Goal: Task Accomplishment & Management: Use online tool/utility

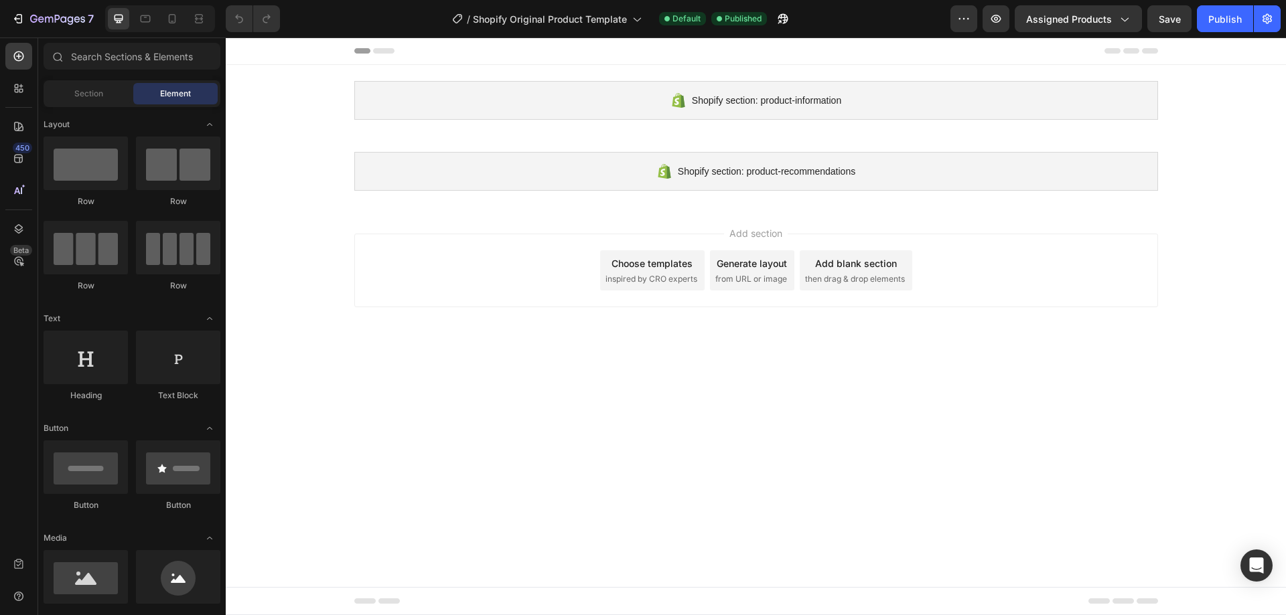
click at [636, 281] on span "inspired by CRO experts" at bounding box center [651, 279] width 92 height 12
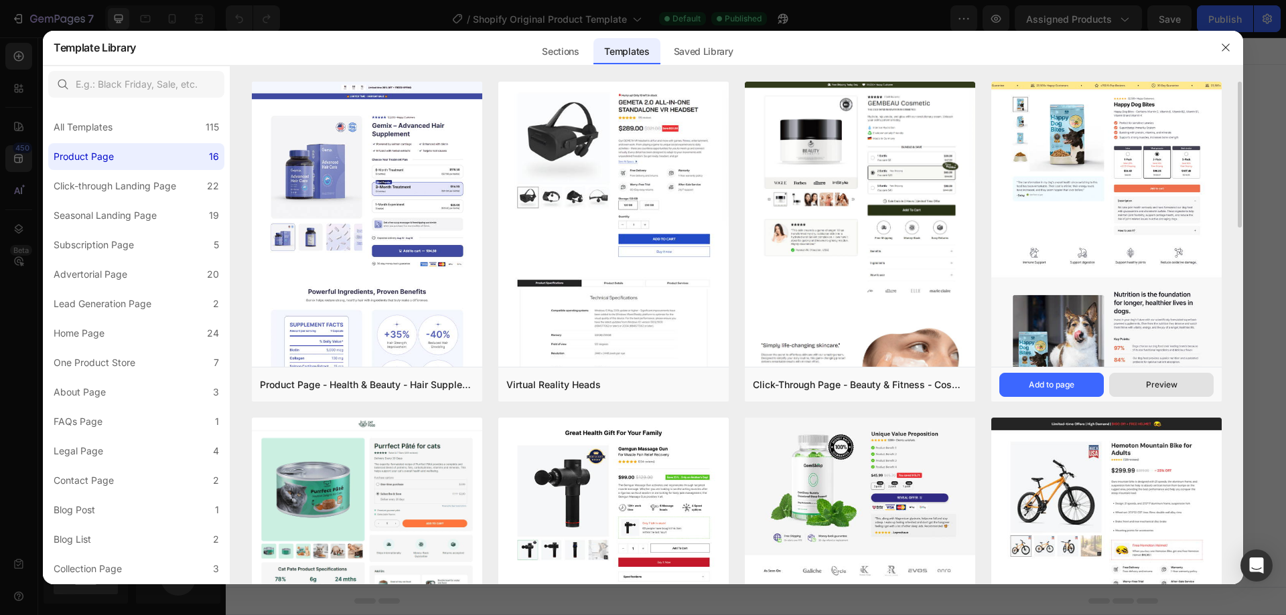
click at [1171, 382] on div "Preview" at bounding box center [1161, 385] width 31 height 12
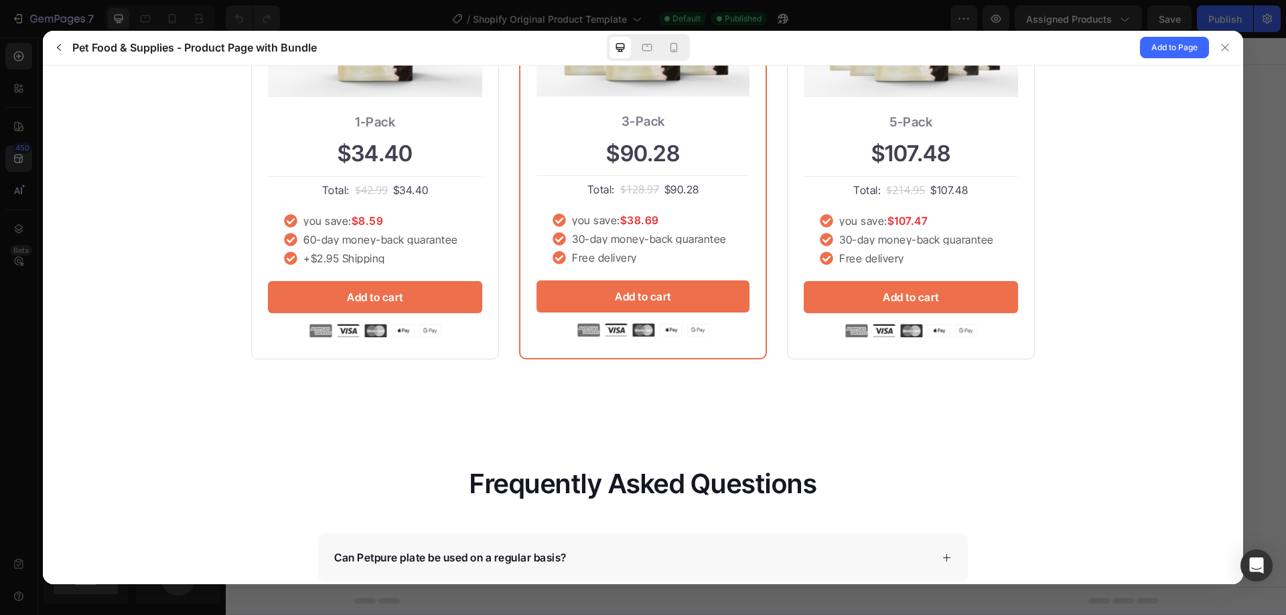
scroll to position [2947, 0]
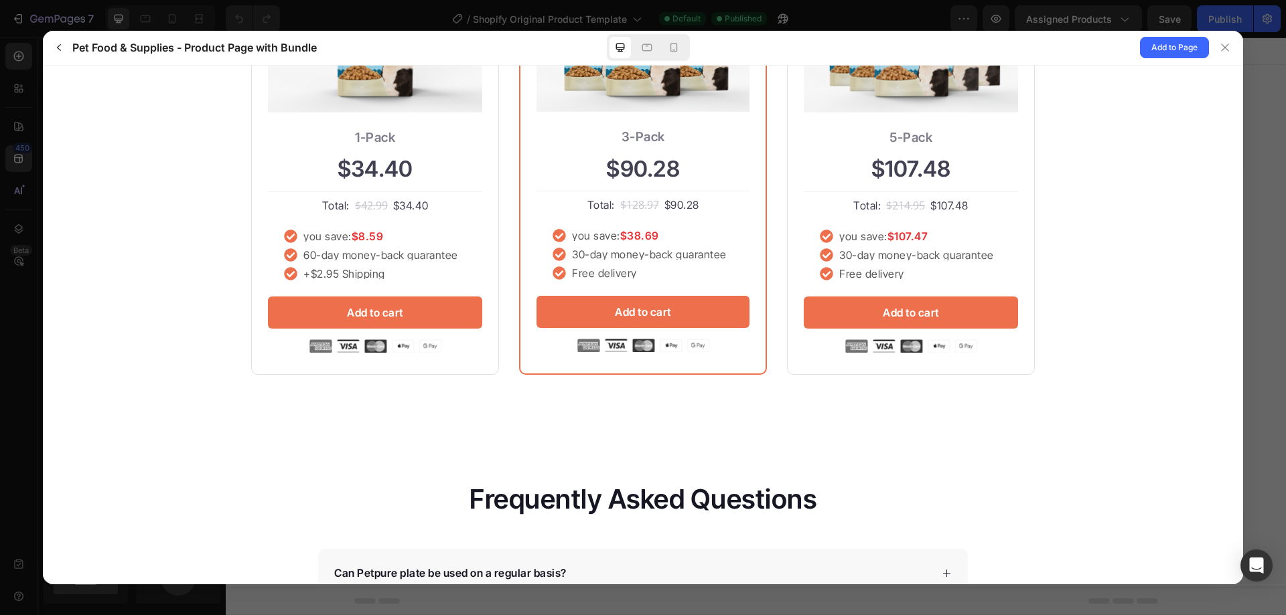
drag, startPoint x: 1224, startPoint y: 50, endPoint x: 1229, endPoint y: 82, distance: 33.2
click at [1225, 50] on icon at bounding box center [1225, 47] width 11 height 11
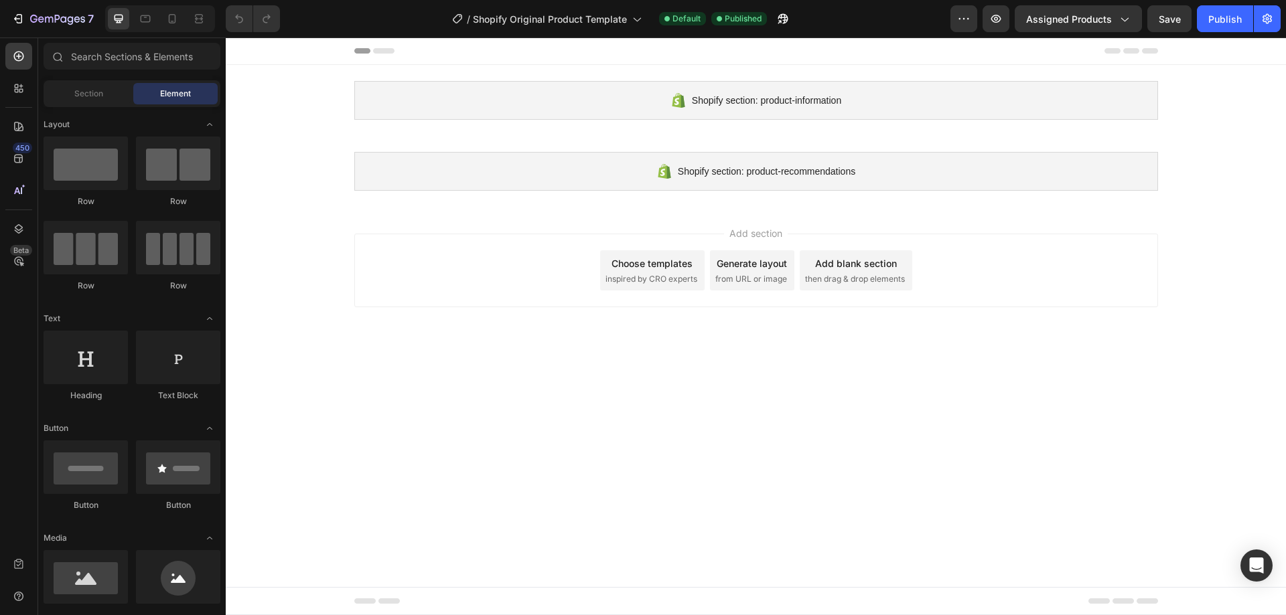
click at [672, 285] on div "Choose templates inspired by CRO experts" at bounding box center [652, 270] width 104 height 40
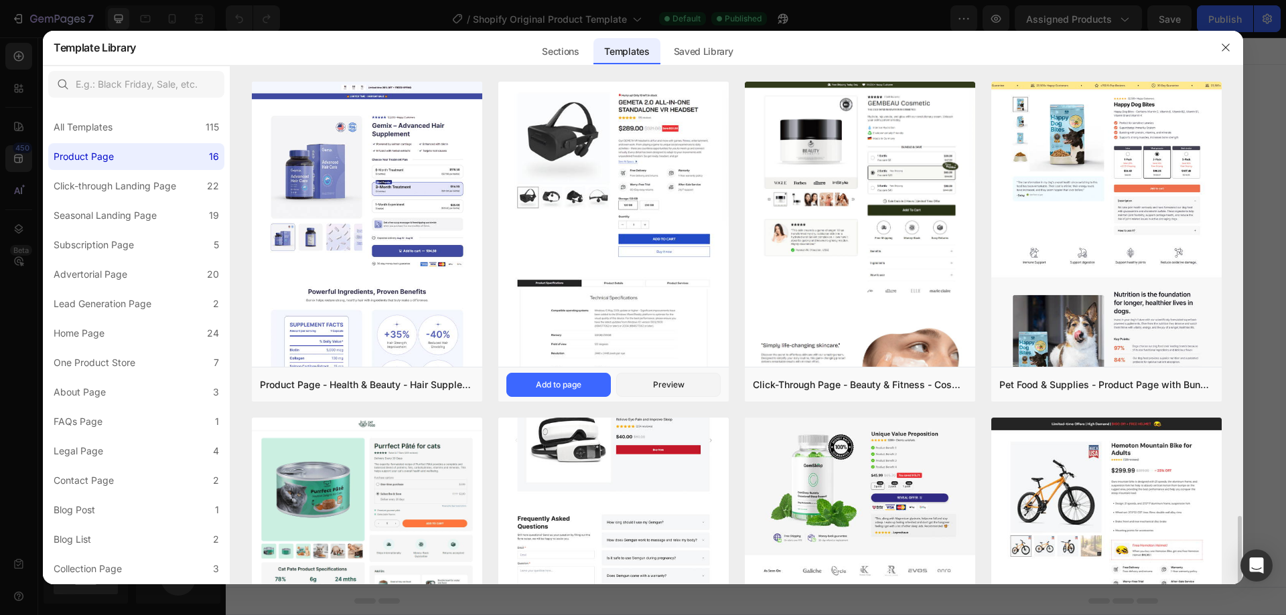
scroll to position [335, 0]
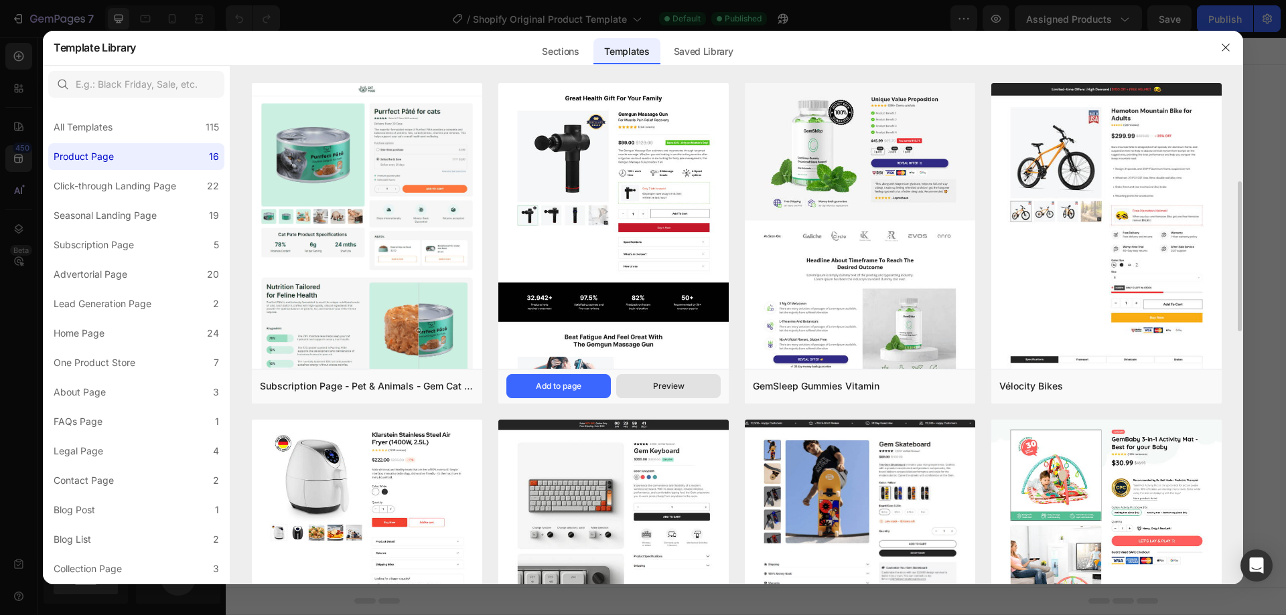
click at [661, 385] on div "Preview" at bounding box center [668, 386] width 31 height 12
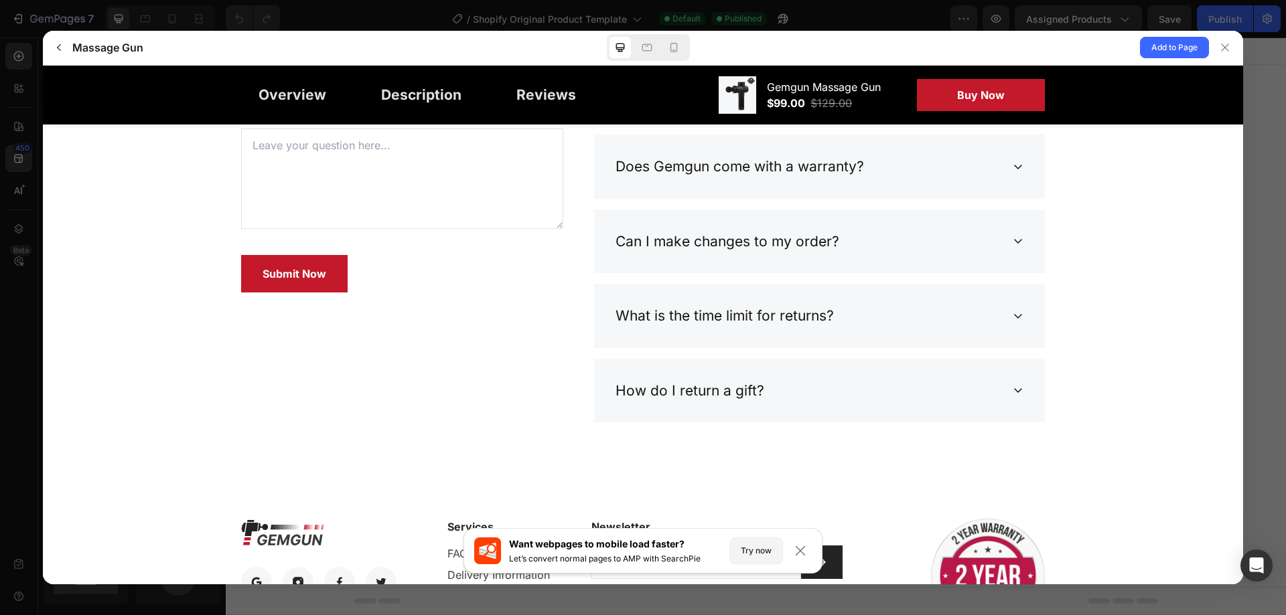
scroll to position [4164, 0]
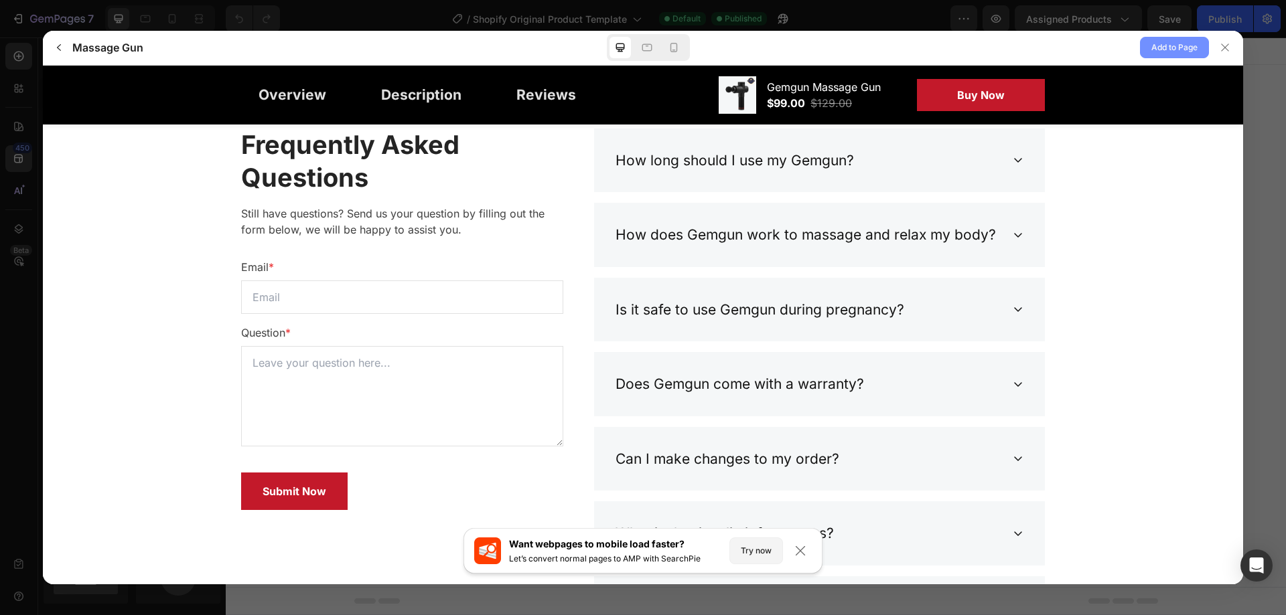
click at [1154, 49] on span "Add to Page" at bounding box center [1174, 48] width 46 height 16
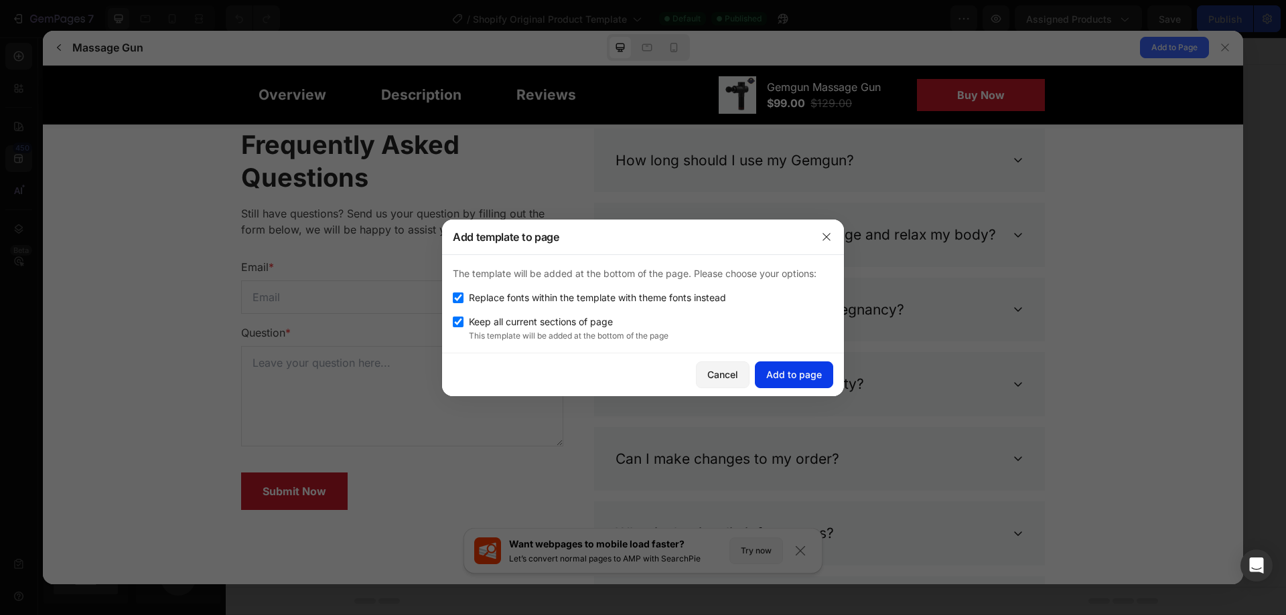
click at [802, 374] on div "Add to page" at bounding box center [794, 375] width 56 height 14
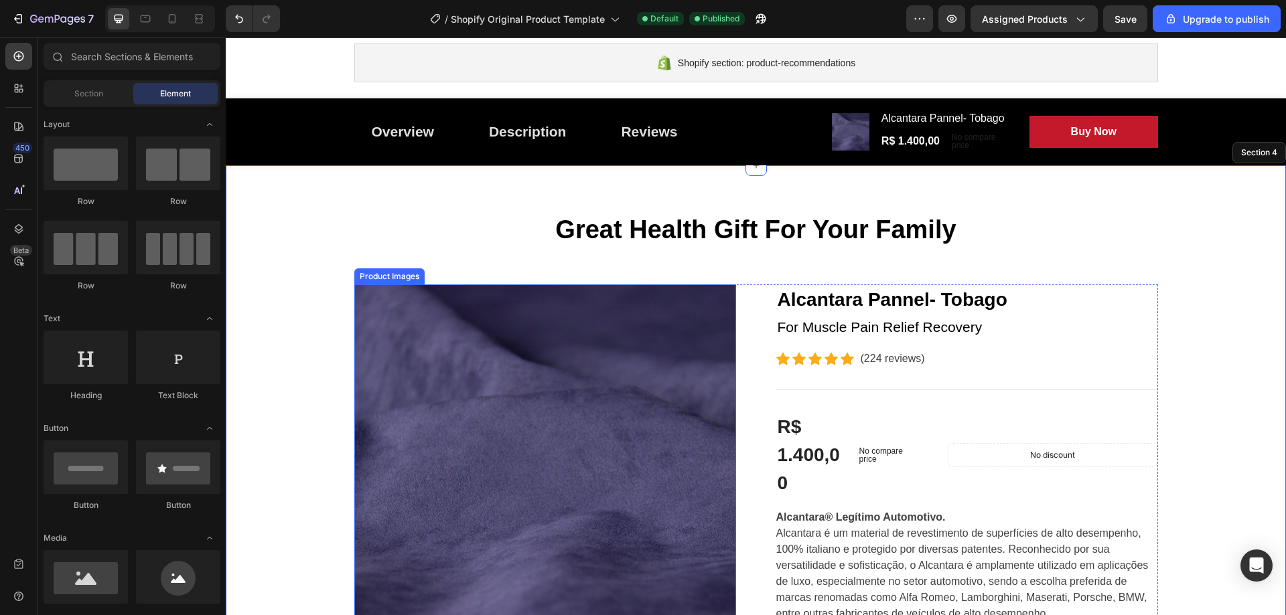
scroll to position [0, 0]
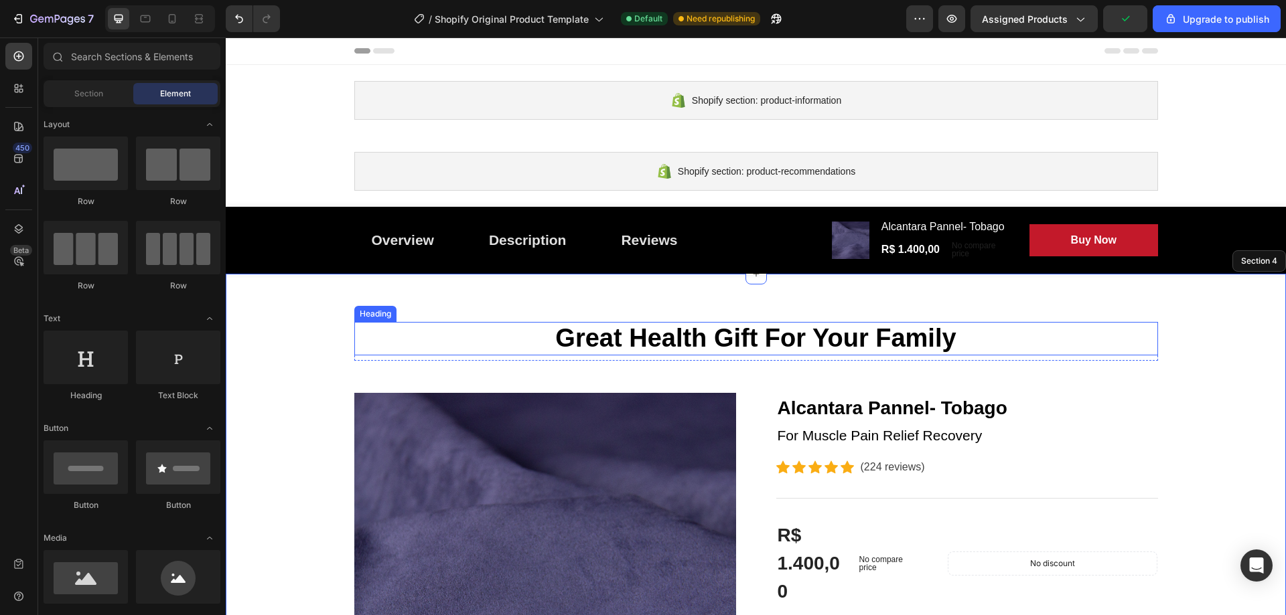
click at [633, 340] on p "Great Health Gift For Your Family" at bounding box center [756, 338] width 801 height 31
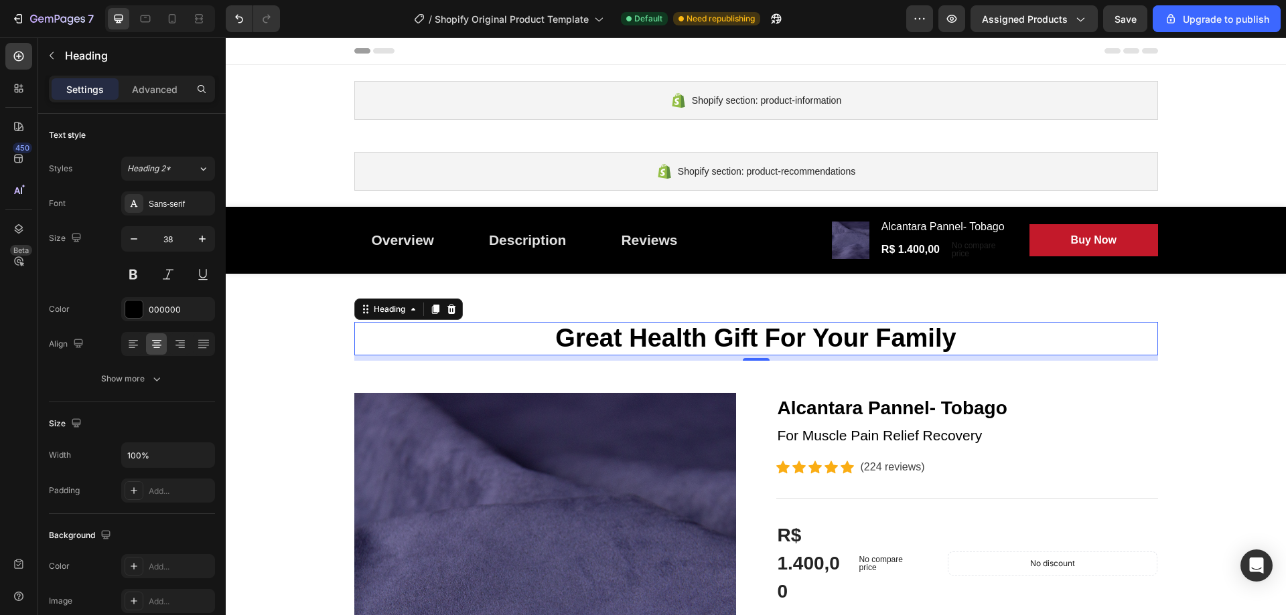
click at [646, 338] on p "Great Health Gift For Your Family" at bounding box center [756, 338] width 801 height 31
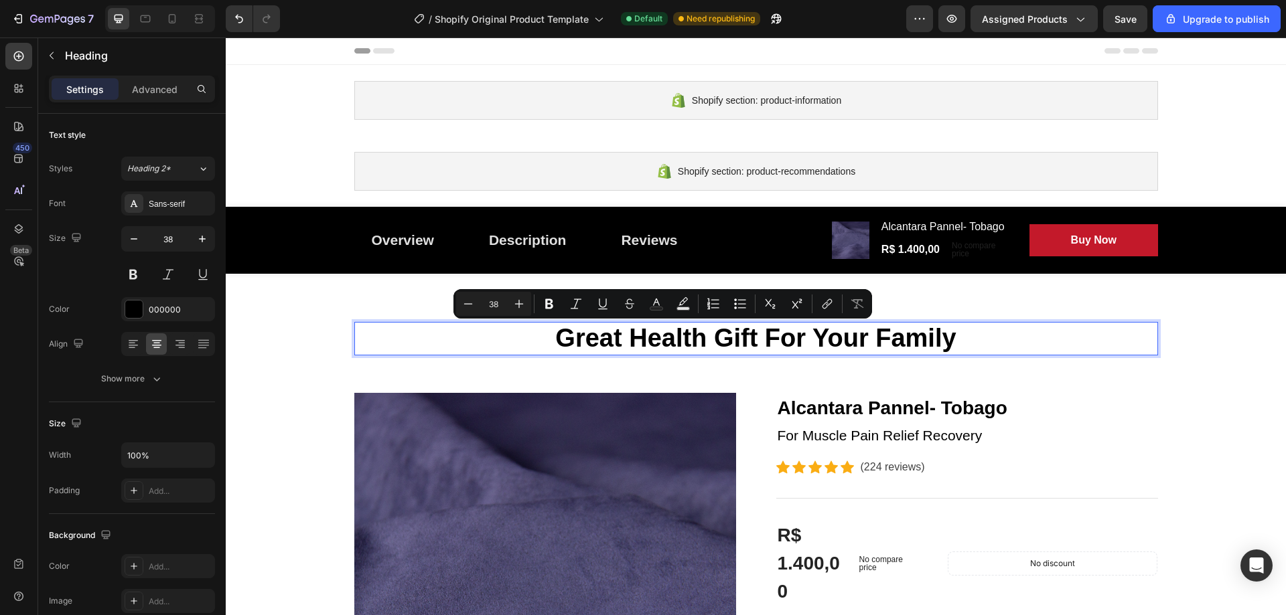
click at [952, 342] on p "Great Health Gift For Your Family" at bounding box center [756, 338] width 801 height 31
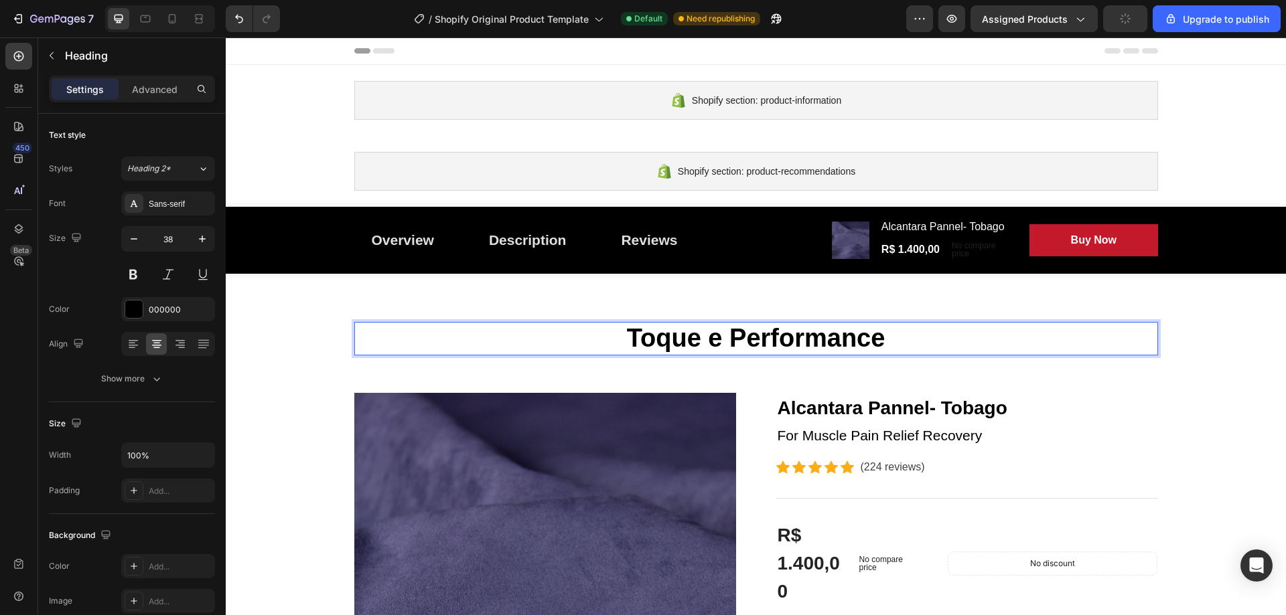
click at [893, 338] on p "Toque e Performance" at bounding box center [756, 338] width 801 height 31
click at [883, 339] on p "Toque e Performance" at bounding box center [756, 338] width 801 height 31
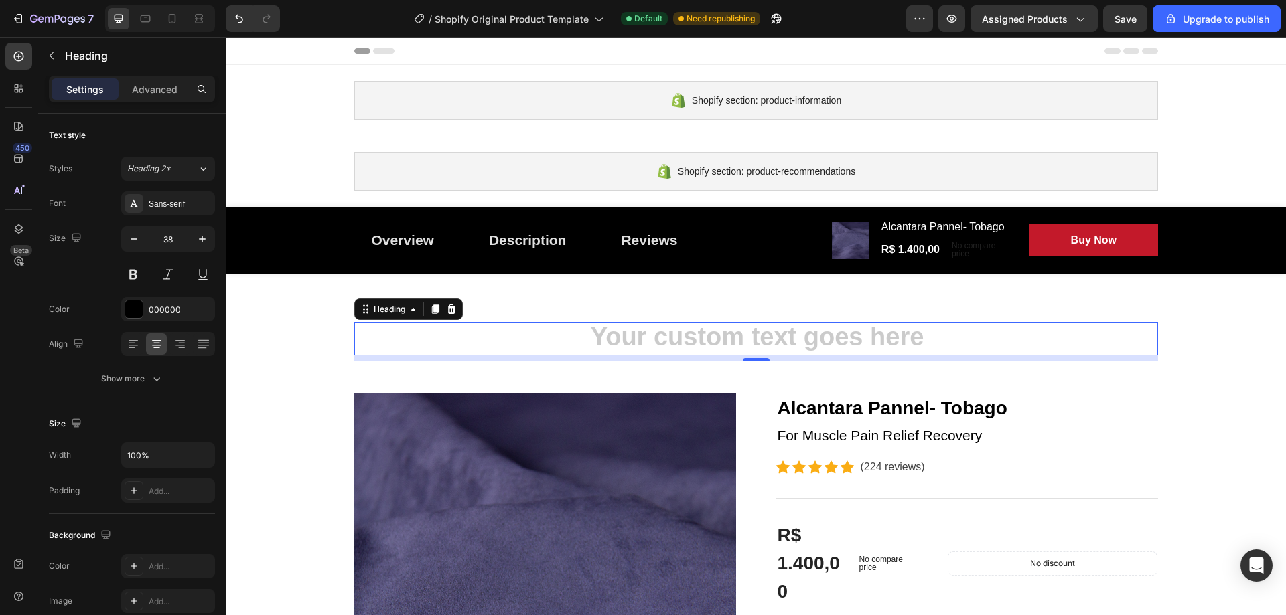
click at [496, 330] on h2 "Rich Text Editor. Editing area: main" at bounding box center [756, 338] width 804 height 33
click at [838, 332] on p "9022- Alcantara®" at bounding box center [756, 338] width 801 height 31
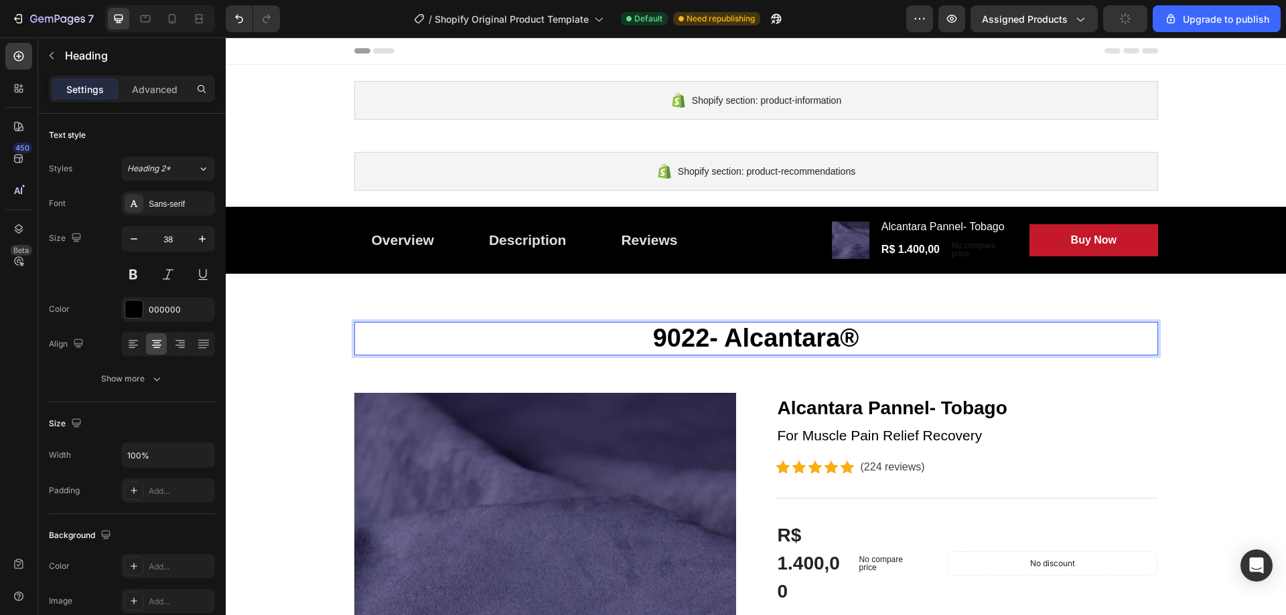
click at [922, 333] on p "9022- Alcantara®" at bounding box center [756, 338] width 801 height 31
click at [159, 208] on div "Sans-serif" at bounding box center [180, 204] width 63 height 12
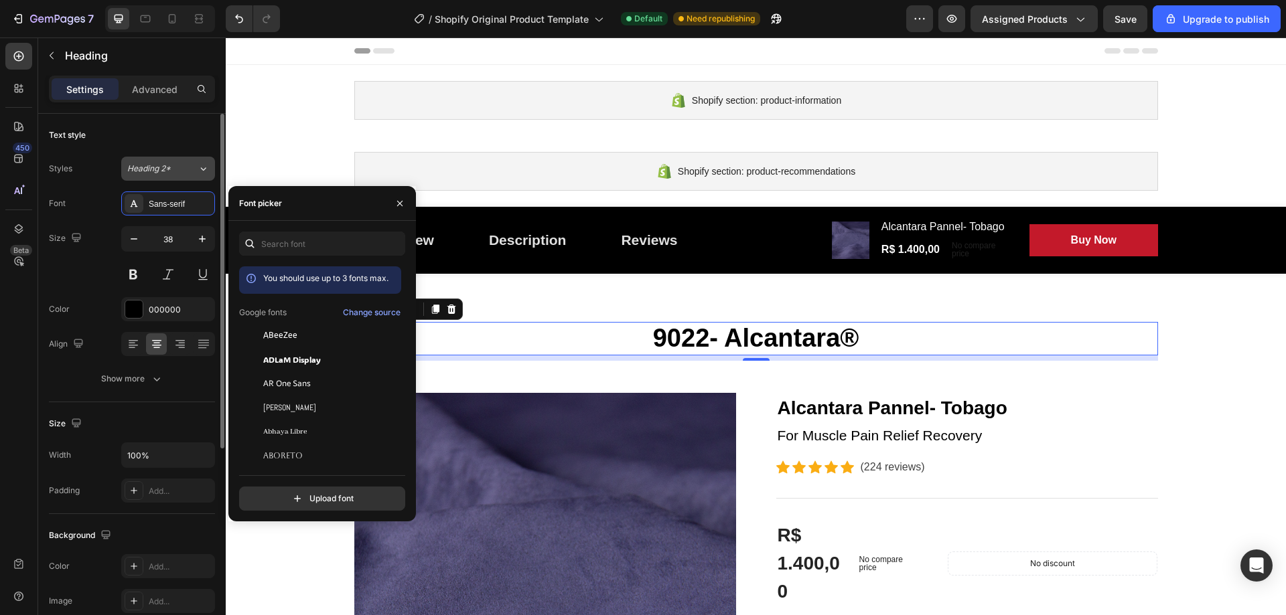
click at [186, 166] on div "Heading 2*" at bounding box center [162, 169] width 70 height 12
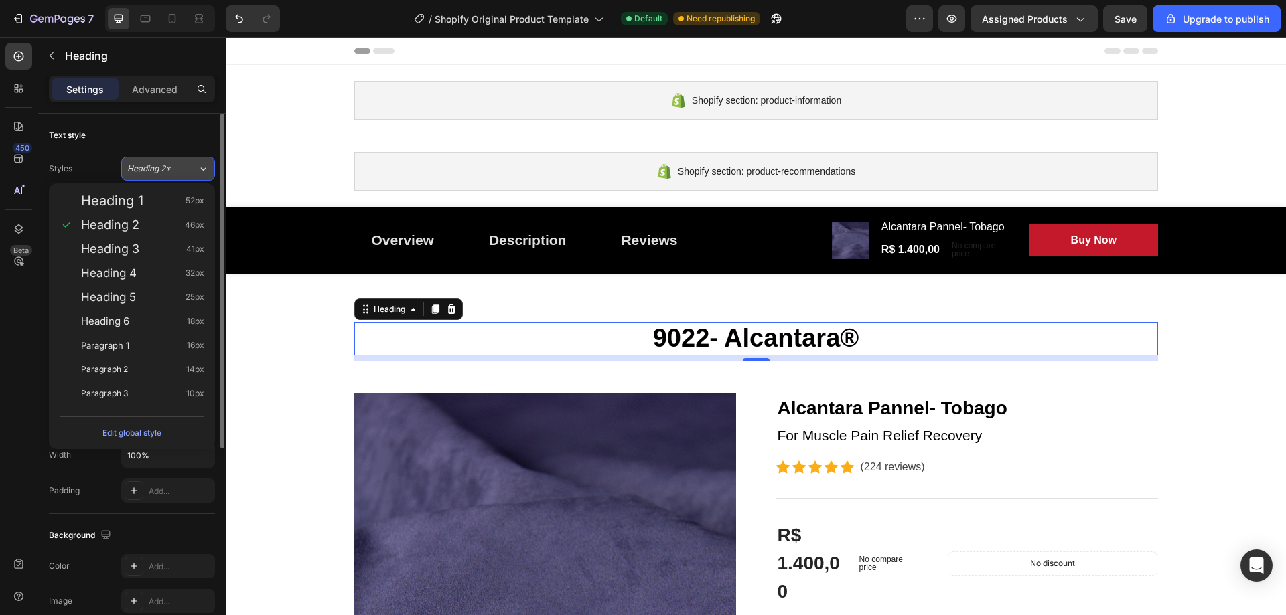
click at [186, 165] on div "Heading 2*" at bounding box center [162, 169] width 70 height 12
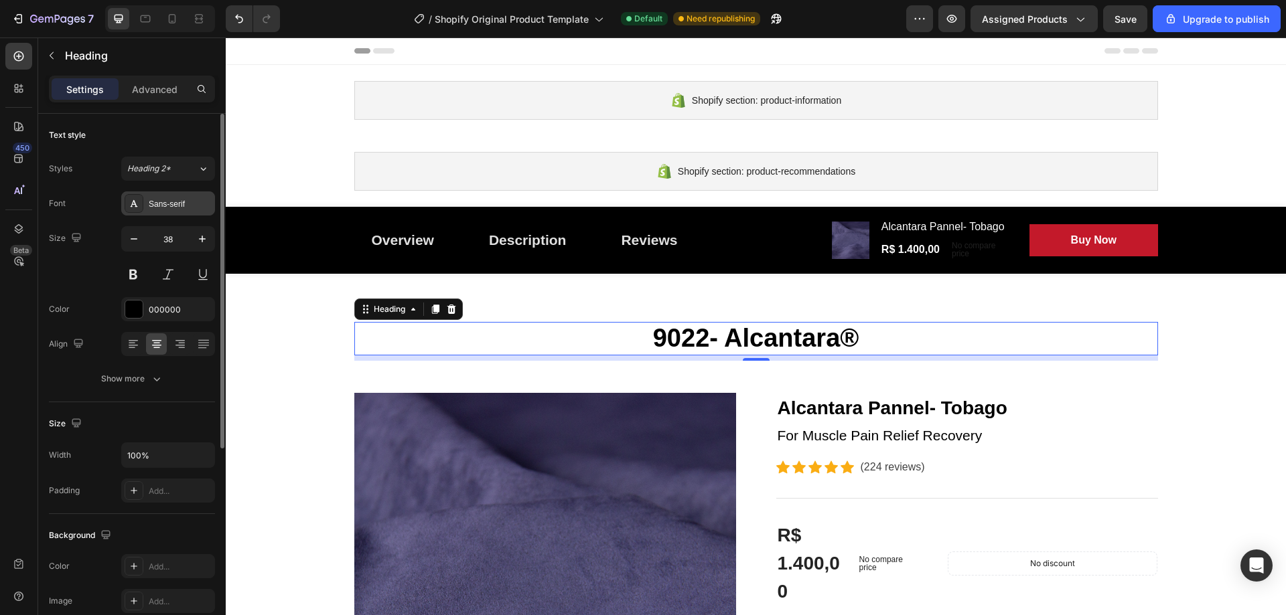
click at [169, 202] on div "Sans-serif" at bounding box center [180, 204] width 63 height 12
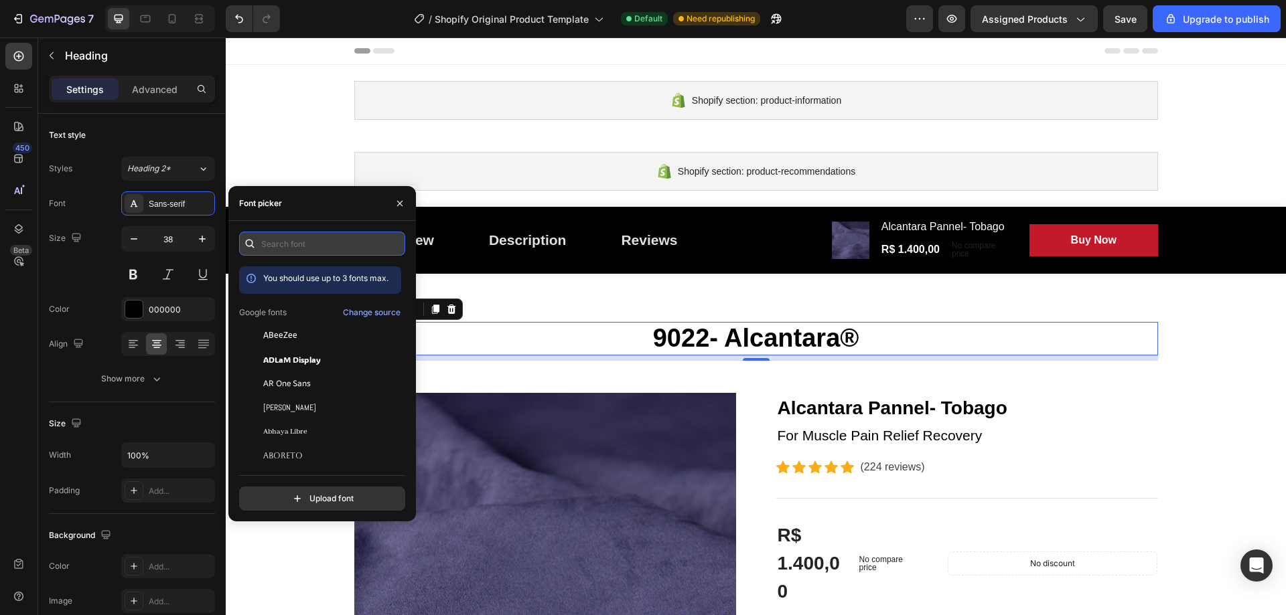
click at [288, 234] on input "text" at bounding box center [322, 244] width 166 height 24
type input "in"
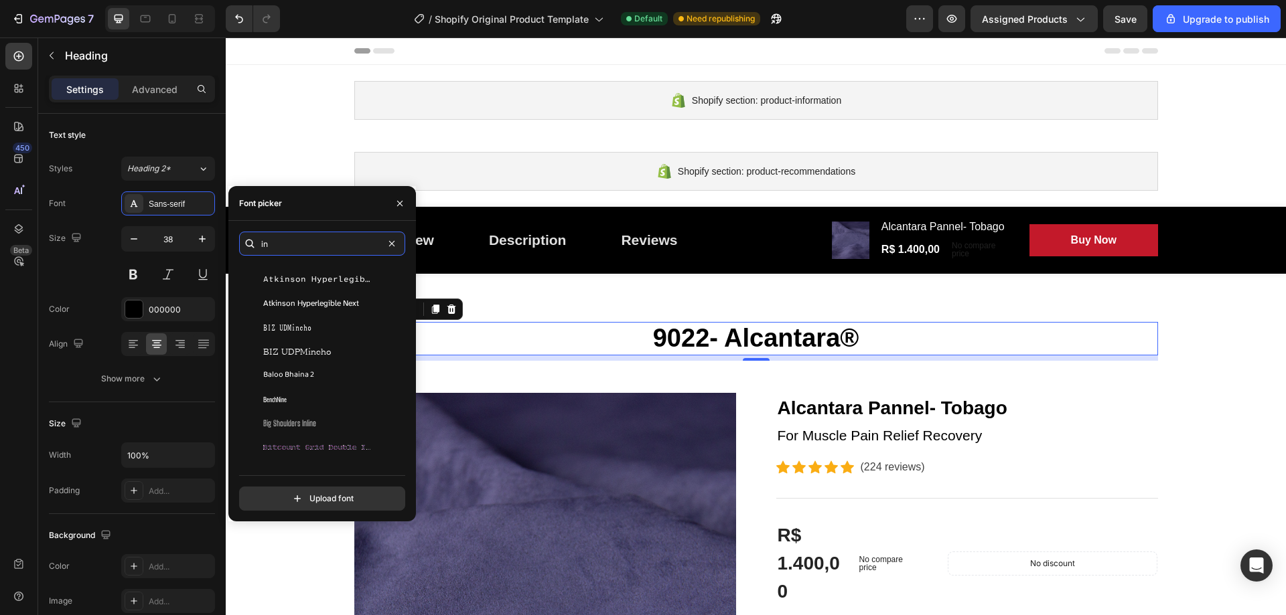
scroll to position [335, 0]
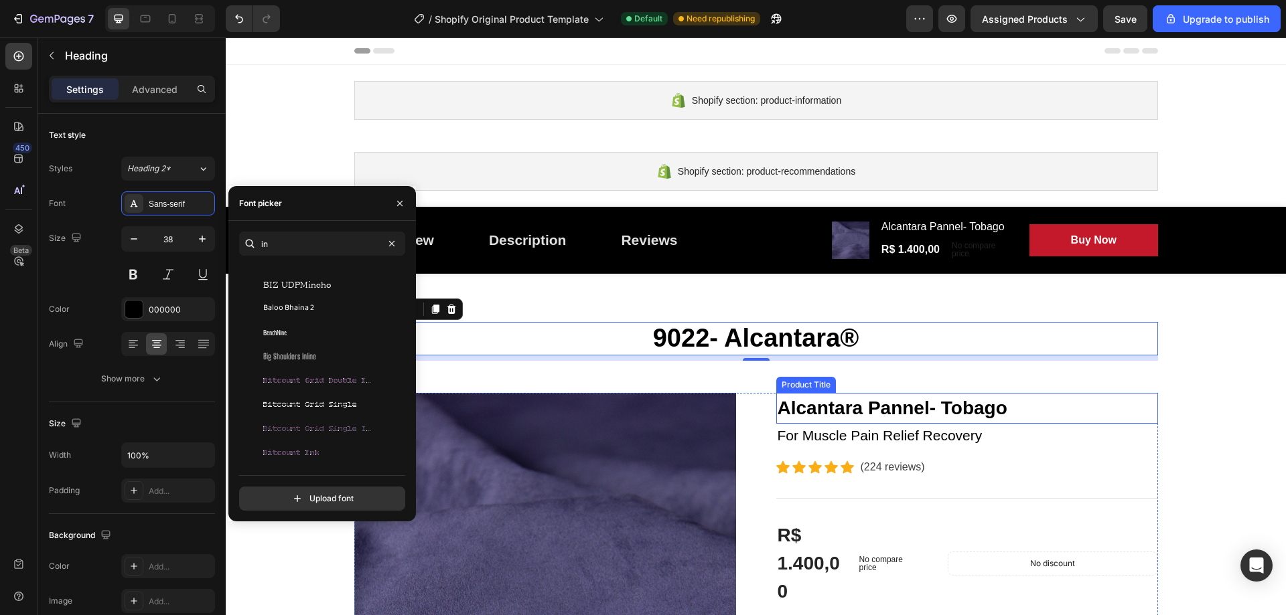
click at [798, 380] on div "Product Title" at bounding box center [806, 385] width 54 height 12
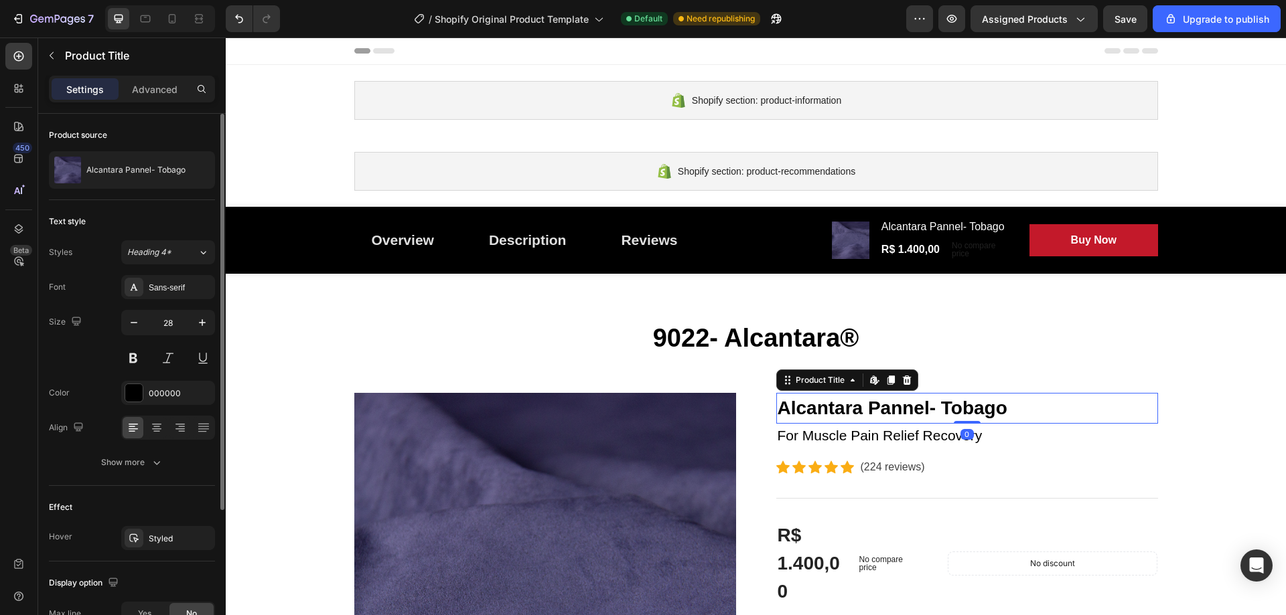
click at [189, 267] on div "Styles Heading 4* Font Sans-serif Size 28 Color 000000 Align Show more" at bounding box center [132, 357] width 166 height 234
click at [188, 260] on button "Heading 4*" at bounding box center [168, 252] width 94 height 24
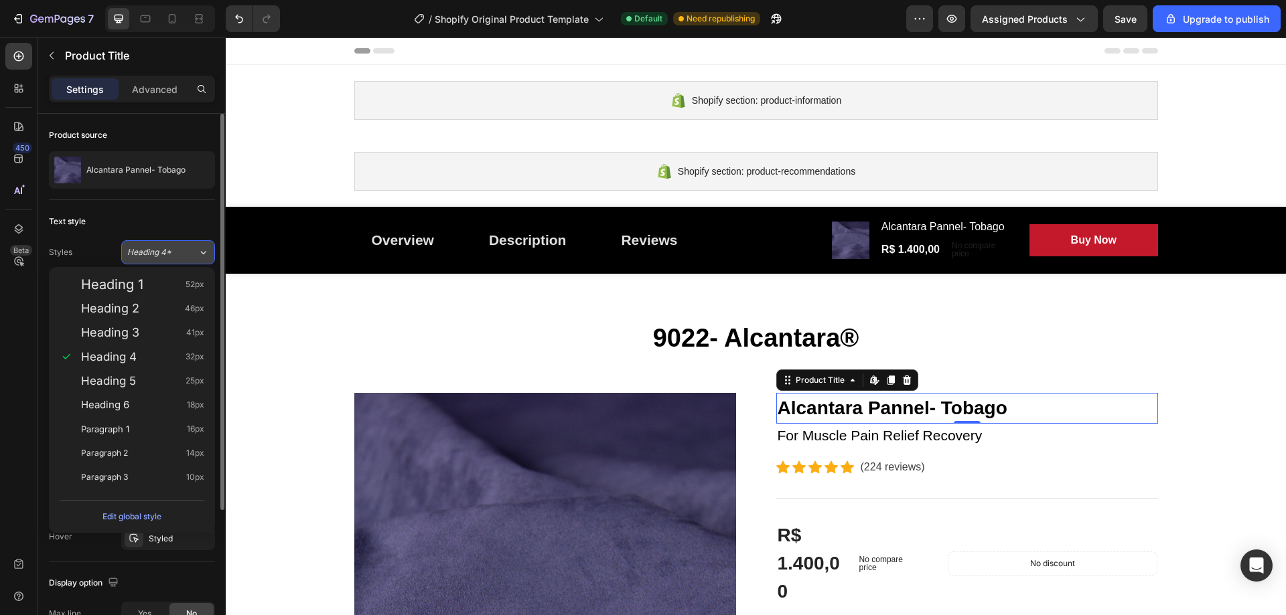
click at [188, 260] on button "Heading 4*" at bounding box center [168, 252] width 94 height 24
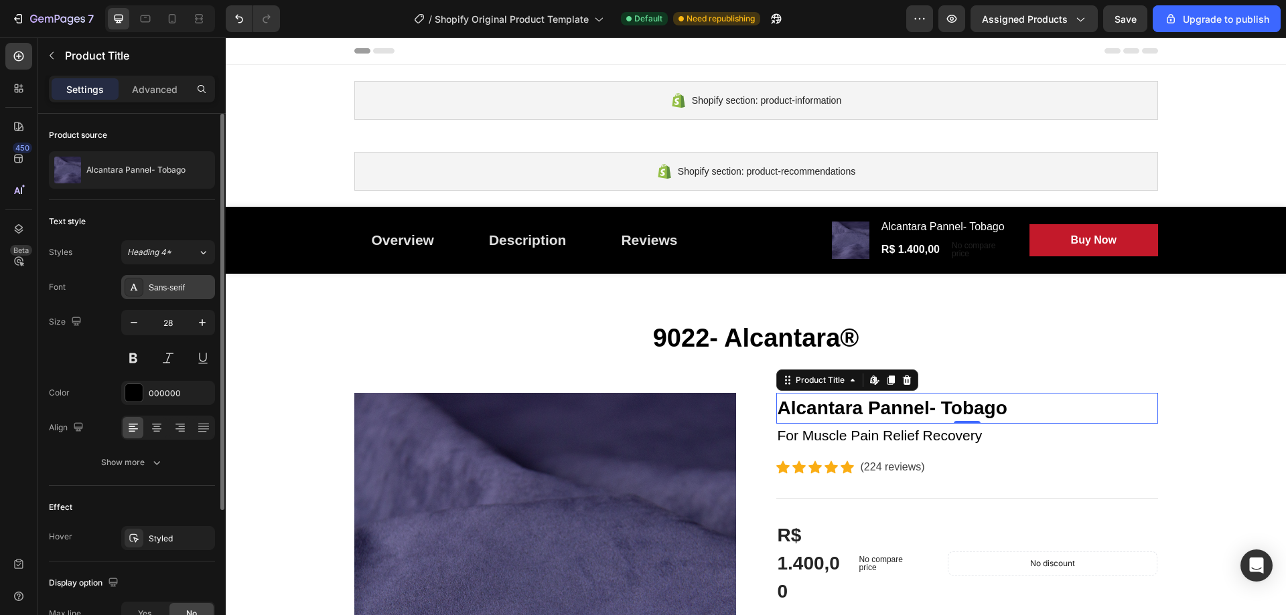
click at [162, 286] on div "Sans-serif" at bounding box center [180, 288] width 63 height 12
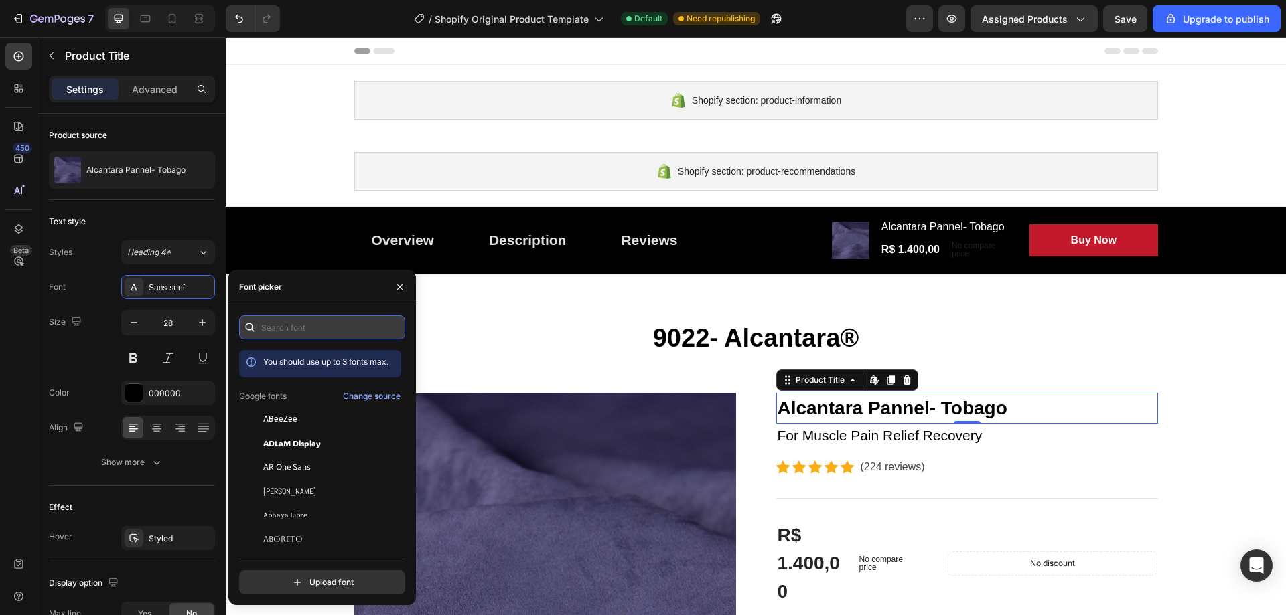
click at [363, 325] on input "text" at bounding box center [322, 327] width 166 height 24
type input "in"
click at [338, 354] on div "You should use up to 3 fonts max." at bounding box center [320, 363] width 162 height 27
click at [353, 389] on button "Change source" at bounding box center [371, 396] width 59 height 16
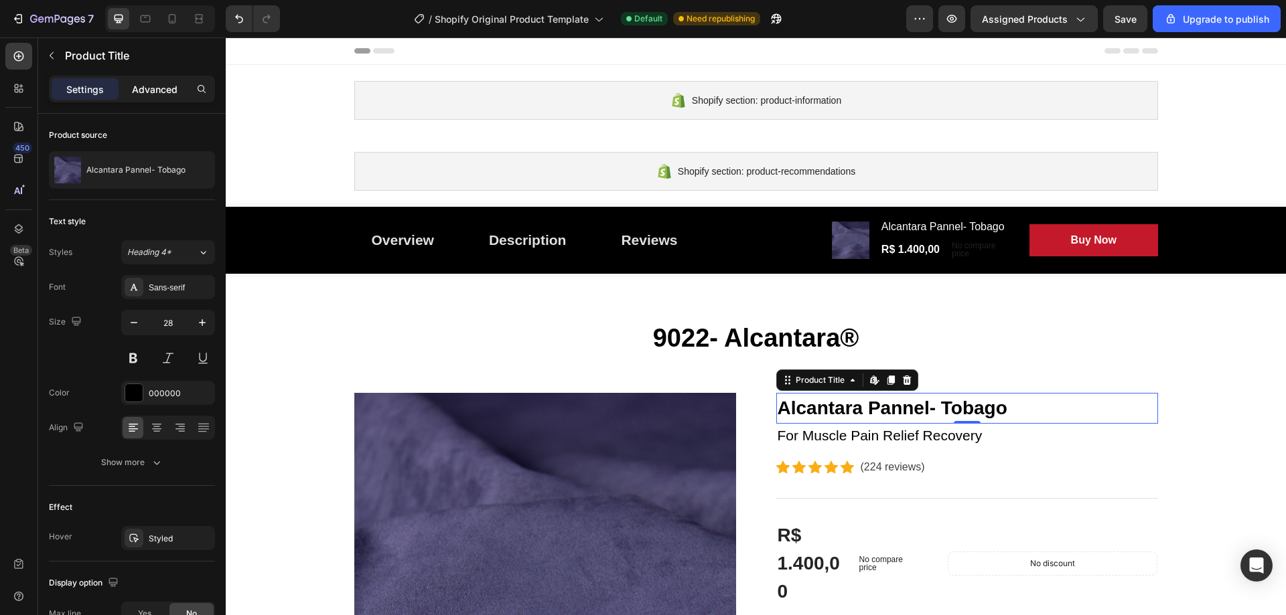
click at [161, 88] on p "Advanced" at bounding box center [155, 89] width 46 height 14
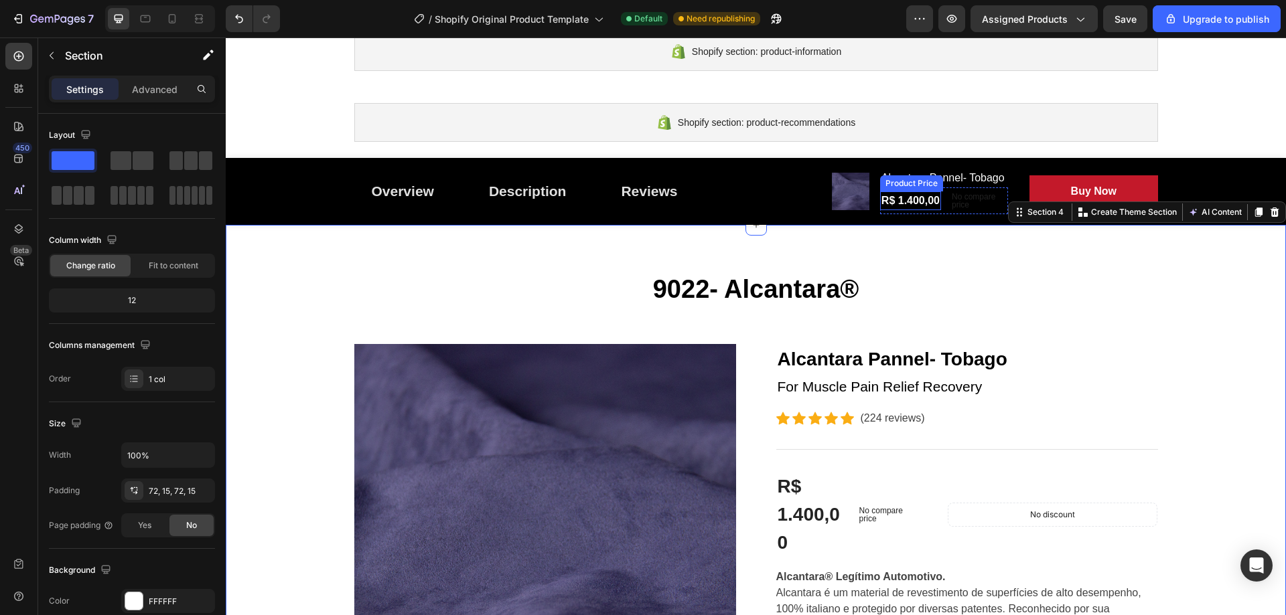
scroll to position [0, 0]
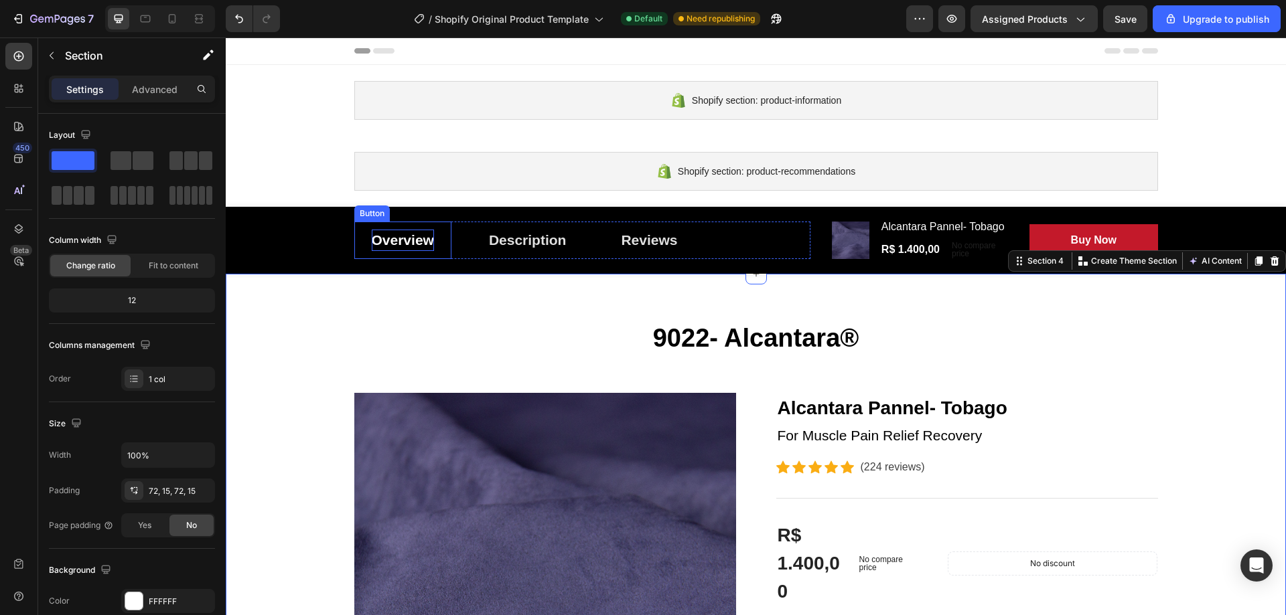
click at [395, 246] on div "Overview" at bounding box center [403, 240] width 62 height 21
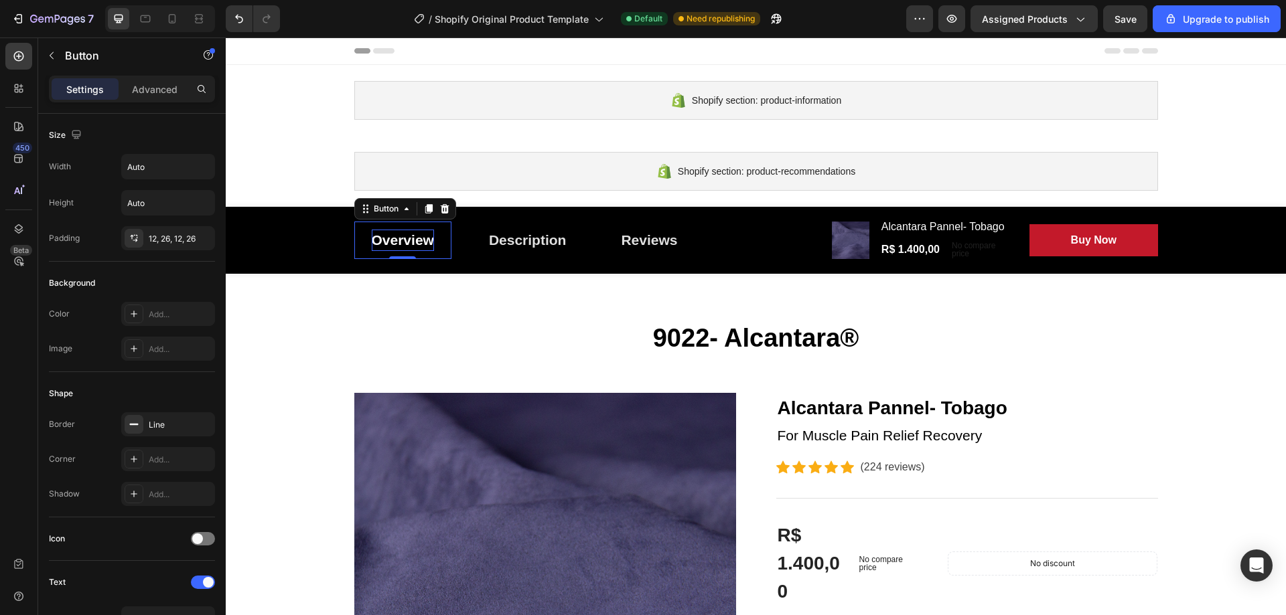
click at [404, 237] on div "Overview" at bounding box center [403, 240] width 62 height 21
click at [404, 237] on p "Overview" at bounding box center [403, 240] width 62 height 21
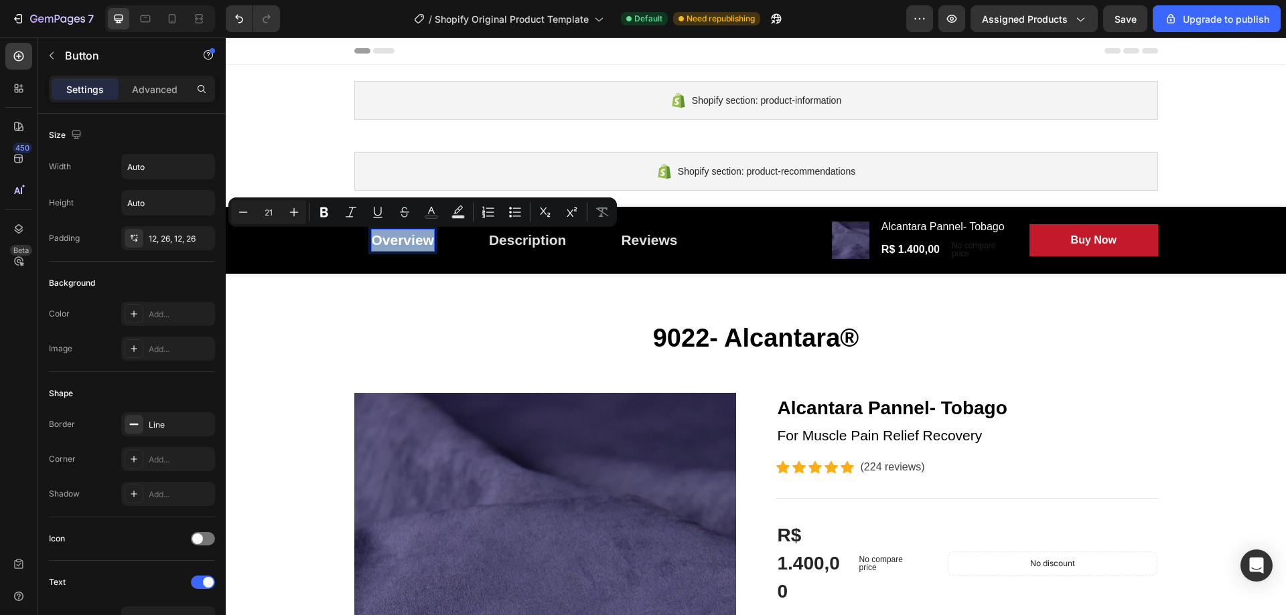
click at [405, 236] on p "Overview" at bounding box center [403, 240] width 62 height 21
click at [415, 238] on p "Overview" at bounding box center [403, 240] width 62 height 21
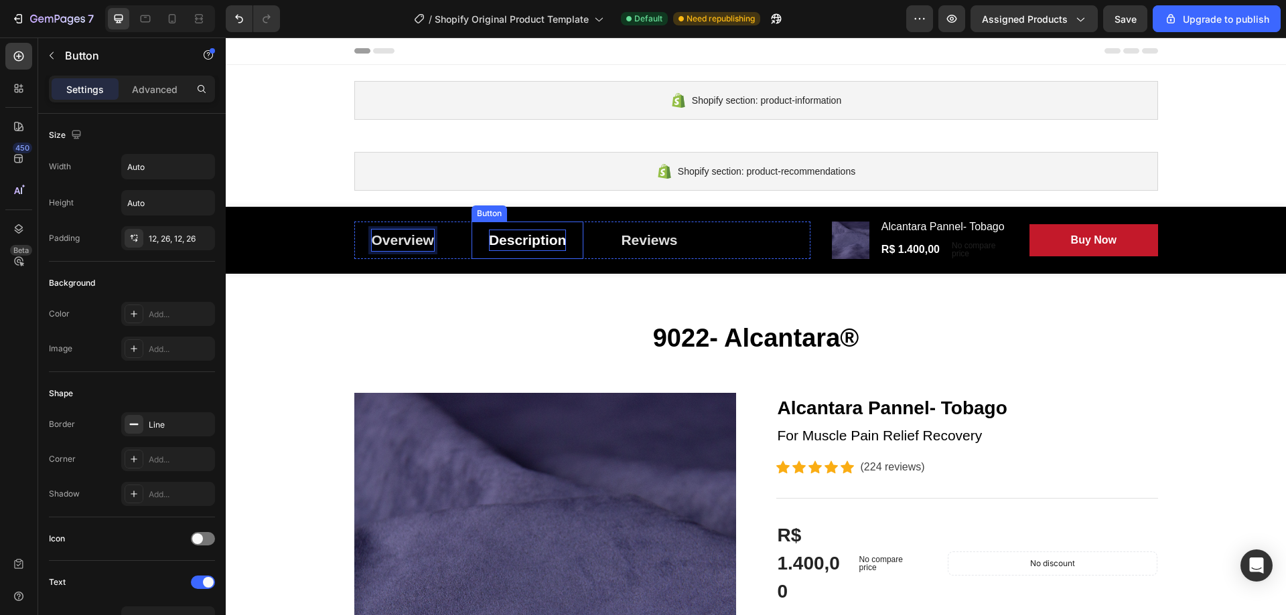
click at [514, 236] on div "Description" at bounding box center [528, 240] width 78 height 21
click at [419, 236] on p "Overview" at bounding box center [403, 240] width 62 height 21
click at [419, 235] on p "Overview" at bounding box center [403, 240] width 62 height 21
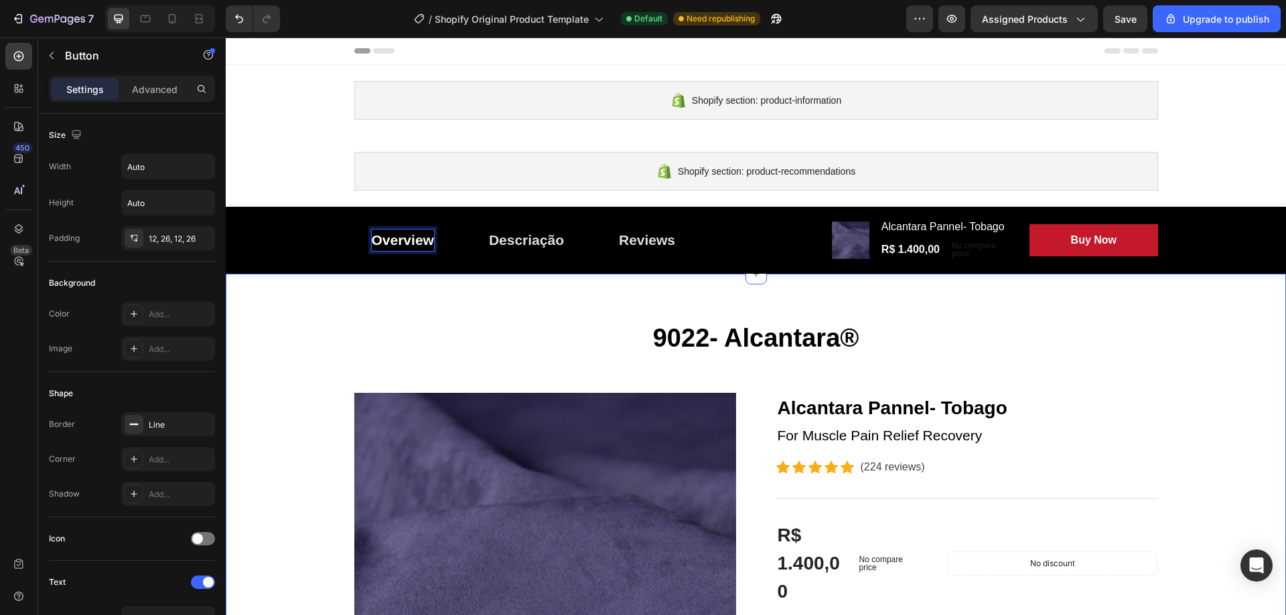
click at [466, 342] on p "9022- Alcantara®" at bounding box center [756, 338] width 801 height 31
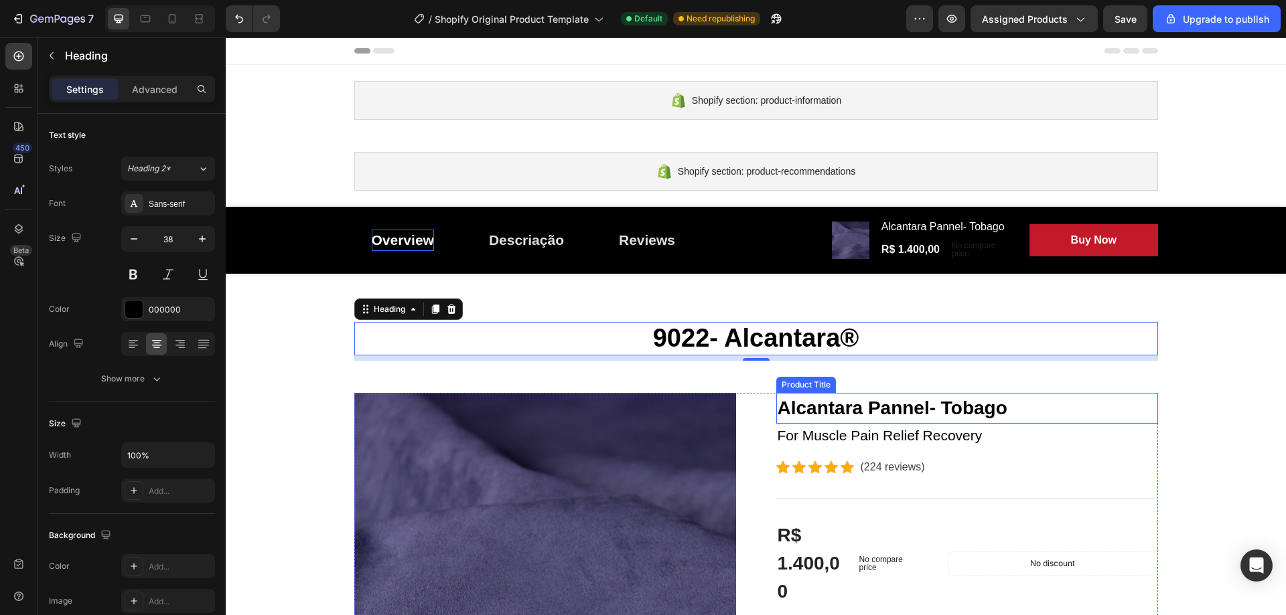
scroll to position [134, 0]
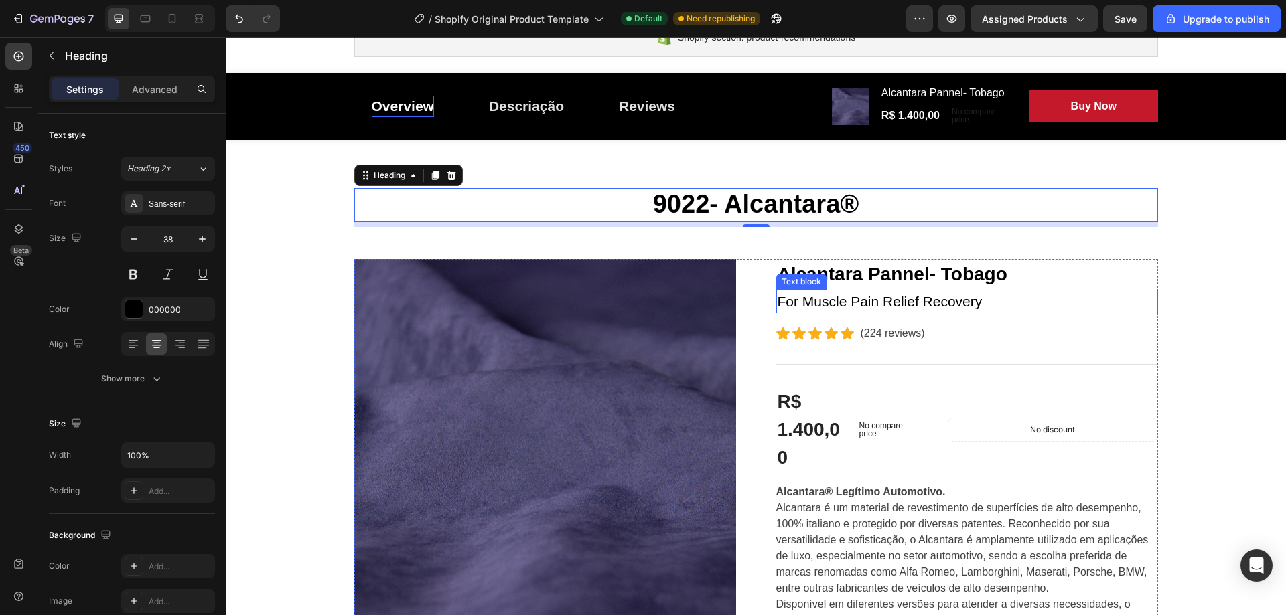
click at [871, 301] on p "For Muscle Pain Relief Recovery" at bounding box center [967, 301] width 379 height 21
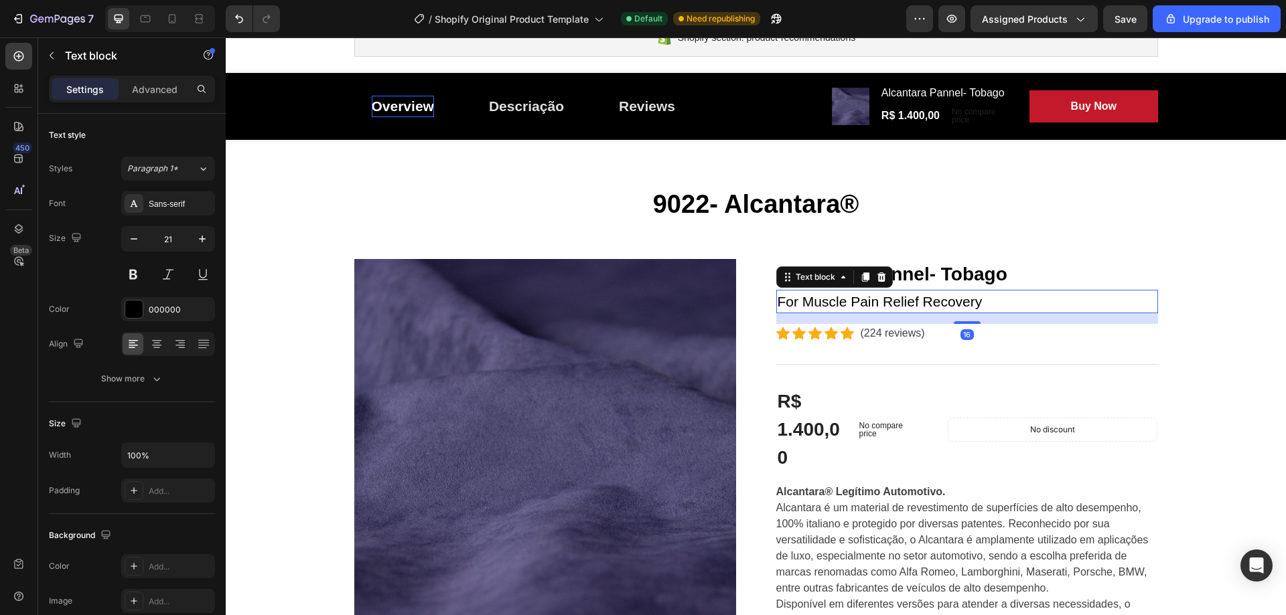
click at [940, 301] on p "For Muscle Pain Relief Recovery" at bounding box center [967, 301] width 379 height 21
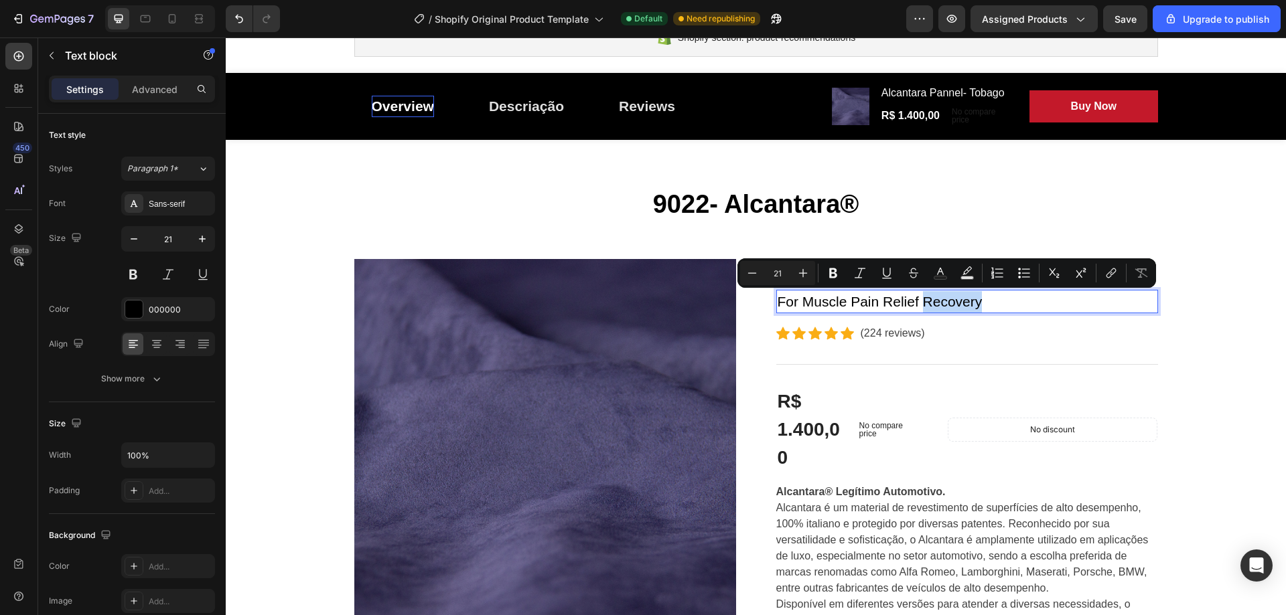
click at [985, 297] on p "For Muscle Pain Relief Recovery" at bounding box center [967, 301] width 379 height 21
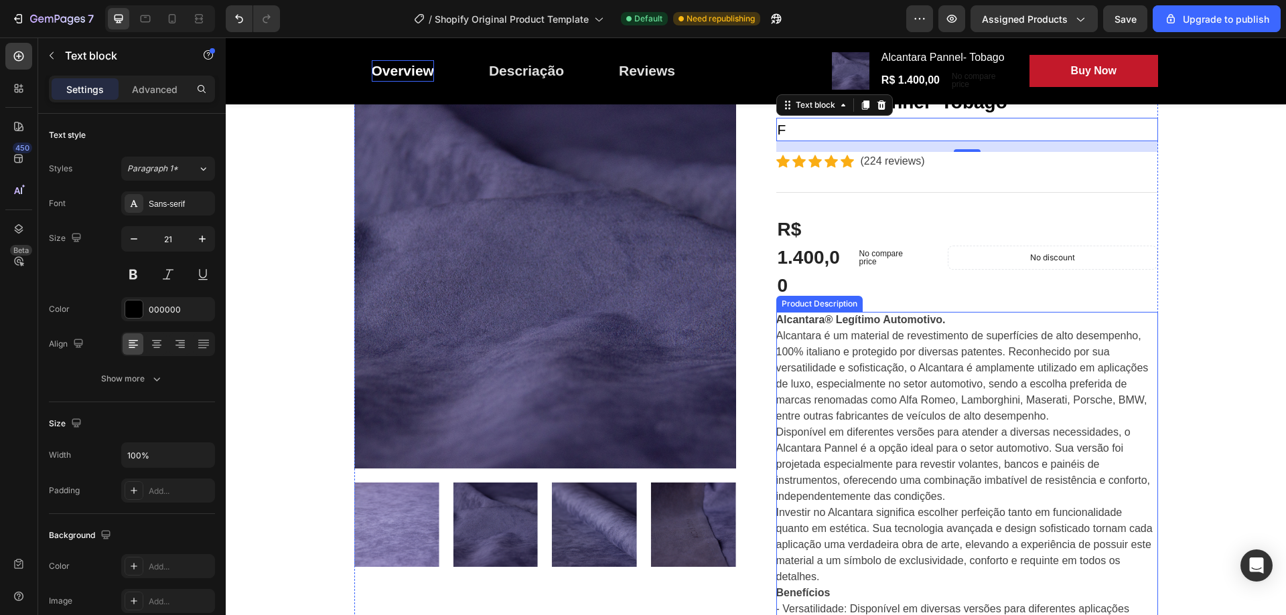
scroll to position [268, 0]
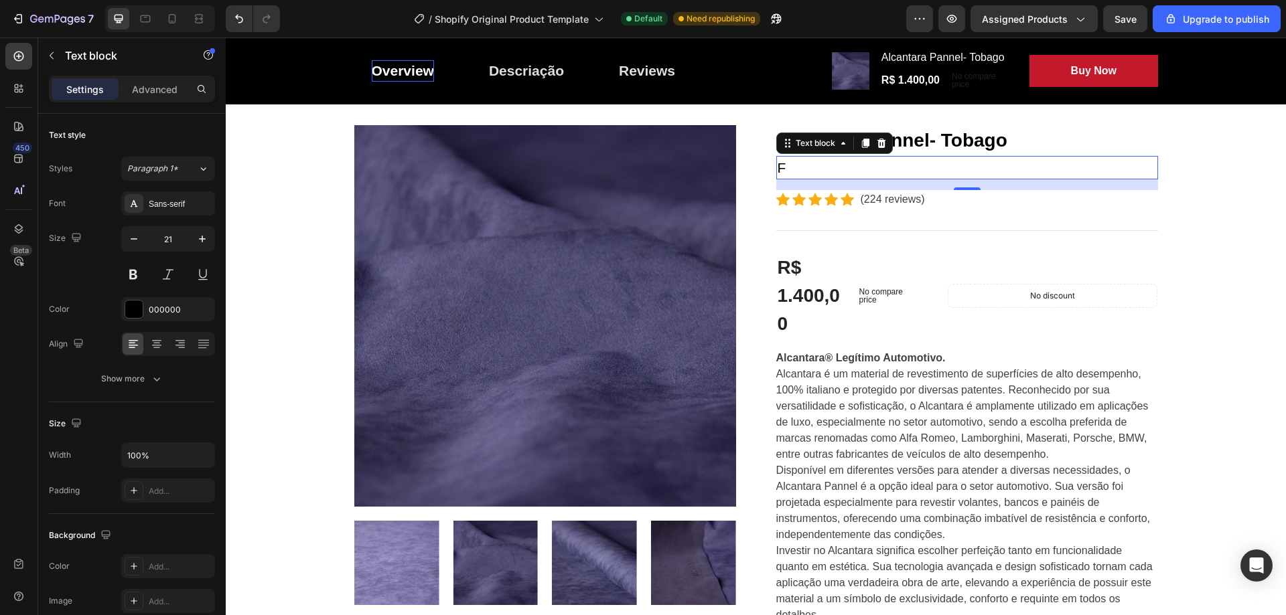
click at [793, 167] on p "F" at bounding box center [967, 167] width 379 height 21
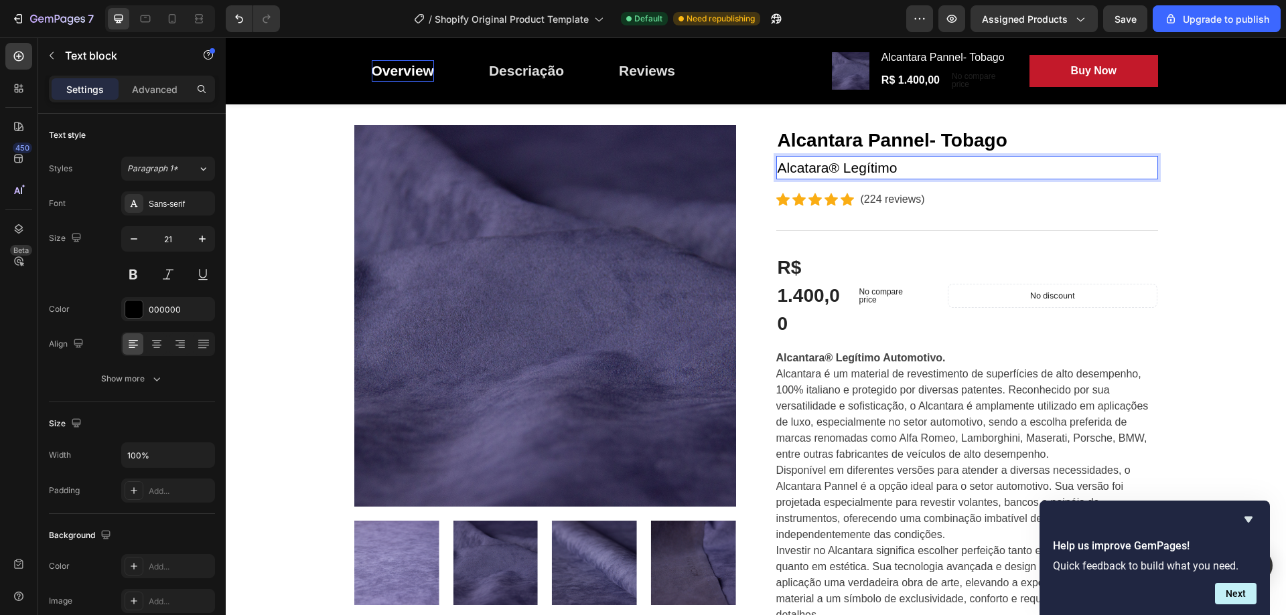
click at [825, 171] on p "Alcatara® Legítimo" at bounding box center [967, 167] width 379 height 21
click at [898, 159] on p "Alcatara ® Legítimo" at bounding box center [967, 167] width 379 height 21
click at [832, 165] on p "Alcatara ® Legítimo." at bounding box center [967, 167] width 379 height 21
click at [839, 169] on p "Alcatara ® Legítimo." at bounding box center [967, 167] width 379 height 21
click at [840, 161] on p "Legítimo." at bounding box center [967, 167] width 379 height 21
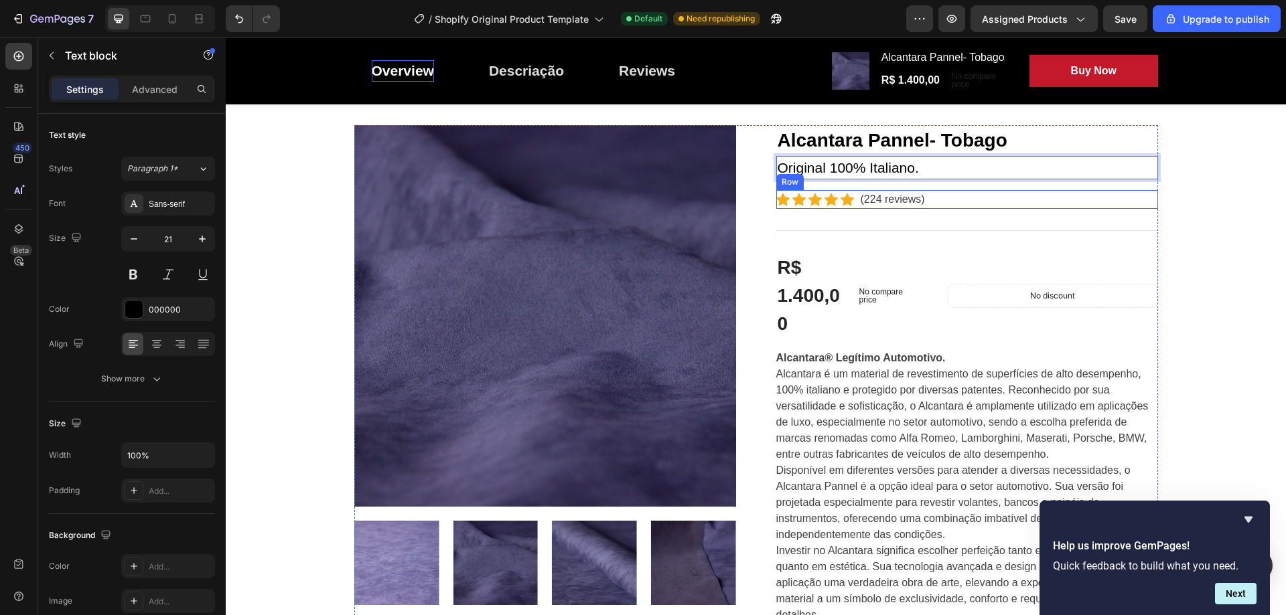
click at [924, 199] on div "Icon Icon Icon Icon Icon Icon List Hoz (224 reviews) Text block Row" at bounding box center [967, 199] width 382 height 19
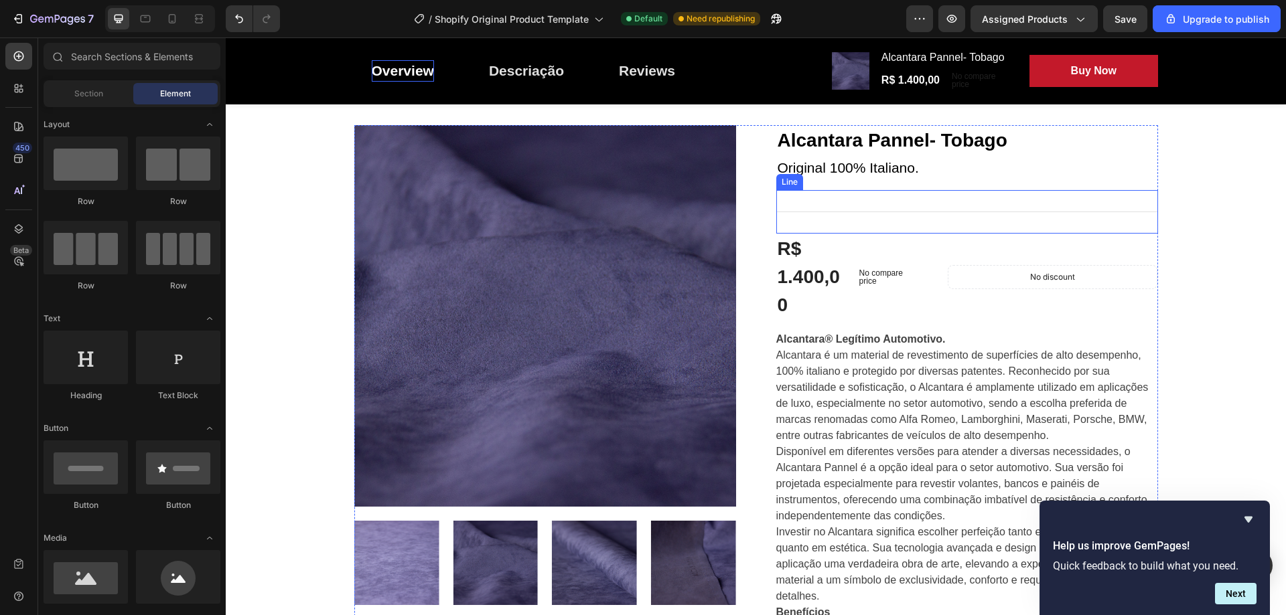
click at [829, 213] on div "Title Line" at bounding box center [967, 212] width 382 height 44
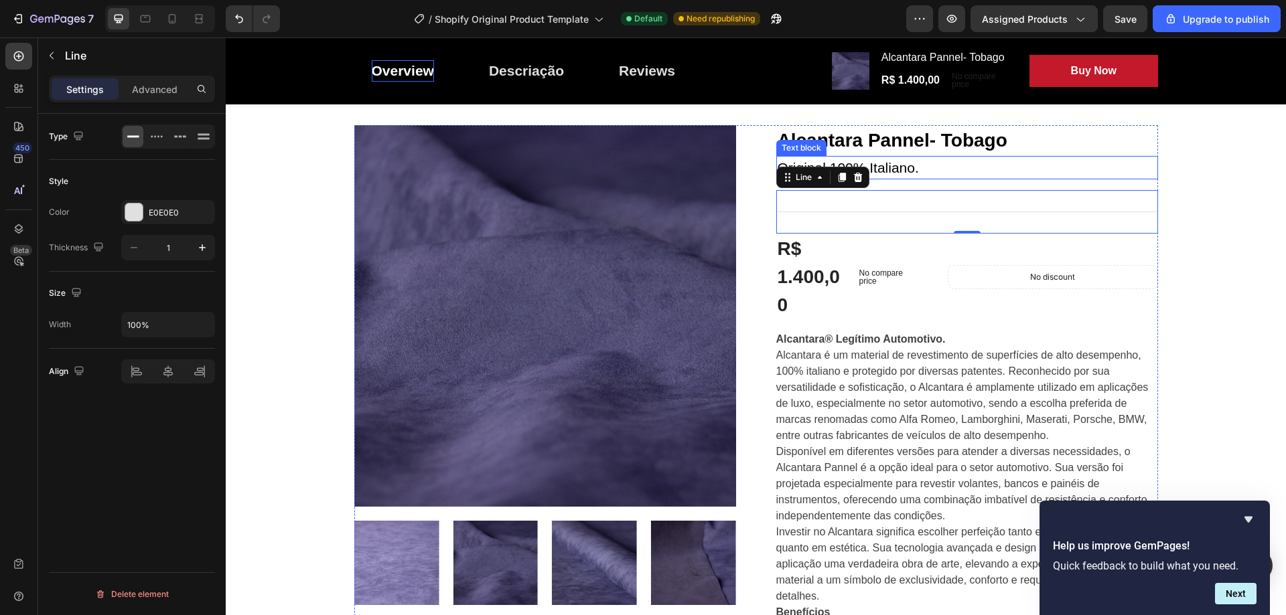
click at [932, 163] on p "Original 100% Italiano." at bounding box center [967, 167] width 379 height 21
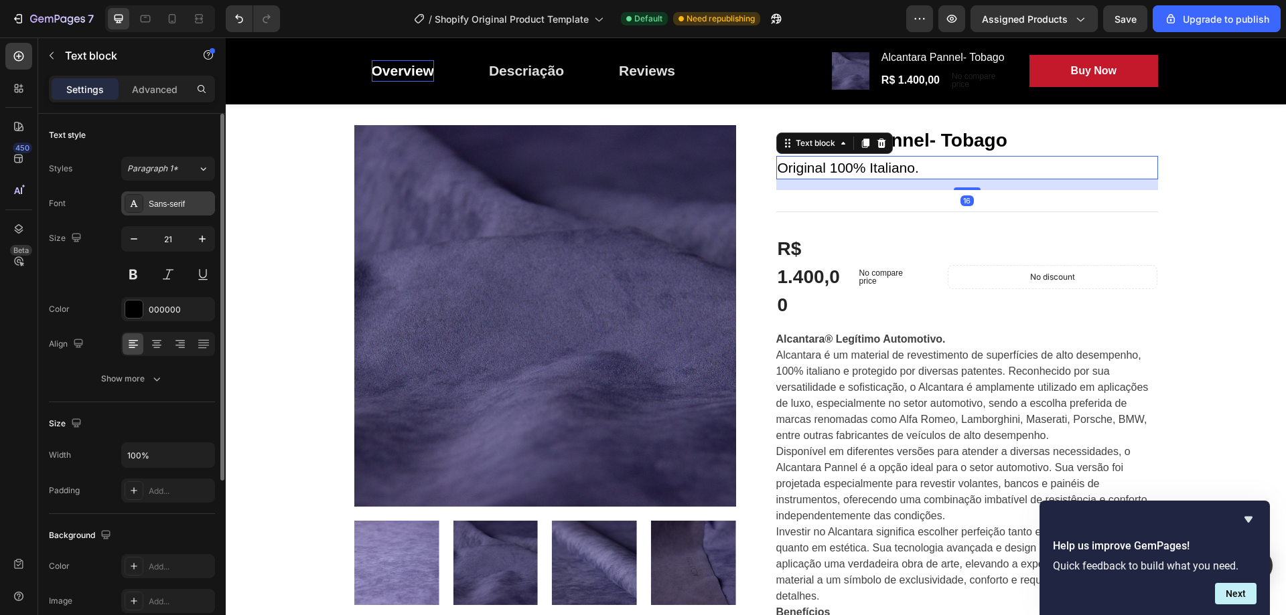
click at [185, 208] on div "Sans-serif" at bounding box center [180, 204] width 63 height 12
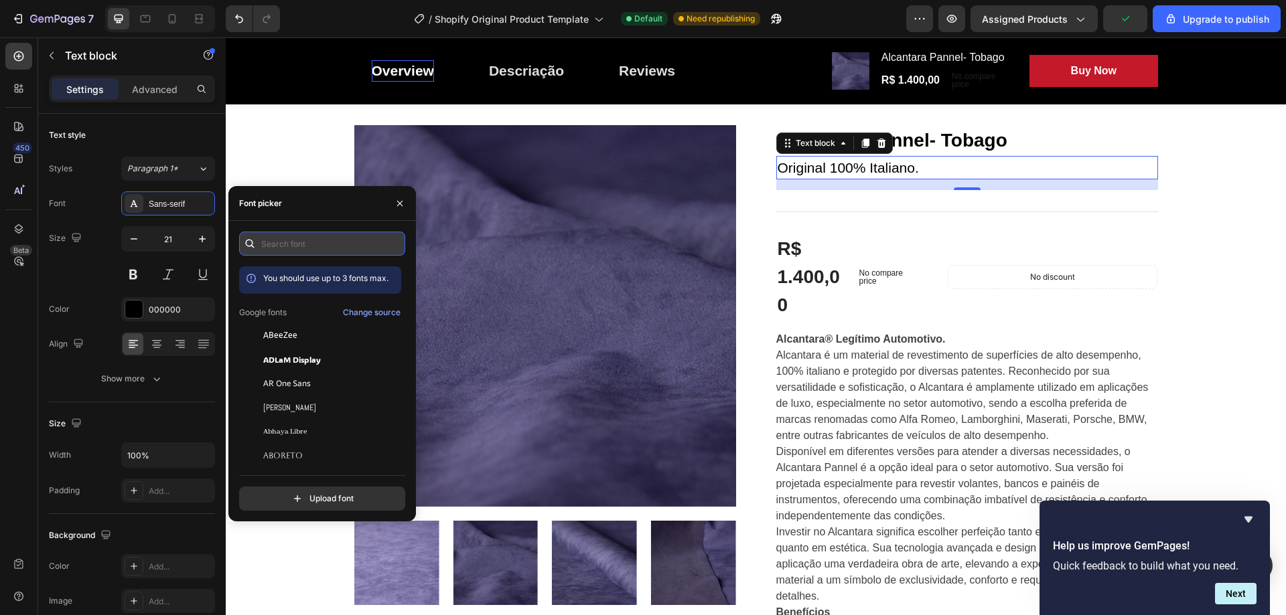
click at [278, 247] on input "text" at bounding box center [322, 244] width 166 height 24
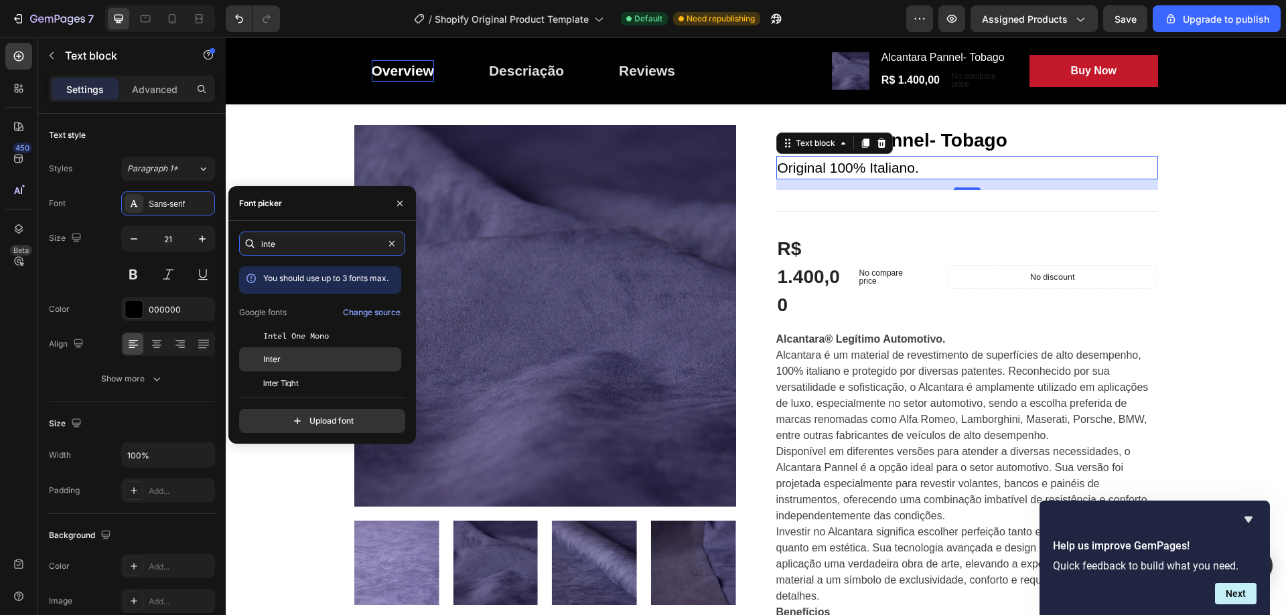
type input "inte"
click at [284, 357] on div "Inter" at bounding box center [330, 360] width 135 height 12
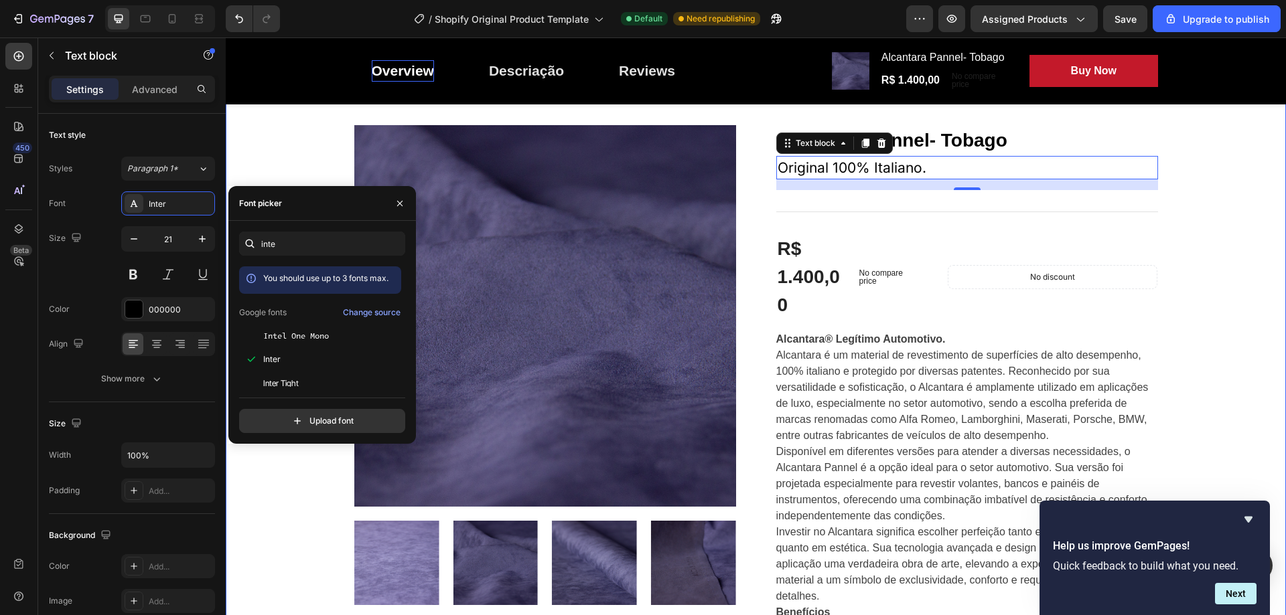
click at [1051, 126] on h2 "Alcantara Pannel- Tobago" at bounding box center [967, 140] width 382 height 31
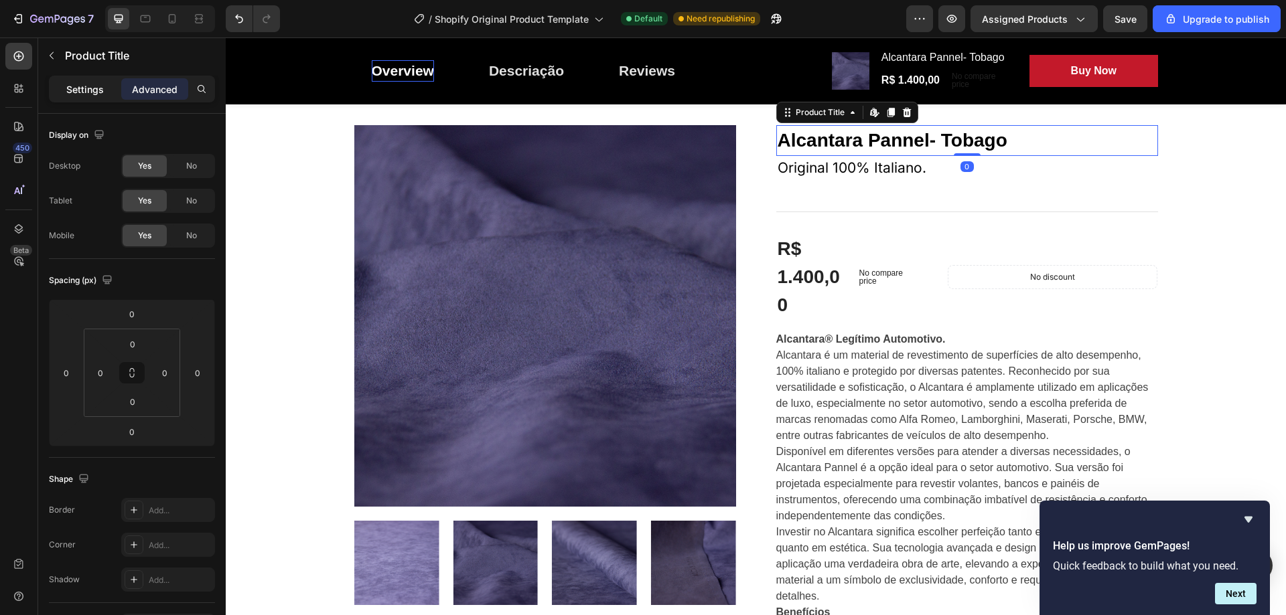
click at [91, 92] on p "Settings" at bounding box center [85, 89] width 38 height 14
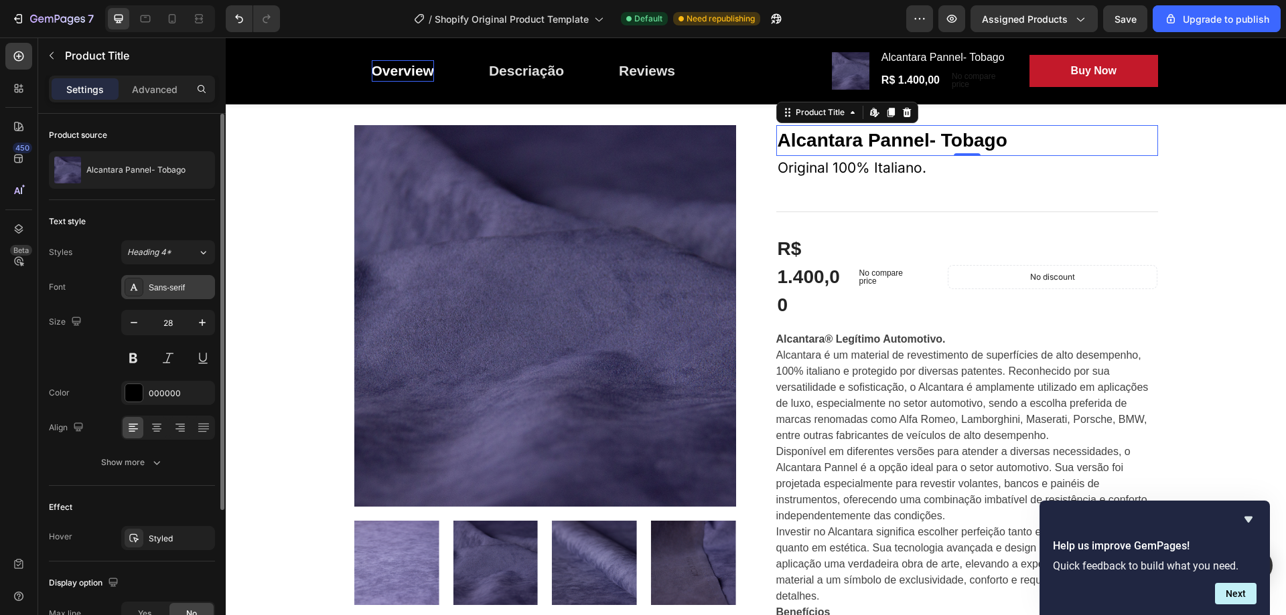
click at [171, 284] on div "Sans-serif" at bounding box center [180, 288] width 63 height 12
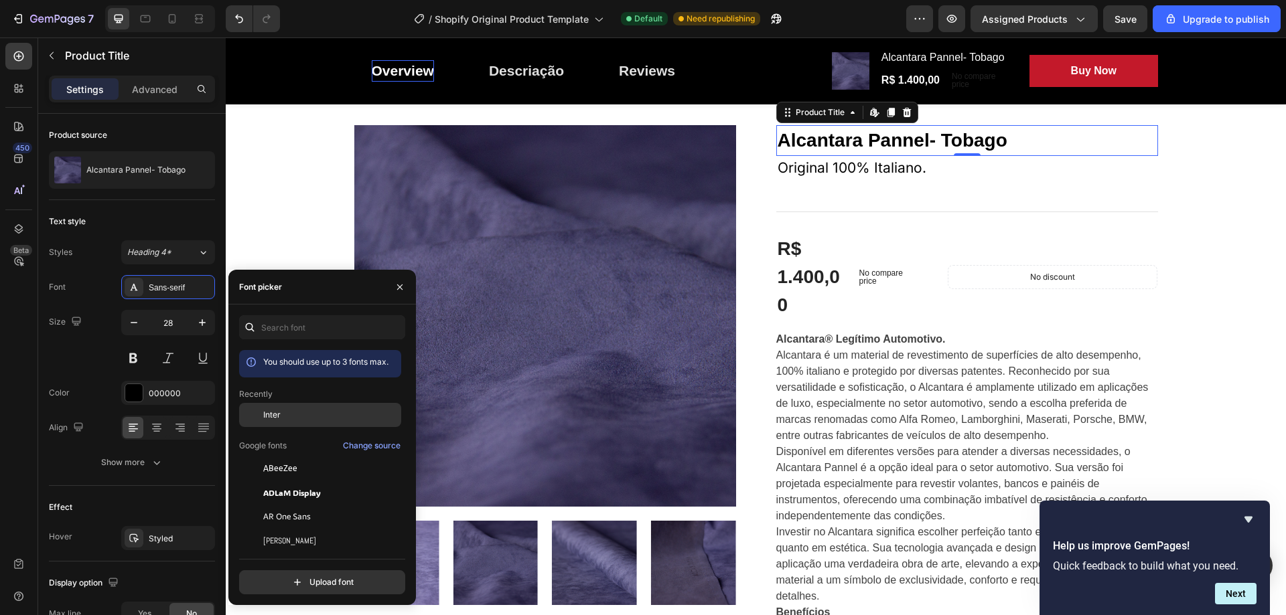
click at [288, 413] on div "Inter" at bounding box center [330, 415] width 135 height 12
drag, startPoint x: 60, startPoint y: 384, endPoint x: 79, endPoint y: 382, distance: 18.9
click at [60, 384] on div "Color" at bounding box center [59, 392] width 21 height 21
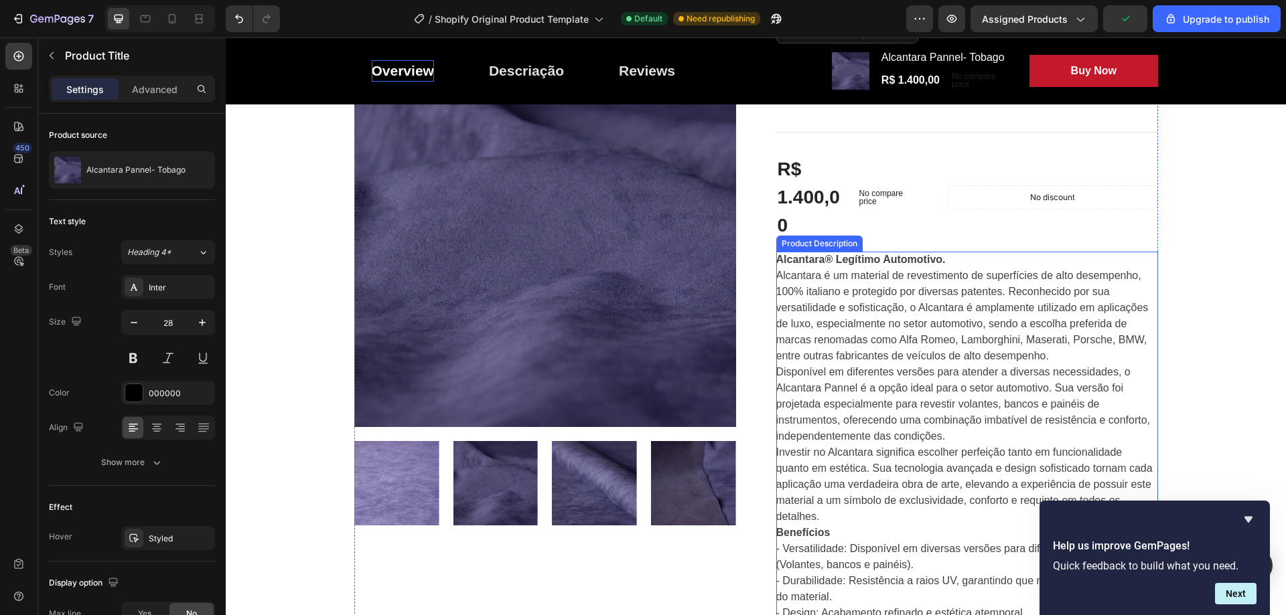
scroll to position [335, 0]
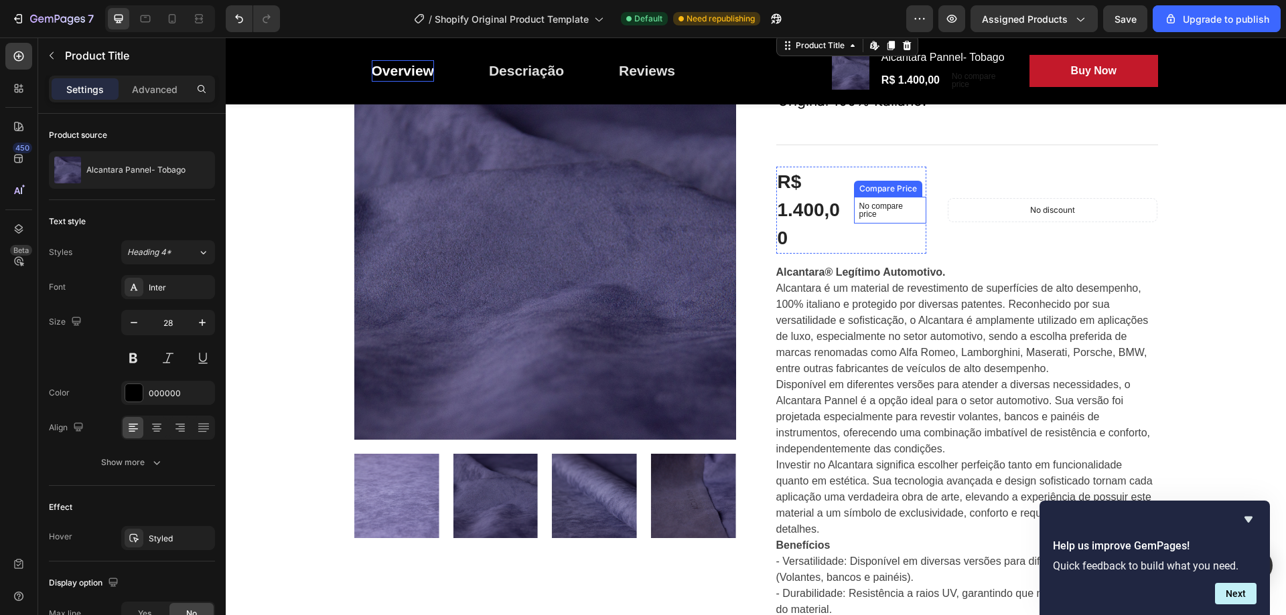
click at [866, 208] on p "No compare price" at bounding box center [890, 210] width 62 height 16
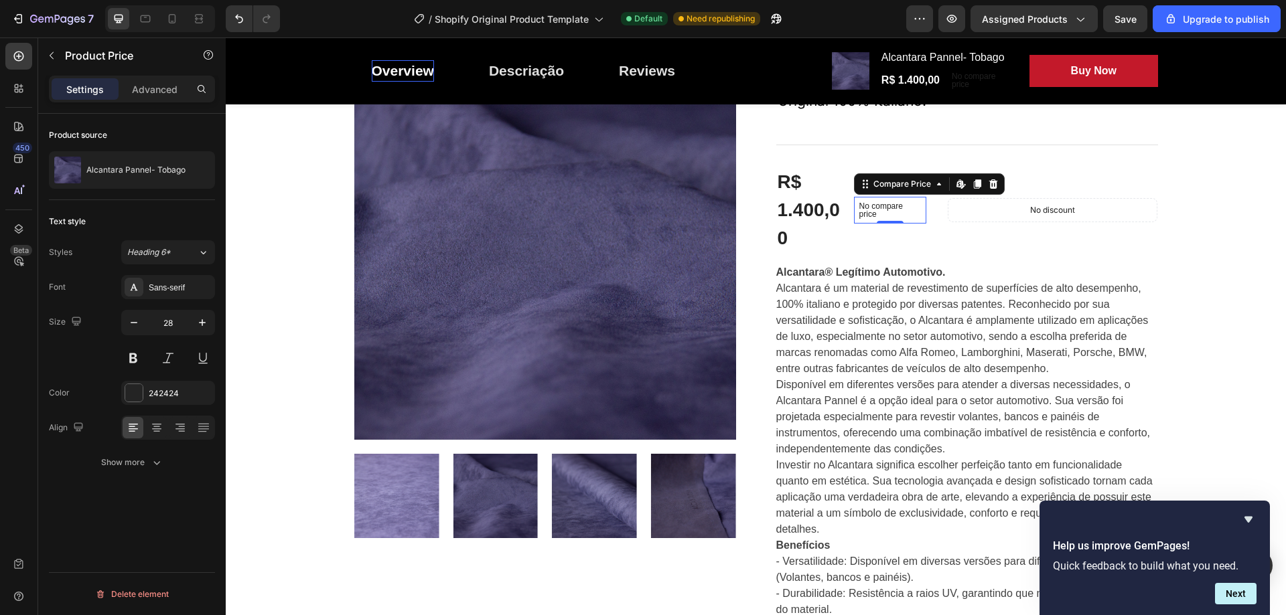
click at [825, 199] on div "R$ 1.400,00" at bounding box center [812, 210] width 72 height 87
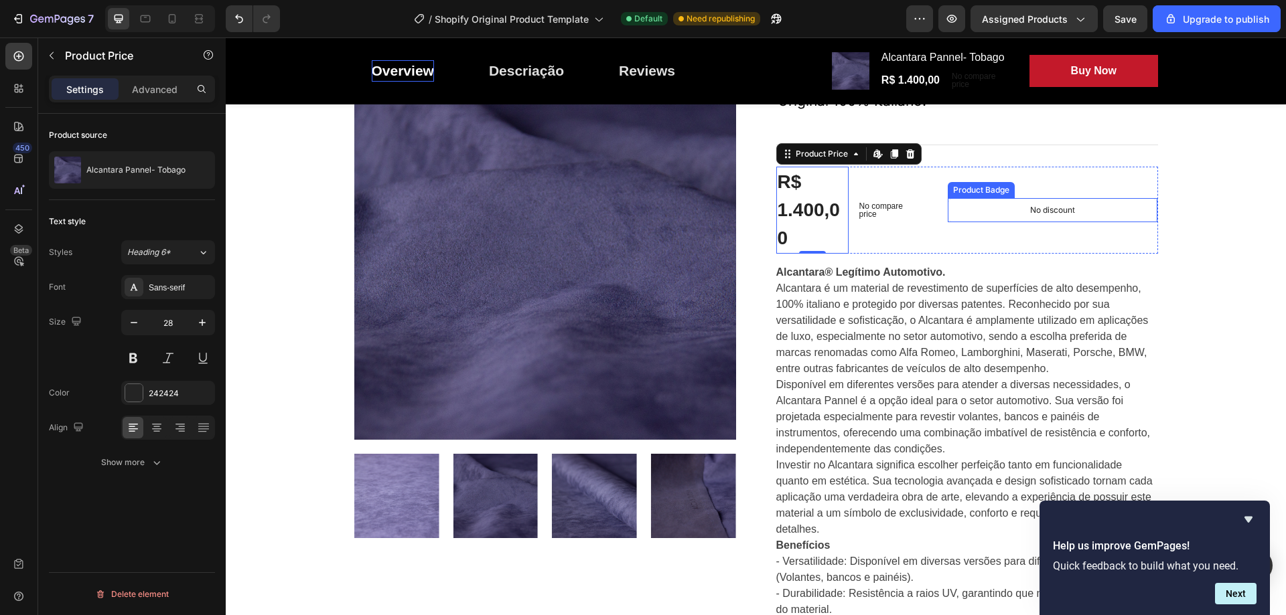
click at [1007, 198] on div "No discount Not be displayed when published Product Badge" at bounding box center [1053, 210] width 210 height 24
click at [1007, 198] on div "No discount" at bounding box center [1053, 210] width 210 height 24
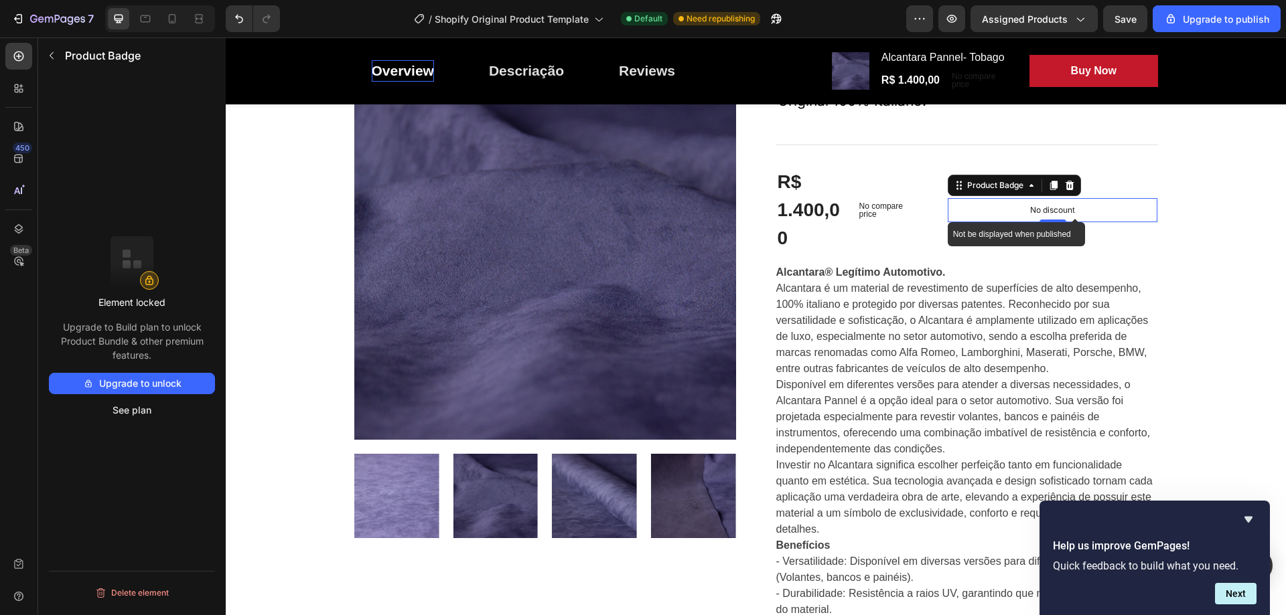
click at [1042, 206] on p "No discount" at bounding box center [1052, 210] width 45 height 12
click at [910, 212] on p "No compare price" at bounding box center [890, 210] width 62 height 16
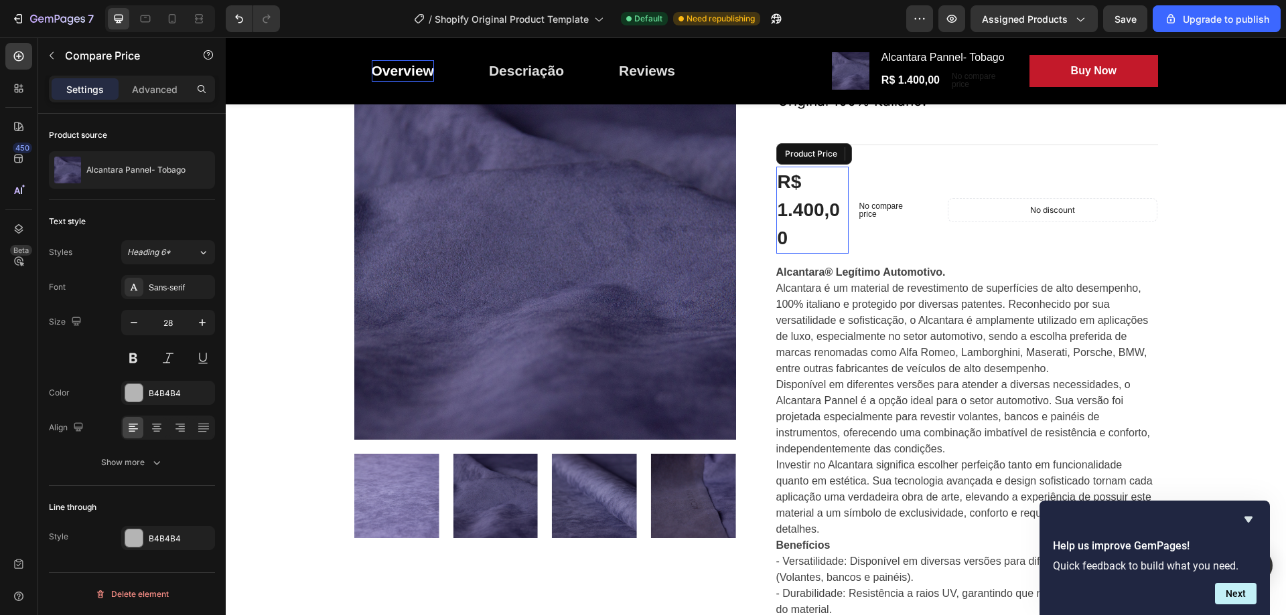
click at [839, 171] on div "R$ 1.400,00" at bounding box center [812, 210] width 72 height 87
click at [882, 196] on div "No compare price Compare Price" at bounding box center [890, 210] width 72 height 87
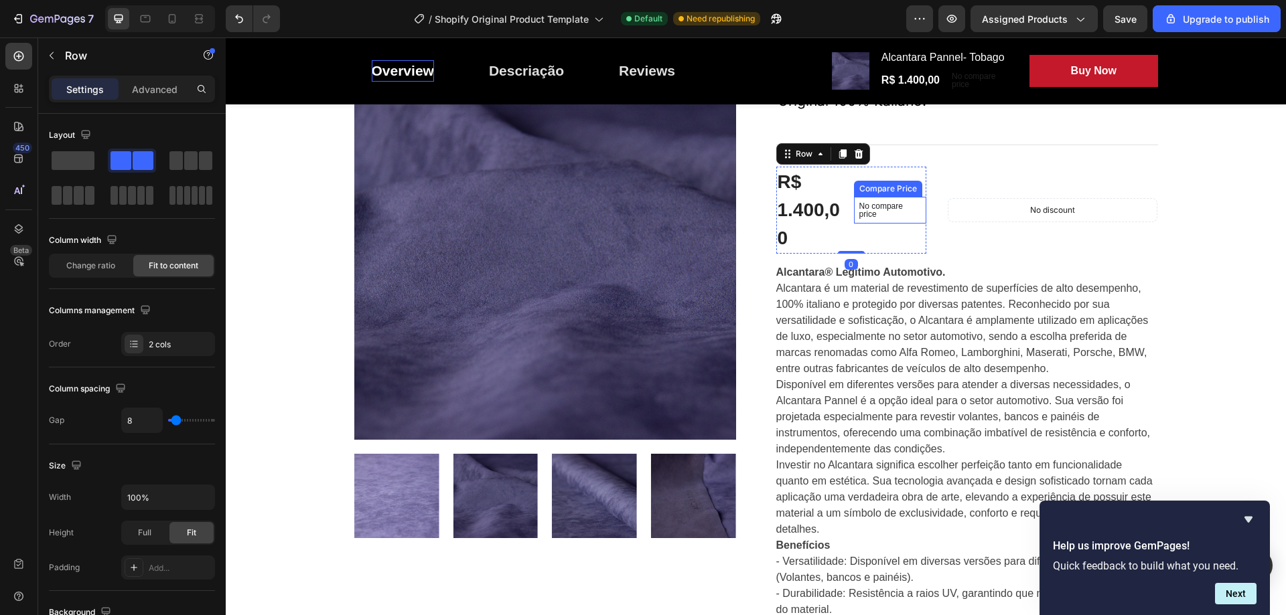
click at [883, 211] on p "No compare price" at bounding box center [890, 210] width 62 height 16
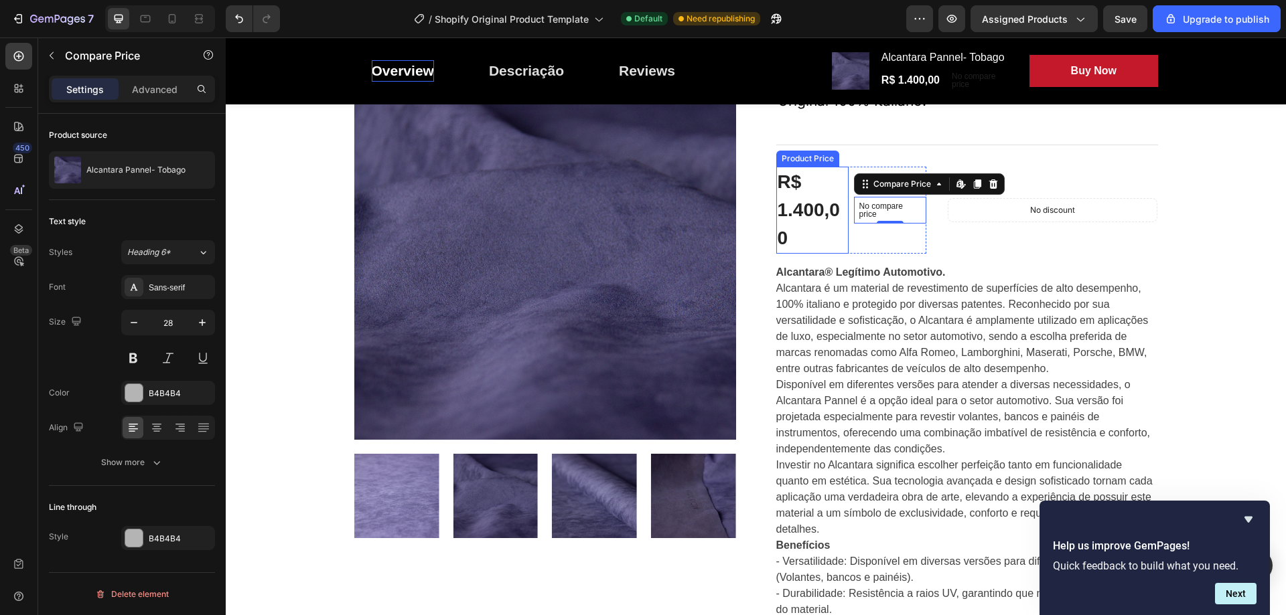
click at [802, 190] on div "R$ 1.400,00" at bounding box center [812, 210] width 72 height 87
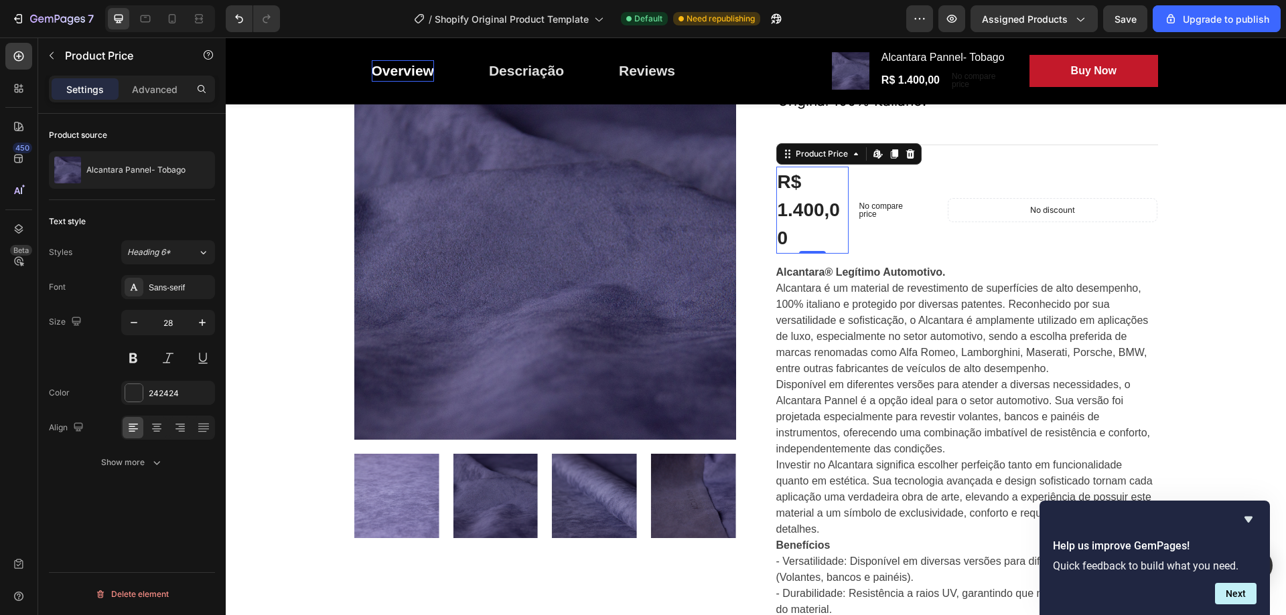
click at [786, 206] on div "R$ 1.400,00" at bounding box center [812, 210] width 72 height 87
click at [147, 287] on div "Sans-serif" at bounding box center [168, 287] width 94 height 24
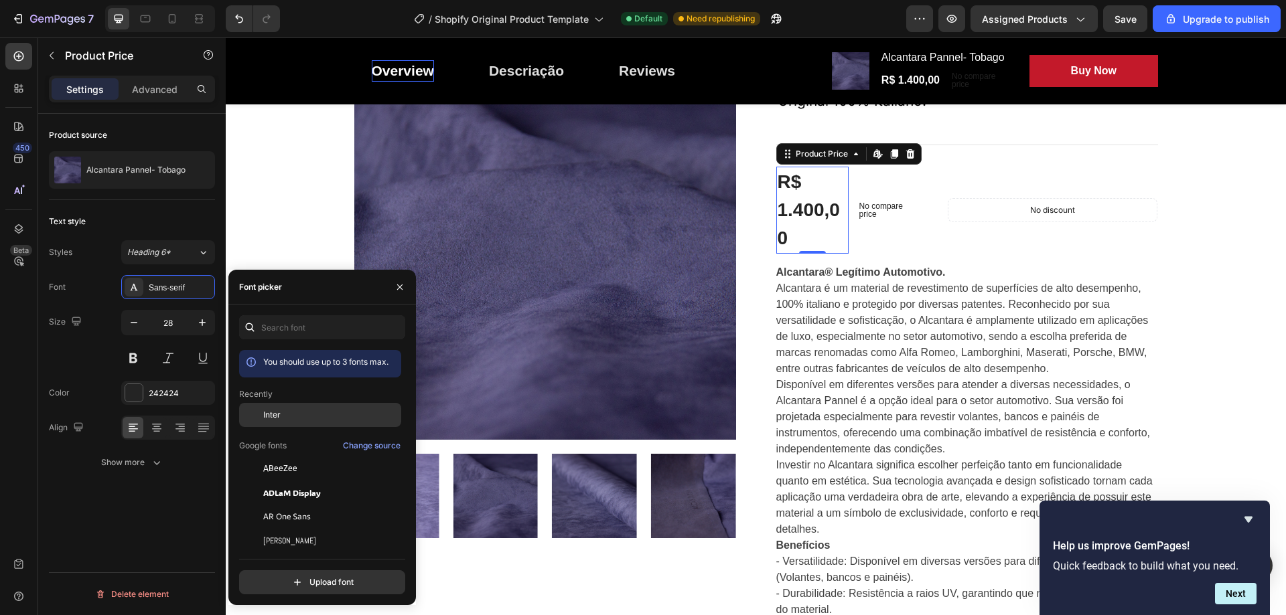
click at [287, 416] on div "Inter" at bounding box center [330, 415] width 135 height 12
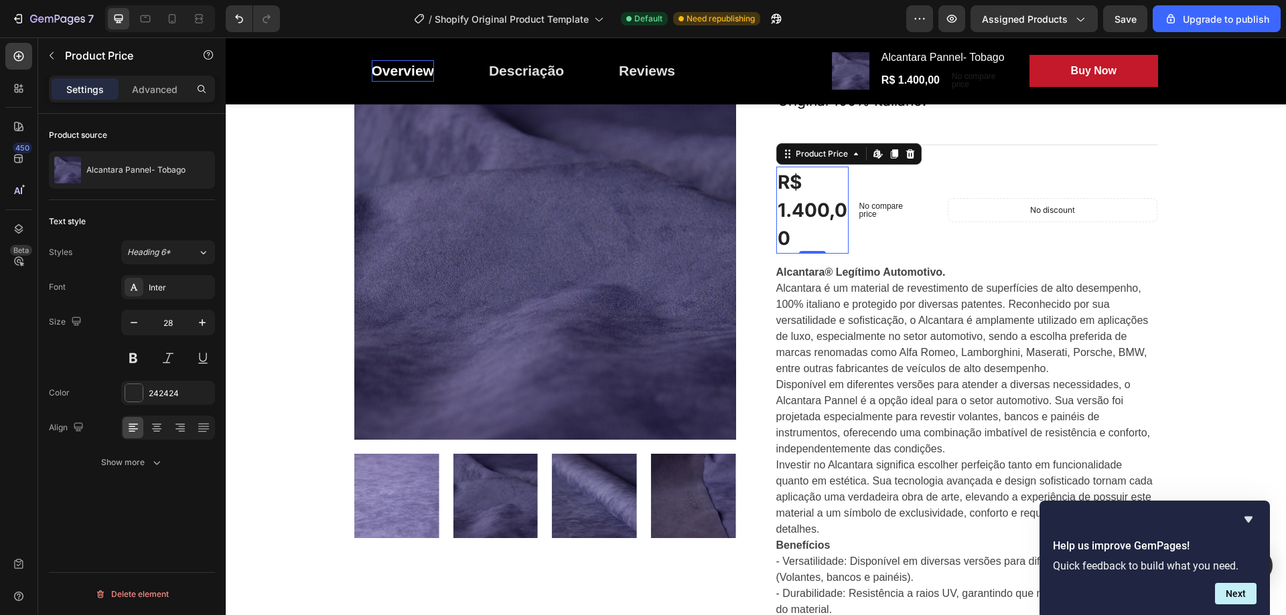
click at [78, 374] on div "Font Inter Size 28 Color 242424 Align Show more" at bounding box center [132, 375] width 166 height 200
click at [838, 248] on div "R$ 1.400,00" at bounding box center [812, 210] width 72 height 87
click at [1037, 210] on p "No discount" at bounding box center [1052, 210] width 45 height 12
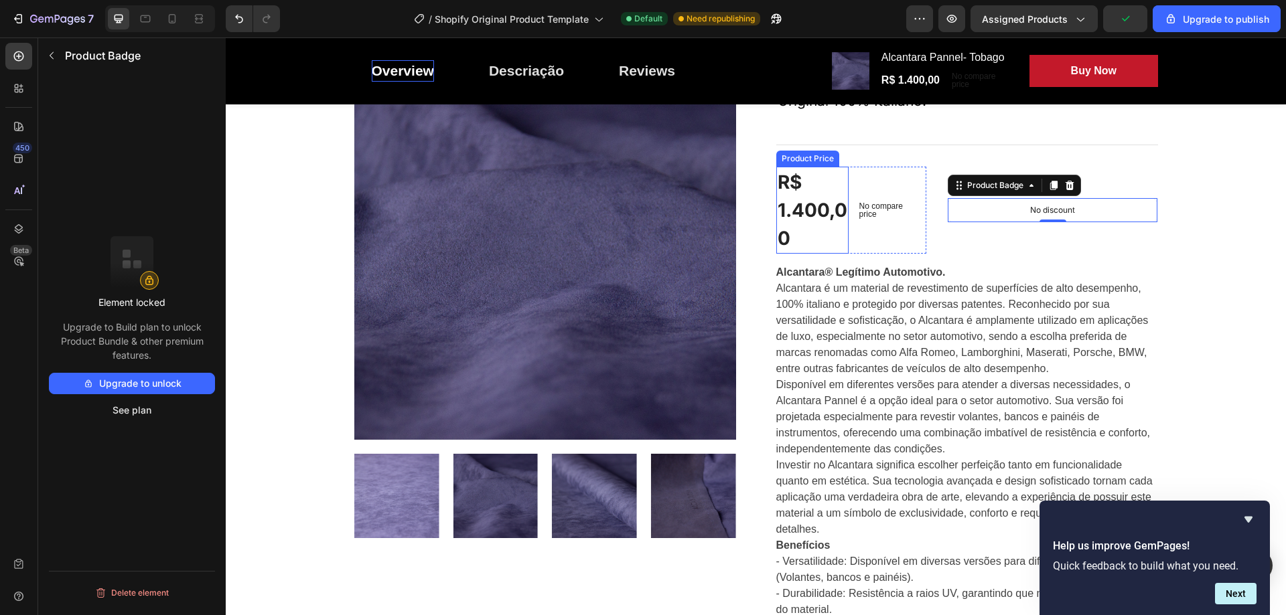
click at [812, 211] on div "R$ 1.400,00" at bounding box center [812, 210] width 72 height 87
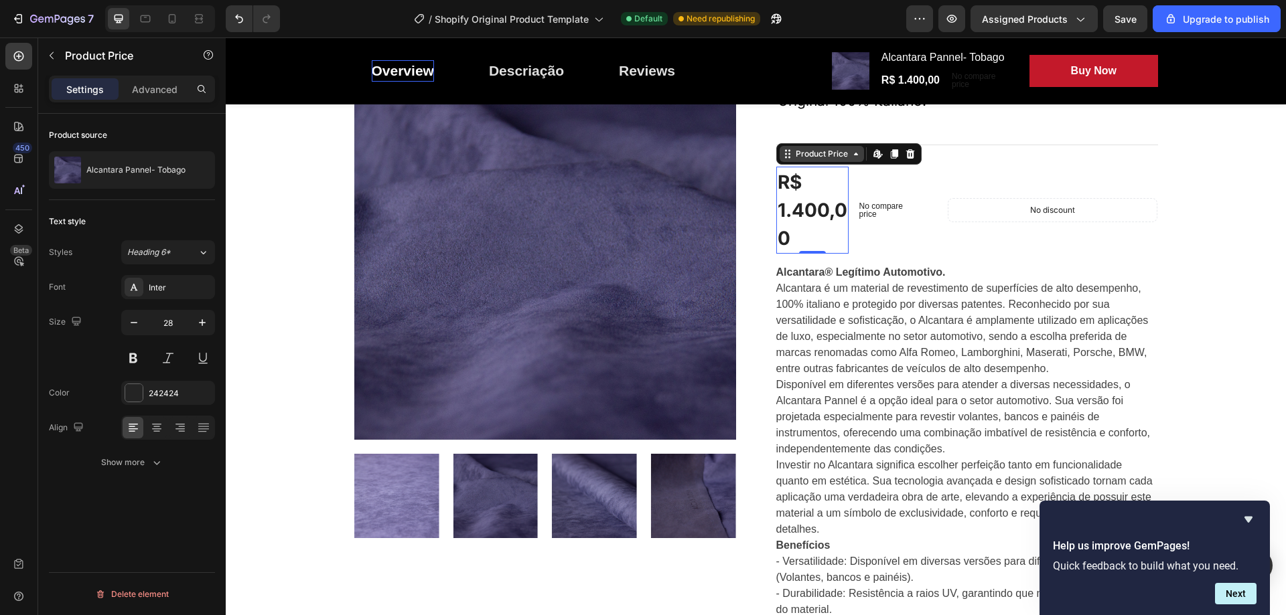
click at [782, 159] on icon at bounding box center [787, 154] width 11 height 11
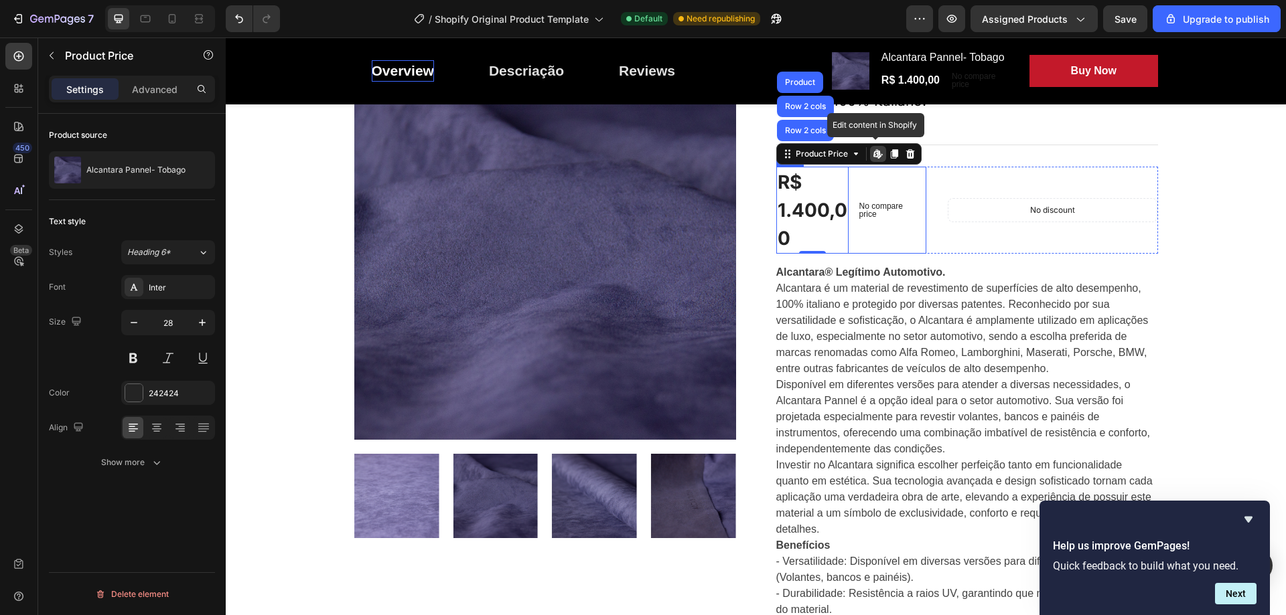
click at [916, 254] on div "No compare price Compare Price" at bounding box center [890, 210] width 72 height 87
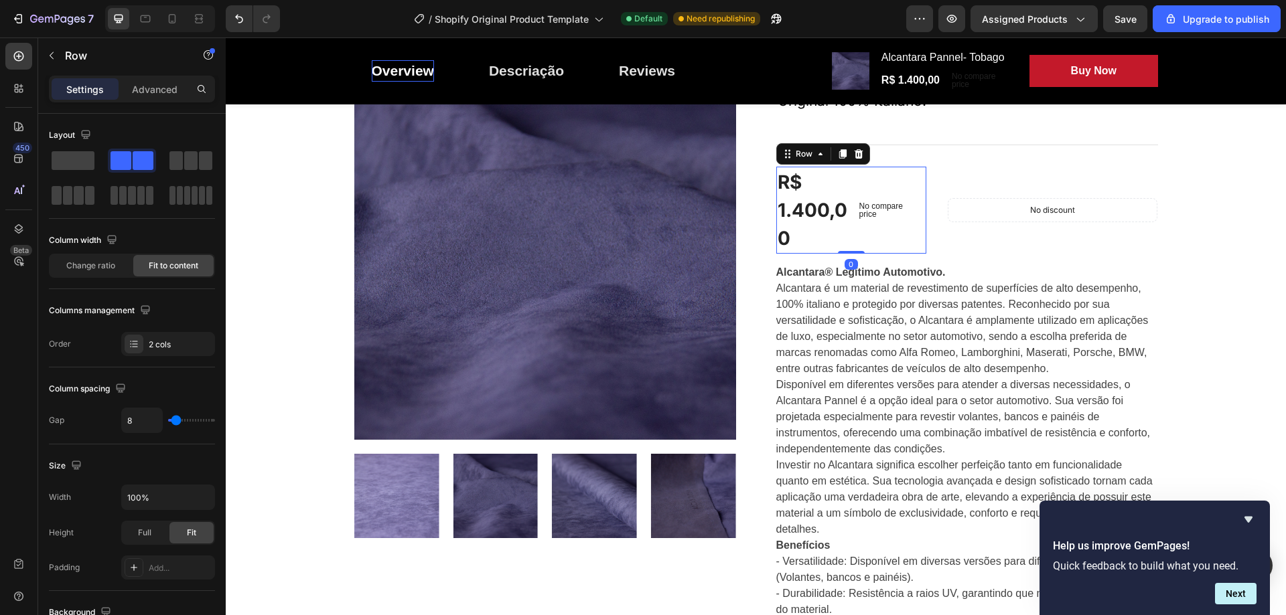
click at [857, 238] on div "No compare price Compare Price" at bounding box center [890, 210] width 72 height 87
click at [868, 207] on p "No compare price" at bounding box center [890, 210] width 62 height 16
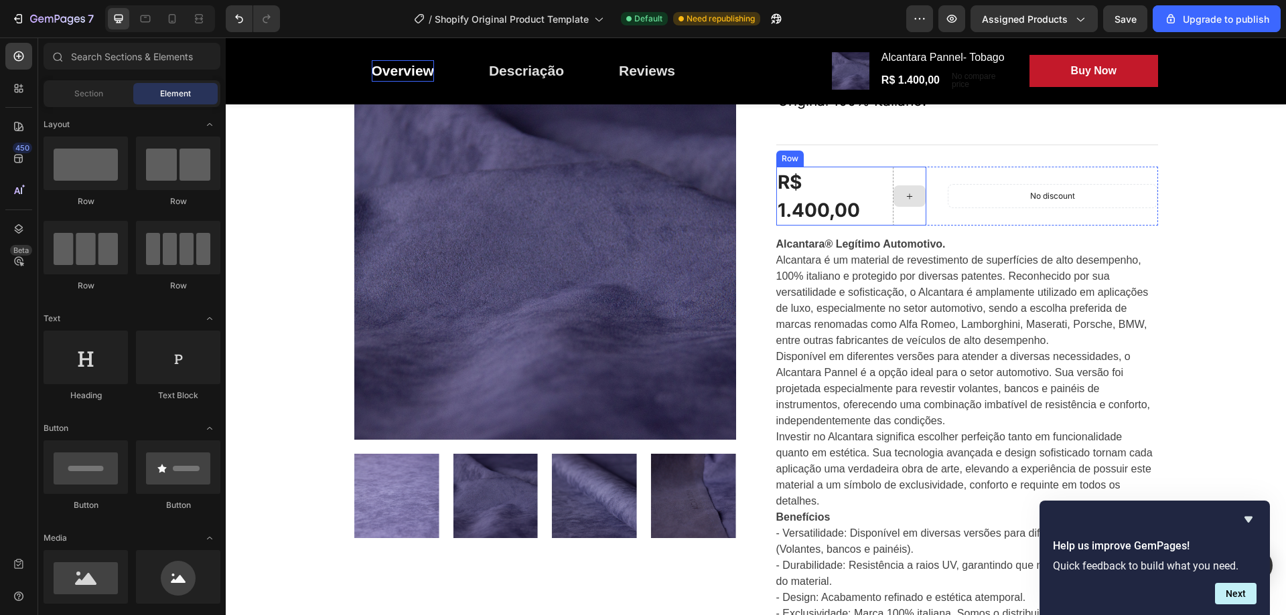
click at [904, 196] on icon at bounding box center [909, 196] width 11 height 11
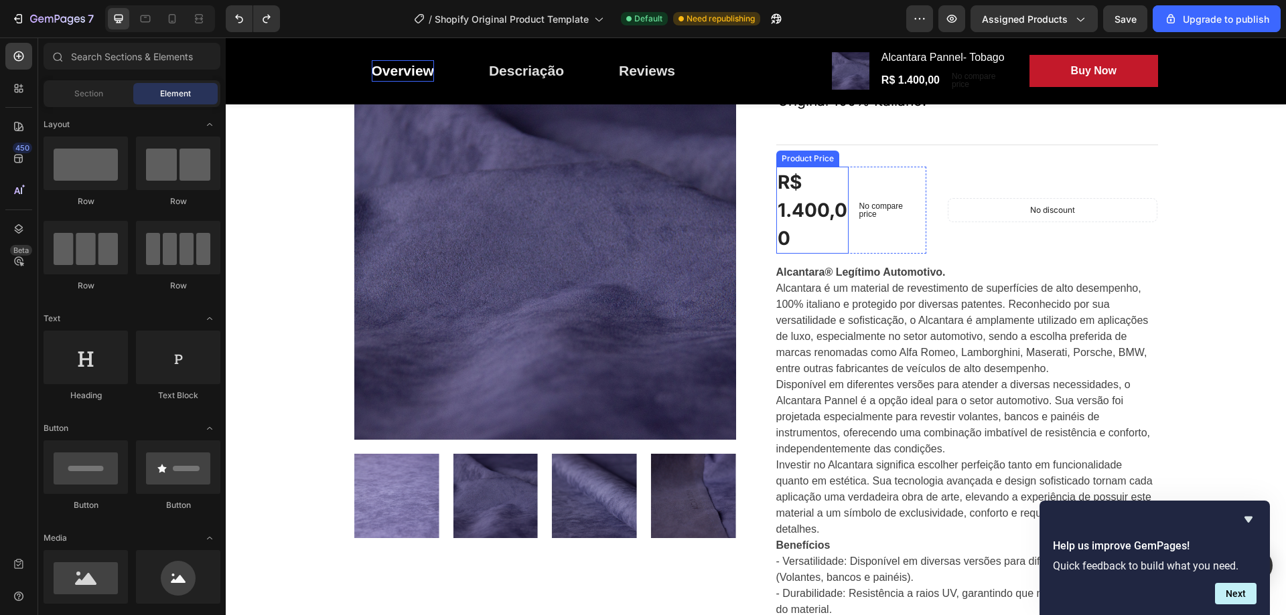
click at [792, 208] on div "R$ 1.400,00" at bounding box center [812, 210] width 72 height 87
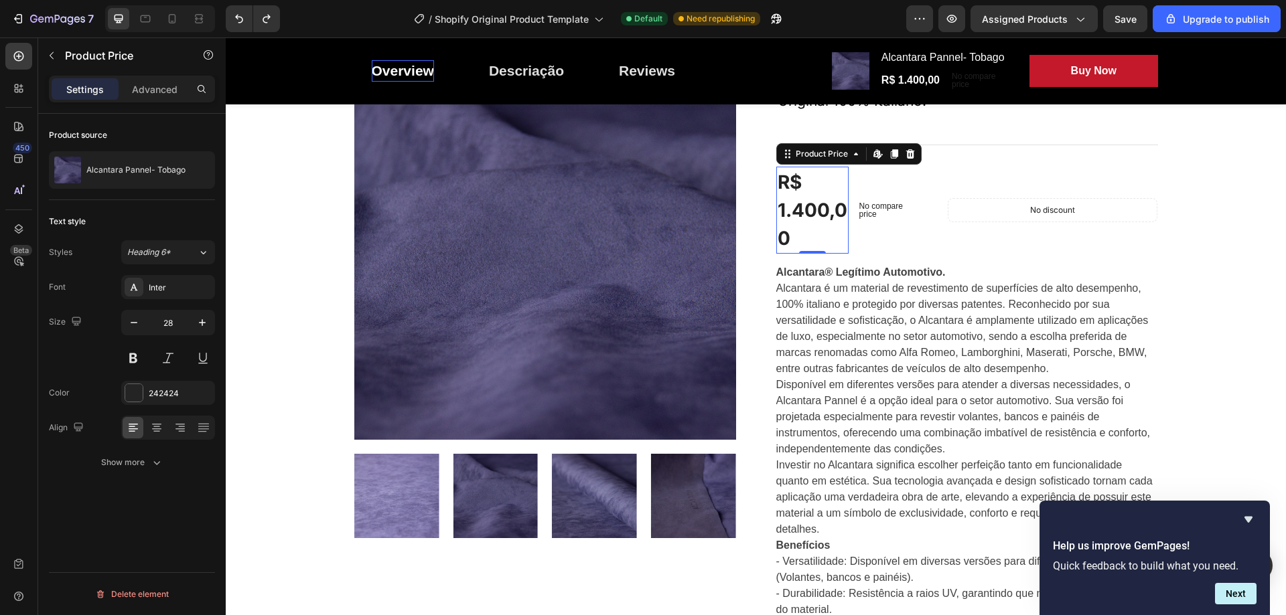
click at [833, 200] on div "R$ 1.400,00" at bounding box center [812, 210] width 72 height 87
click at [871, 210] on p "No compare price" at bounding box center [890, 210] width 62 height 16
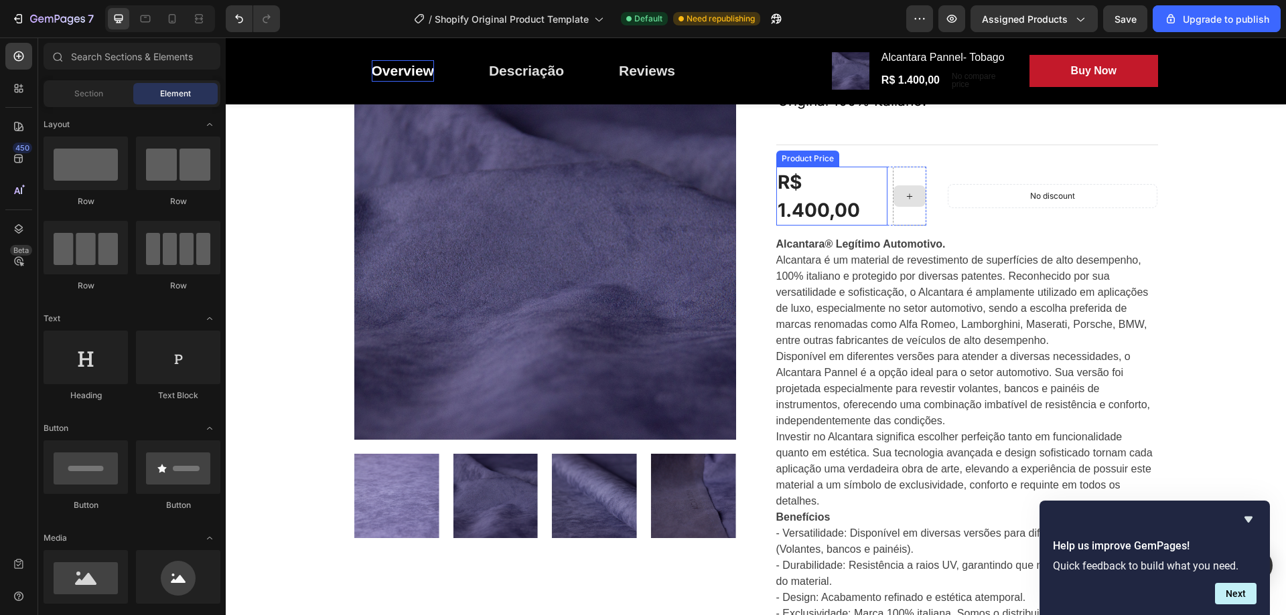
click at [818, 194] on div "R$ 1.400,00" at bounding box center [831, 196] width 111 height 59
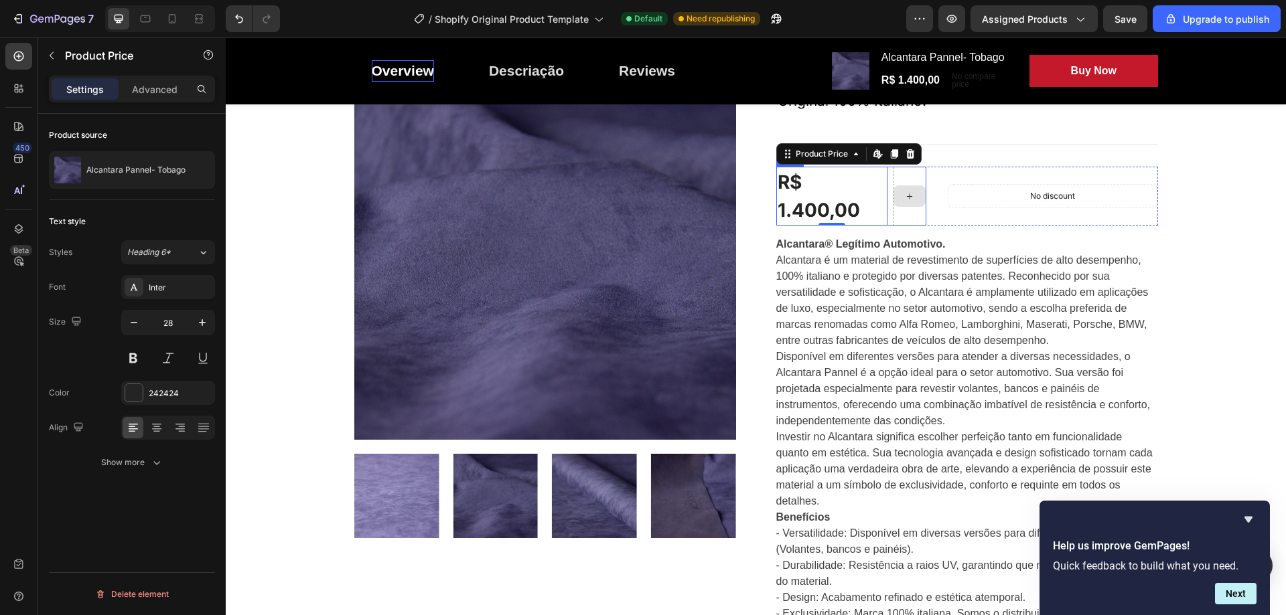
click at [914, 215] on div at bounding box center [909, 196] width 33 height 59
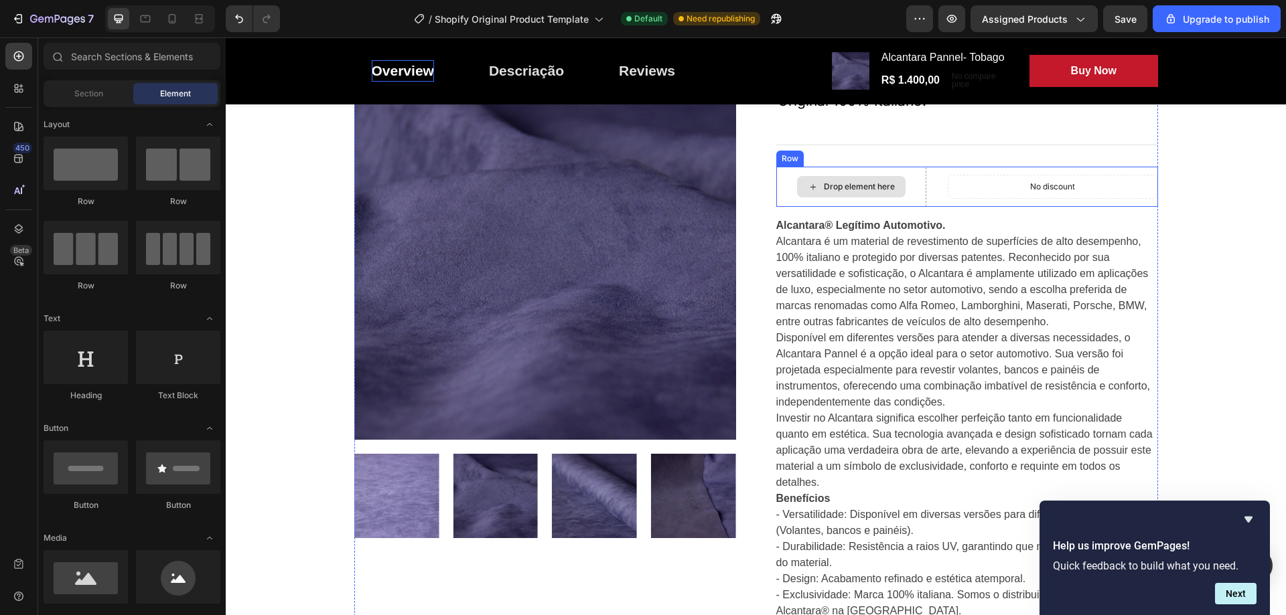
click at [845, 194] on div "Drop element here" at bounding box center [851, 186] width 108 height 21
click at [841, 185] on div "Drop element here" at bounding box center [859, 186] width 71 height 11
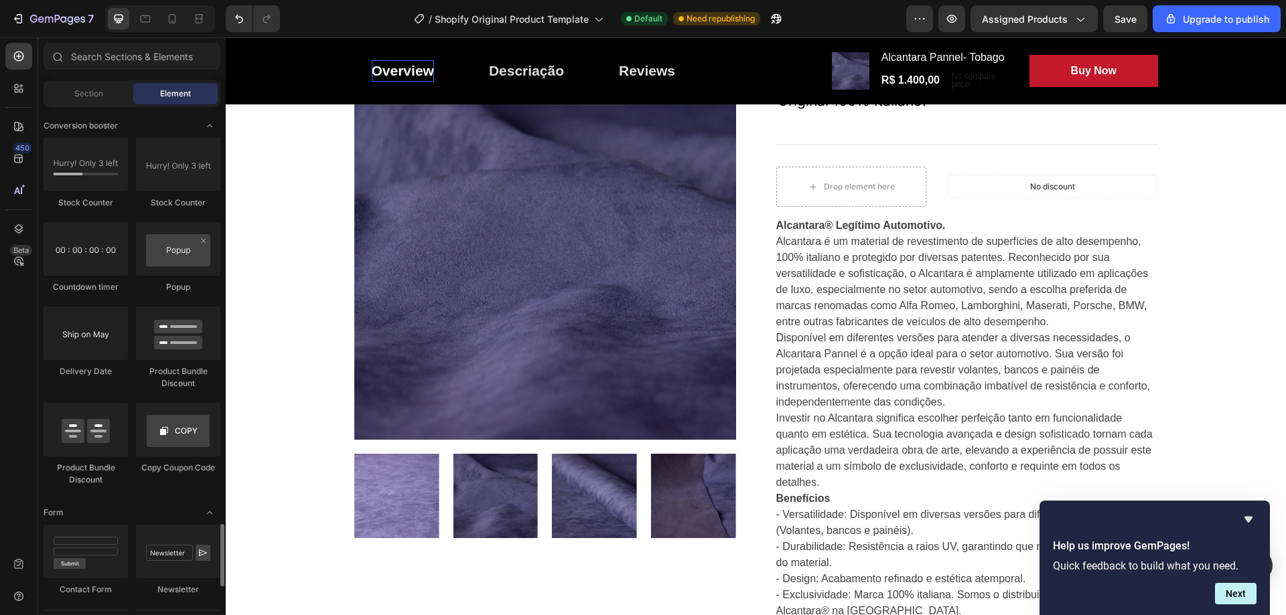
scroll to position [2813, 0]
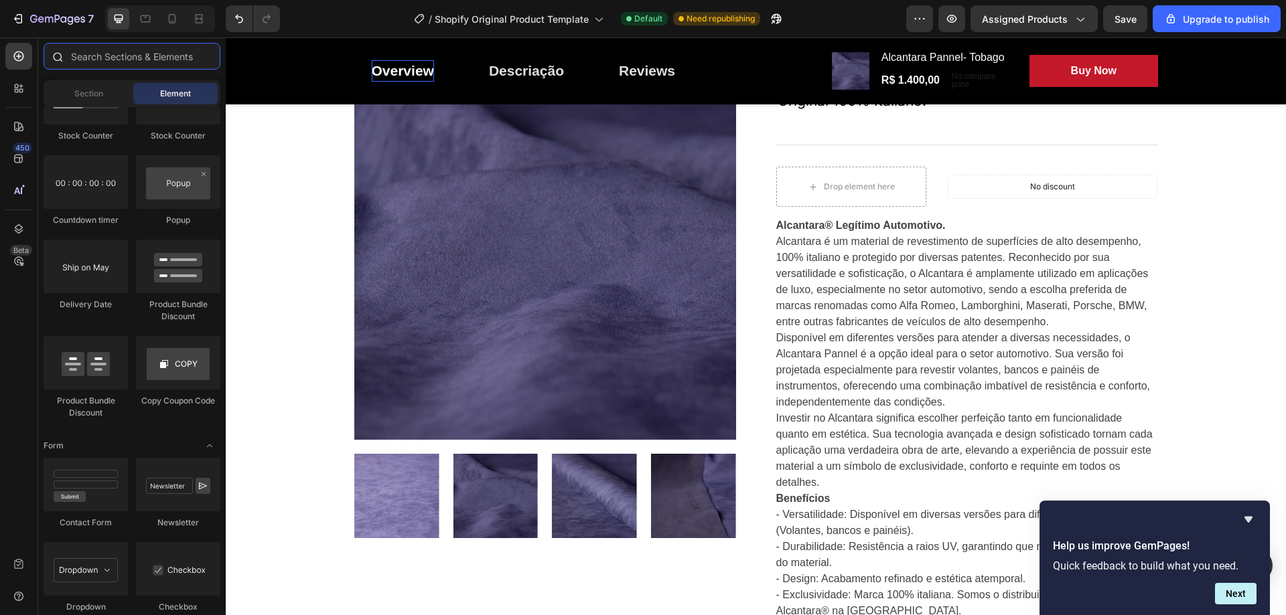
click at [125, 63] on input "text" at bounding box center [132, 56] width 177 height 27
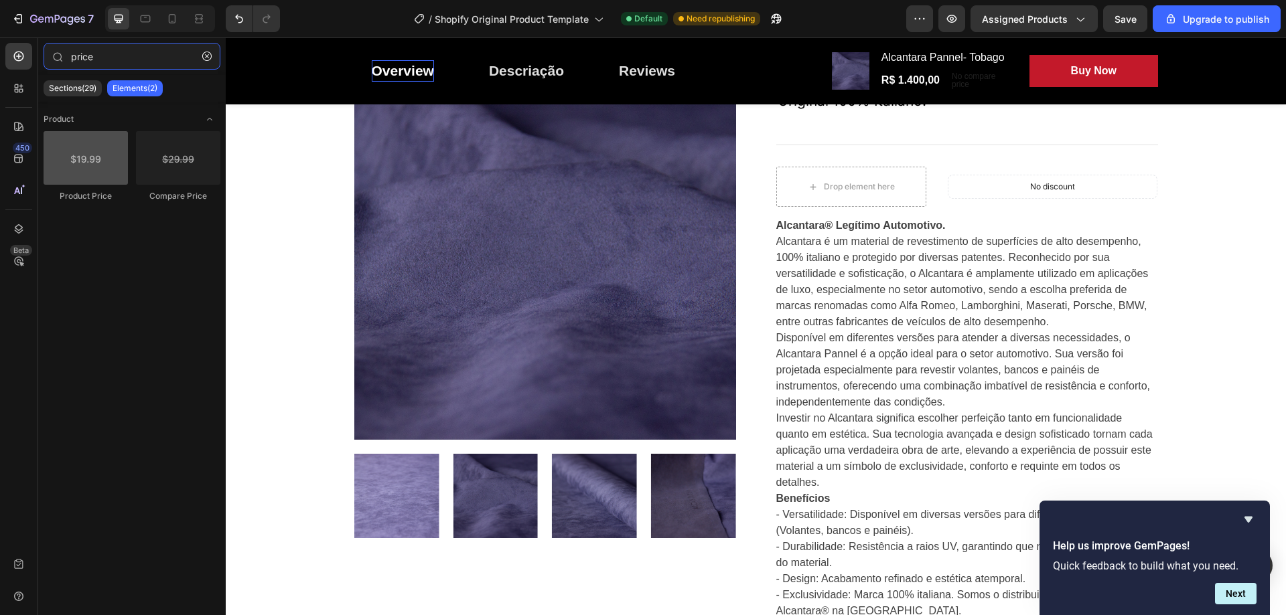
type input "price"
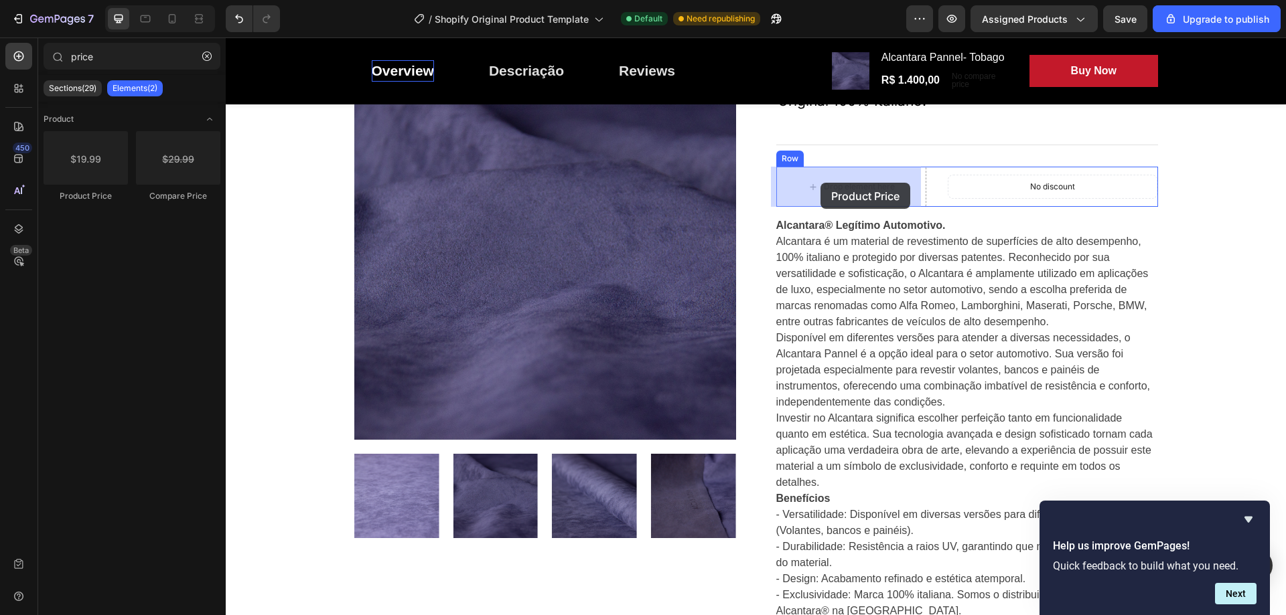
drag, startPoint x: 353, startPoint y: 207, endPoint x: 820, endPoint y: 183, distance: 468.1
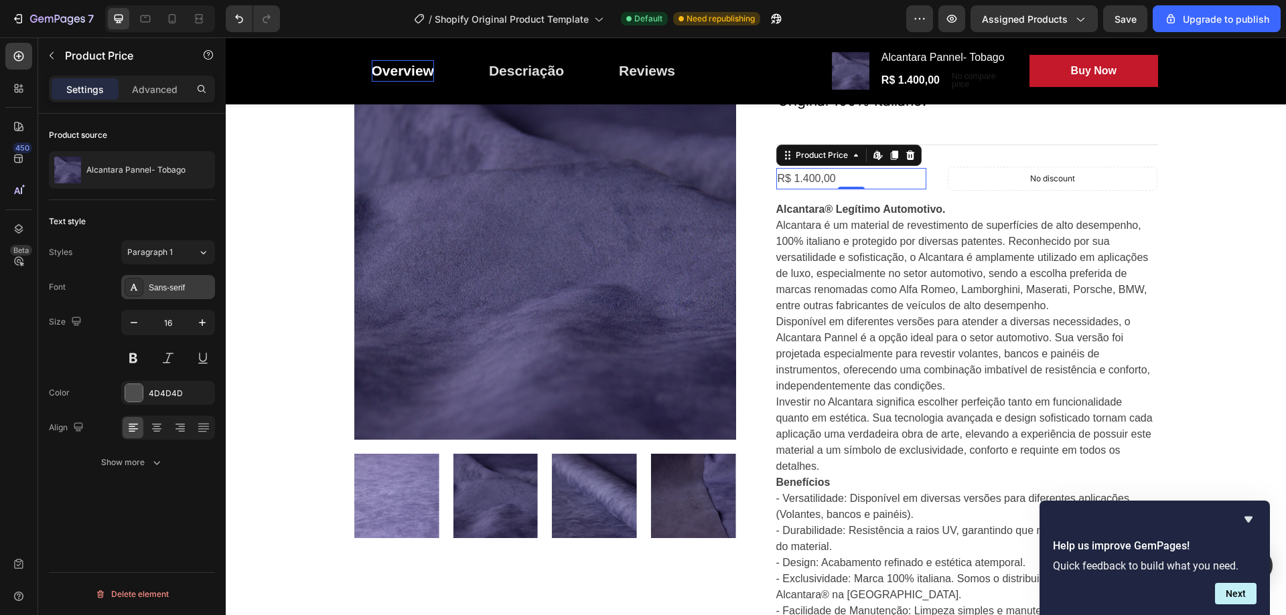
click at [191, 290] on div "Sans-serif" at bounding box center [180, 288] width 63 height 12
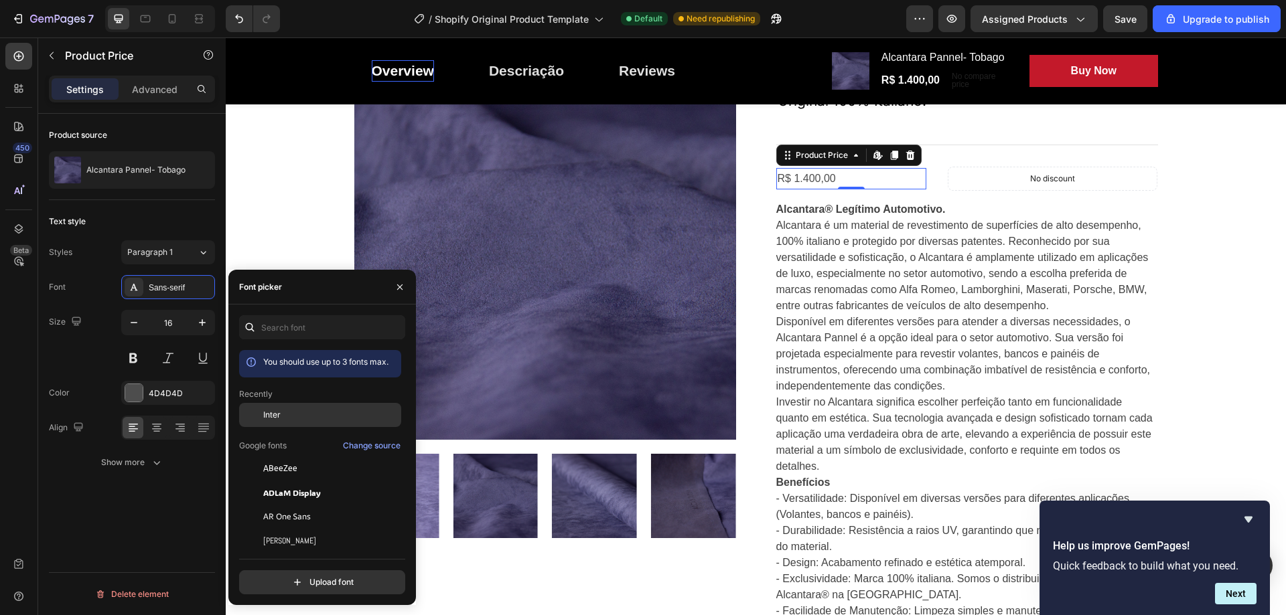
click at [265, 415] on span "Inter" at bounding box center [271, 415] width 17 height 12
click at [121, 364] on button at bounding box center [133, 358] width 24 height 24
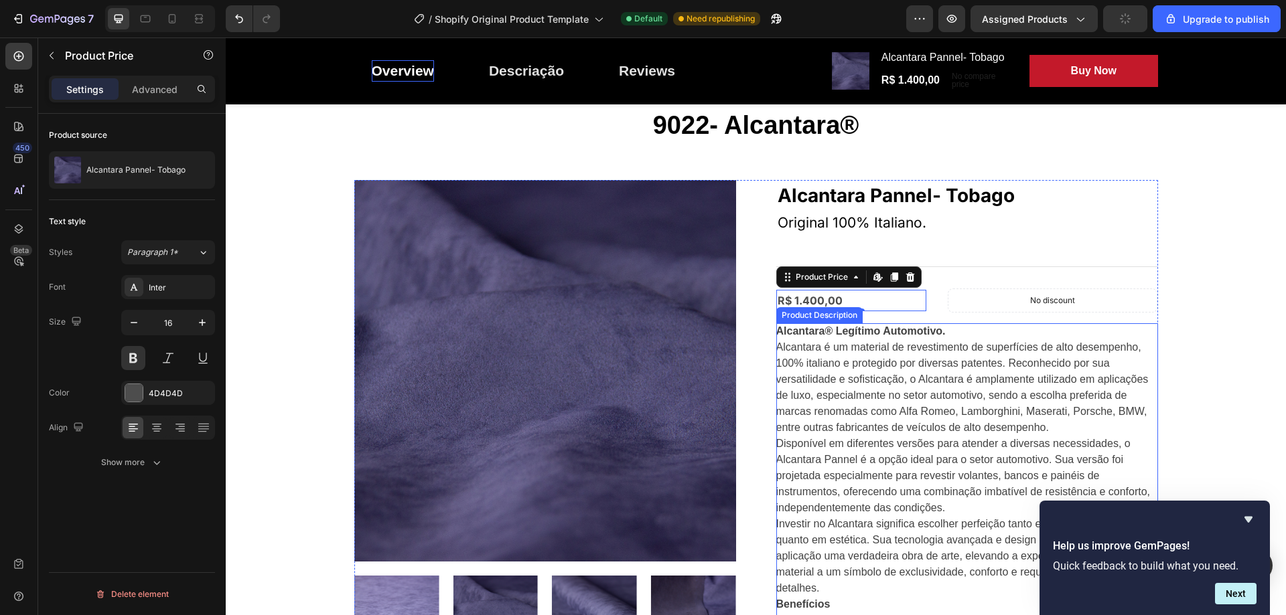
scroll to position [201, 0]
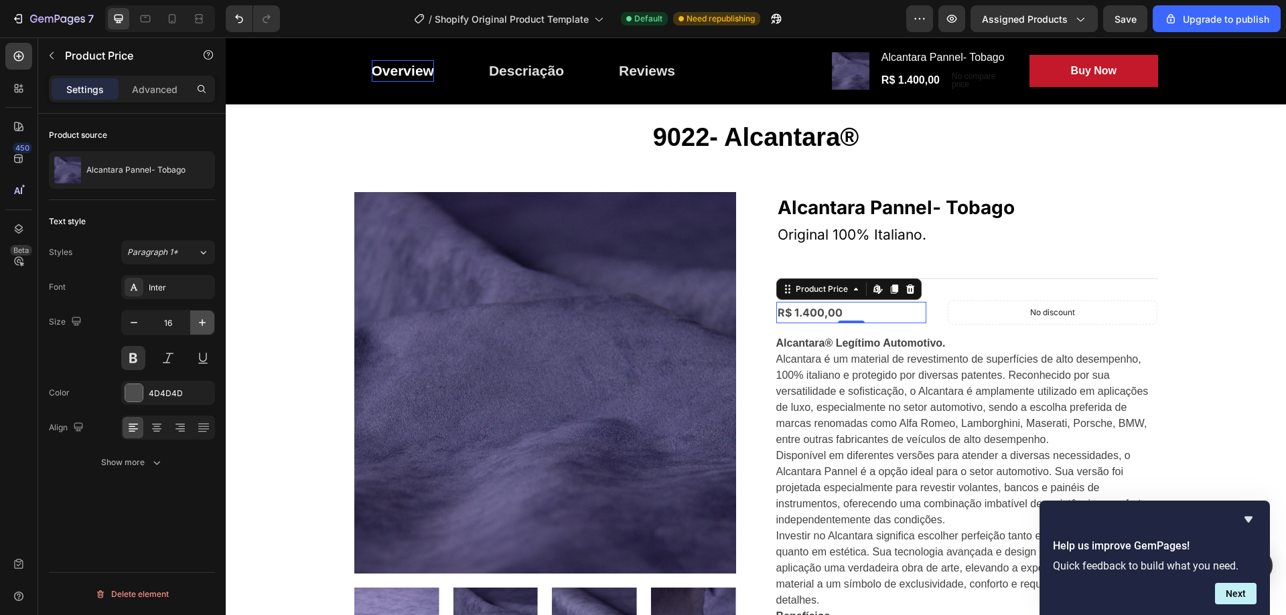
click at [204, 324] on icon "button" at bounding box center [202, 322] width 13 height 13
click at [194, 325] on button "button" at bounding box center [202, 323] width 24 height 24
type input "19"
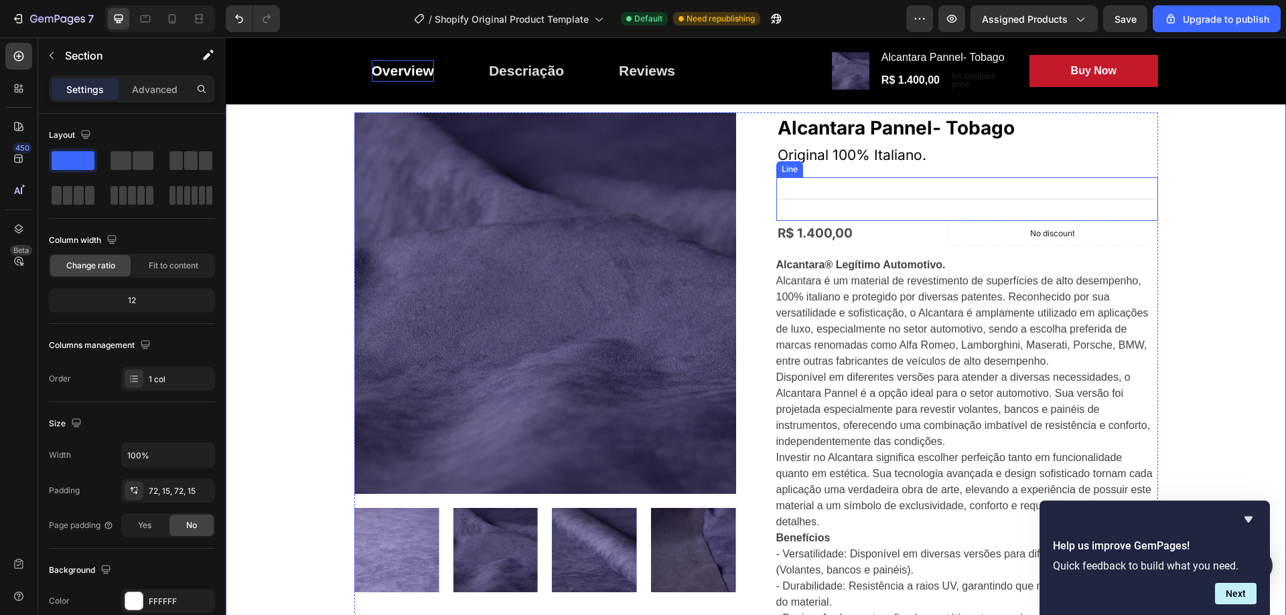
scroll to position [335, 0]
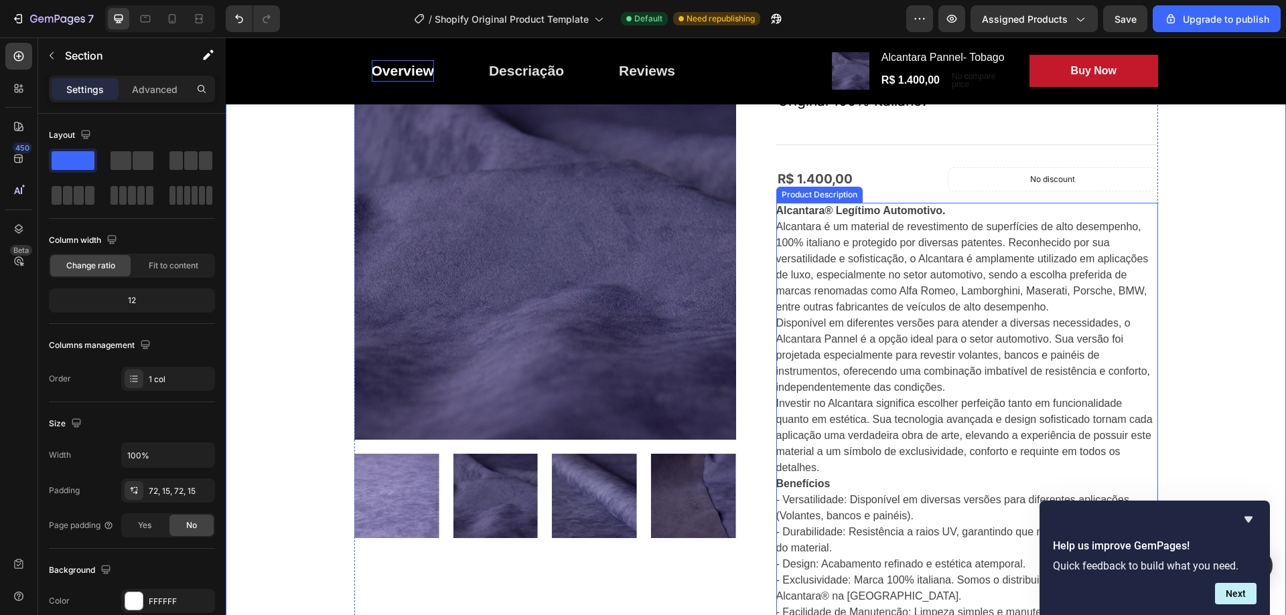
click at [891, 261] on p "Alcantara é um material de revestimento de superfícies de alto desempenho, 100%…" at bounding box center [964, 347] width 376 height 252
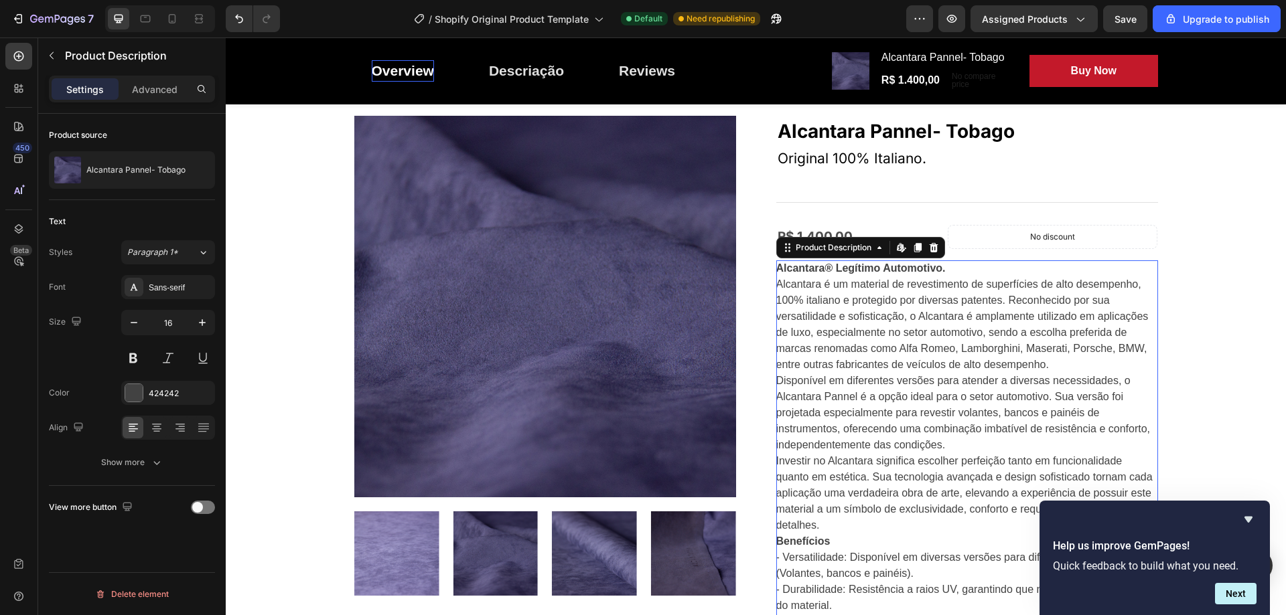
scroll to position [201, 0]
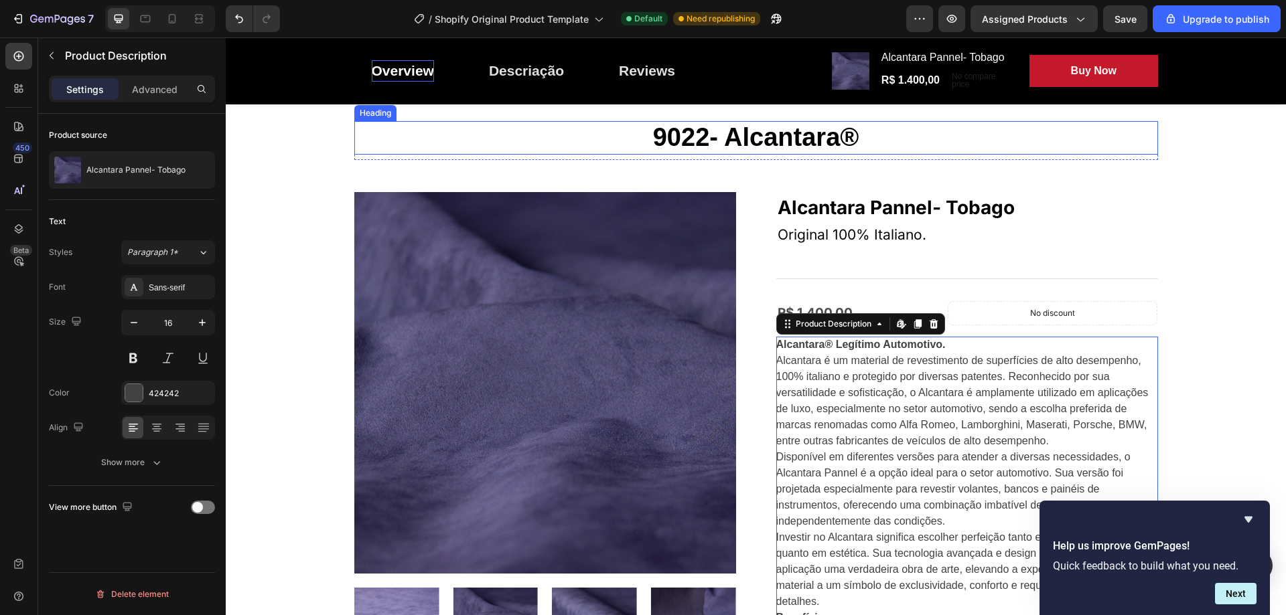
click at [830, 132] on p "9022- Alcantara®" at bounding box center [756, 138] width 801 height 31
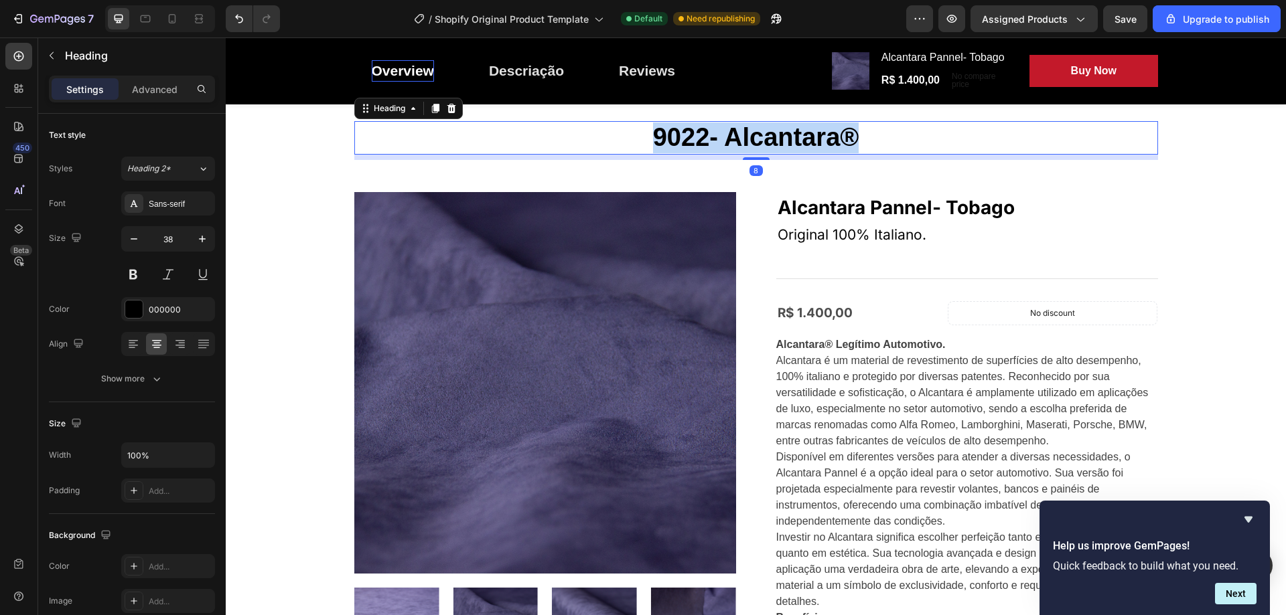
click at [830, 132] on p "9022- Alcantara®" at bounding box center [756, 138] width 801 height 31
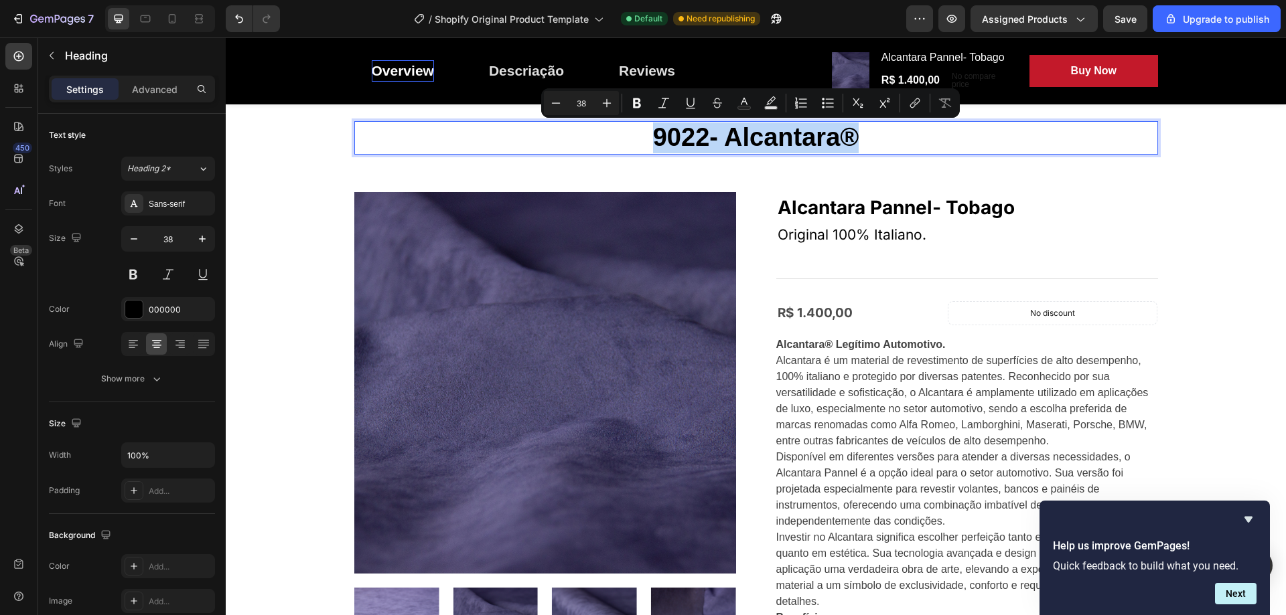
click at [830, 133] on p "9022- Alcantara®" at bounding box center [756, 138] width 801 height 31
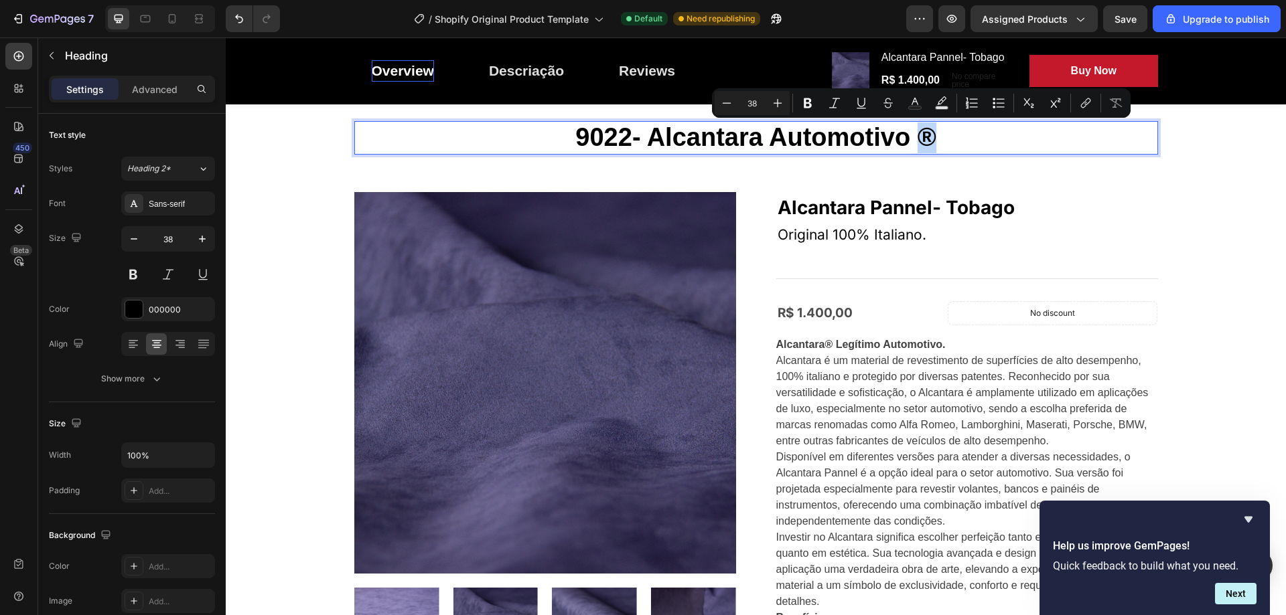
drag, startPoint x: 932, startPoint y: 138, endPoint x: 918, endPoint y: 137, distance: 14.1
click at [918, 137] on p "9022- Alcantara Automotivo ®" at bounding box center [756, 138] width 801 height 31
copy p "®"
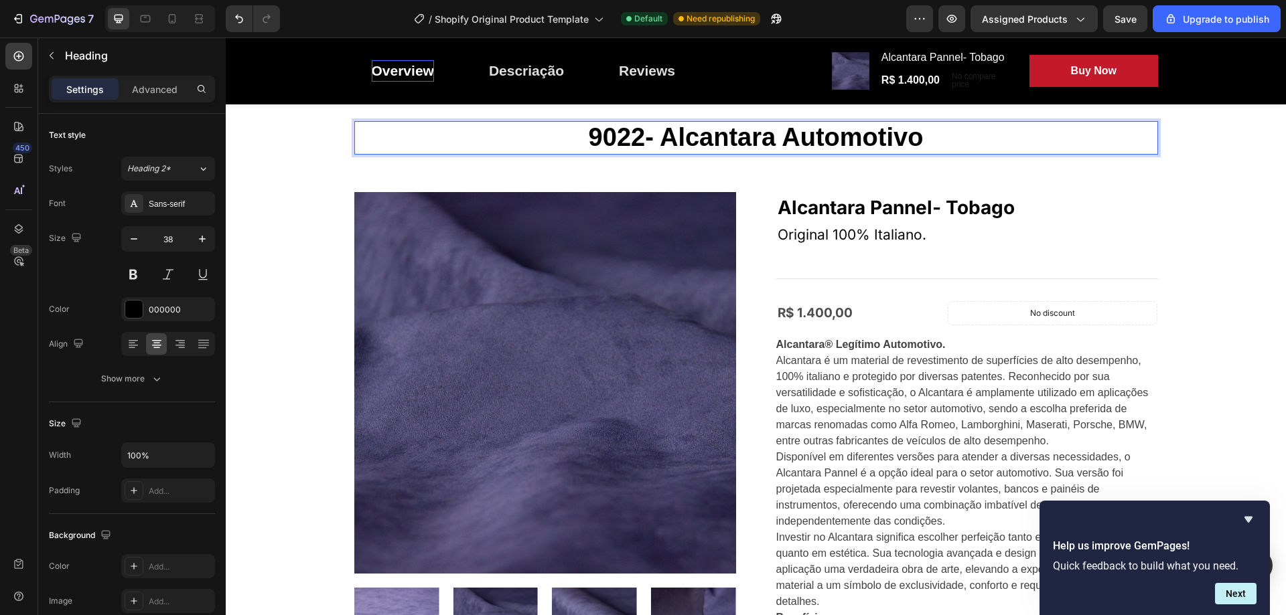
click at [765, 138] on p "9022- Alcantara Automotivo" at bounding box center [756, 138] width 801 height 31
click at [756, 137] on p "9022- Alcantara® Automotivo" at bounding box center [756, 138] width 801 height 31
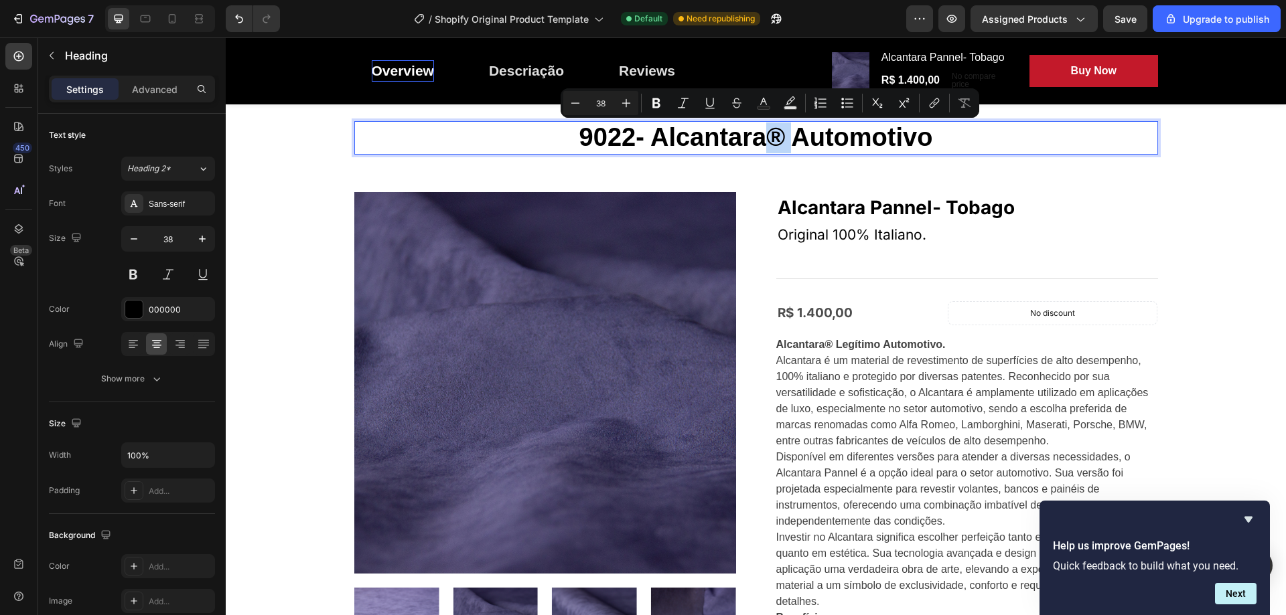
drag, startPoint x: 780, startPoint y: 138, endPoint x: 760, endPoint y: 137, distance: 19.5
click at [760, 137] on p "9022- Alcantara® Automotivo" at bounding box center [756, 138] width 801 height 31
click at [905, 102] on icon "Editor contextual toolbar" at bounding box center [903, 102] width 13 height 13
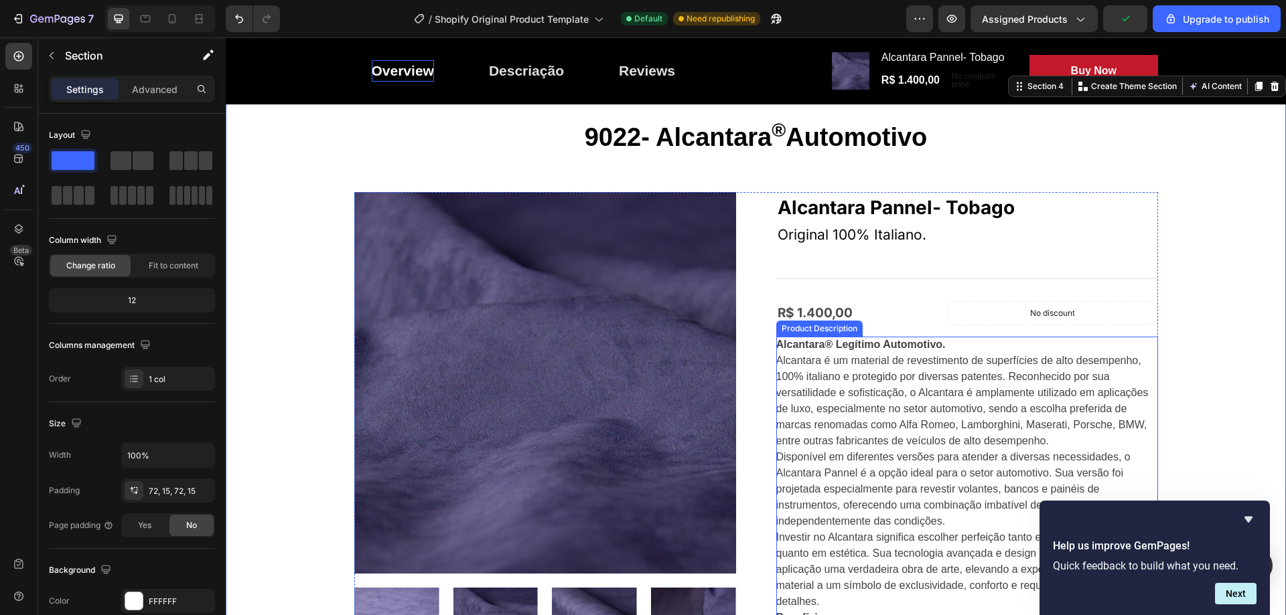
click at [828, 346] on strong "Alcantara® Legítimo Automotivo." at bounding box center [860, 344] width 169 height 11
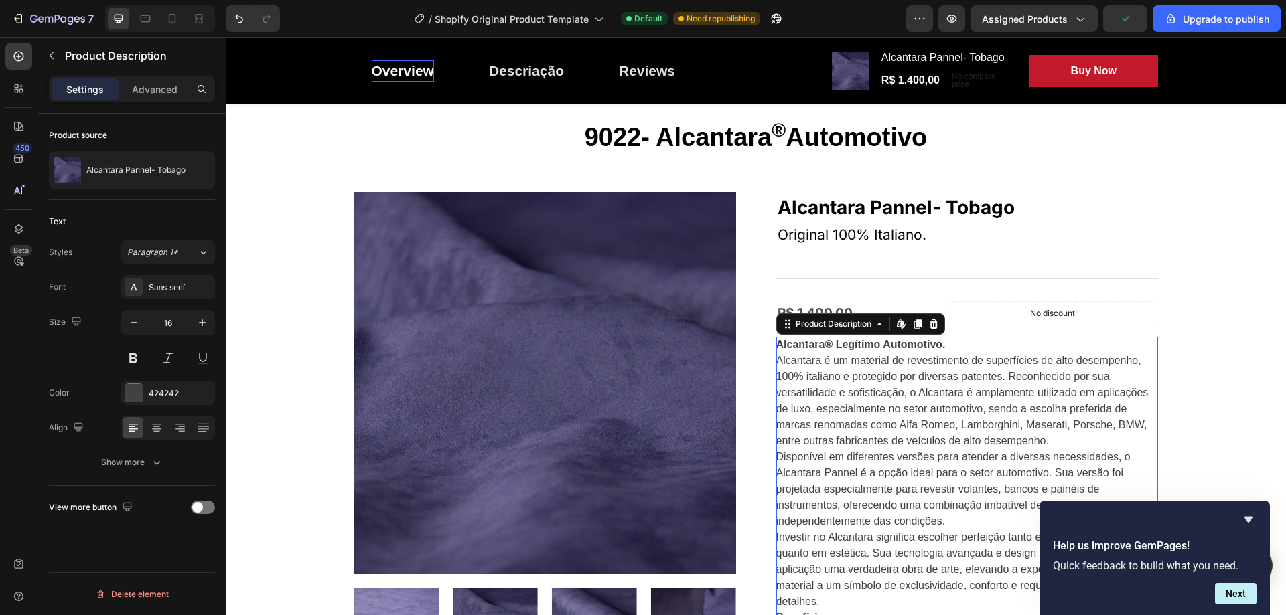
click at [828, 346] on strong "Alcantara® Legítimo Automotivo." at bounding box center [860, 344] width 169 height 11
click at [823, 342] on strong "Alcantara® Legítimo Automotivo." at bounding box center [860, 344] width 169 height 11
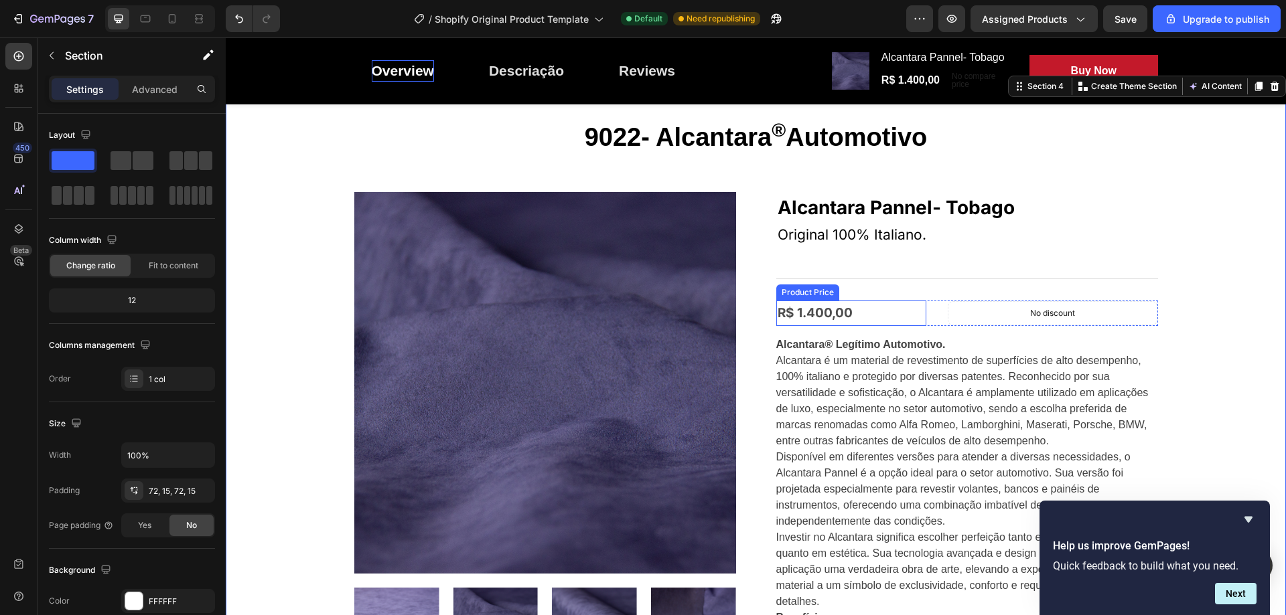
click at [823, 305] on div "R$ 1.400,00" at bounding box center [851, 313] width 150 height 25
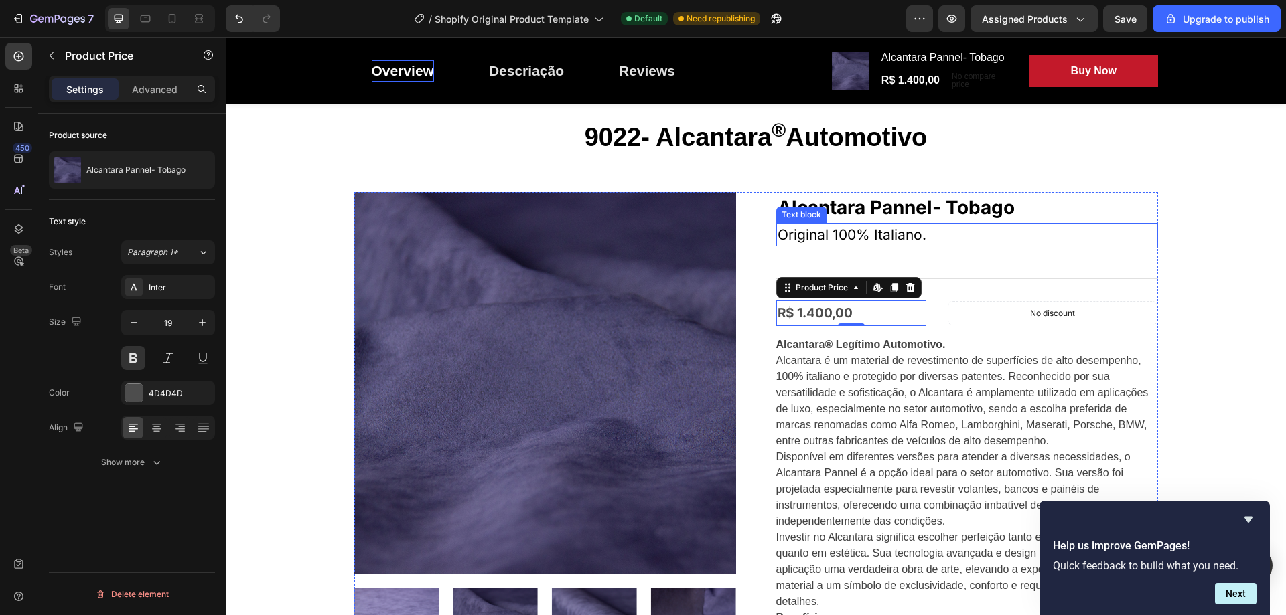
click at [878, 238] on p "Original 100% Italiano." at bounding box center [967, 234] width 379 height 21
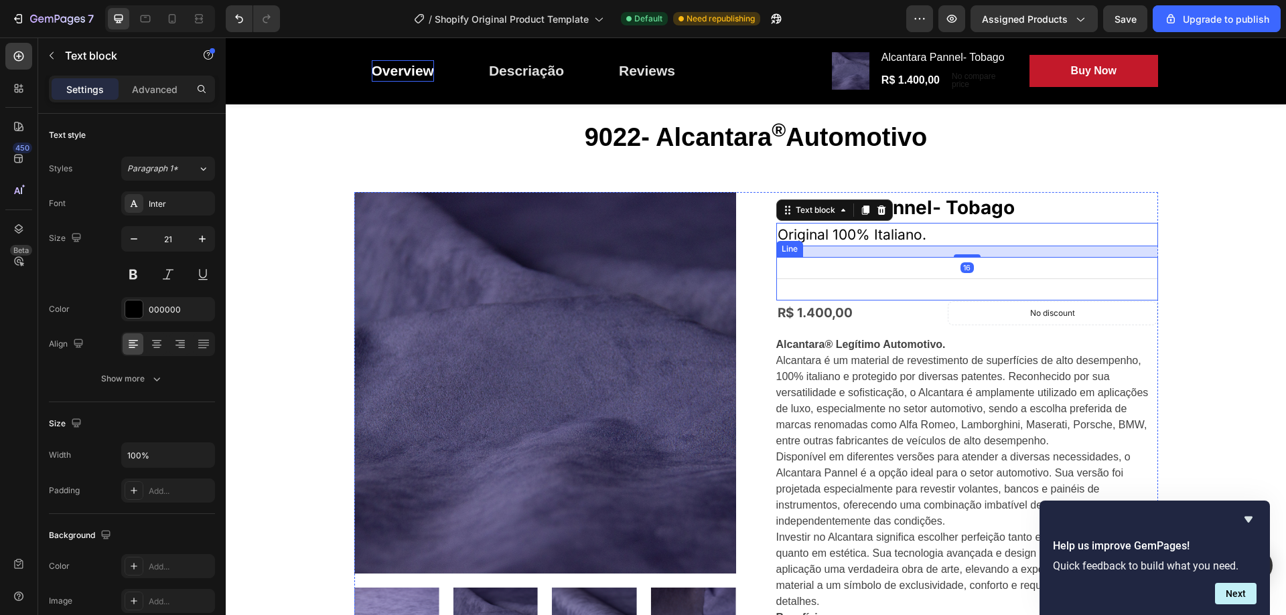
click at [929, 281] on div "Title Line" at bounding box center [967, 279] width 382 height 44
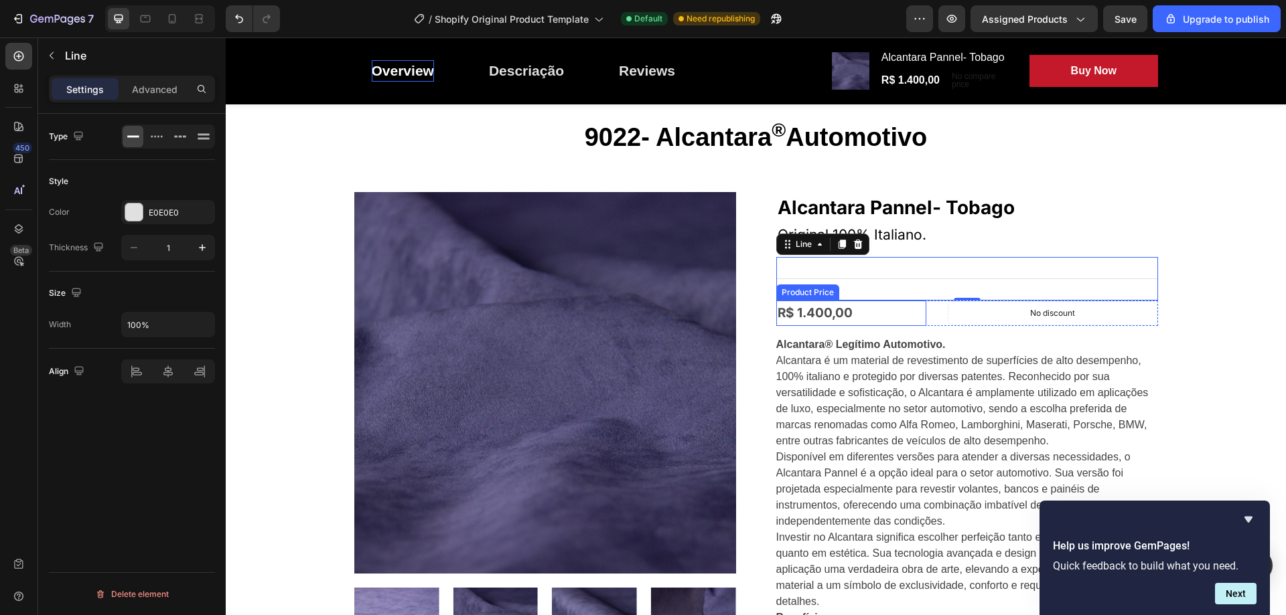
click at [843, 311] on div "R$ 1.400,00" at bounding box center [851, 313] width 150 height 25
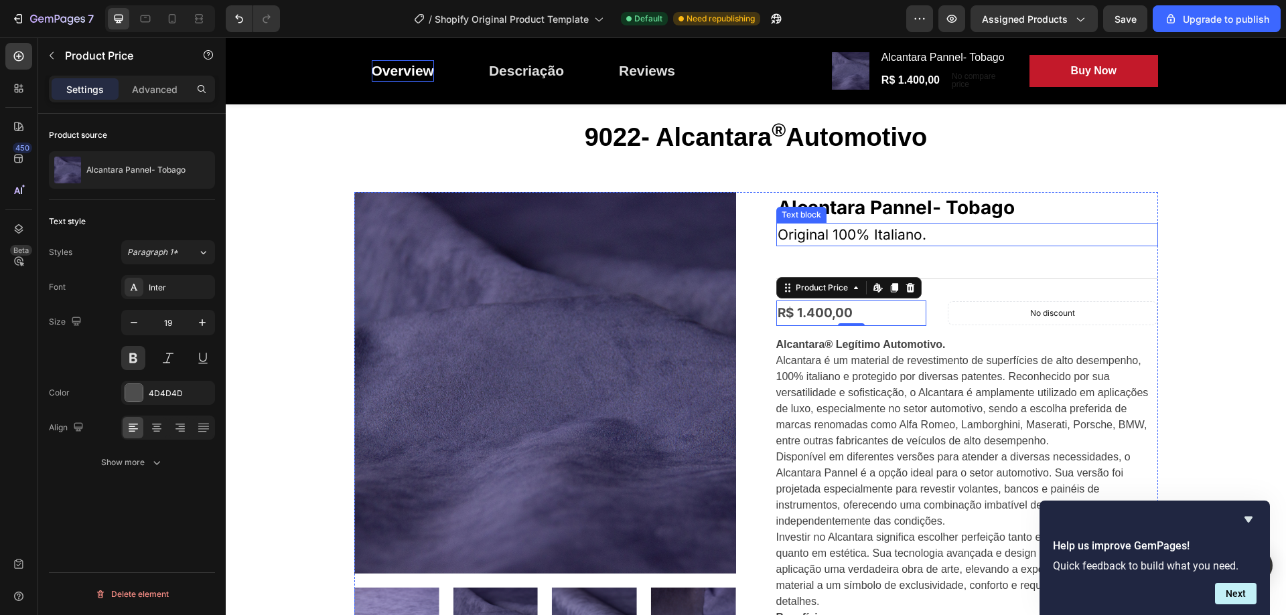
click at [863, 222] on h2 "Alcantara Pannel- Tobago" at bounding box center [967, 207] width 382 height 31
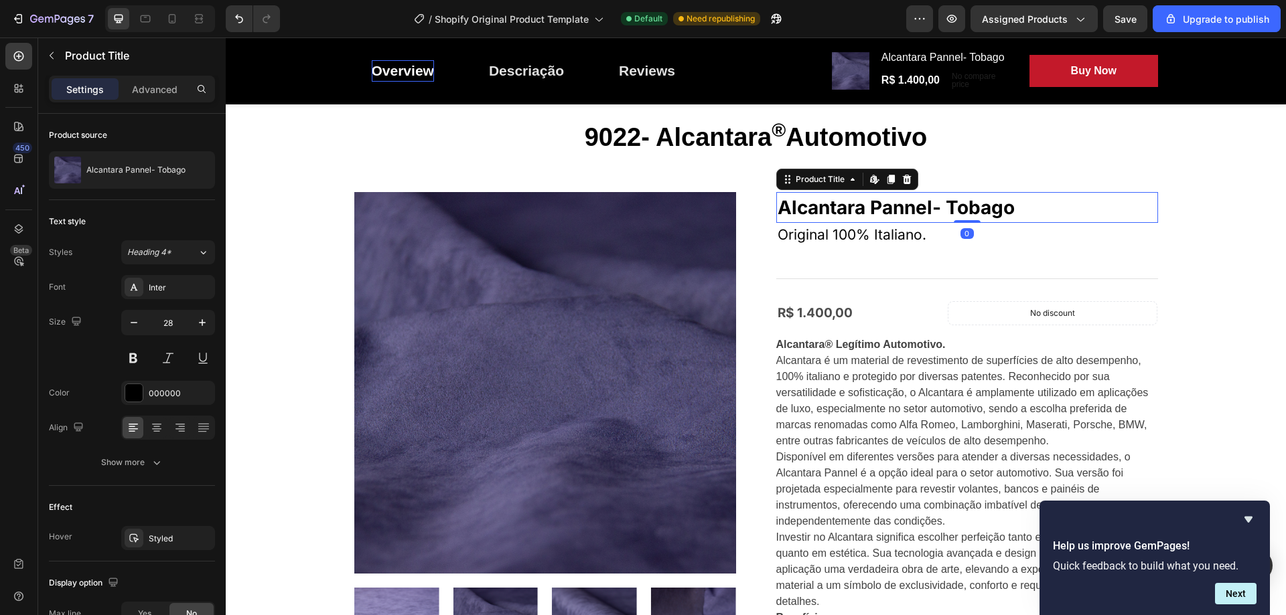
click at [861, 216] on h2 "Alcantara Pannel- Tobago" at bounding box center [967, 207] width 382 height 31
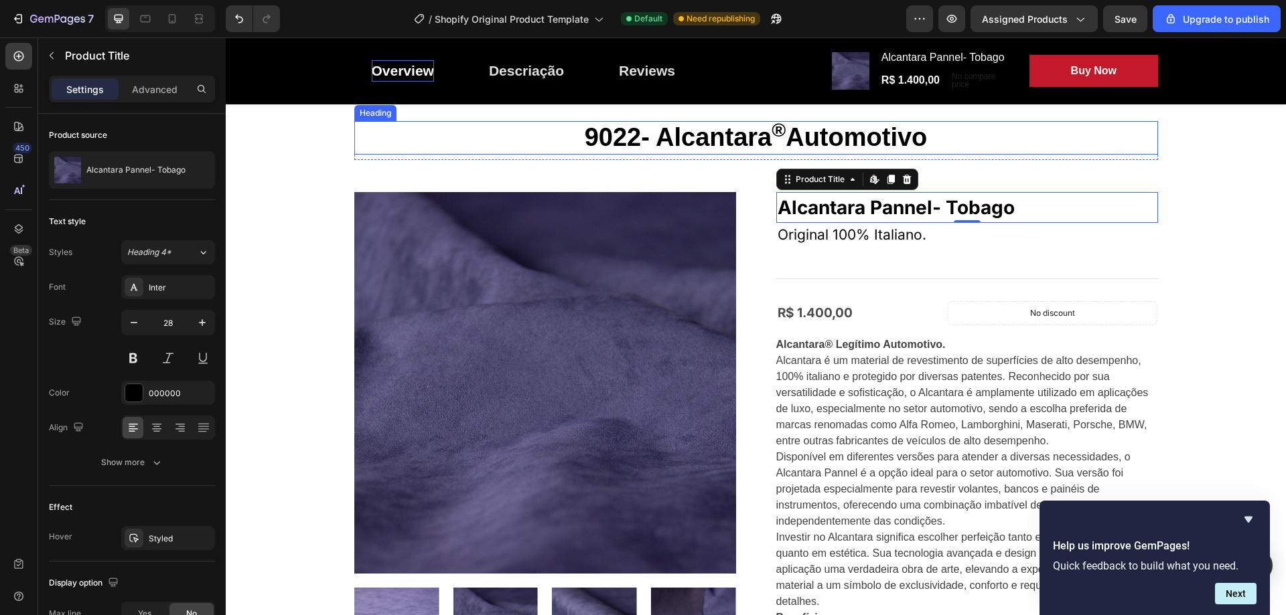
click at [770, 147] on p "9022- Alcantara ® Automotivo" at bounding box center [756, 138] width 801 height 31
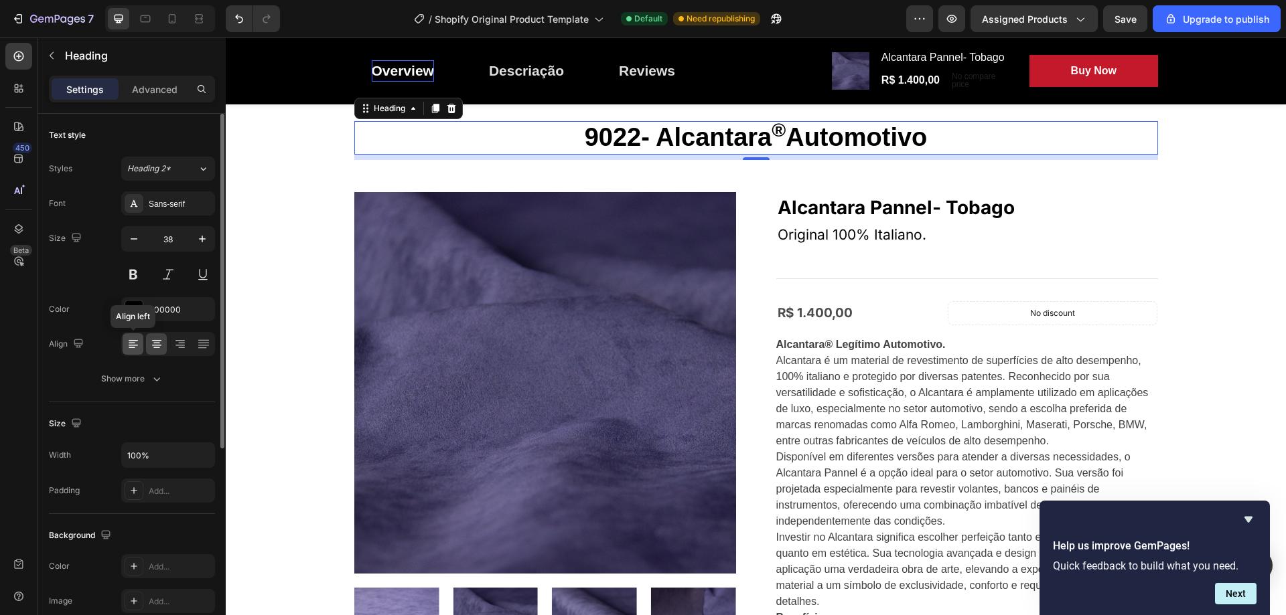
click at [135, 341] on icon at bounding box center [133, 340] width 9 height 1
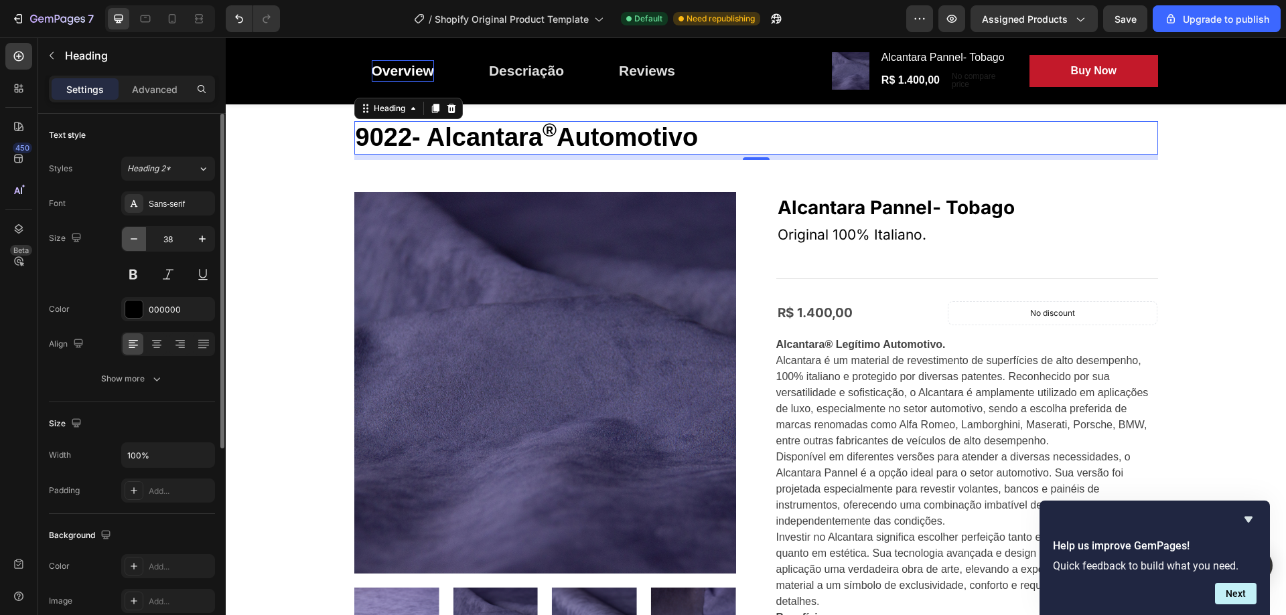
click at [137, 236] on icon "button" at bounding box center [133, 238] width 13 height 13
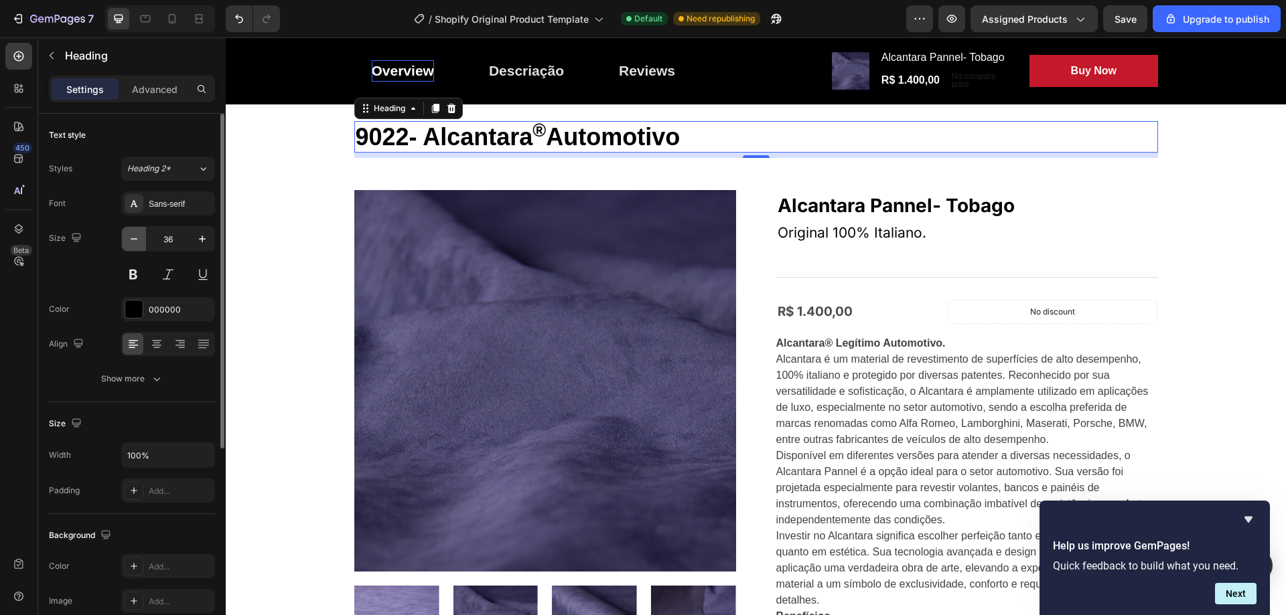
click at [137, 236] on icon "button" at bounding box center [133, 238] width 13 height 13
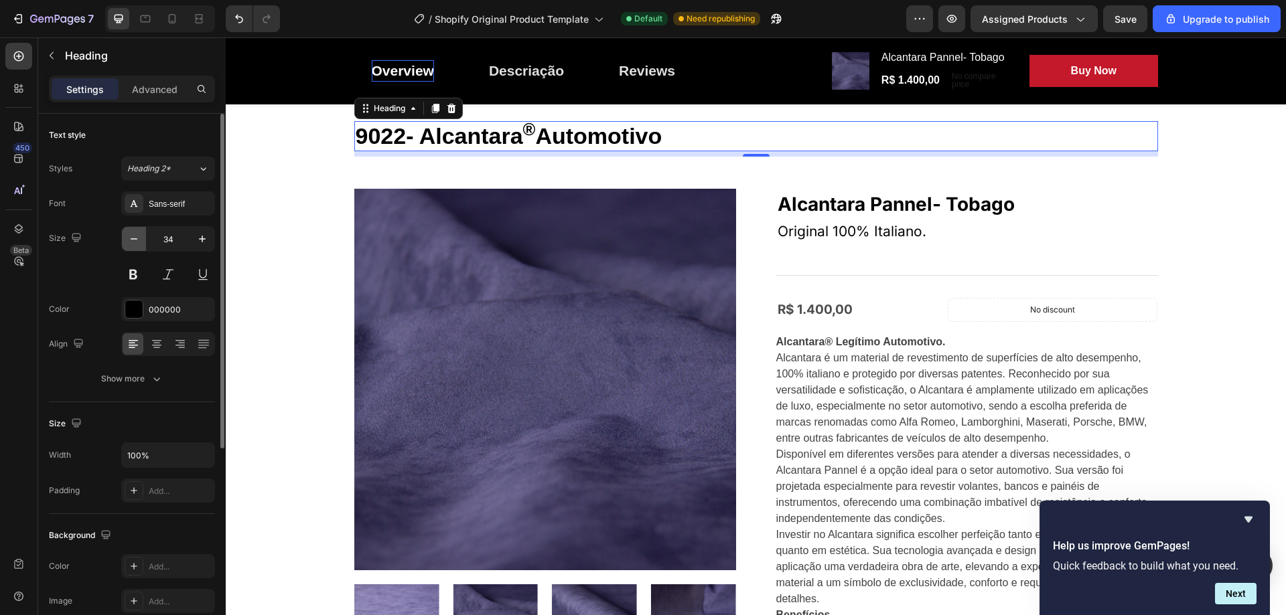
click at [137, 236] on icon "button" at bounding box center [133, 238] width 13 height 13
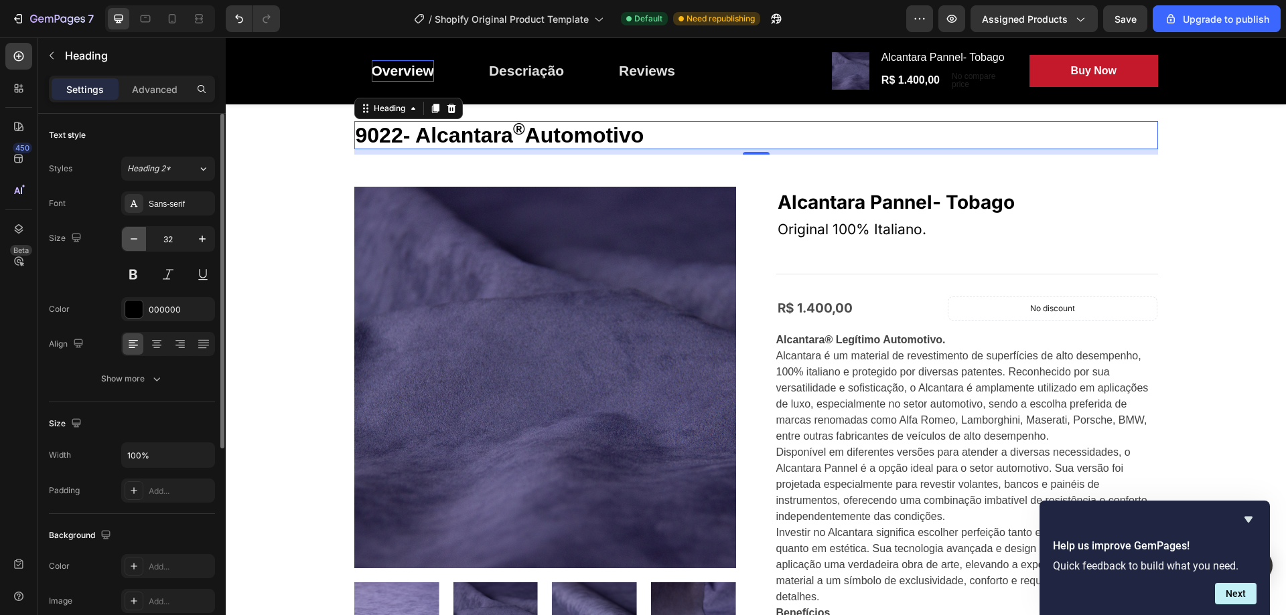
click at [137, 236] on icon "button" at bounding box center [133, 238] width 13 height 13
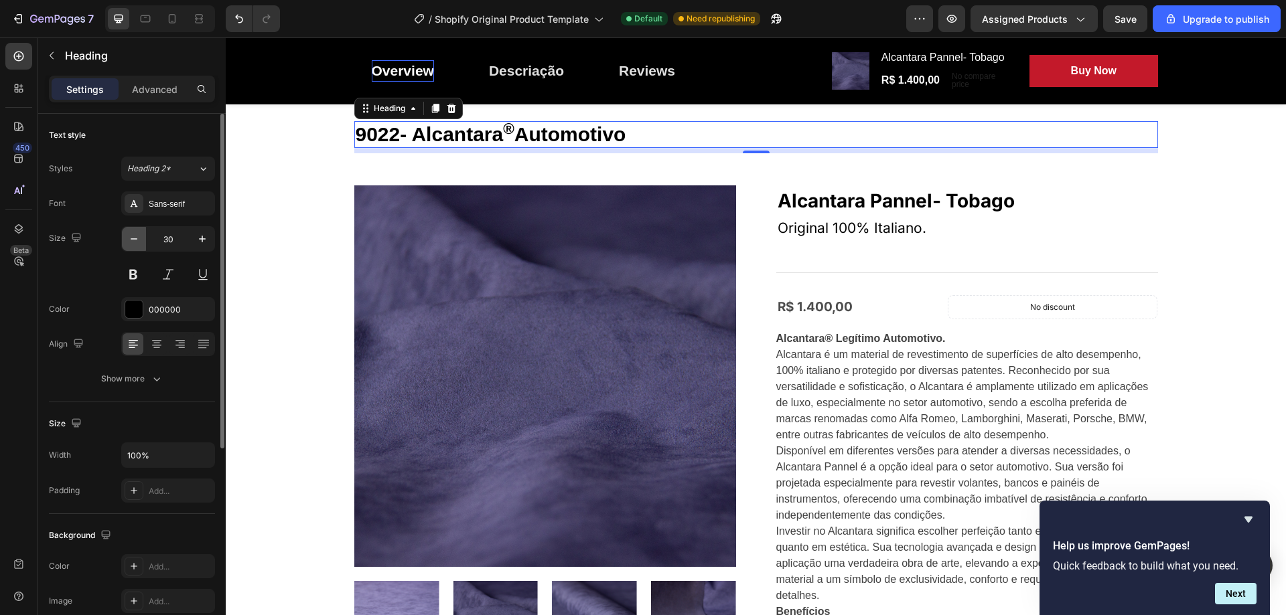
click at [137, 236] on icon "button" at bounding box center [133, 238] width 13 height 13
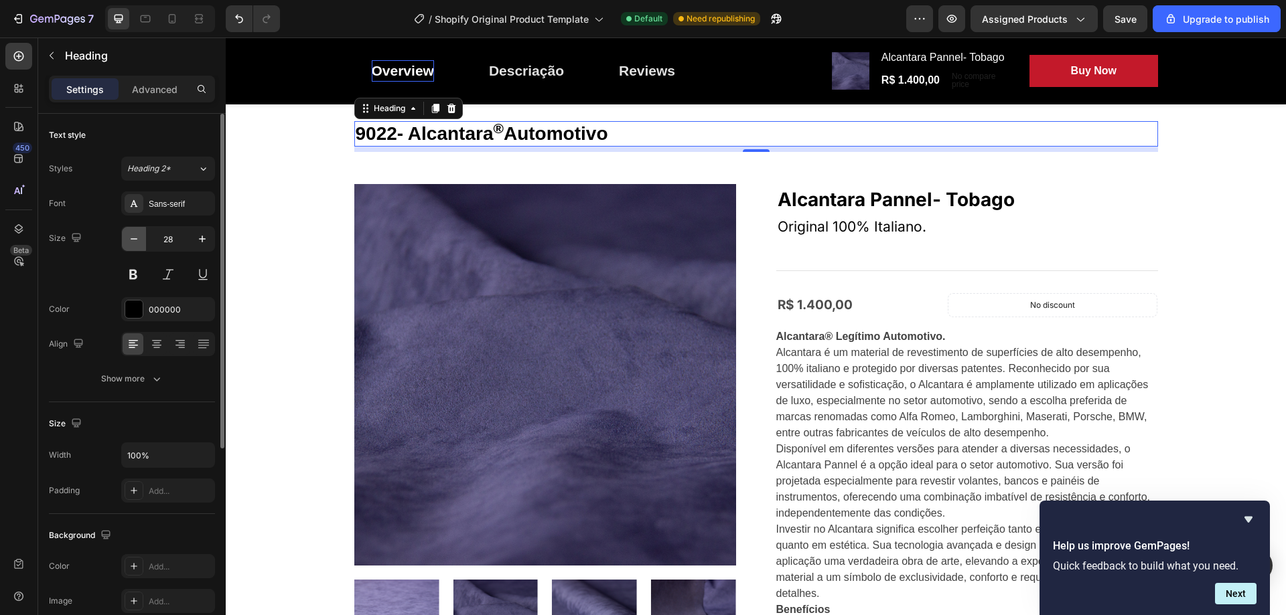
click at [137, 236] on icon "button" at bounding box center [133, 238] width 13 height 13
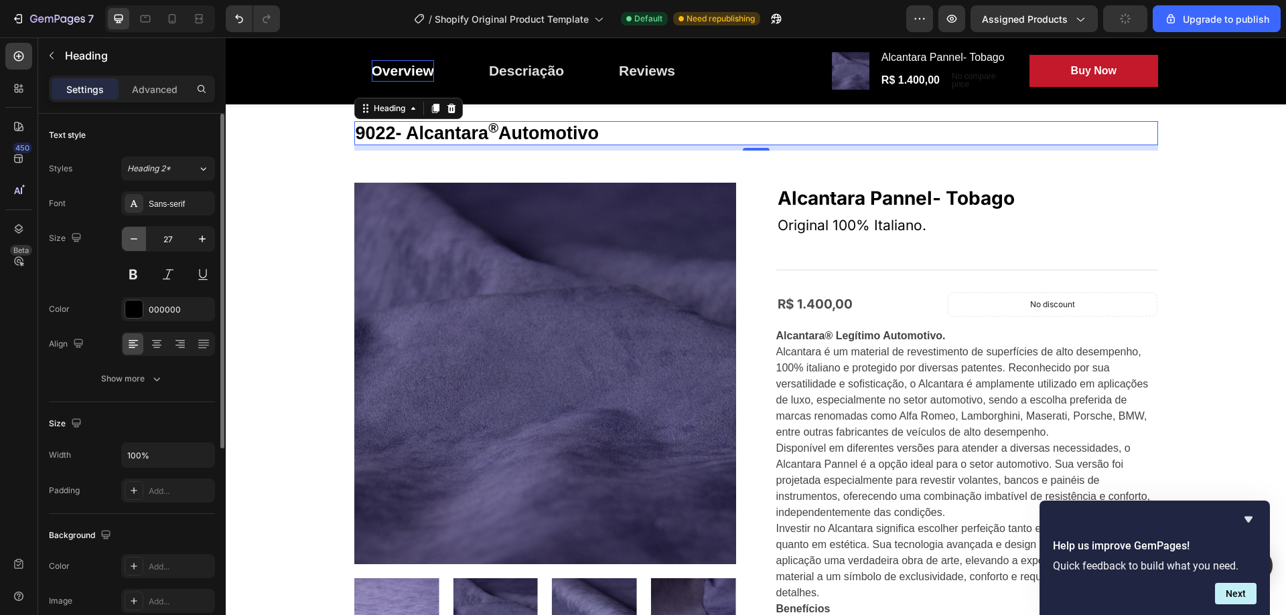
click at [137, 236] on icon "button" at bounding box center [133, 238] width 13 height 13
type input "25"
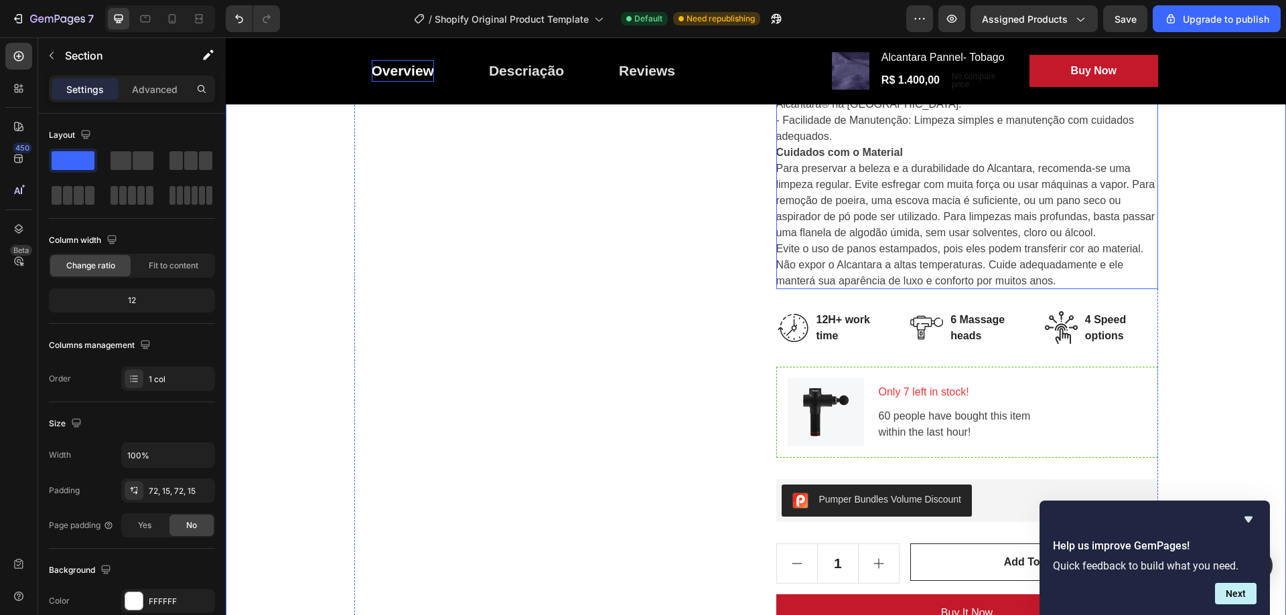
scroll to position [938, 0]
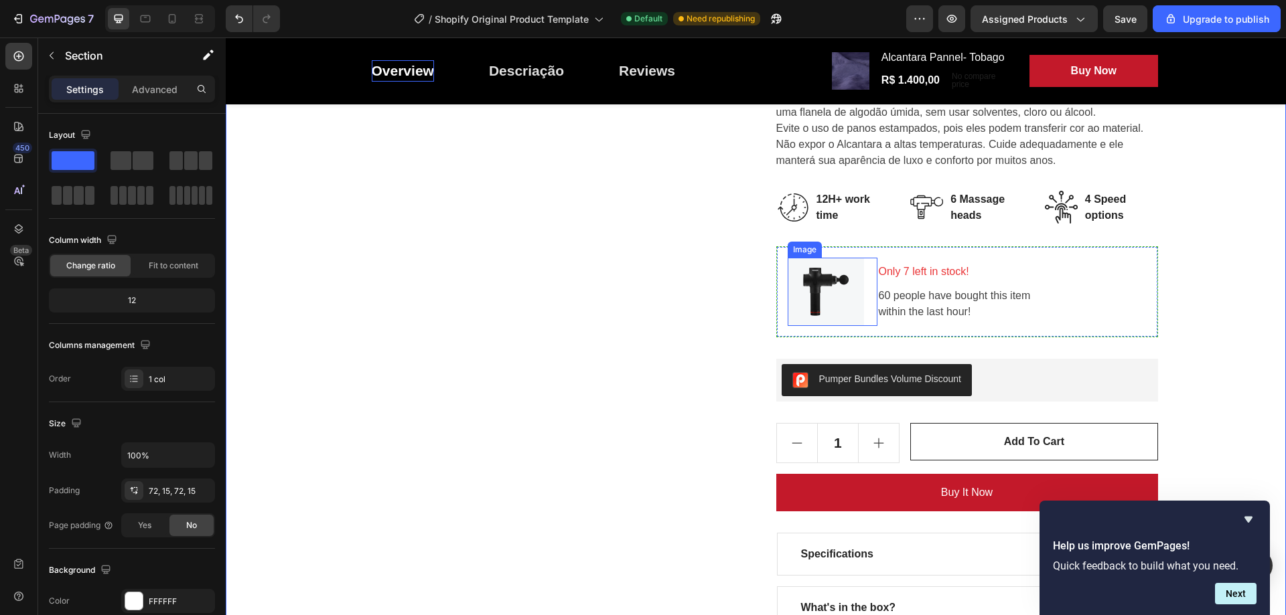
click at [806, 283] on img at bounding box center [826, 292] width 76 height 68
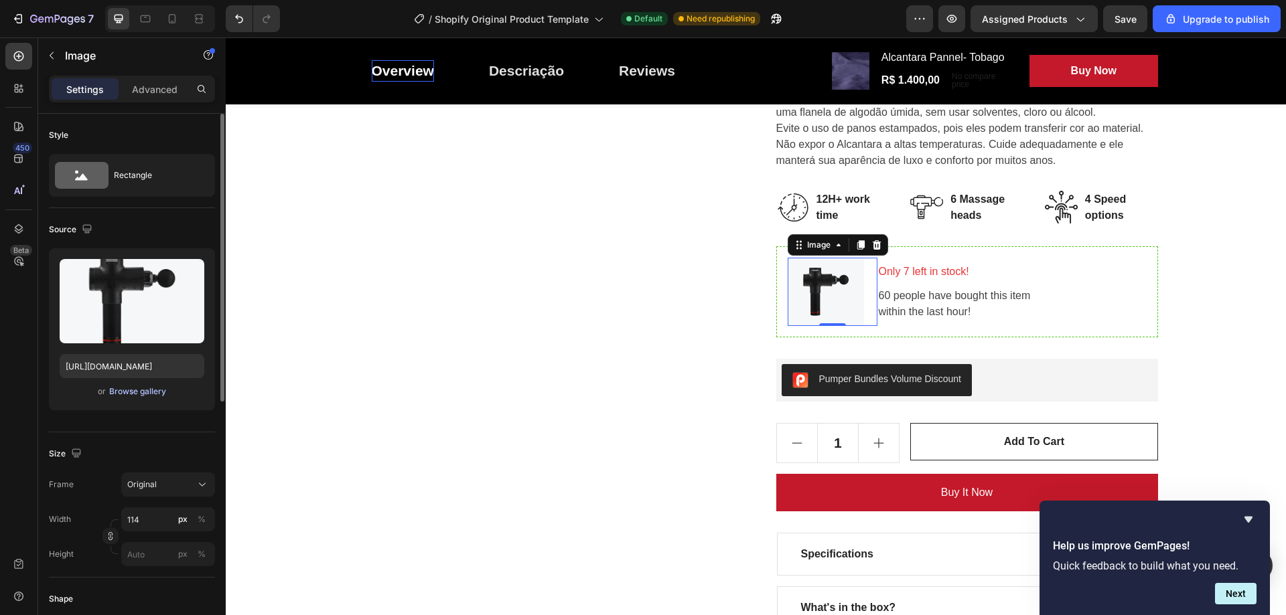
click at [134, 392] on div "Browse gallery" at bounding box center [137, 392] width 57 height 12
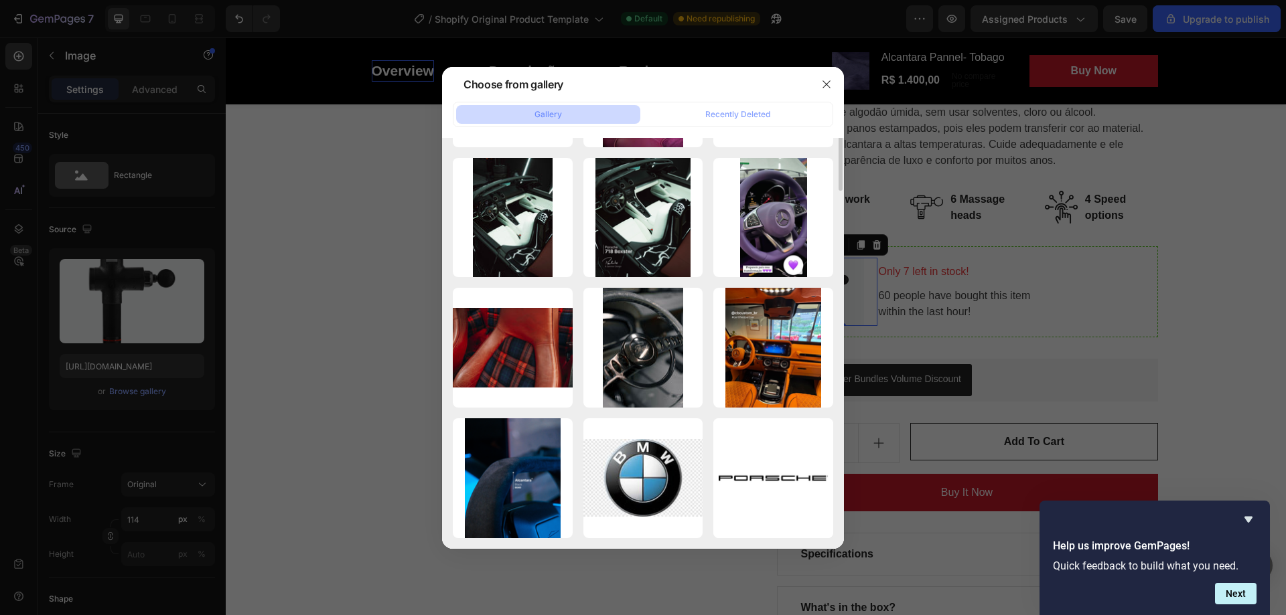
scroll to position [47, 0]
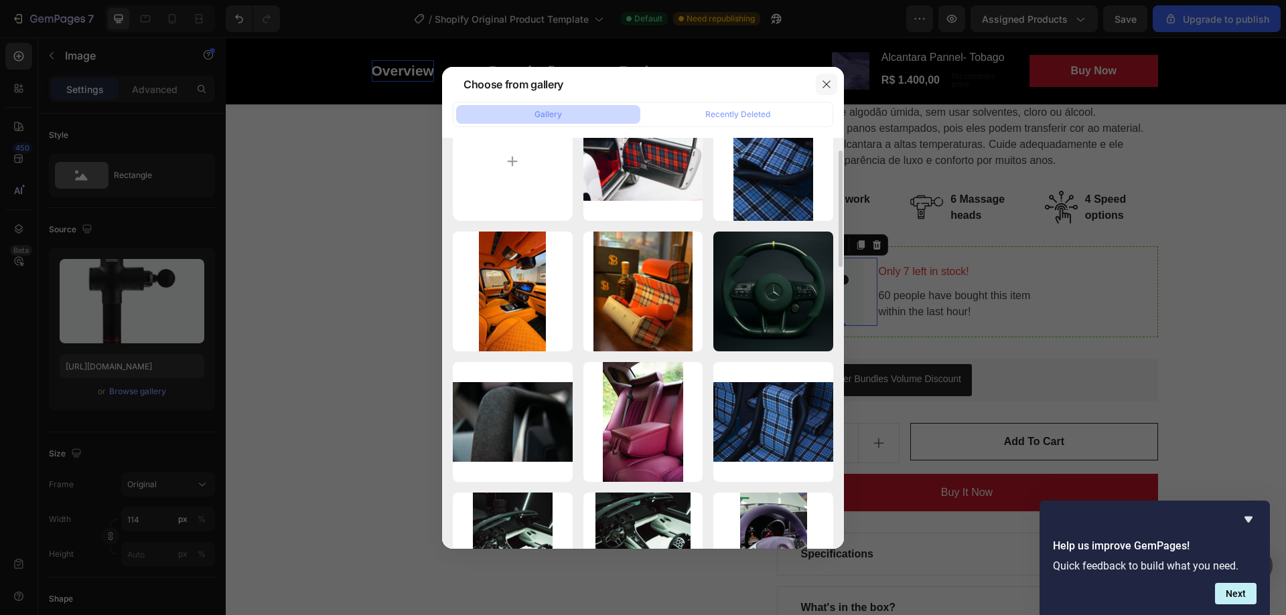
click at [835, 80] on button "button" at bounding box center [826, 84] width 21 height 21
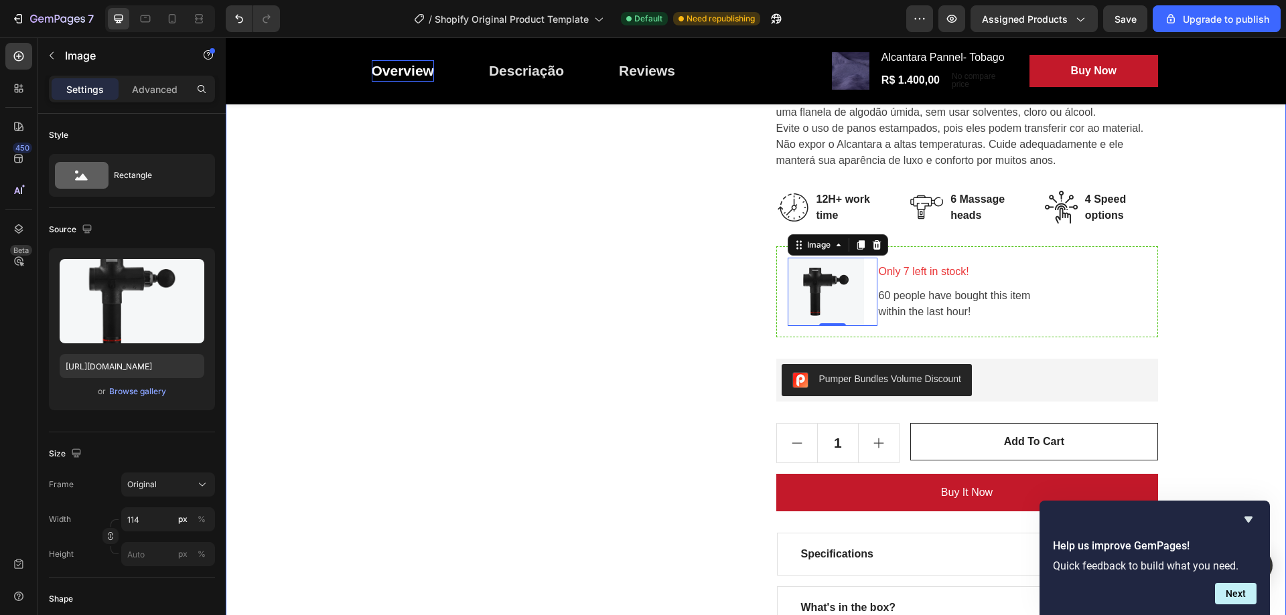
click at [1189, 316] on div "9022- Alcantara ® Automotivo Heading Row Product Images Alcantara Pannel- Tobag…" at bounding box center [756, 34] width 1040 height 1299
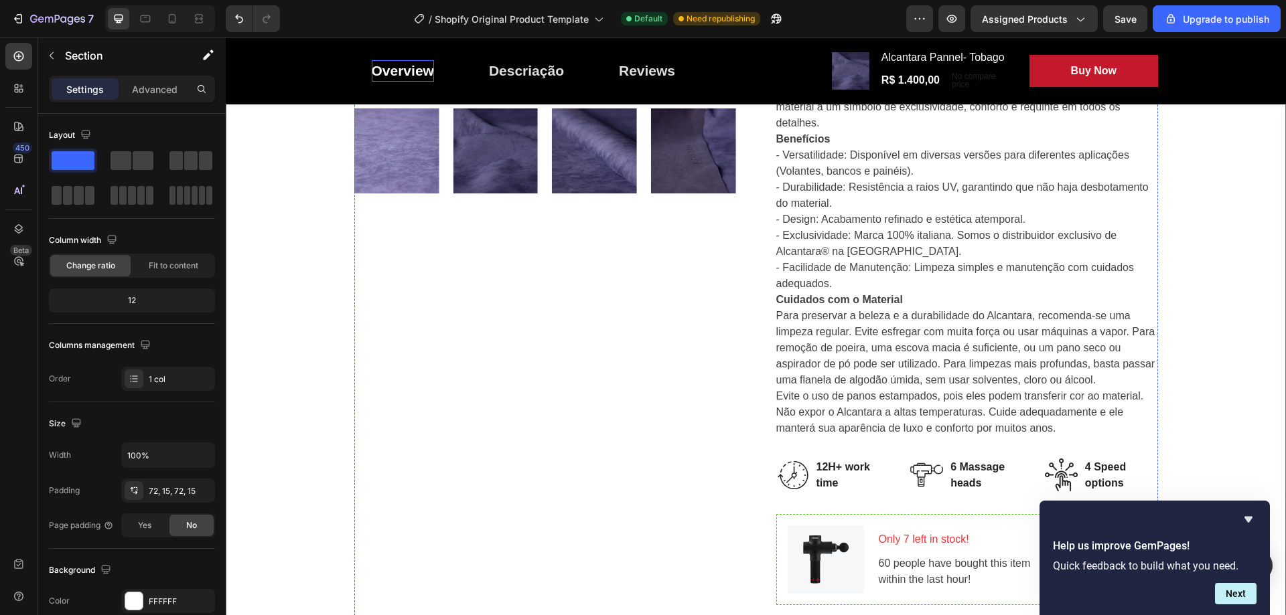
scroll to position [804, 0]
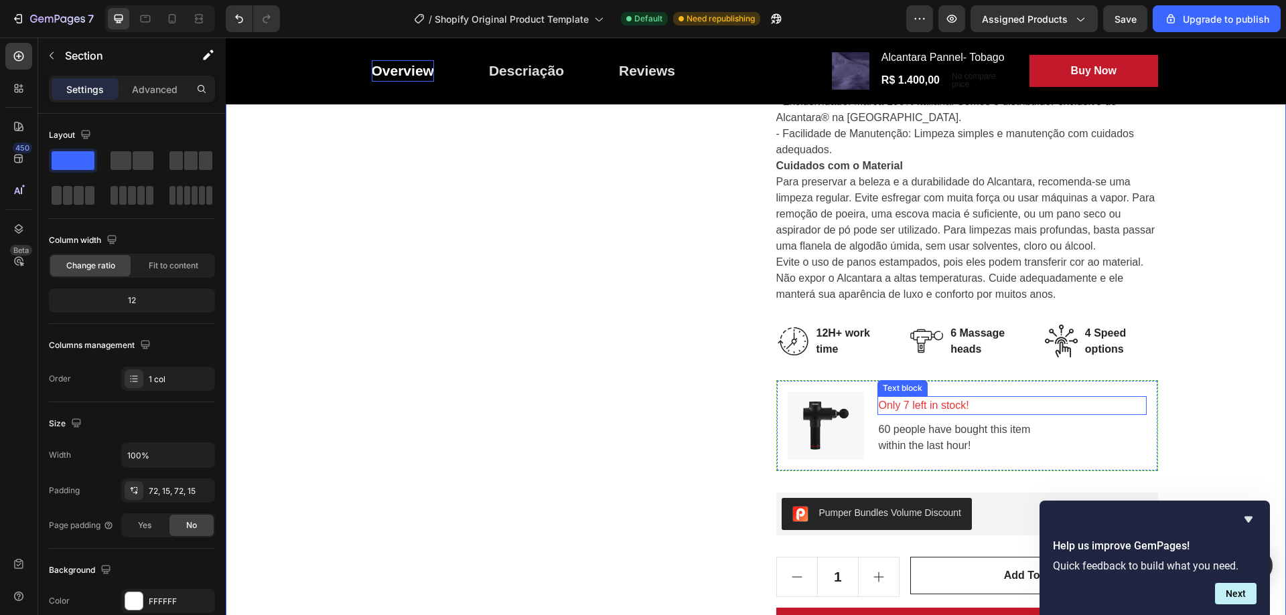
click at [1020, 409] on p "Only 7 left in stock!" at bounding box center [1012, 406] width 267 height 16
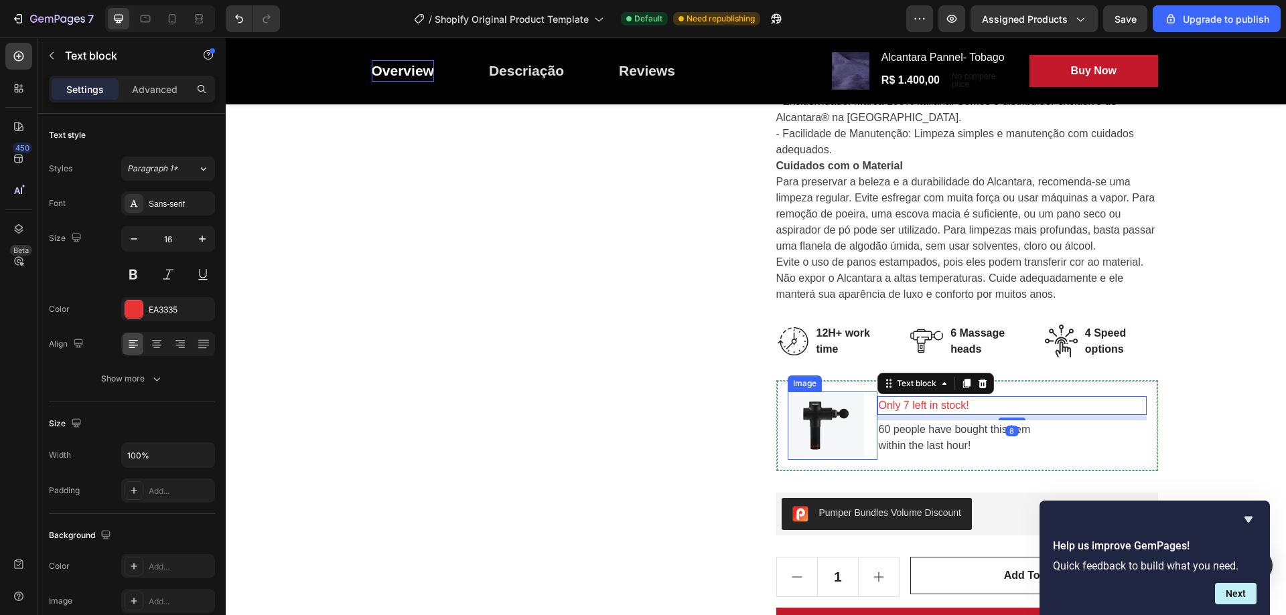
click at [828, 417] on img at bounding box center [826, 426] width 76 height 68
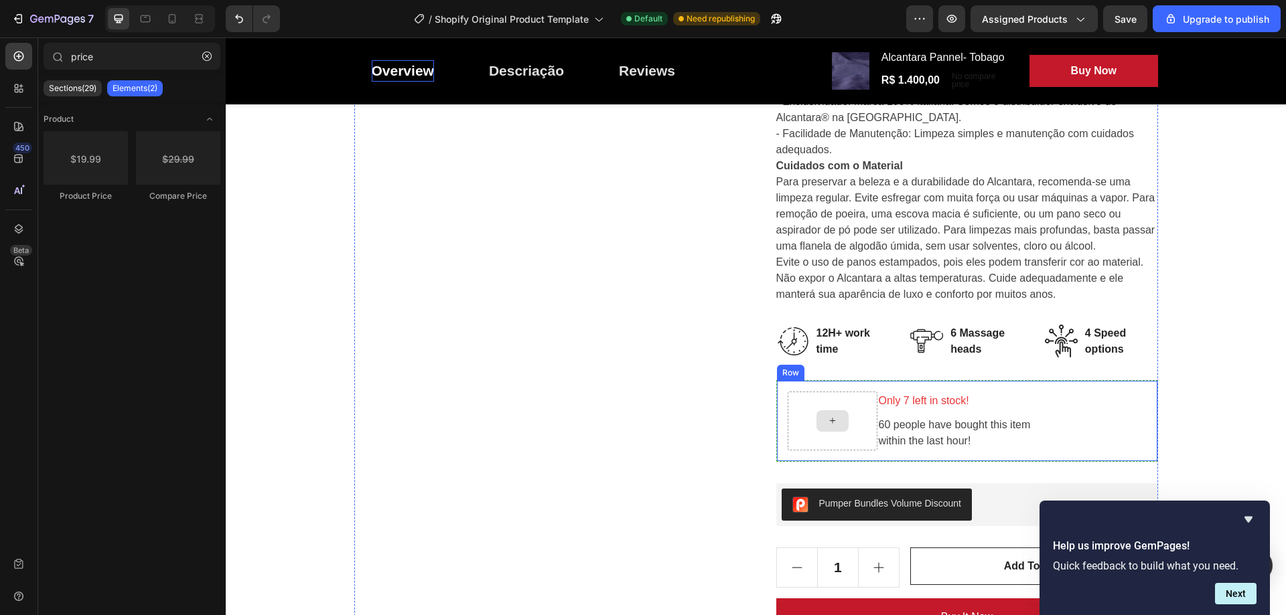
click at [820, 422] on div at bounding box center [832, 421] width 32 height 21
click at [829, 417] on icon at bounding box center [832, 420] width 11 height 11
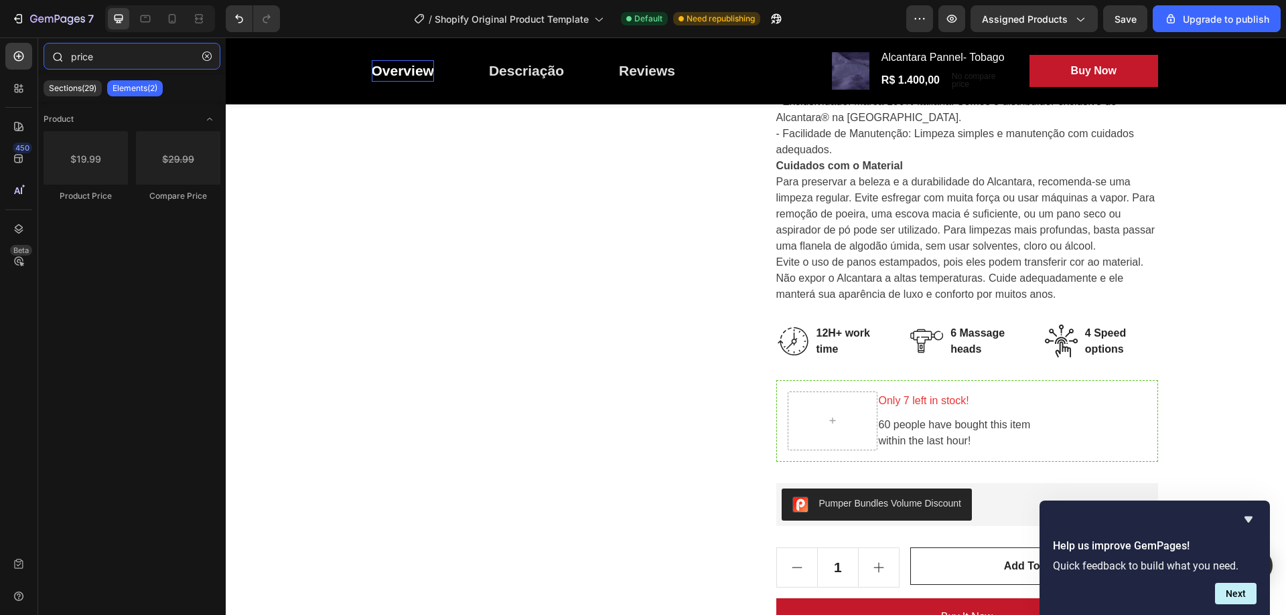
click at [137, 58] on input "price" at bounding box center [132, 56] width 177 height 27
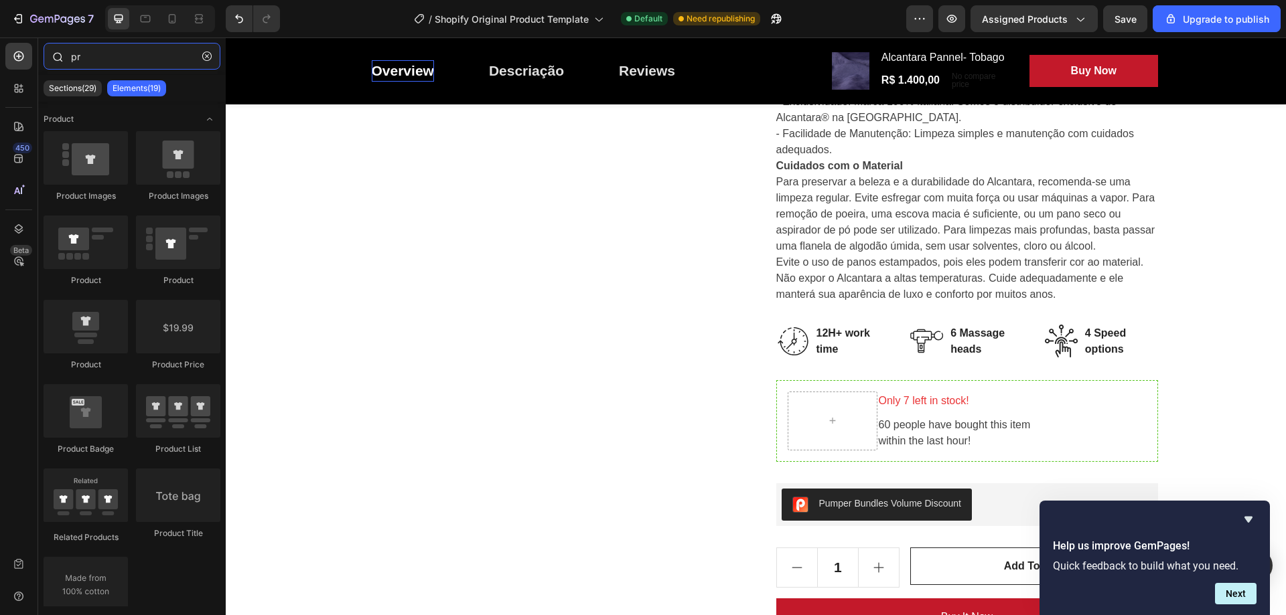
type input "p"
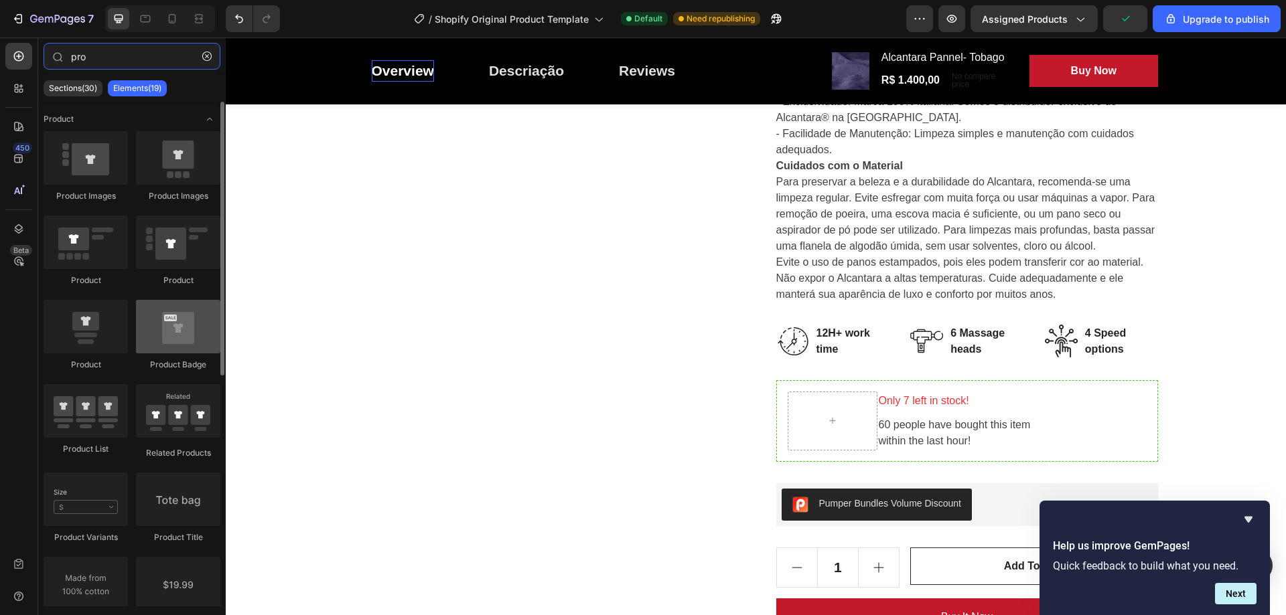
type input "pro"
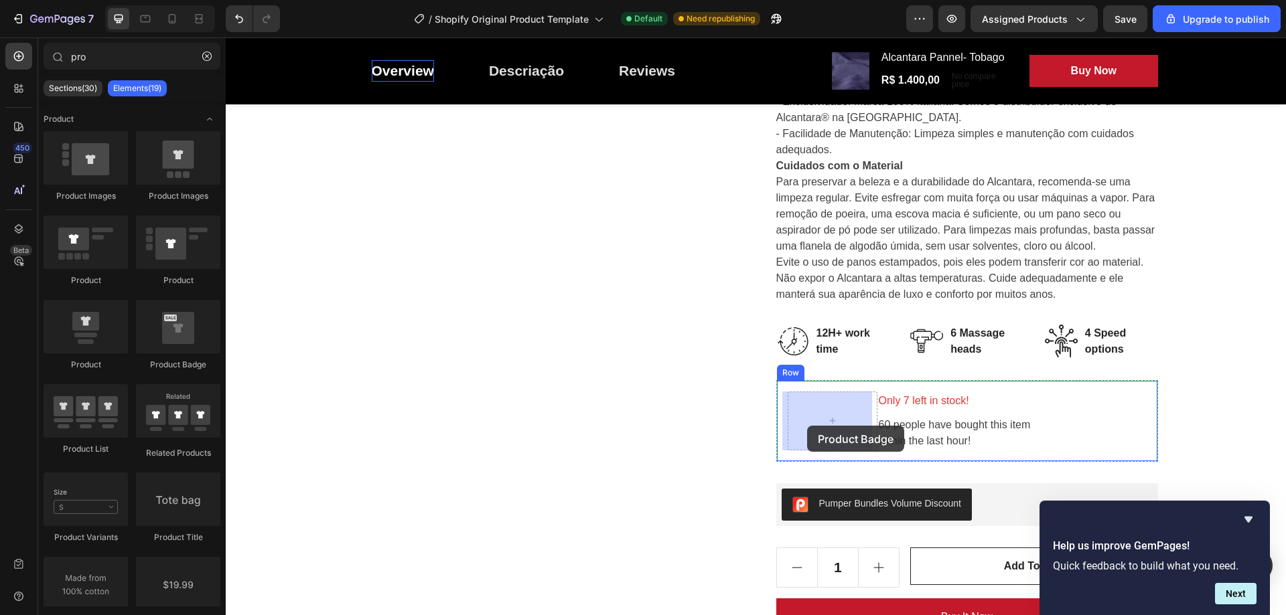
drag, startPoint x: 404, startPoint y: 378, endPoint x: 808, endPoint y: 424, distance: 406.5
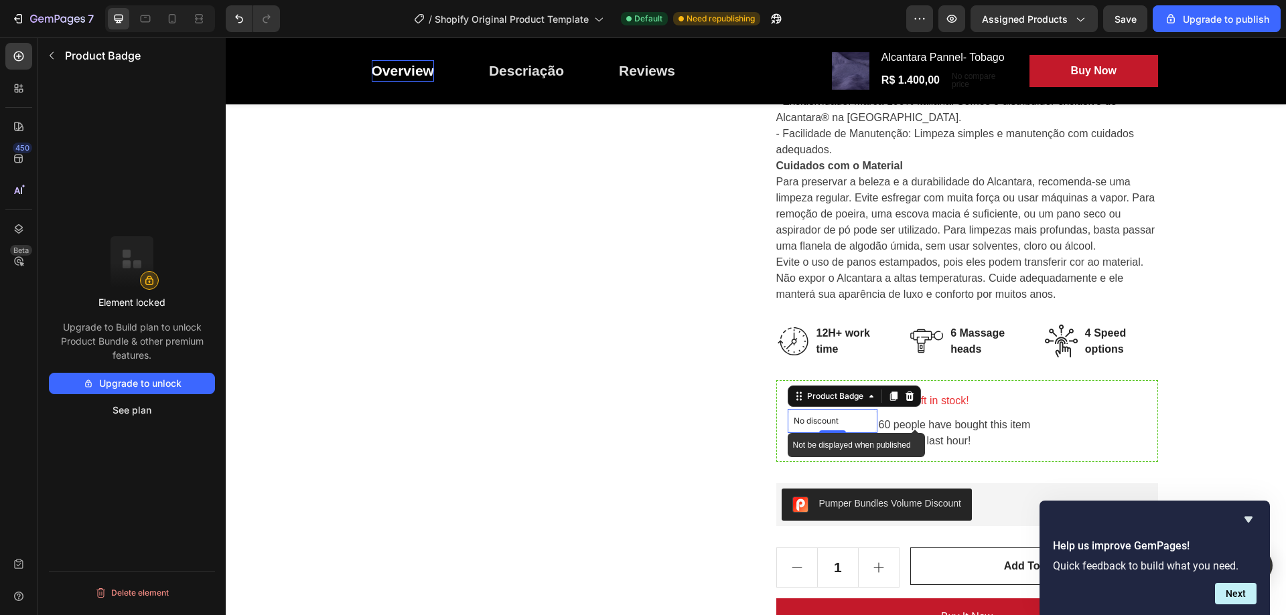
click at [828, 418] on p "No discount" at bounding box center [833, 421] width 78 height 12
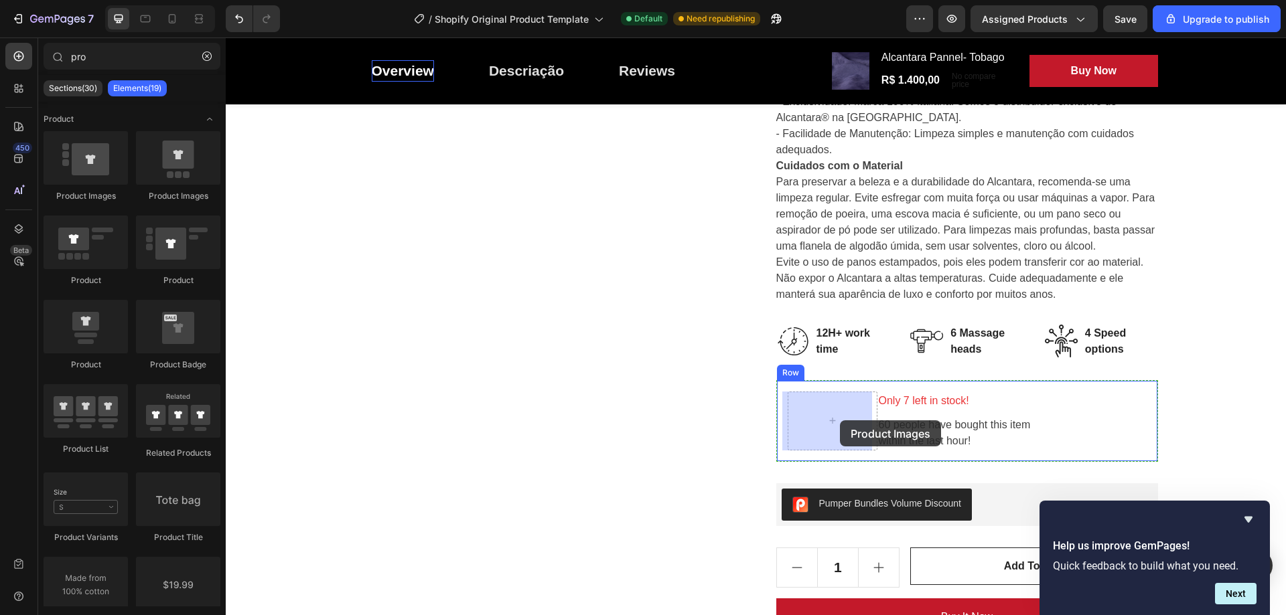
drag, startPoint x: 433, startPoint y: 214, endPoint x: 839, endPoint y: 421, distance: 455.9
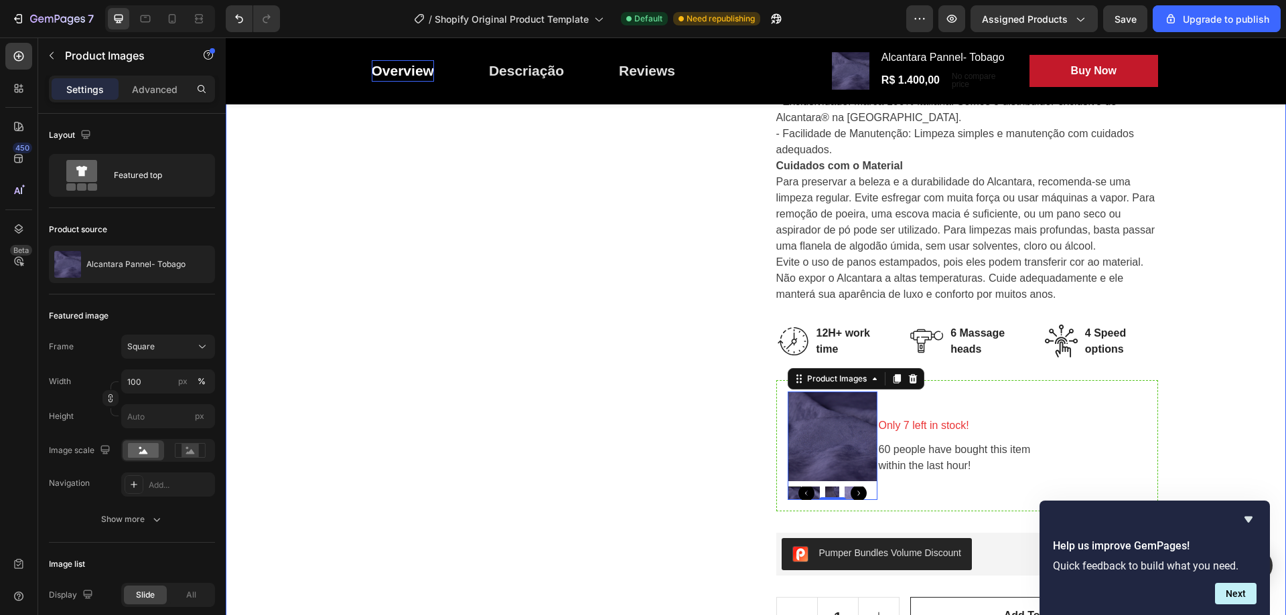
click at [1194, 402] on div "9022- Alcantara ® Automotivo Heading Row Product Images Alcantara Pannel- Tobag…" at bounding box center [756, 187] width 1040 height 1339
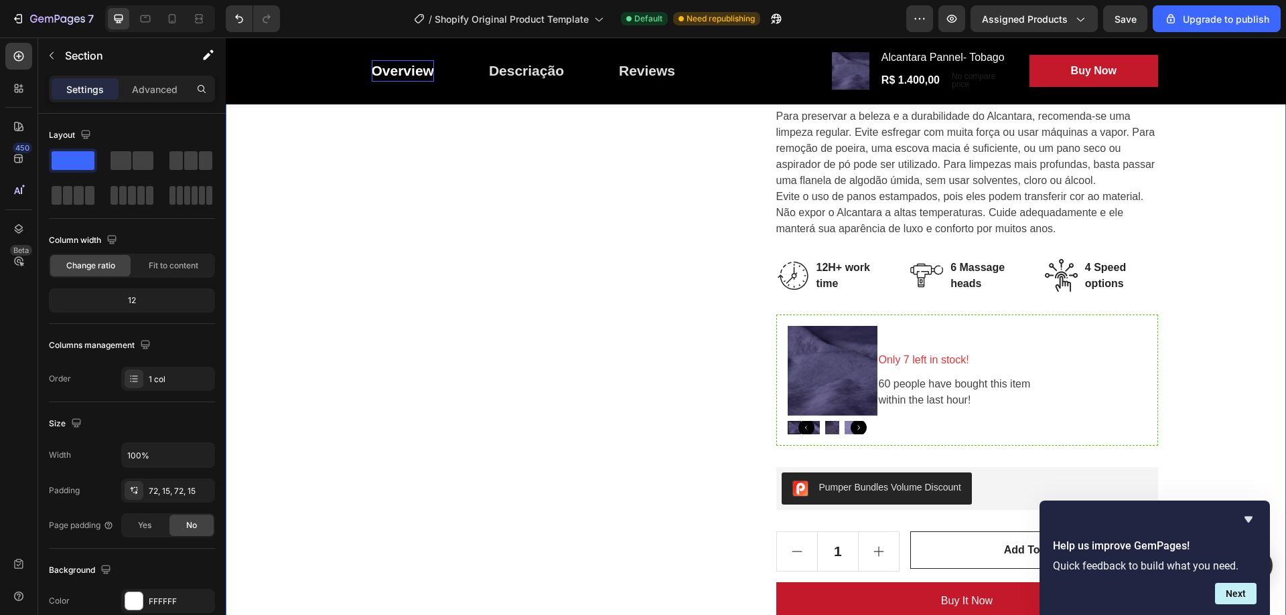
scroll to position [871, 0]
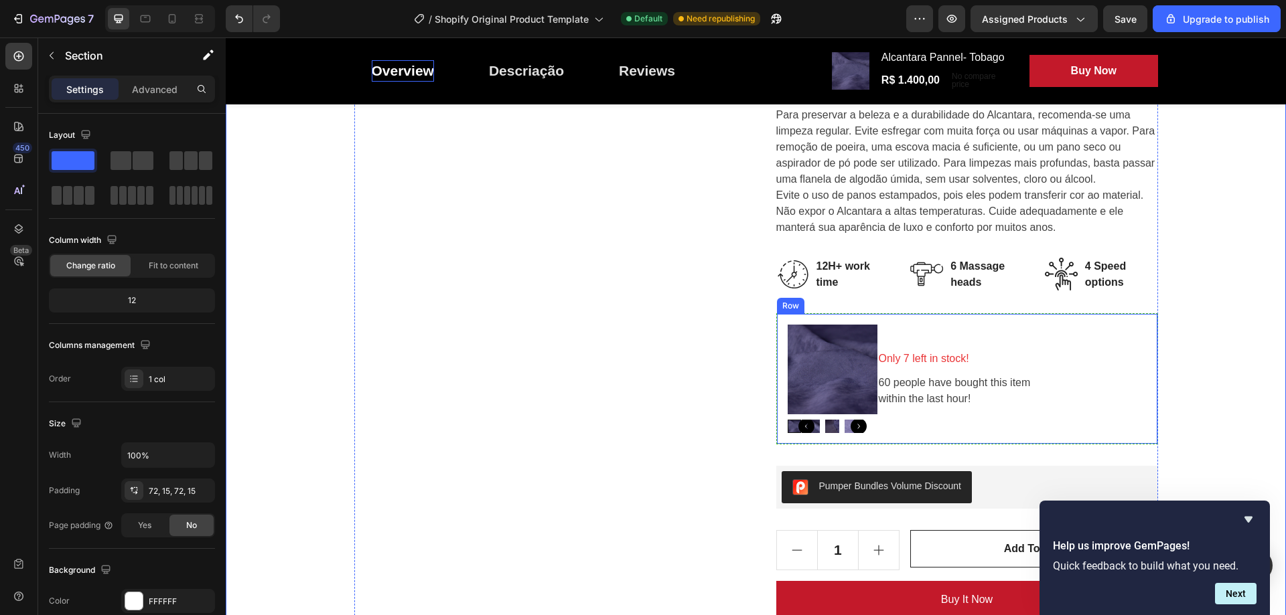
click at [1152, 358] on div "Product Images Only 7 left in stock! Text block 60 people have bought this item…" at bounding box center [967, 378] width 382 height 131
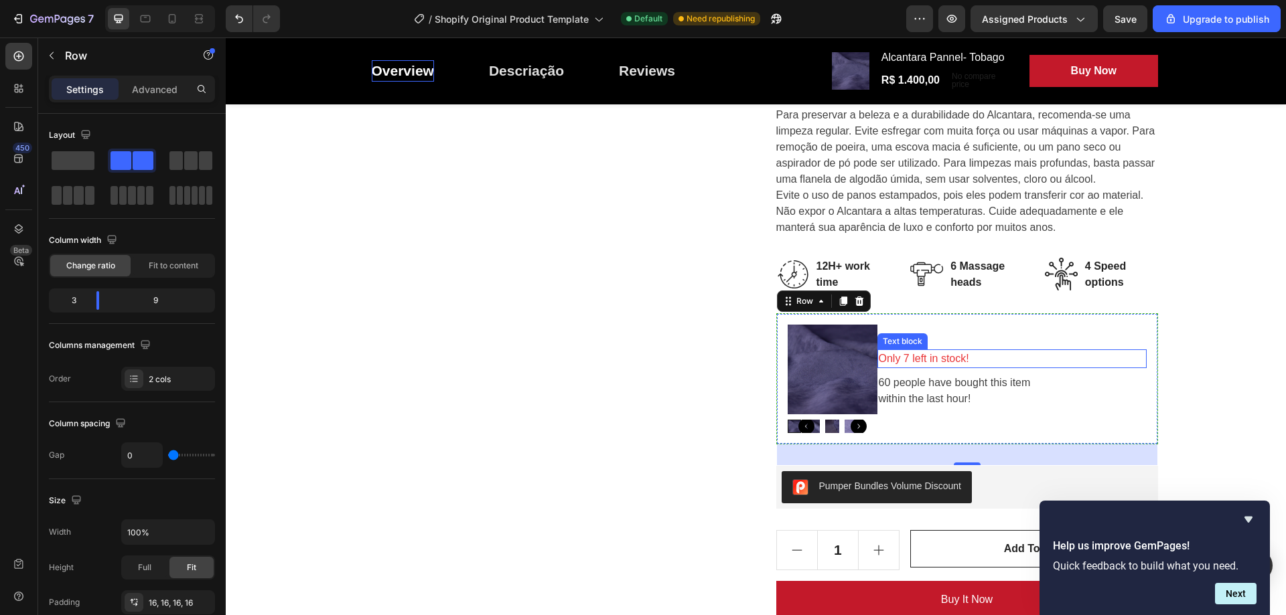
click at [935, 354] on p "Only 7 left in stock!" at bounding box center [1012, 359] width 267 height 16
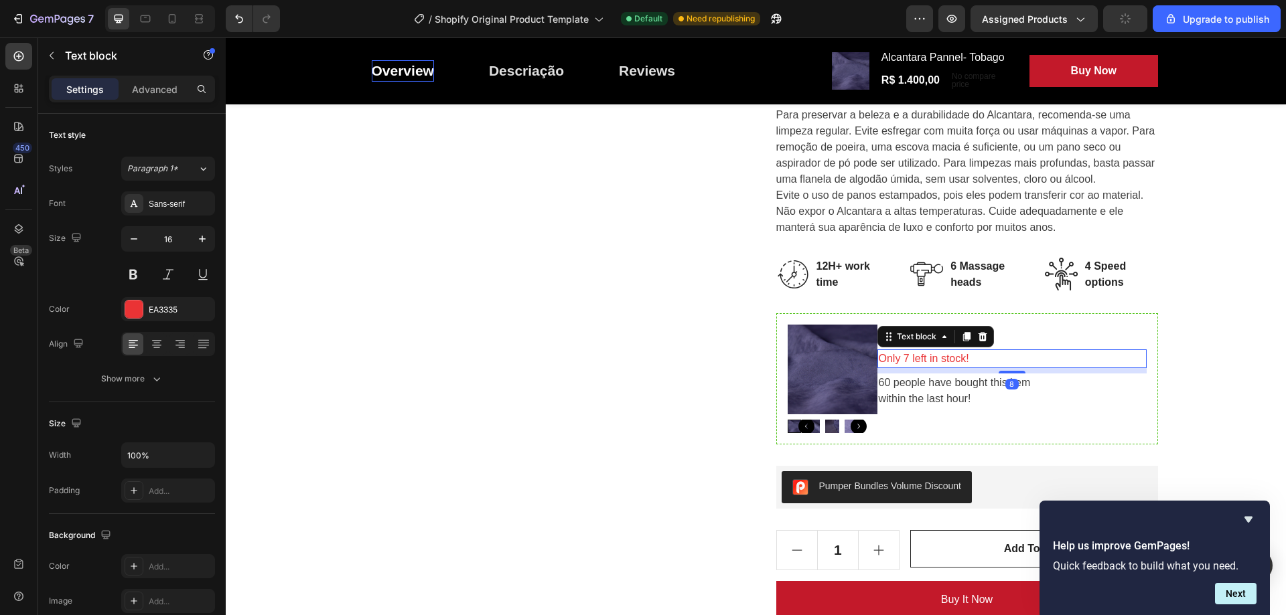
click at [993, 355] on div "Only 7 left in stock! Text block 8 60 people have bought this item within the l…" at bounding box center [1011, 379] width 269 height 108
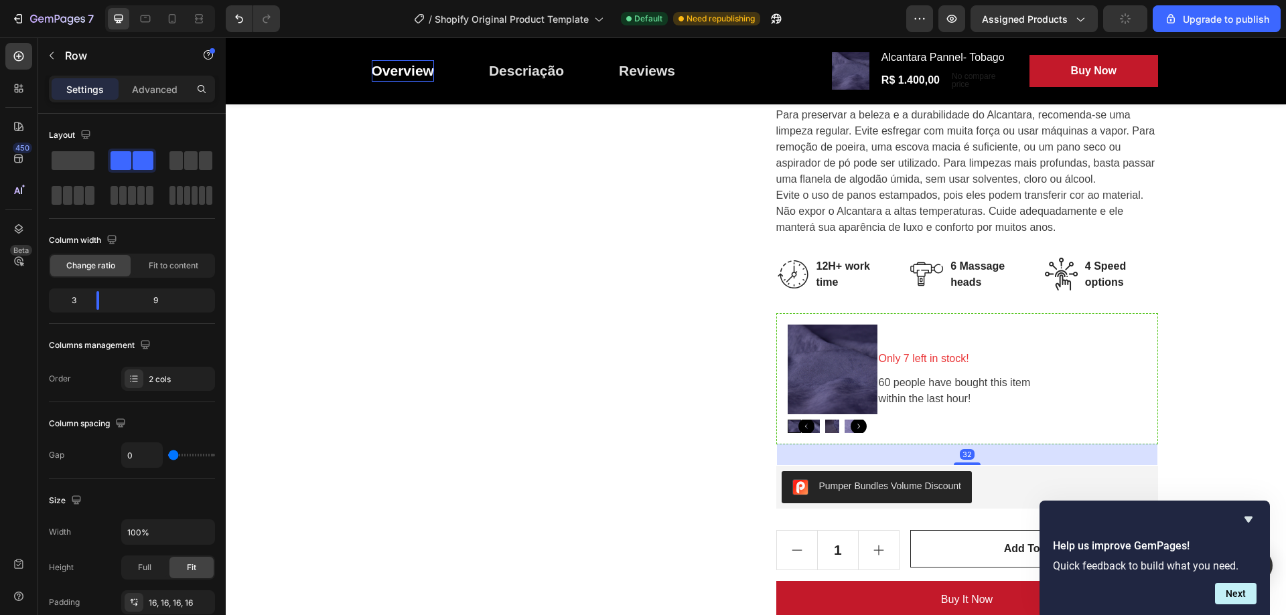
scroll to position [859, 0]
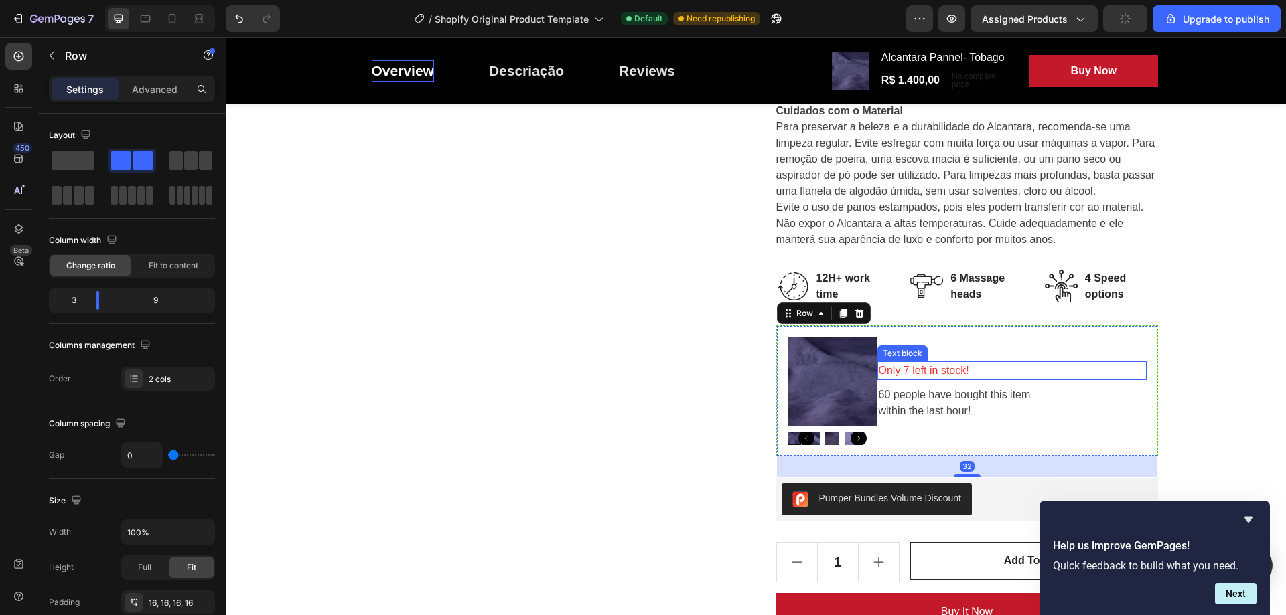
click at [974, 366] on p "Only 7 left in stock!" at bounding box center [1012, 371] width 267 height 16
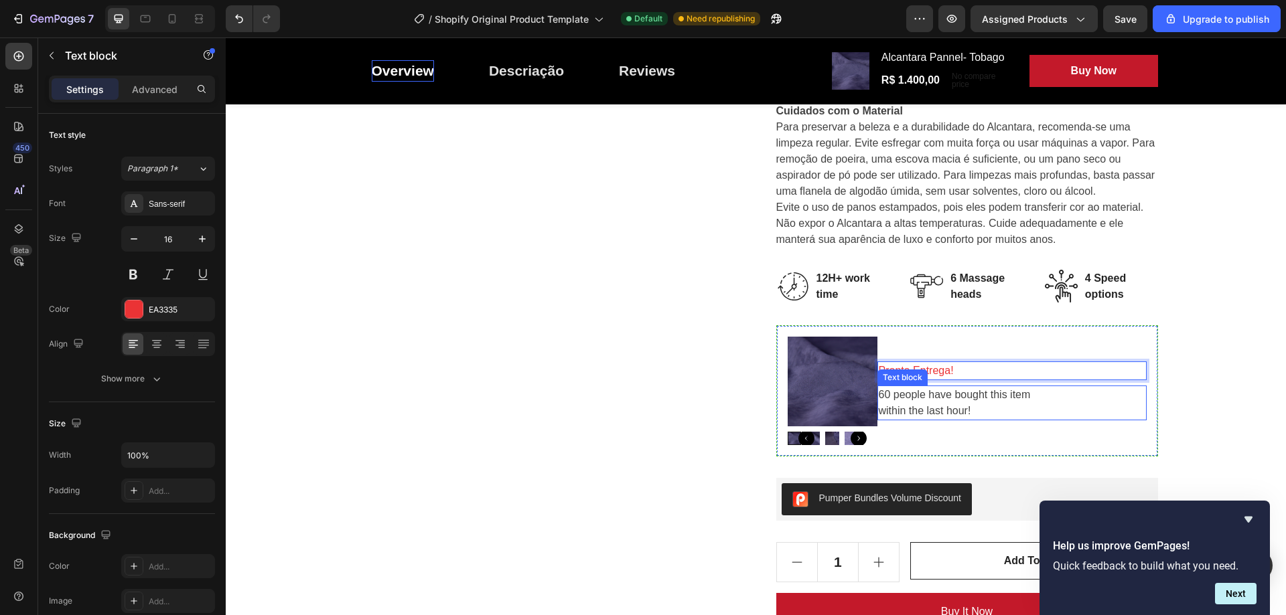
click at [927, 406] on p "60 people have bought this item within the last hour!" at bounding box center [1012, 403] width 267 height 32
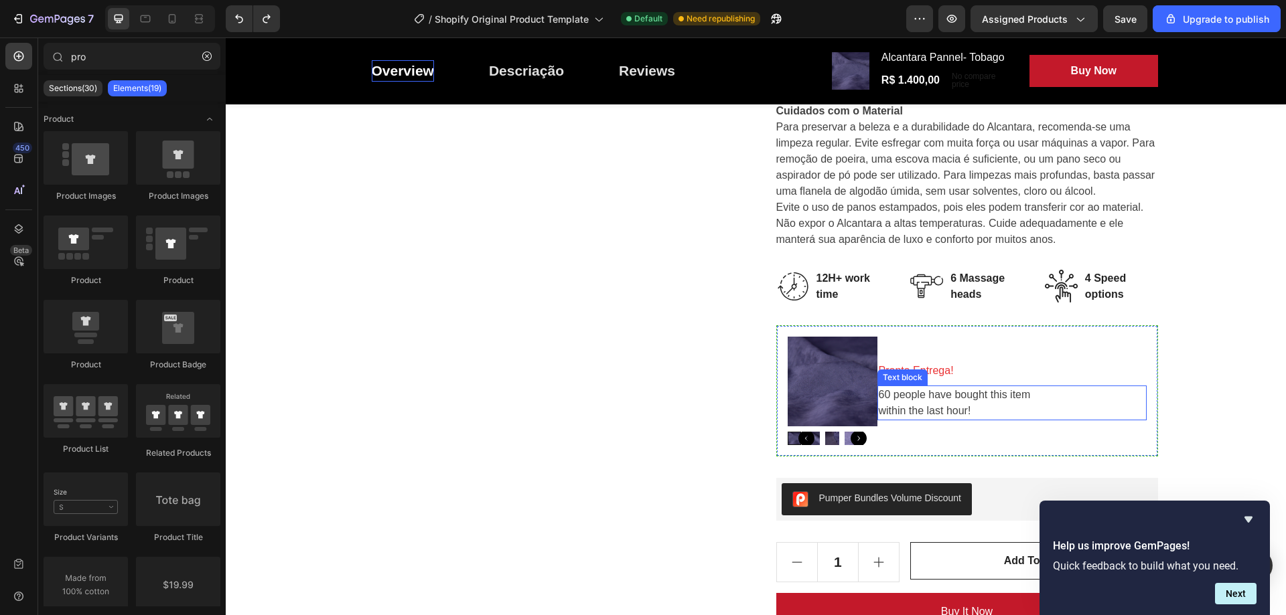
click at [946, 394] on p "60 people have bought this item within the last hour!" at bounding box center [1012, 403] width 267 height 32
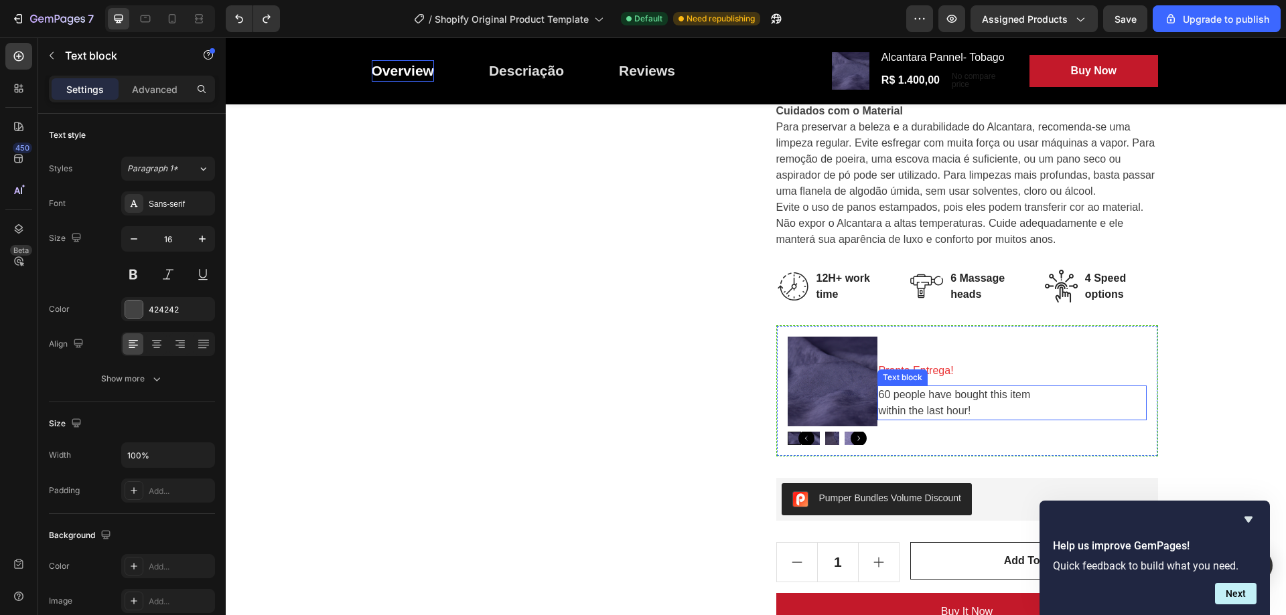
click at [946, 394] on p "60 people have bought this item within the last hour!" at bounding box center [1012, 403] width 267 height 32
click at [960, 403] on p "60 people have bought this item within the last hour!" at bounding box center [1012, 403] width 267 height 32
click at [972, 411] on p "60 people have bought this item within the last hour!" at bounding box center [1012, 403] width 267 height 32
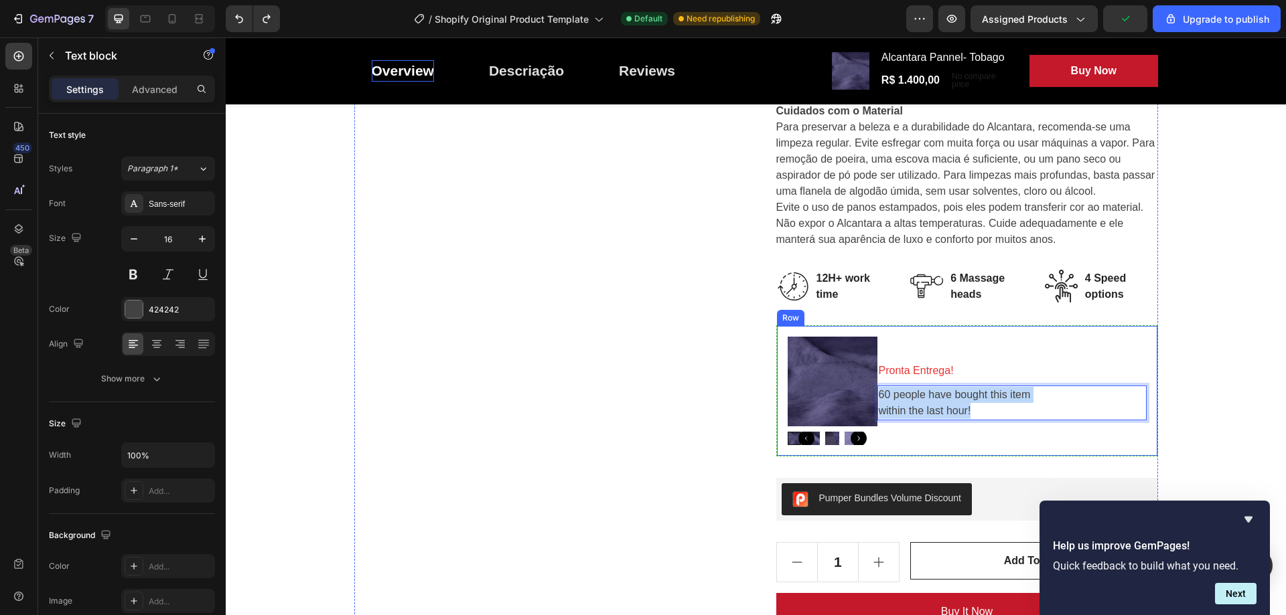
drag, startPoint x: 972, startPoint y: 411, endPoint x: 871, endPoint y: 387, distance: 103.2
click at [871, 387] on div "Product Images Pronta Entrega! Text block 60 people have bought this item withi…" at bounding box center [967, 390] width 382 height 131
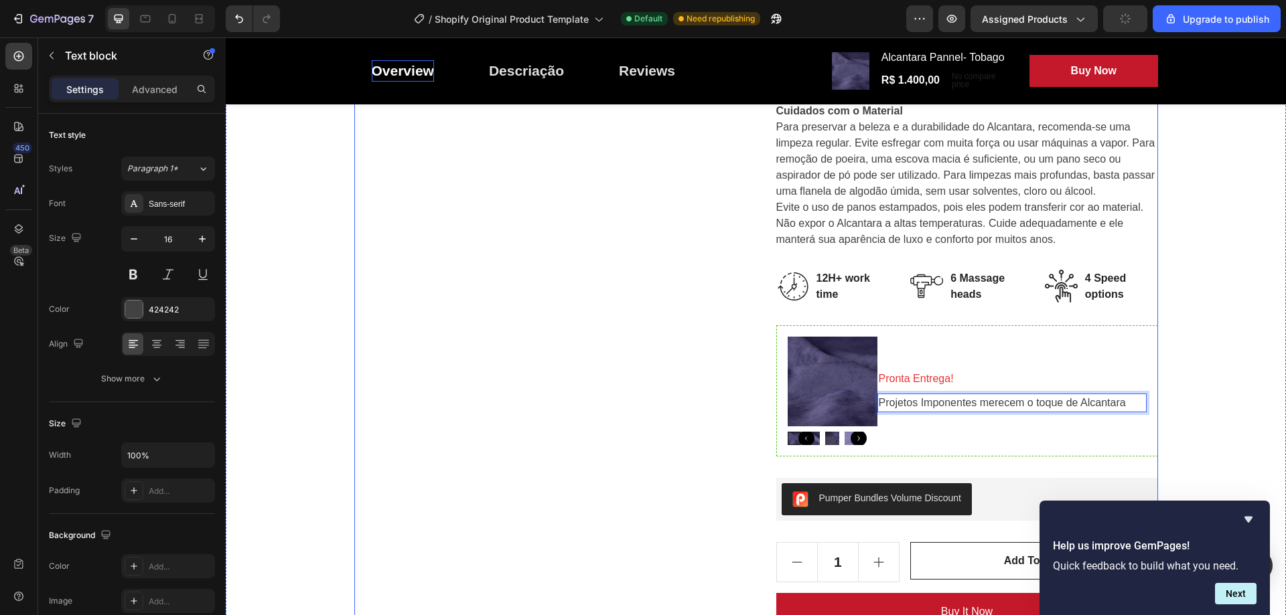
click at [494, 344] on div "Product Images" at bounding box center [545, 163] width 382 height 1279
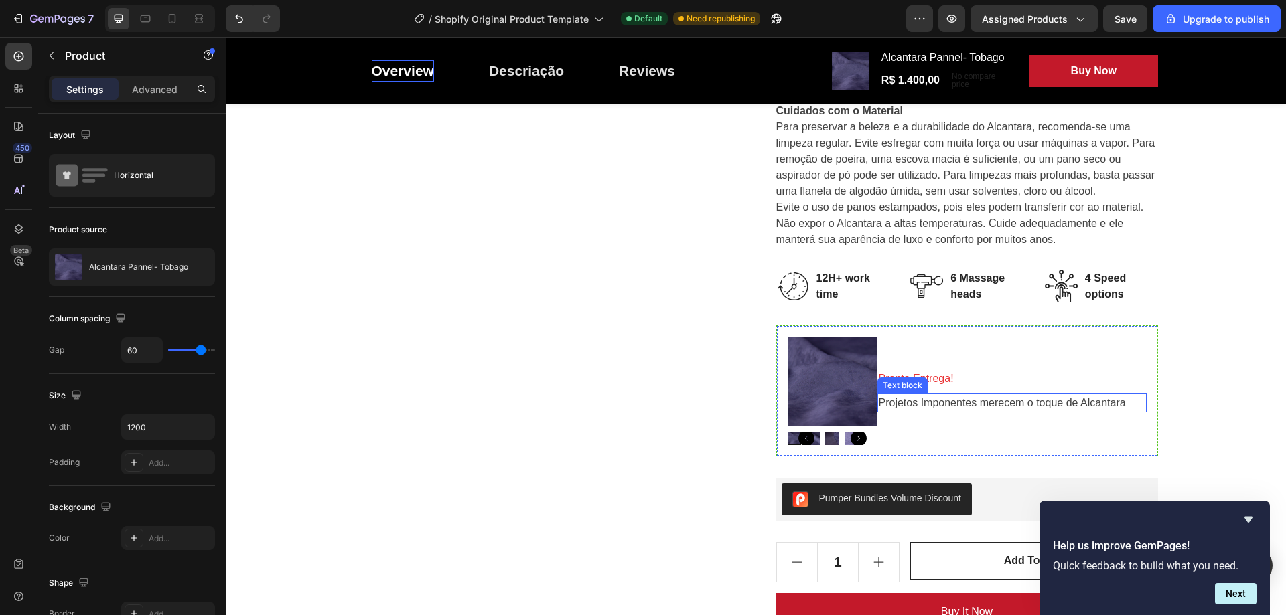
click at [1113, 403] on p "Projetos Imponentes merecem o toque de Alcantara" at bounding box center [1012, 403] width 267 height 16
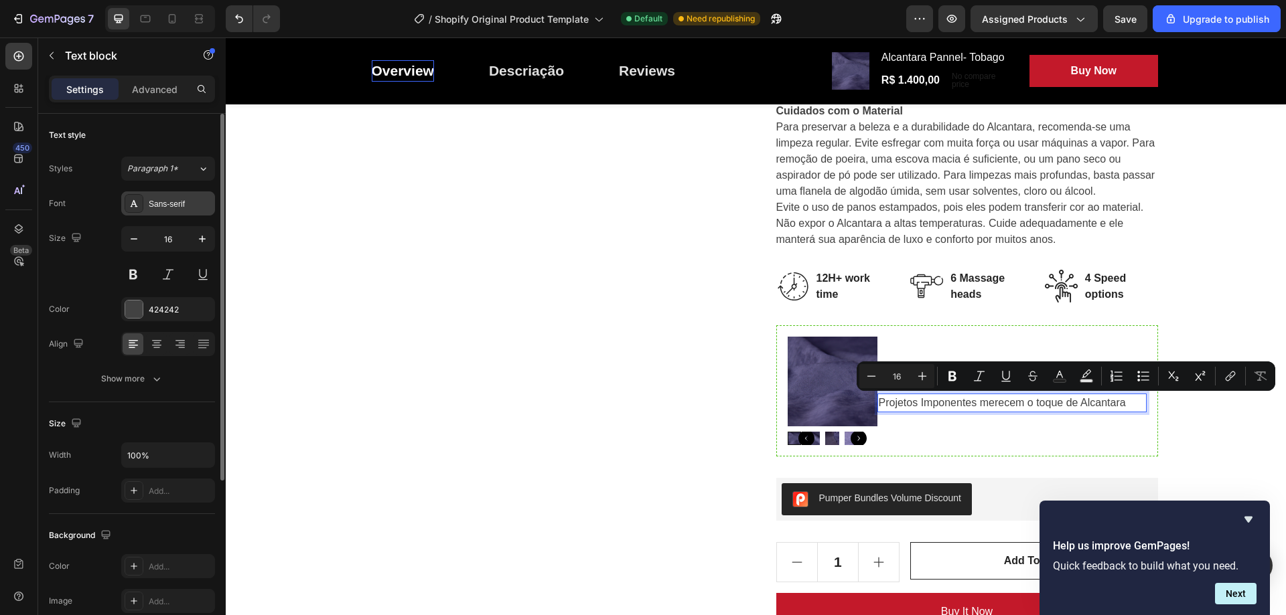
click at [150, 204] on div "Sans-serif" at bounding box center [180, 204] width 63 height 12
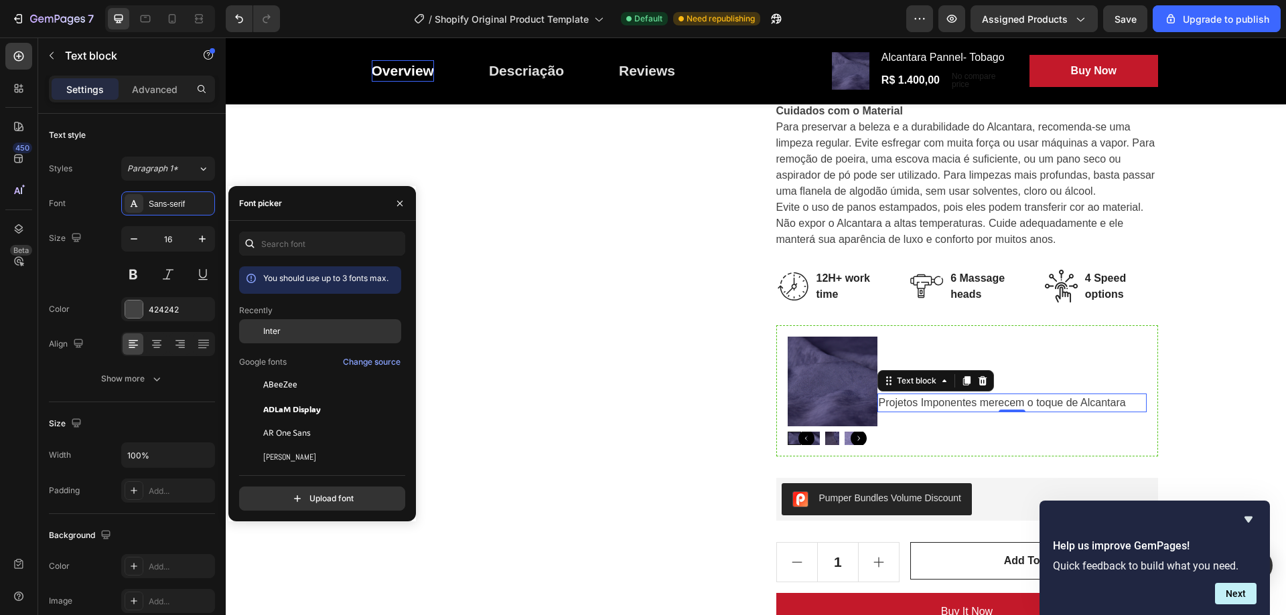
click at [273, 334] on span "Inter" at bounding box center [271, 331] width 17 height 12
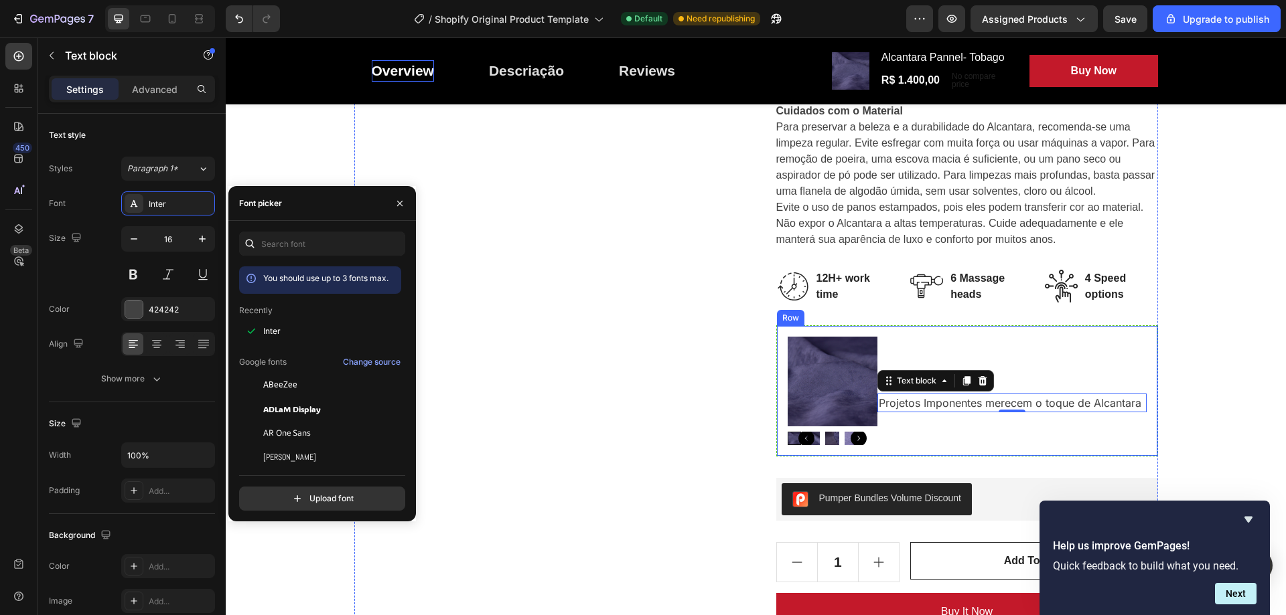
click at [1066, 349] on div "Pronta Entrega! Text block Projetos Imponentes merecem o toque de Alcantara Tex…" at bounding box center [1011, 391] width 269 height 108
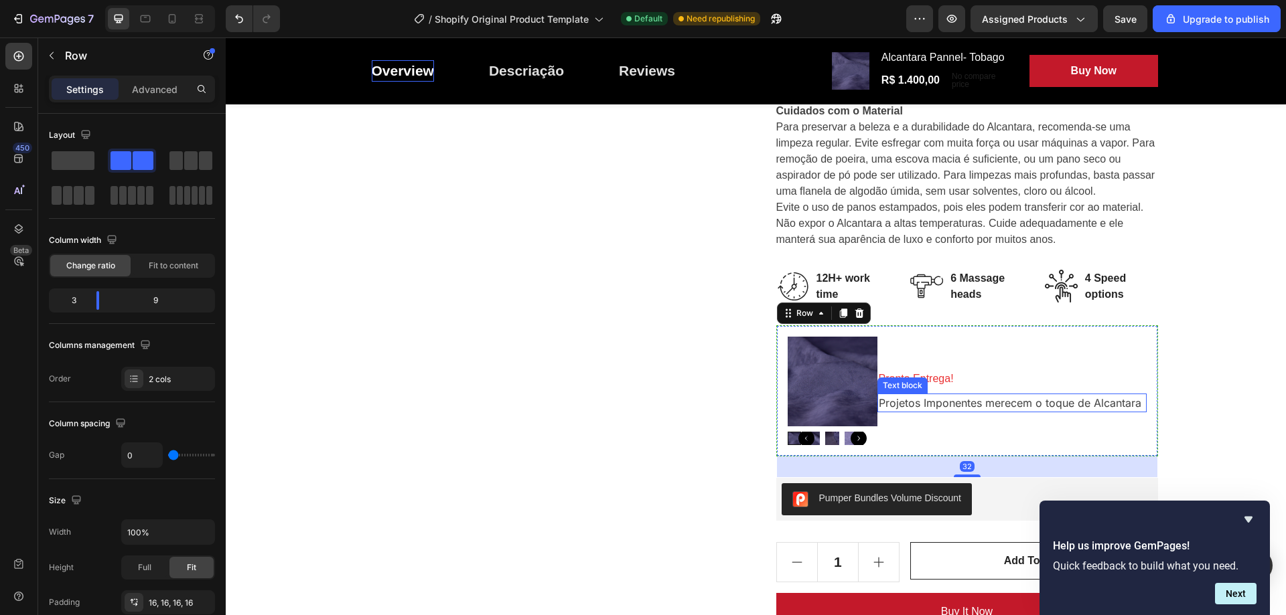
click at [932, 407] on p "Projetos Imponentes merecem o toque de Alcantara" at bounding box center [1012, 403] width 267 height 16
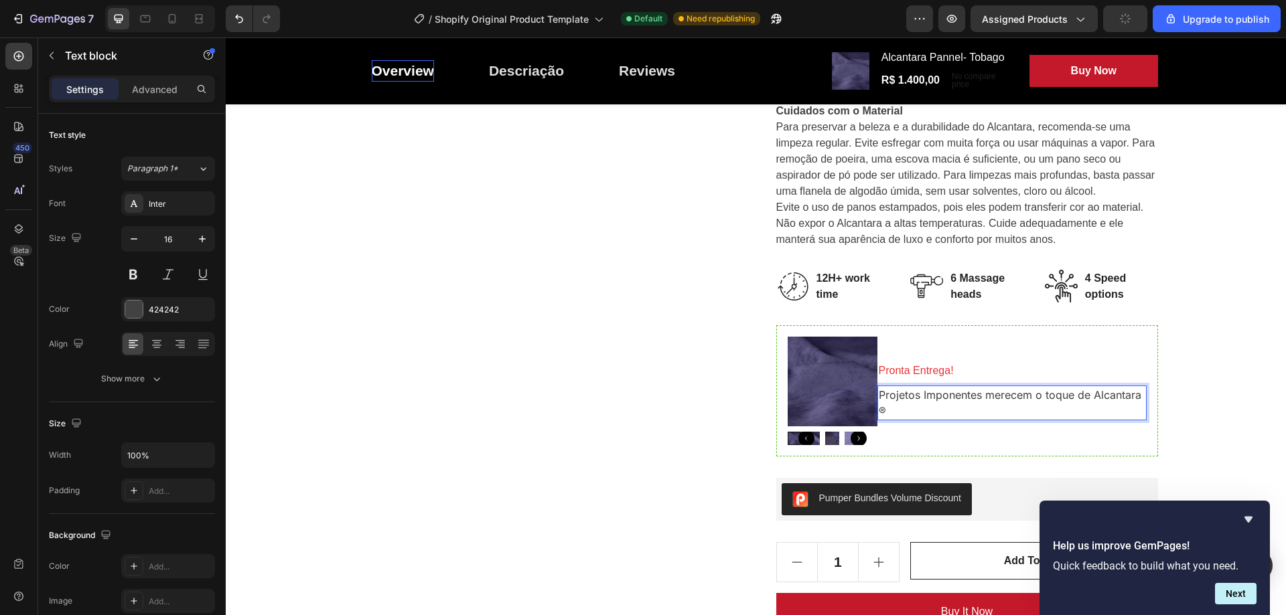
click at [885, 399] on p "Projetos Imponentes merecem o toque de Alcantara ®" at bounding box center [1012, 403] width 267 height 32
click at [879, 413] on p "Projetos Imponentes merecem o toque de Alcantara ®" at bounding box center [1012, 403] width 267 height 32
click at [1179, 366] on div "9022- Alcantara ® Automotivo Heading Row Product Images Alcantara Pannel- Tobag…" at bounding box center [756, 133] width 1040 height 1339
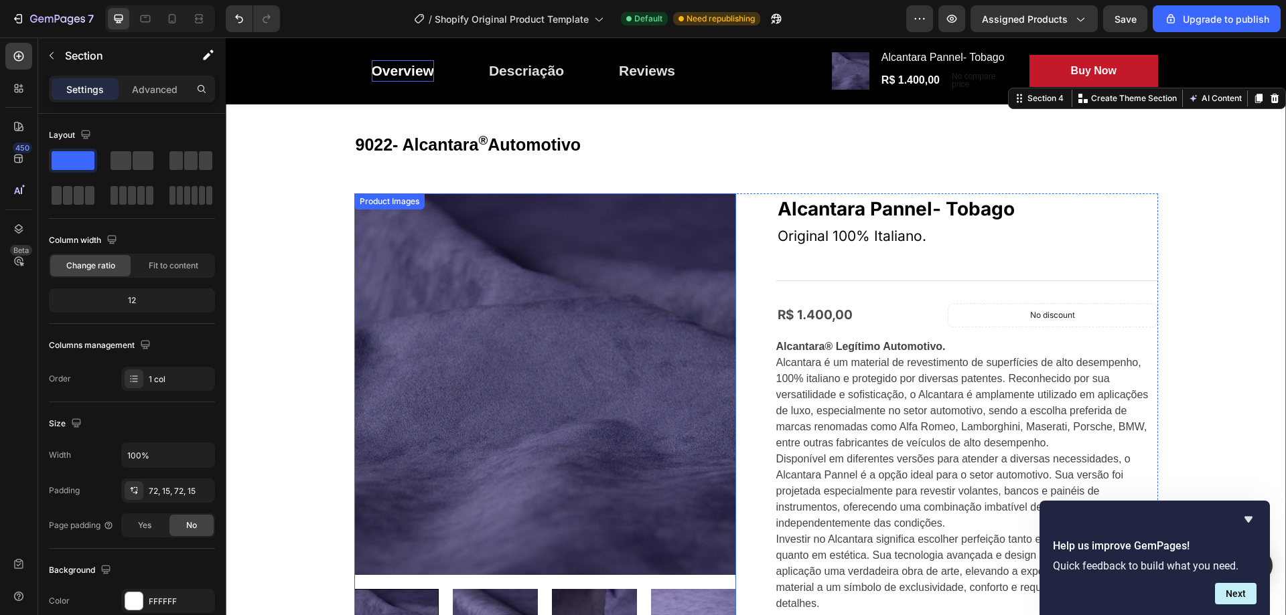
scroll to position [0, 0]
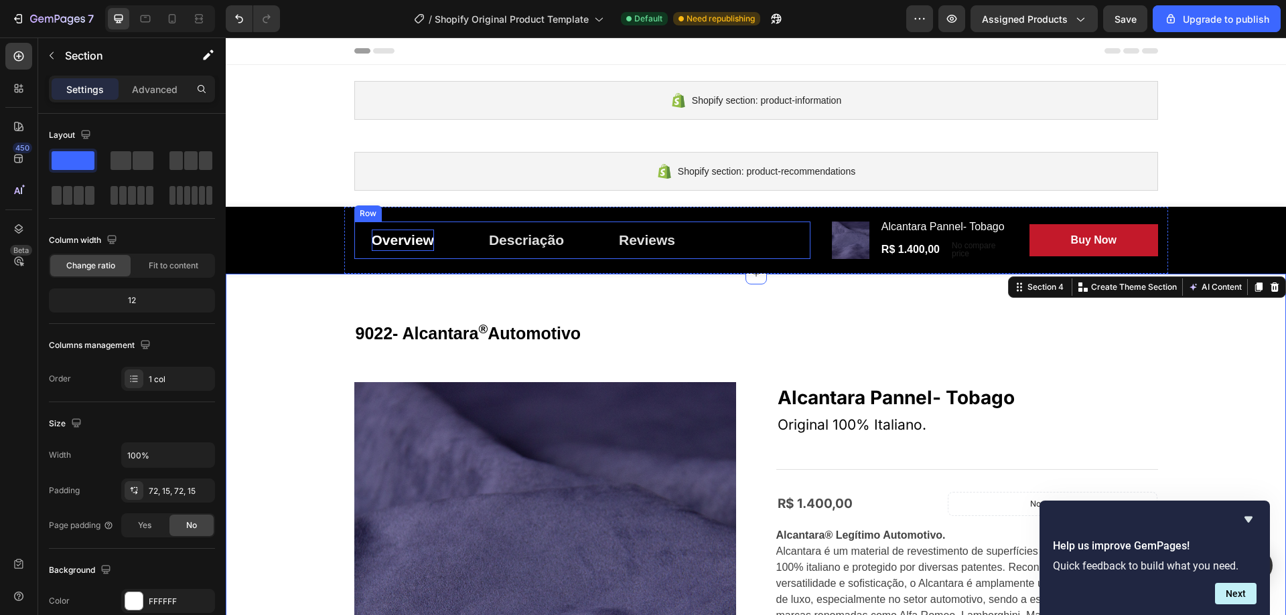
click at [375, 244] on p "Overview" at bounding box center [403, 240] width 62 height 21
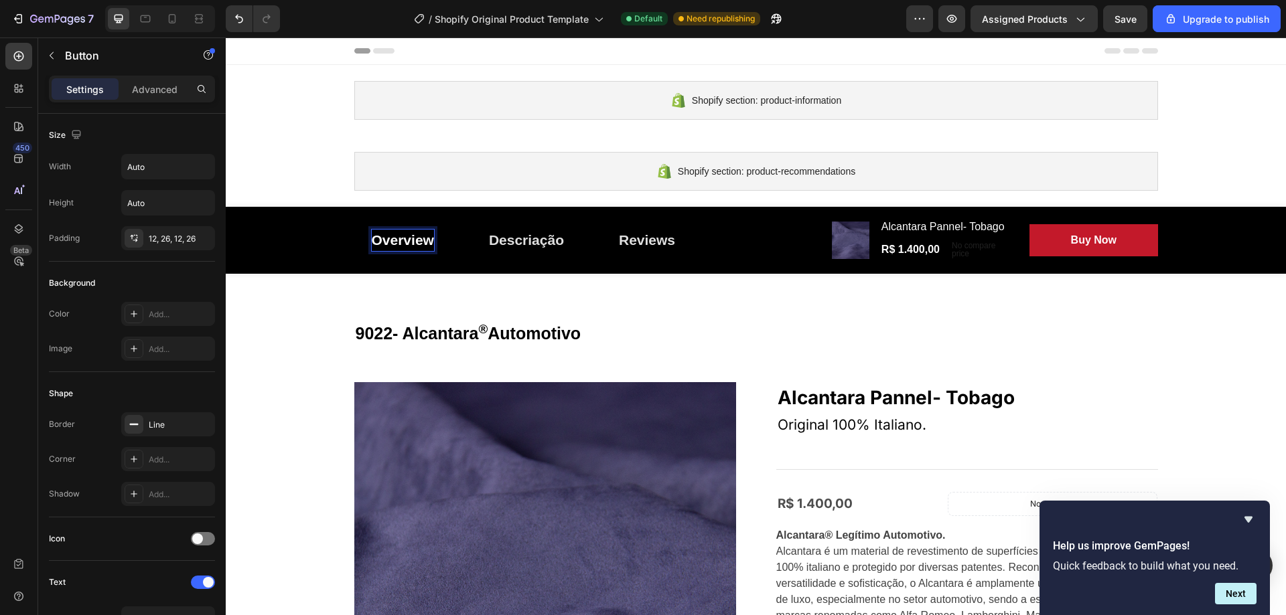
click at [412, 241] on p "Overview" at bounding box center [403, 240] width 62 height 21
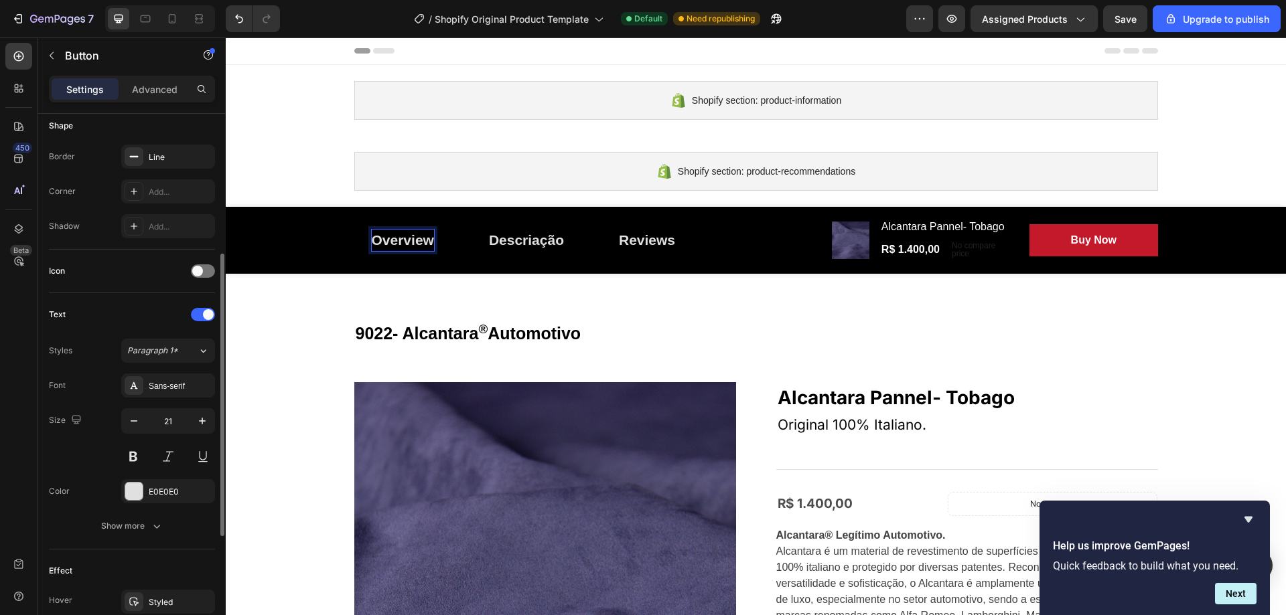
scroll to position [335, 0]
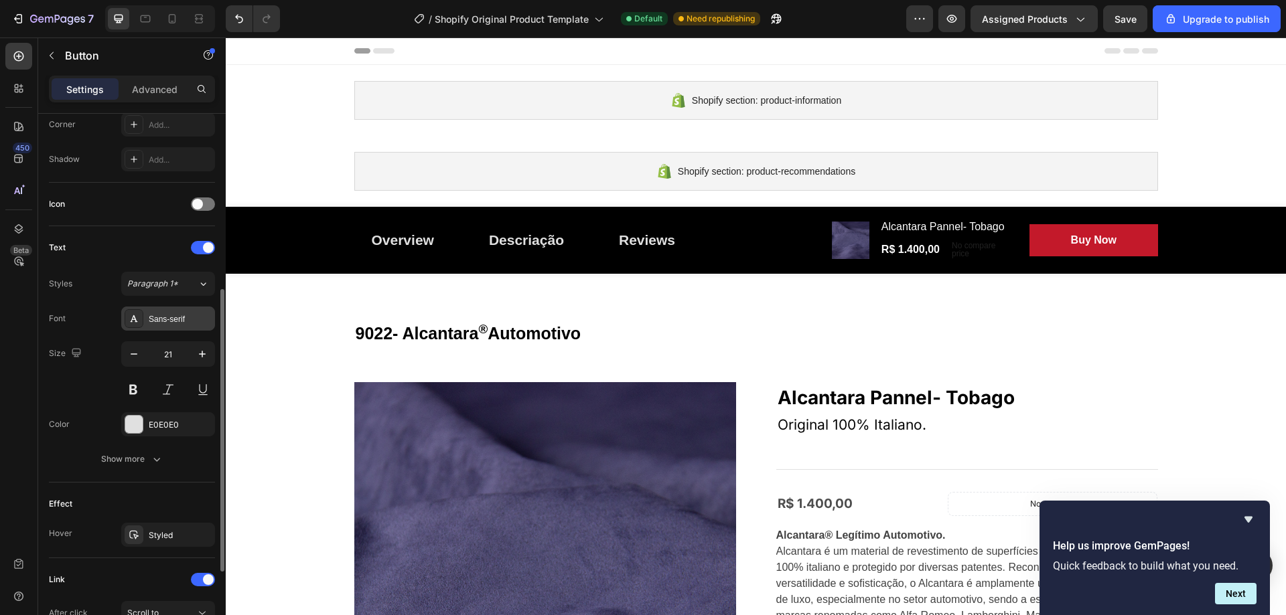
click at [178, 327] on div "Sans-serif" at bounding box center [168, 319] width 94 height 24
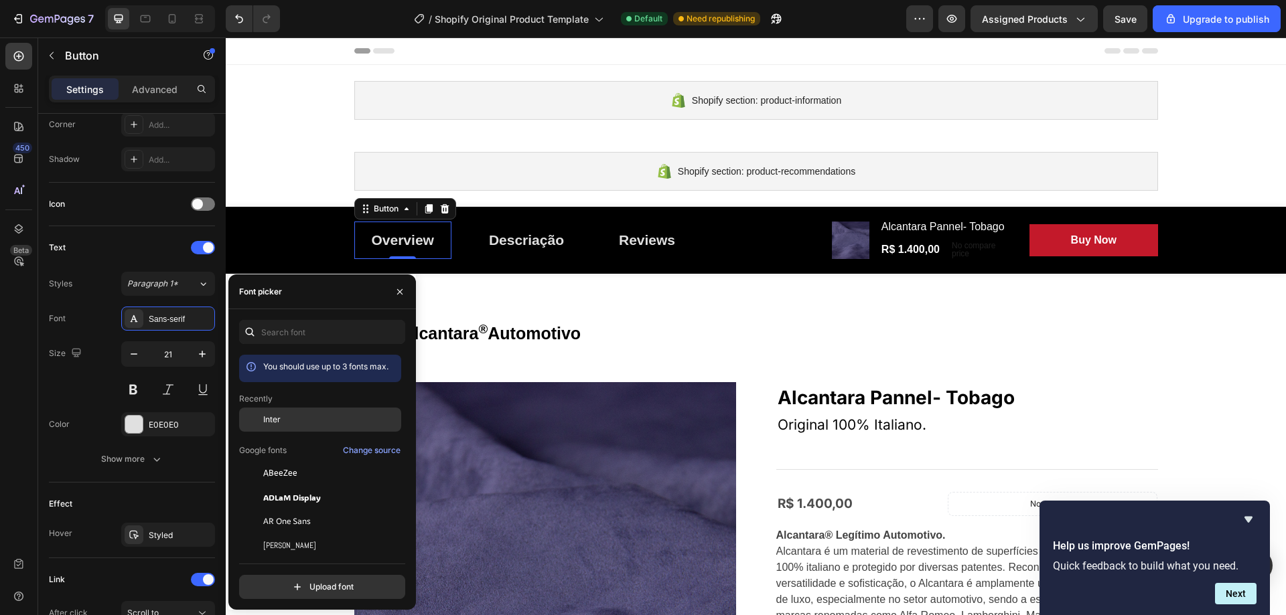
click at [279, 423] on span "Inter" at bounding box center [271, 420] width 17 height 12
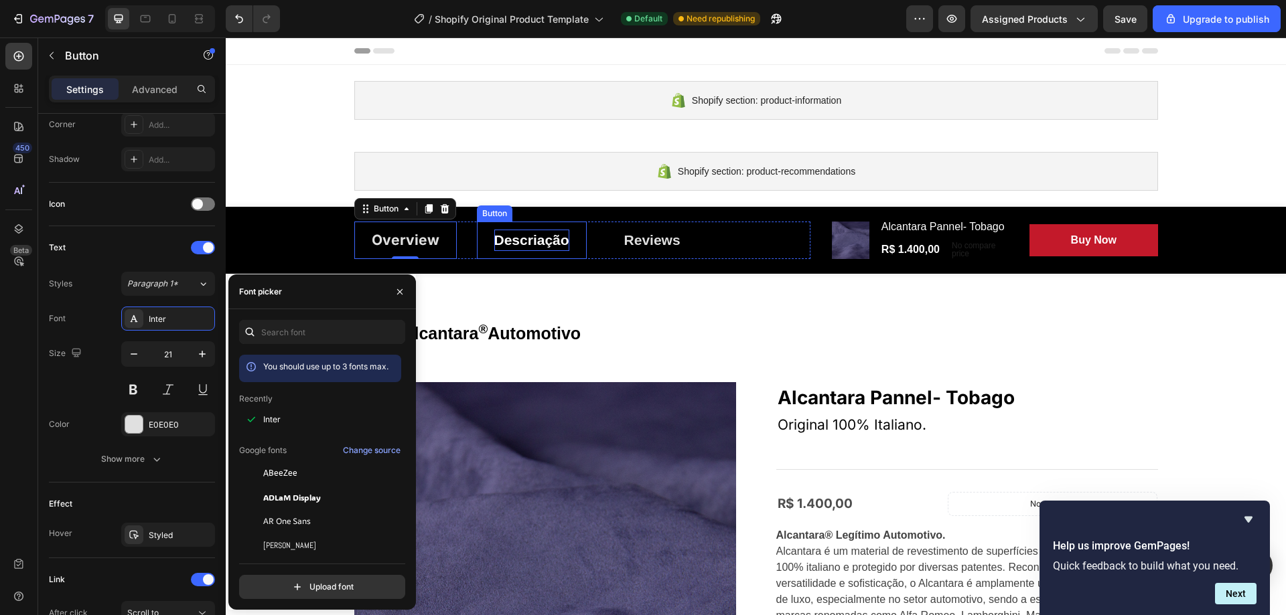
click at [516, 230] on p "Descriação" at bounding box center [531, 240] width 75 height 21
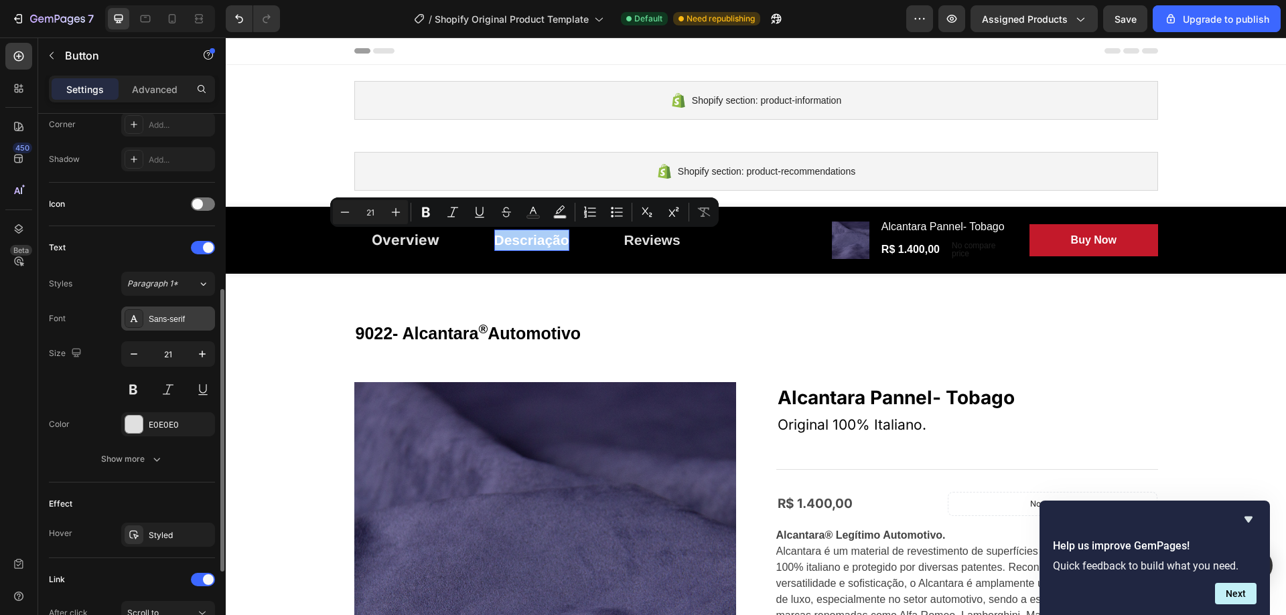
click at [179, 319] on div "Sans-serif" at bounding box center [180, 319] width 63 height 12
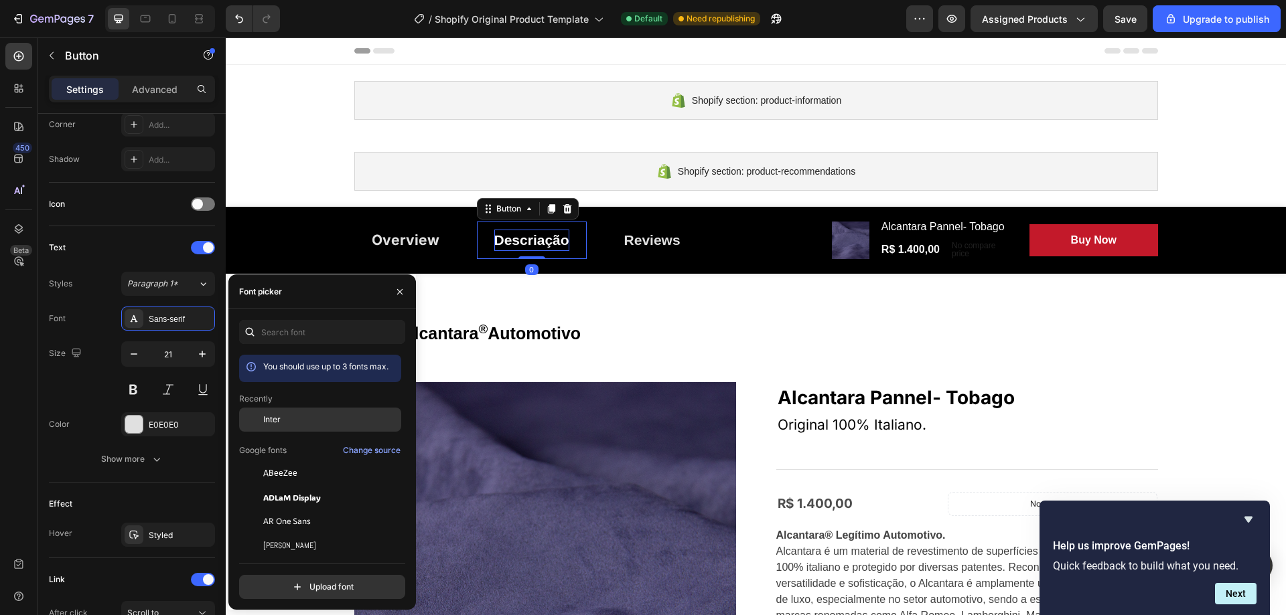
click at [282, 419] on div "Inter" at bounding box center [330, 420] width 135 height 12
click at [649, 246] on div "Reviews" at bounding box center [655, 240] width 56 height 21
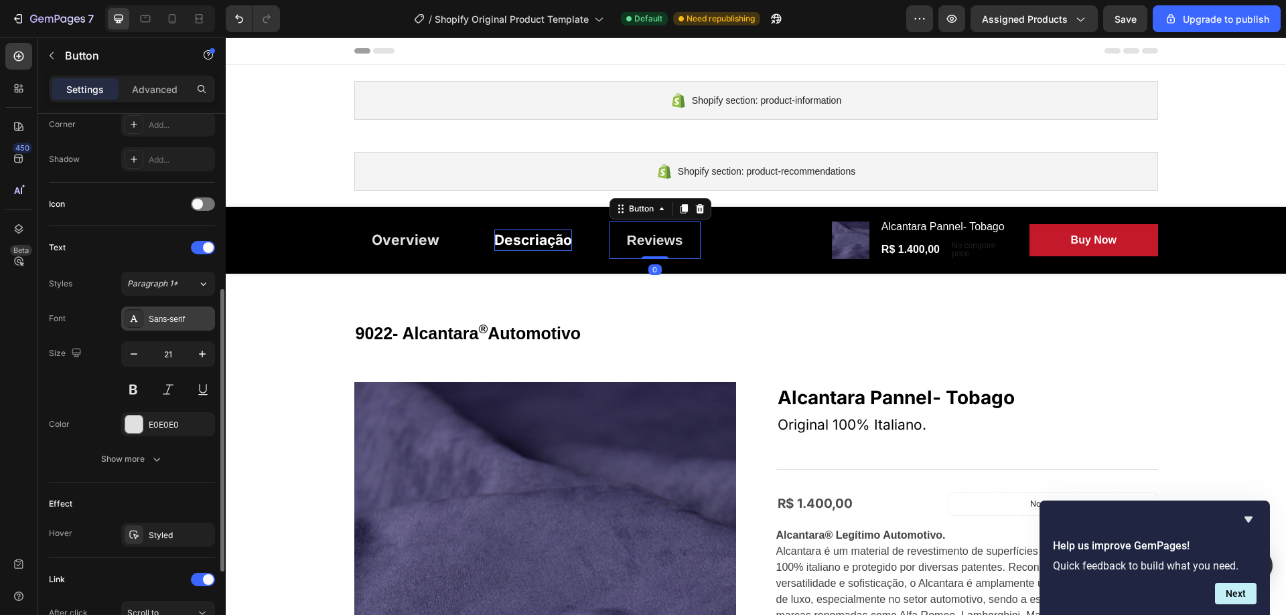
click at [192, 316] on div "Sans-serif" at bounding box center [180, 319] width 63 height 12
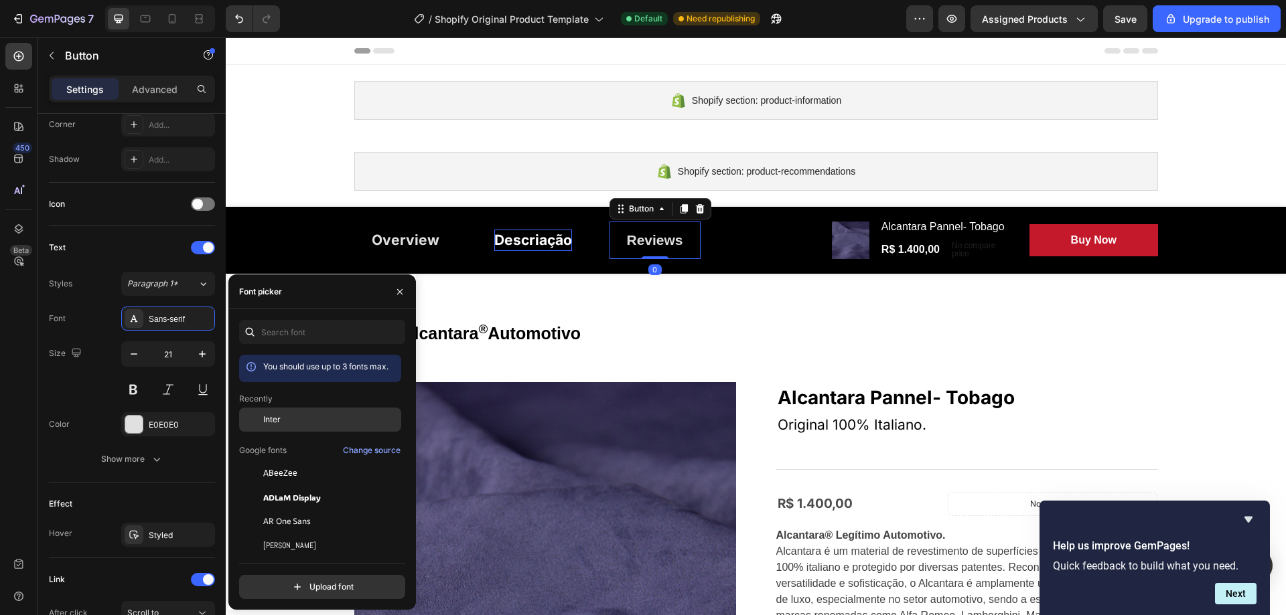
click at [273, 421] on span "Inter" at bounding box center [271, 420] width 17 height 12
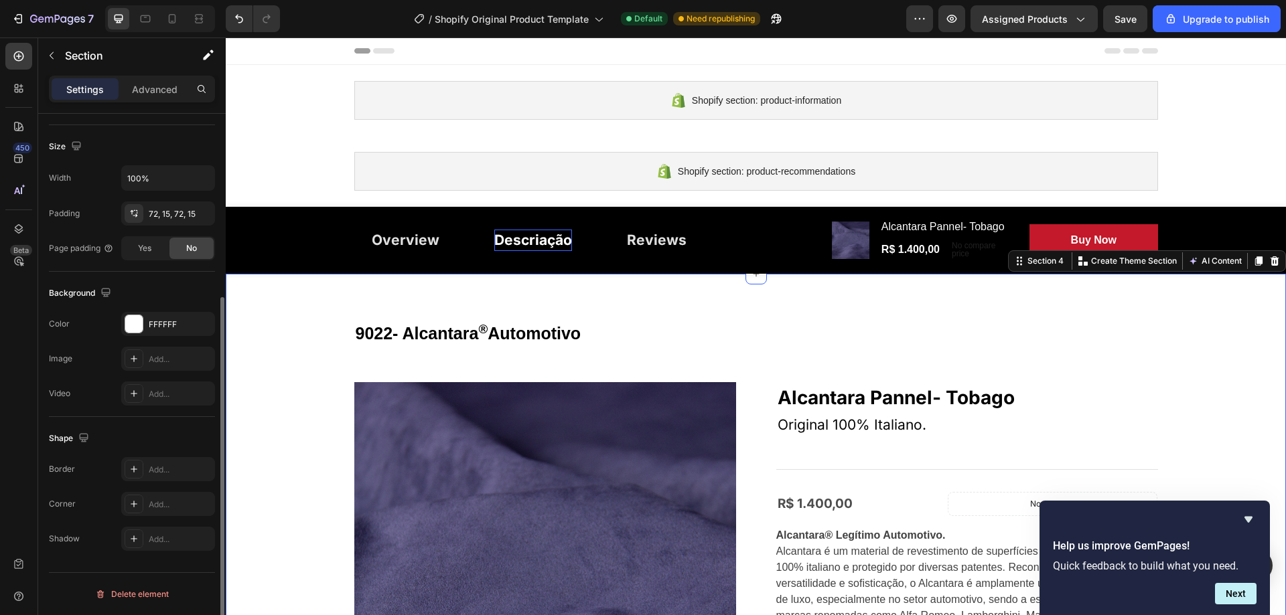
scroll to position [0, 0]
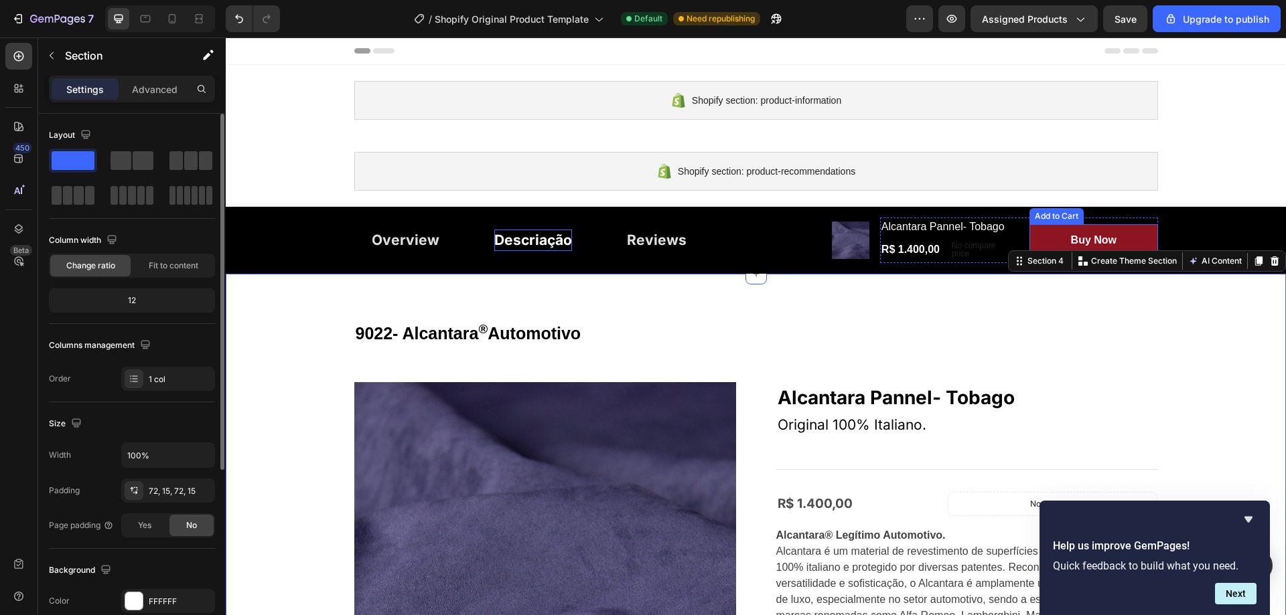
click at [1117, 228] on button "Buy Now" at bounding box center [1093, 240] width 128 height 32
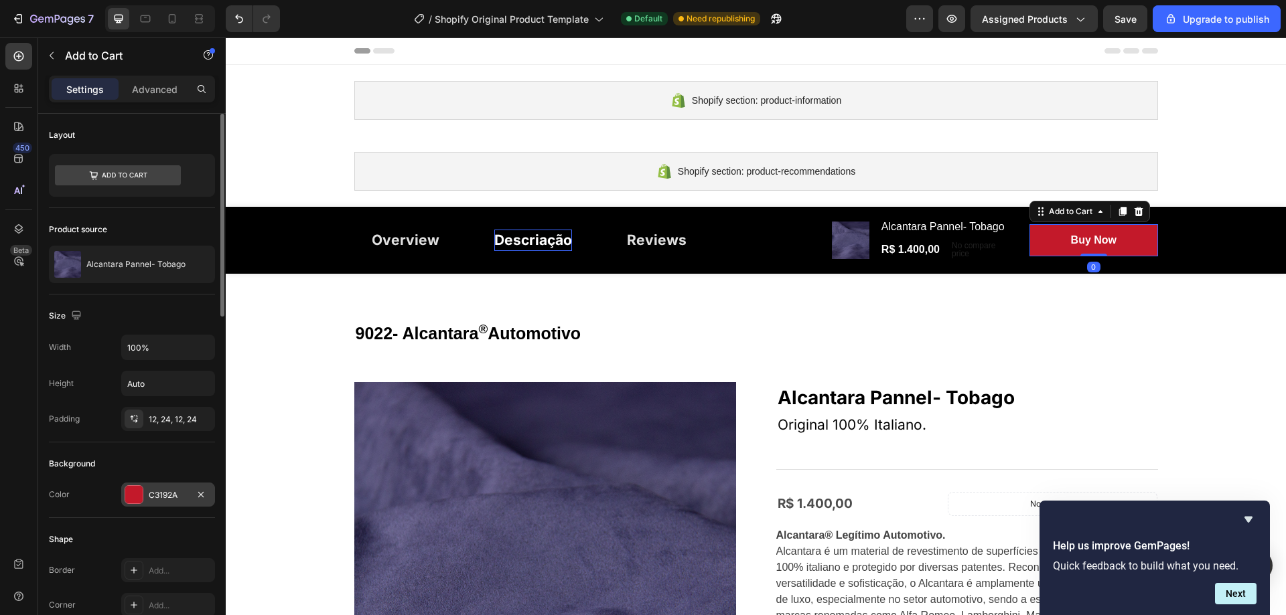
click at [139, 501] on div at bounding box center [133, 494] width 17 height 17
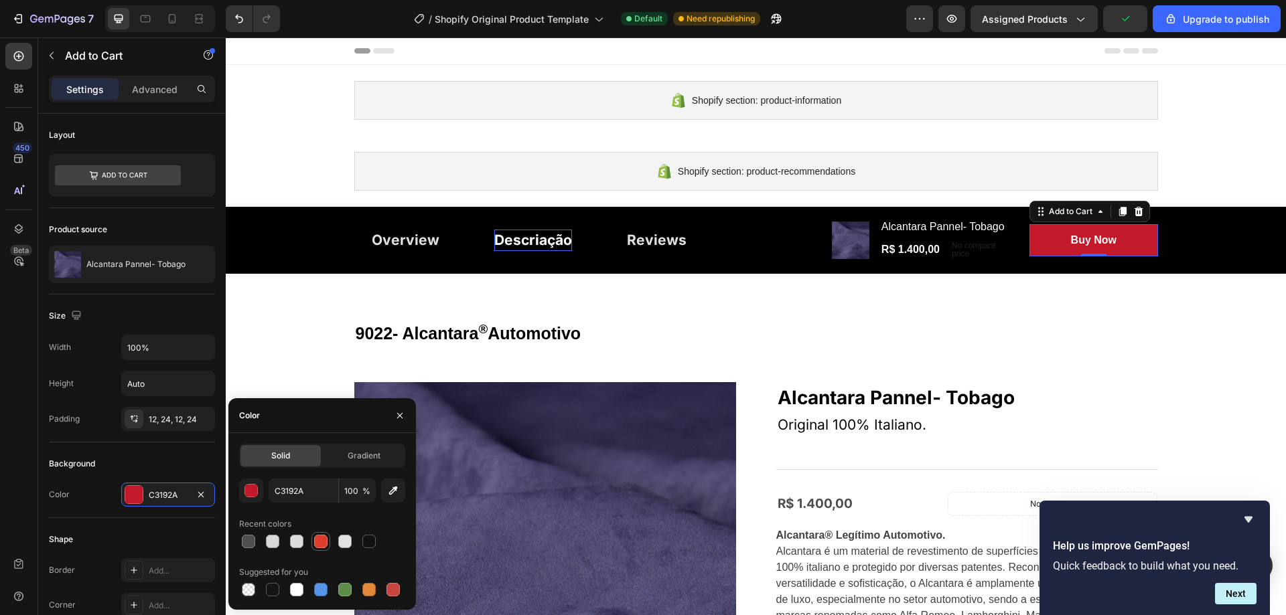
click at [321, 537] on div at bounding box center [320, 541] width 13 height 13
type input "DC3D2D"
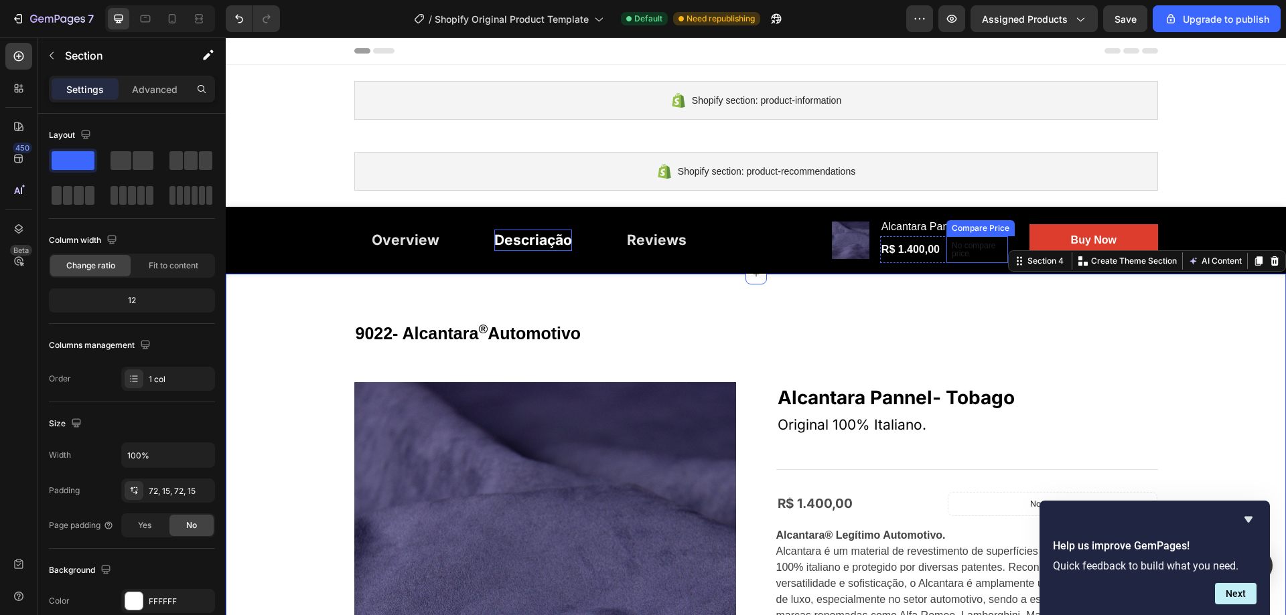
click at [960, 249] on p "No compare price" at bounding box center [977, 250] width 51 height 16
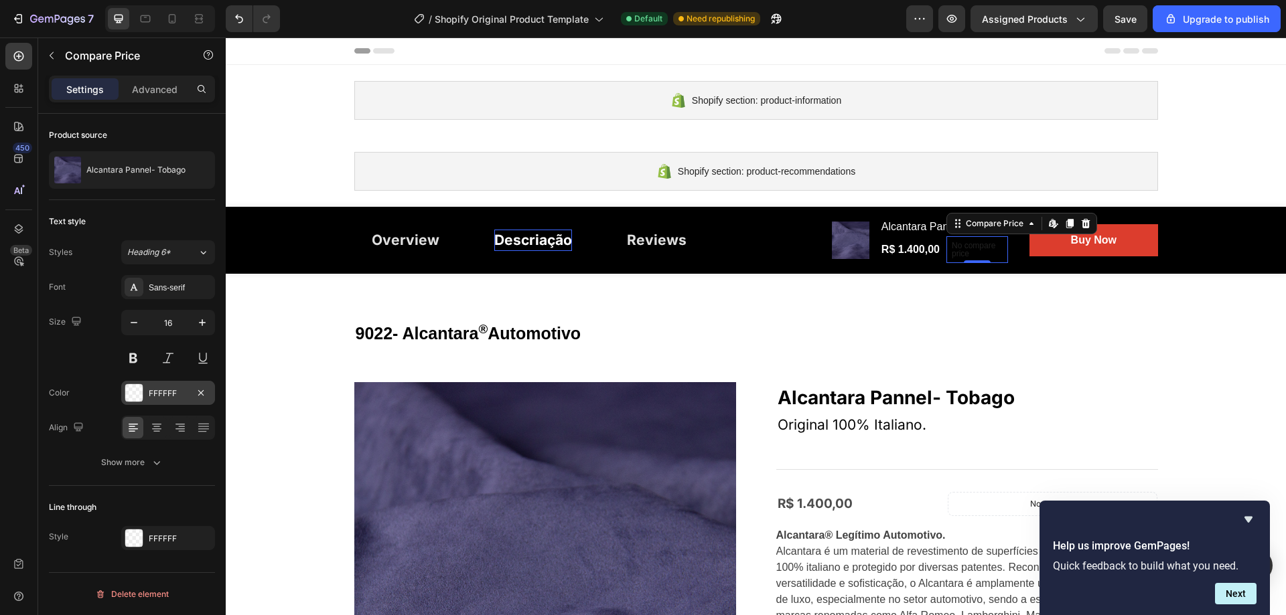
click at [141, 392] on div at bounding box center [133, 392] width 17 height 17
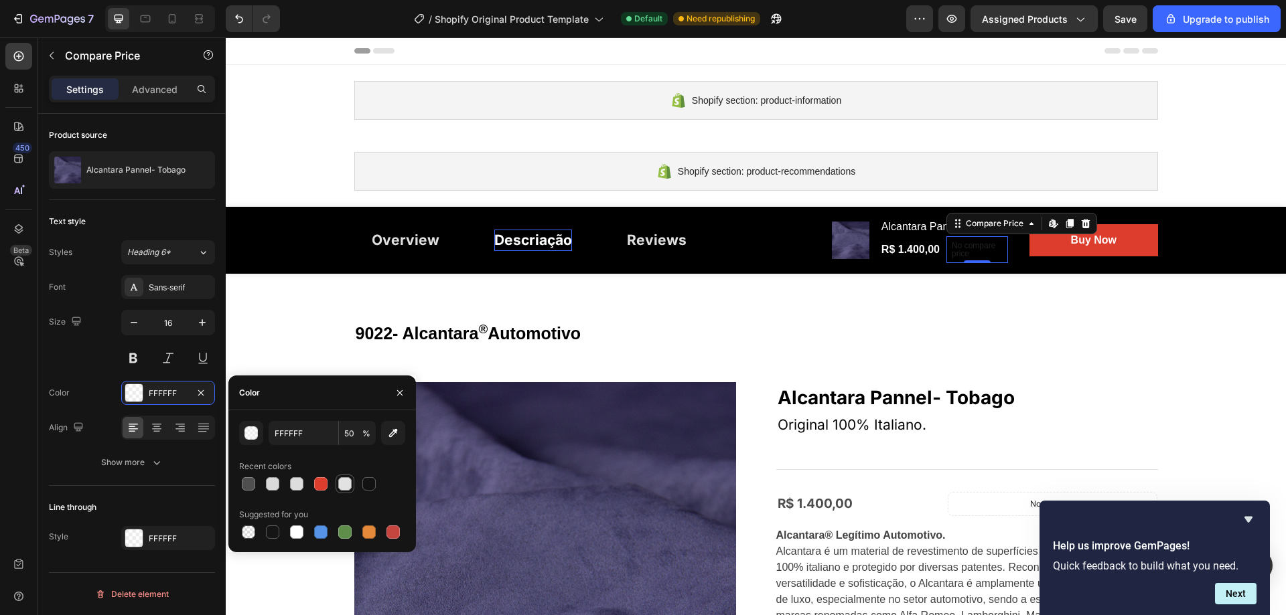
drag, startPoint x: 348, startPoint y: 482, endPoint x: 220, endPoint y: 416, distance: 144.1
click at [348, 482] on div at bounding box center [344, 484] width 13 height 13
type input "E2E2E2"
type input "100"
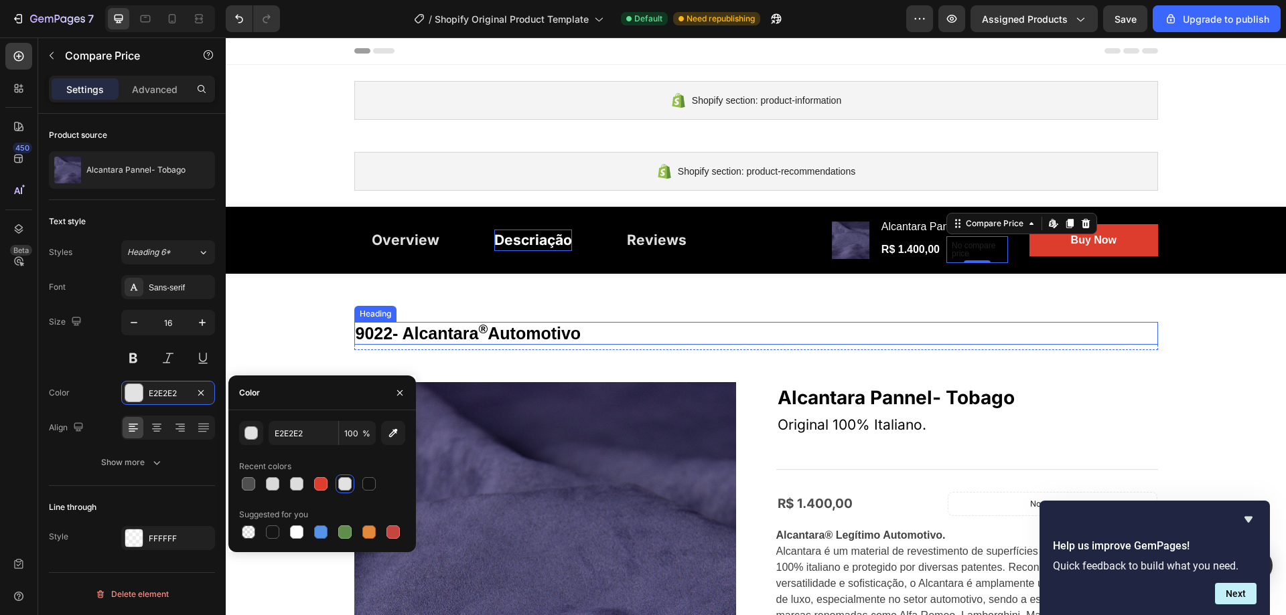
click at [920, 341] on p "9022- Alcantara ® Automotivo" at bounding box center [756, 333] width 801 height 20
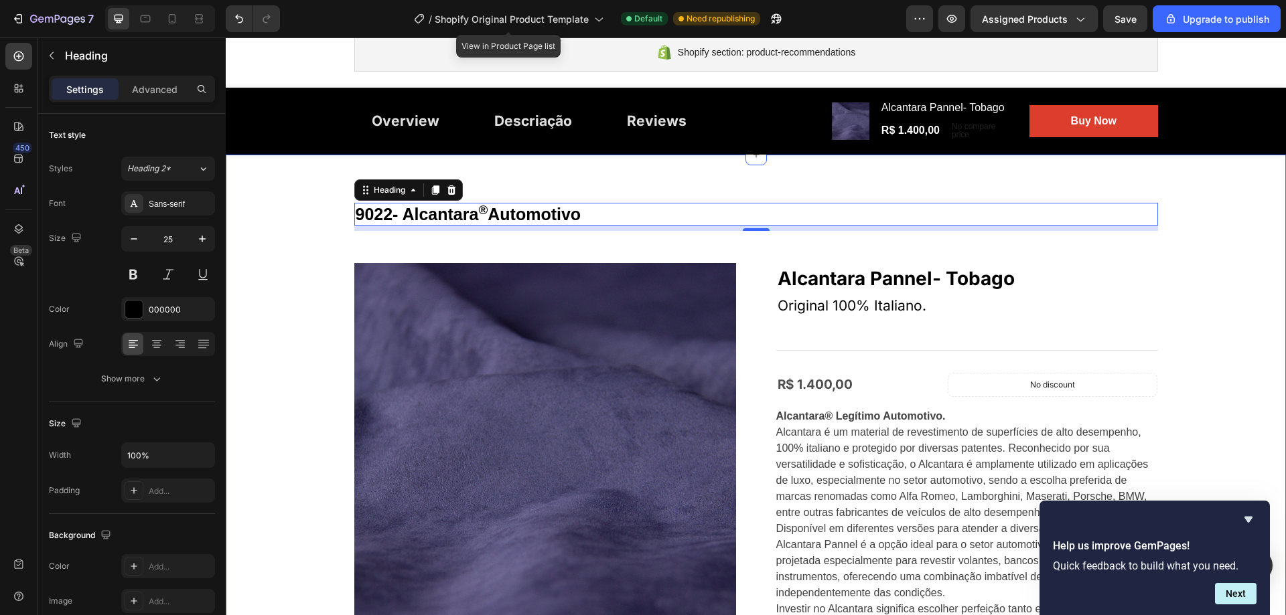
scroll to position [67, 0]
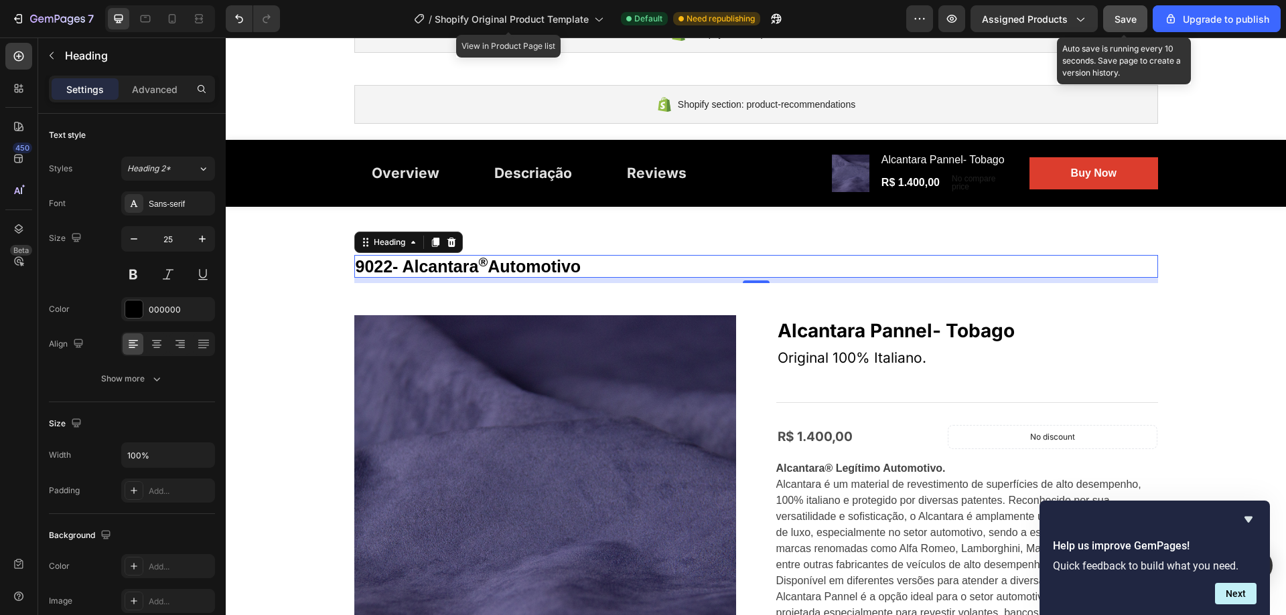
click at [1114, 25] on button "Save" at bounding box center [1125, 18] width 44 height 27
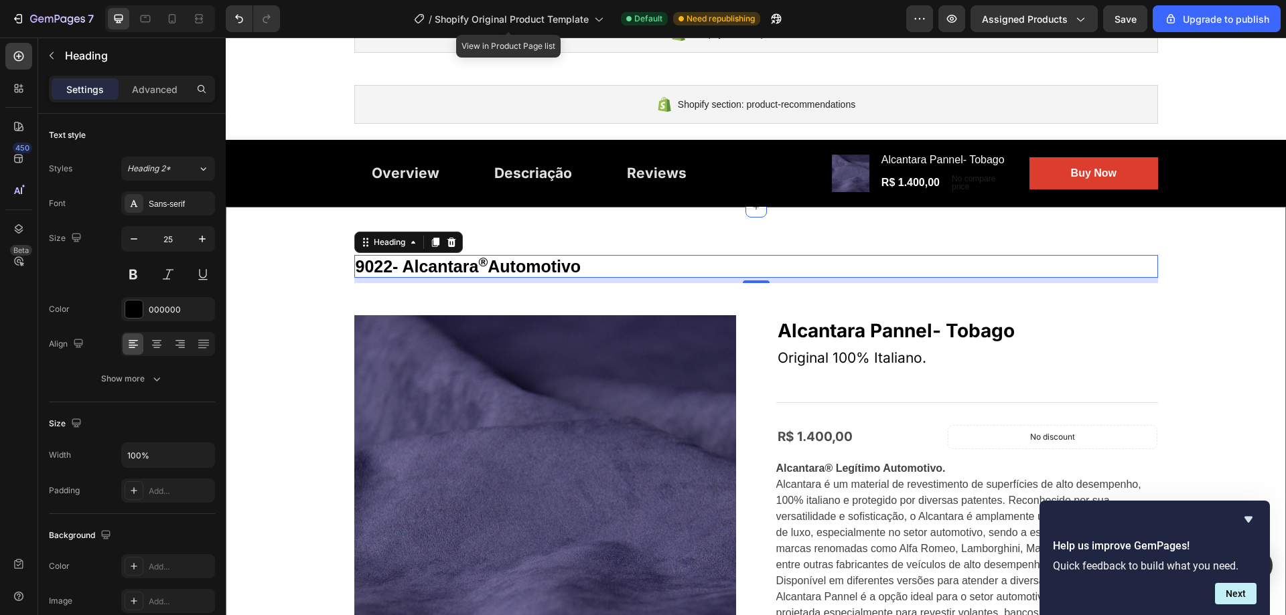
scroll to position [0, 0]
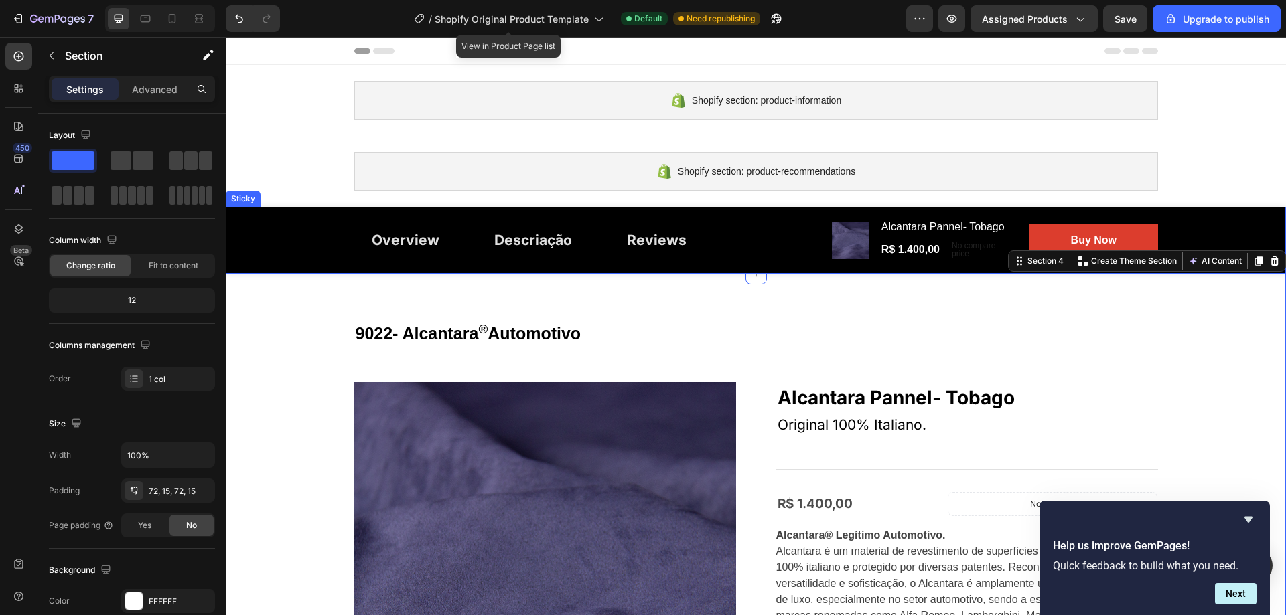
click at [1202, 212] on div "Overview Button Descriação Button Reviews Button Row Product Images Alcantara P…" at bounding box center [756, 240] width 1060 height 67
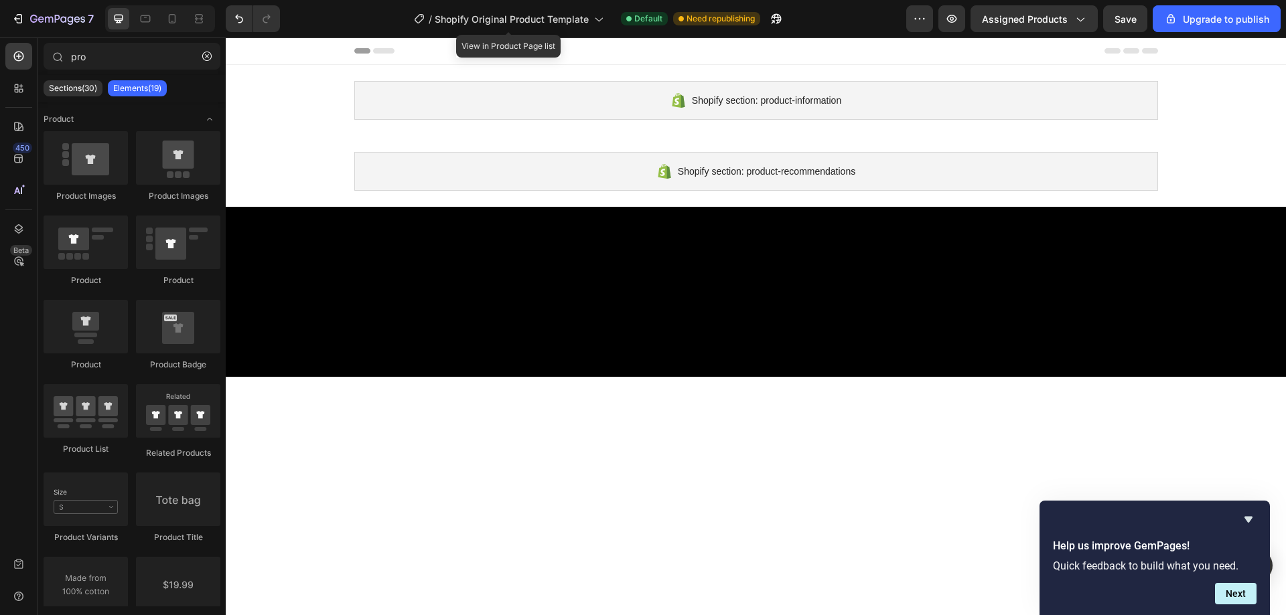
click at [1162, 225] on div at bounding box center [756, 292] width 1060 height 170
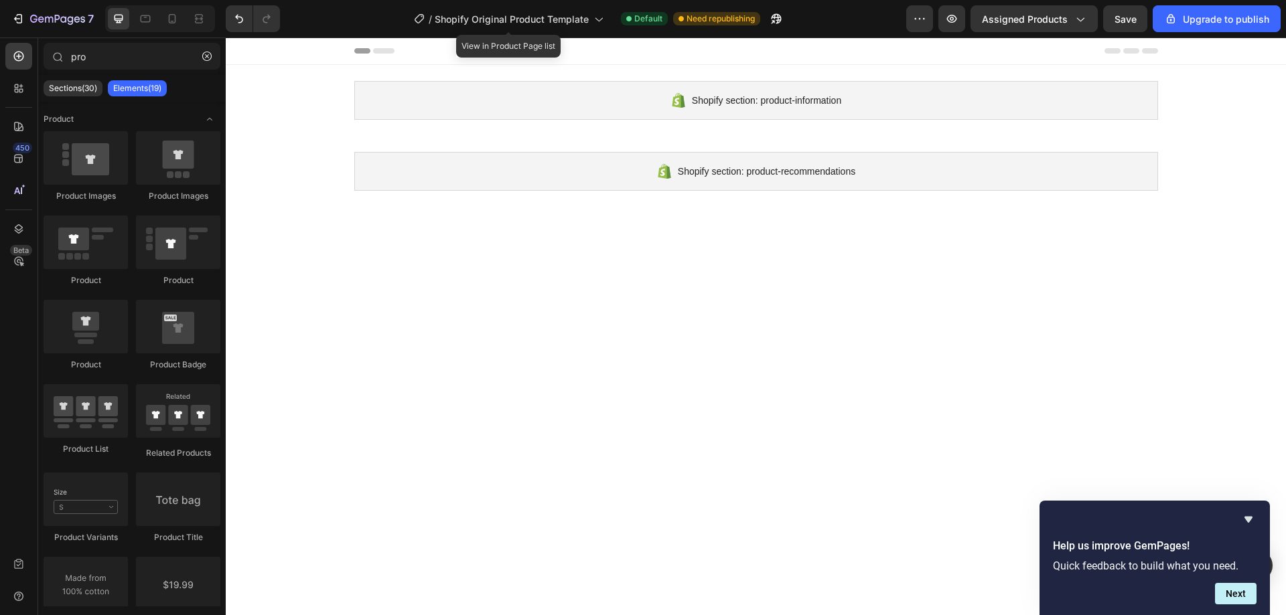
click at [786, 333] on div at bounding box center [756, 538] width 1060 height 663
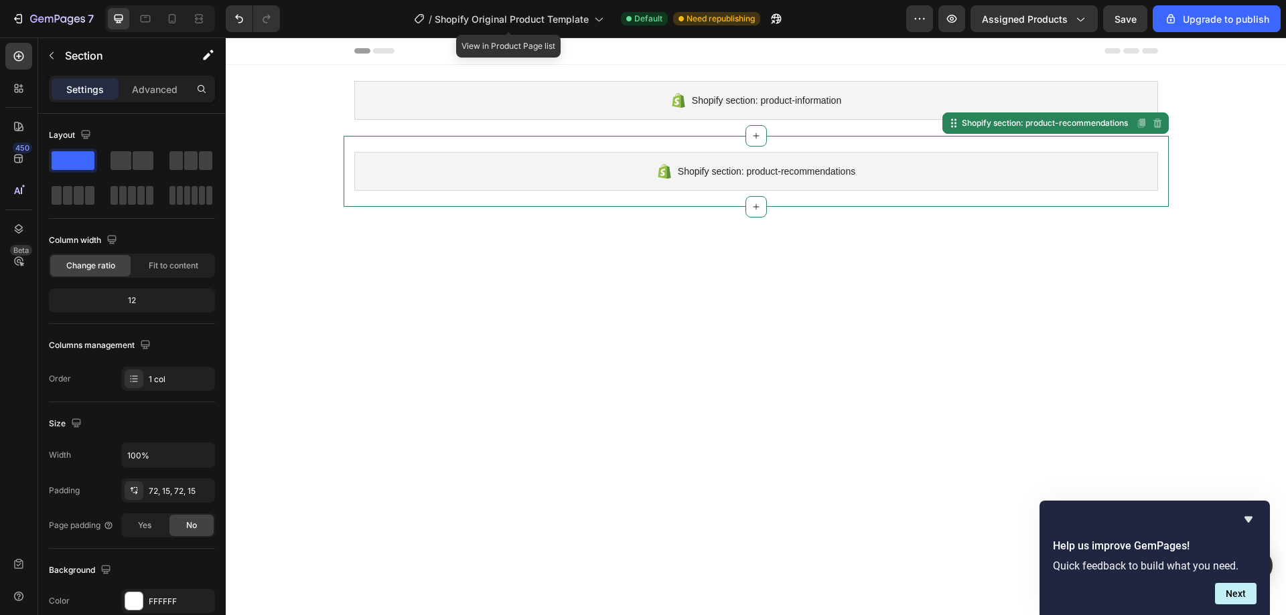
click at [533, 204] on div "Shopify section: product-recommendations Shopify section: product-recommendatio…" at bounding box center [756, 171] width 825 height 71
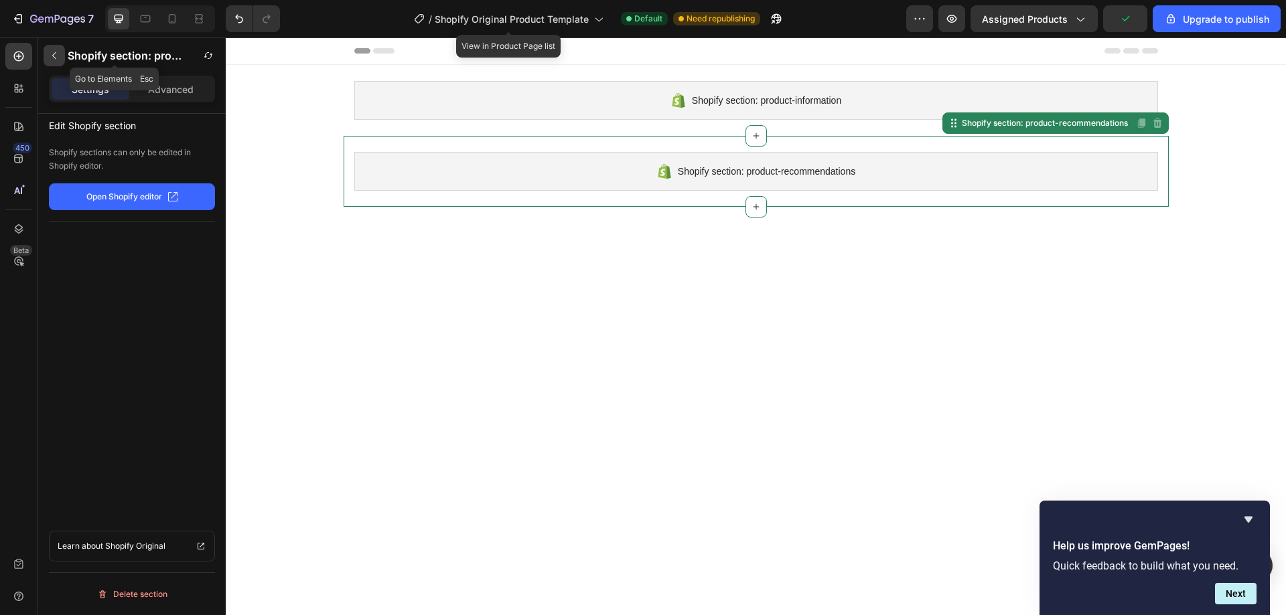
click at [62, 58] on button "button" at bounding box center [54, 55] width 21 height 21
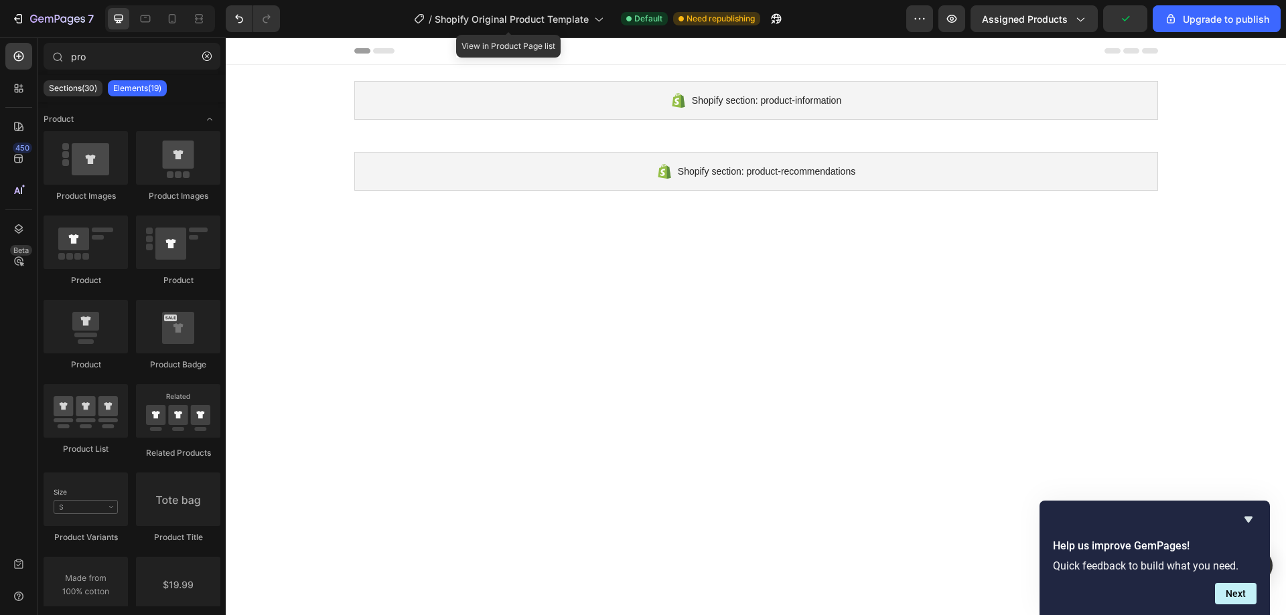
click at [682, 373] on div at bounding box center [756, 538] width 1060 height 663
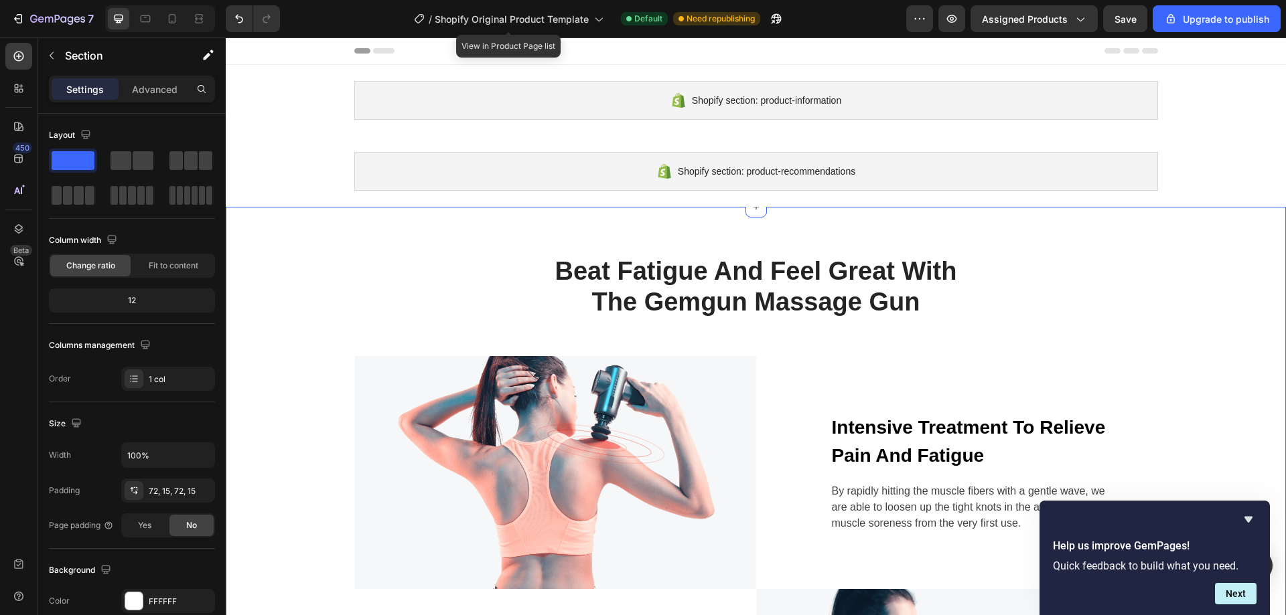
scroll to position [134, 0]
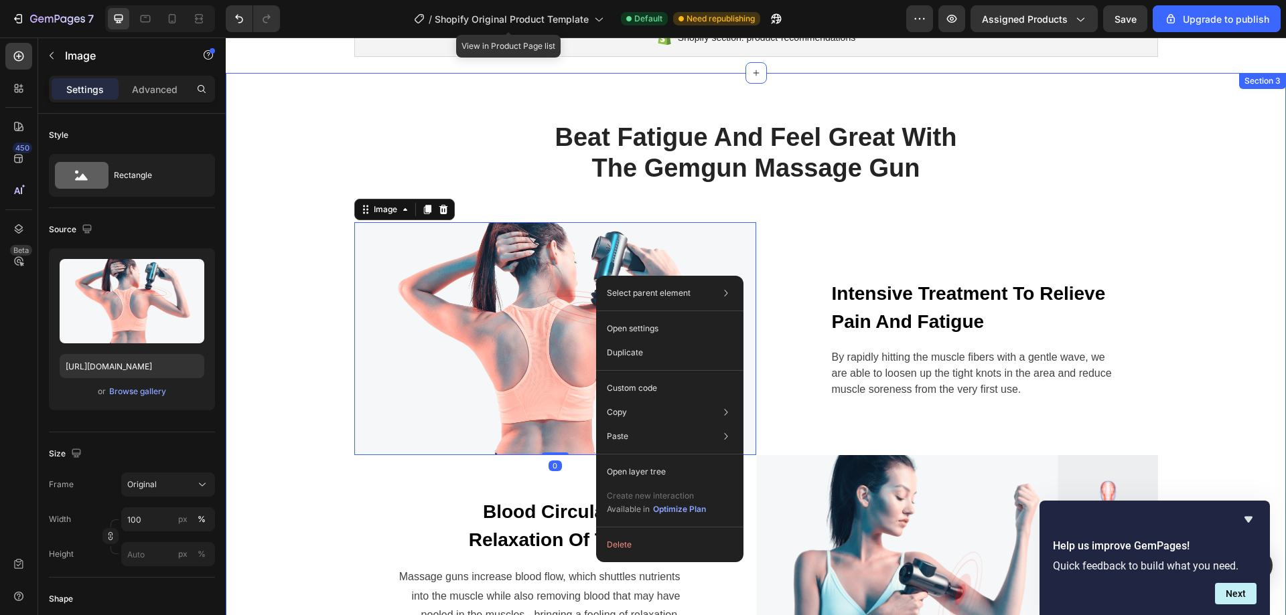
click at [1043, 157] on div "Beat Fatigue And Feel Great With The Gemgun Massage Gun Heading Row Image 0 Int…" at bounding box center [756, 404] width 1040 height 567
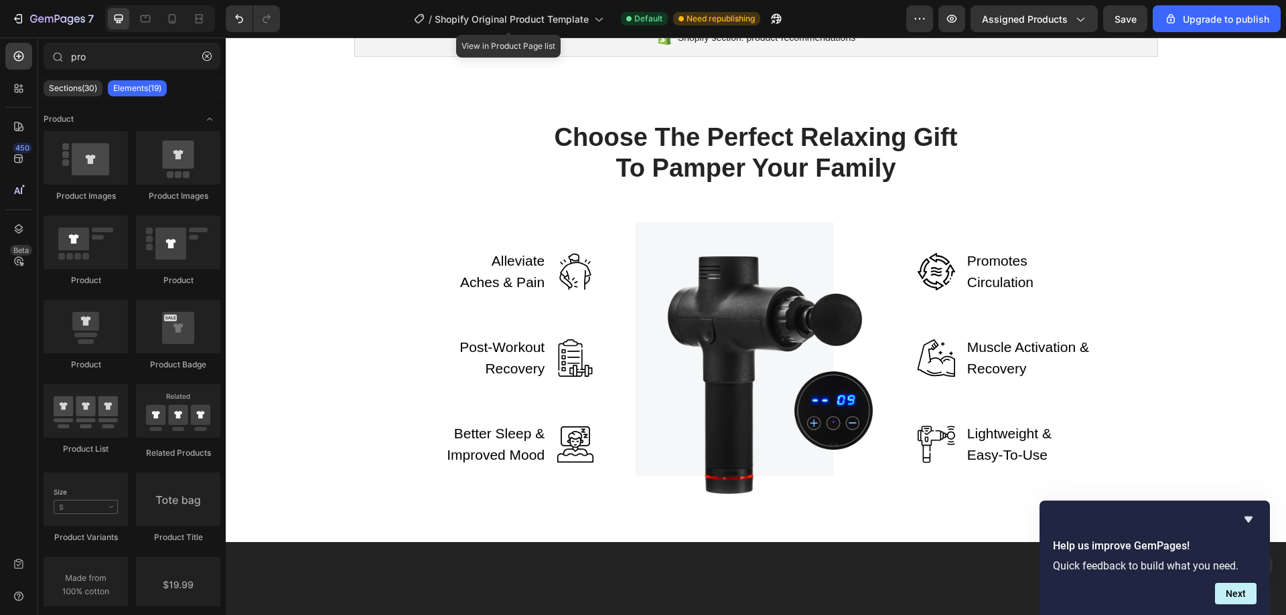
scroll to position [0, 0]
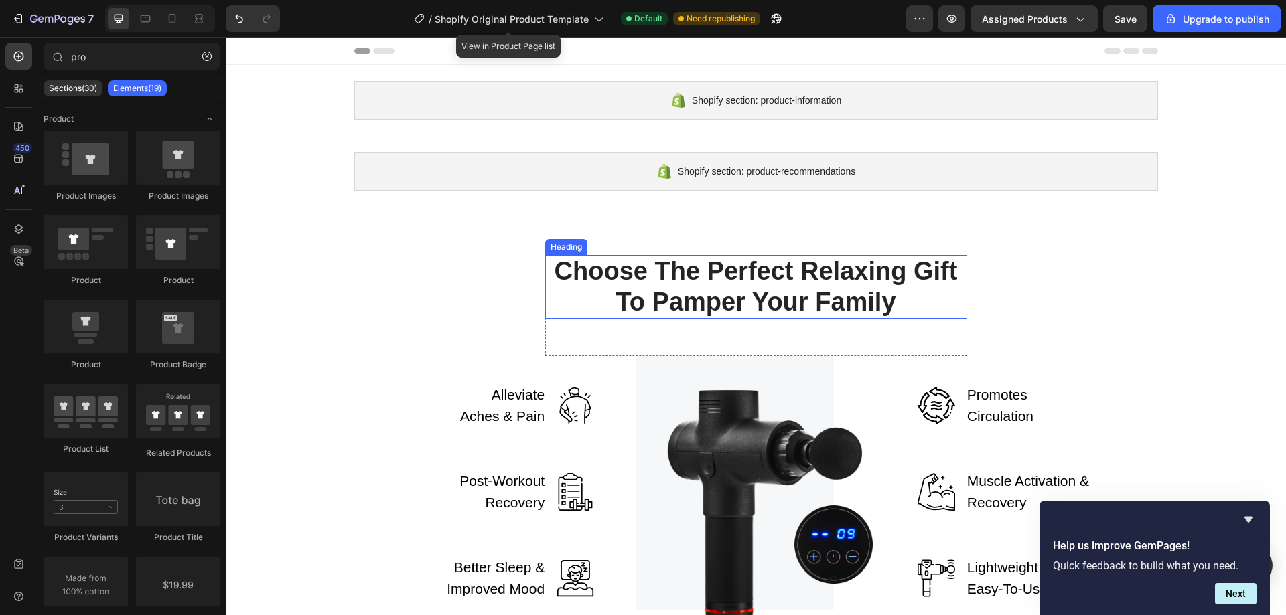
click at [1078, 252] on div "Choose The Perfect Relaxing Gift To Pamper Your Family Heading Row Alleviate Ac…" at bounding box center [756, 441] width 1060 height 469
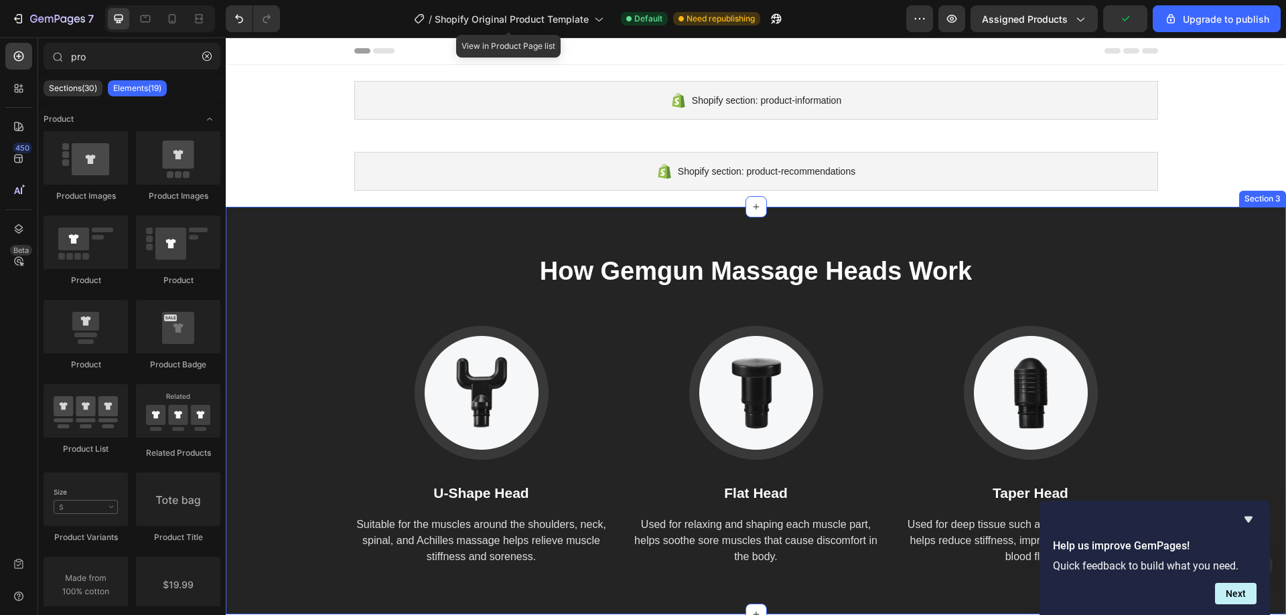
click at [1226, 208] on div "How Gemgun Massage Heads Work Heading Image U-Shape Head Text block Suitable fo…" at bounding box center [756, 411] width 1060 height 408
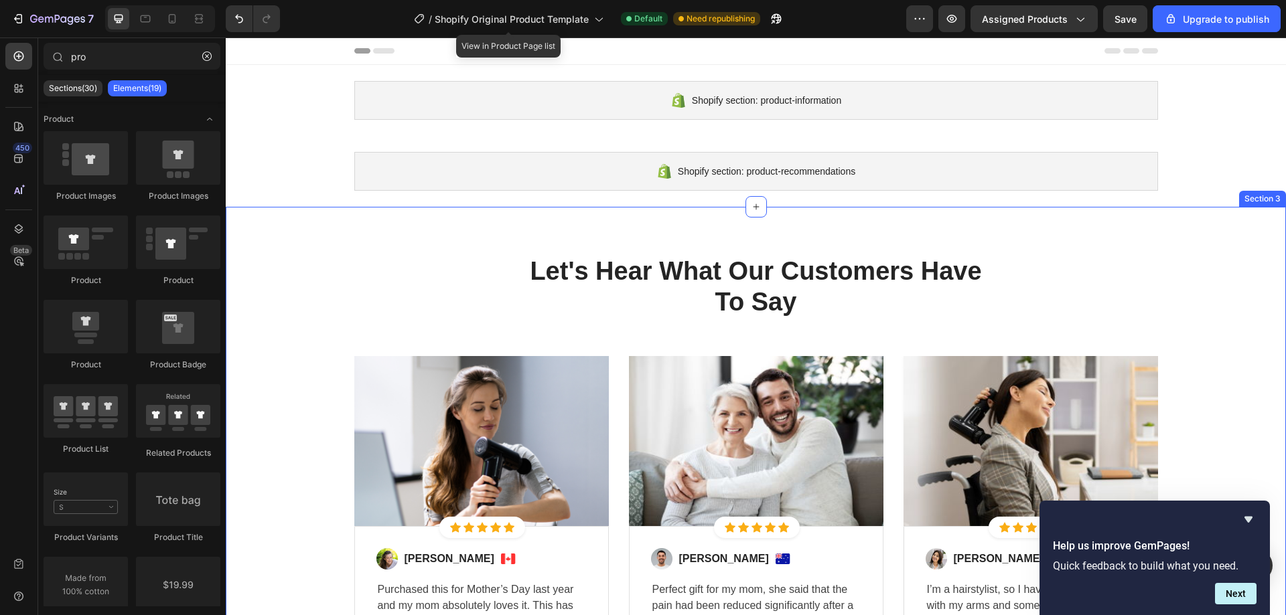
click at [1244, 273] on div "Let's Hear What Our Customers Have To Say Heading Row Image Icon Icon Icon Icon…" at bounding box center [756, 493] width 1040 height 477
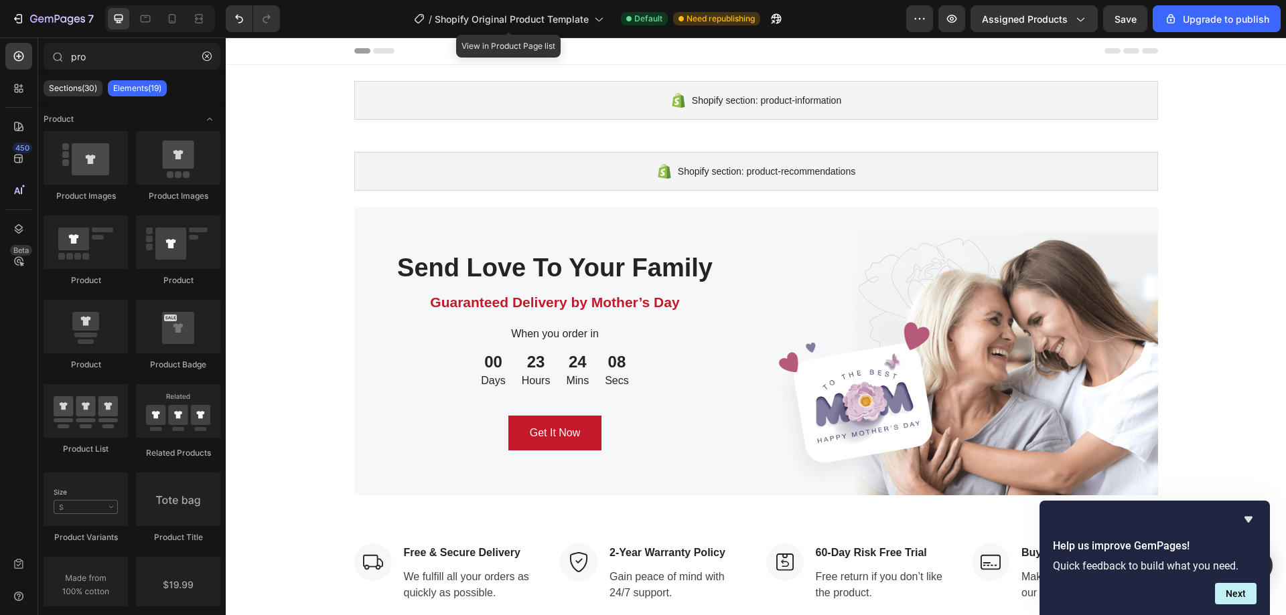
click at [1218, 496] on div "Image Free & Secure Delivery Text block We fulfill all your orders as quickly a…" at bounding box center [756, 573] width 1060 height 155
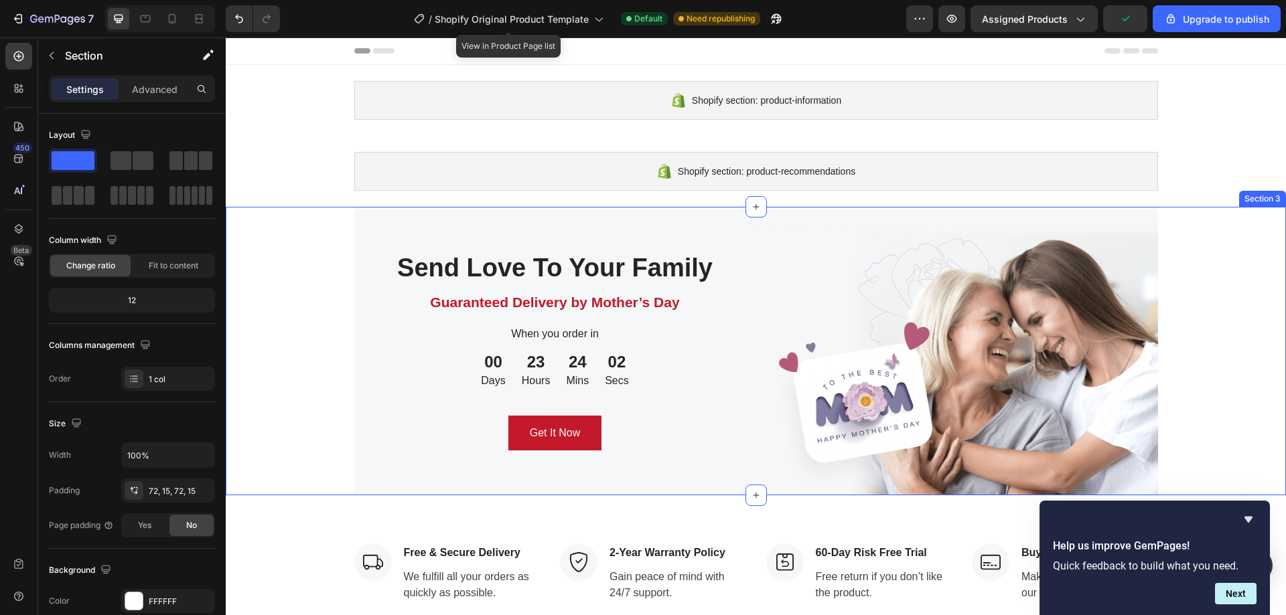
click at [1155, 240] on div "Send Love To Your Family Heading Guaranteed Delivery by Mother’s Day Text block…" at bounding box center [756, 351] width 1060 height 289
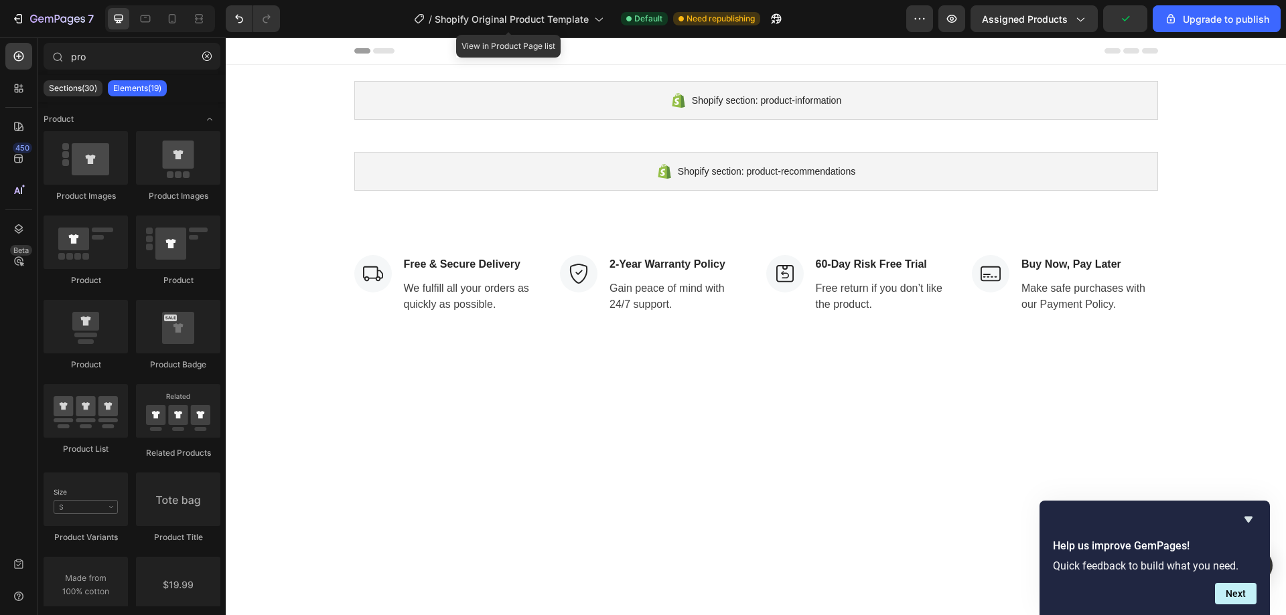
click at [1155, 240] on div "Image Free & Secure Delivery Text block We fulfill all your orders as quickly a…" at bounding box center [756, 284] width 1060 height 155
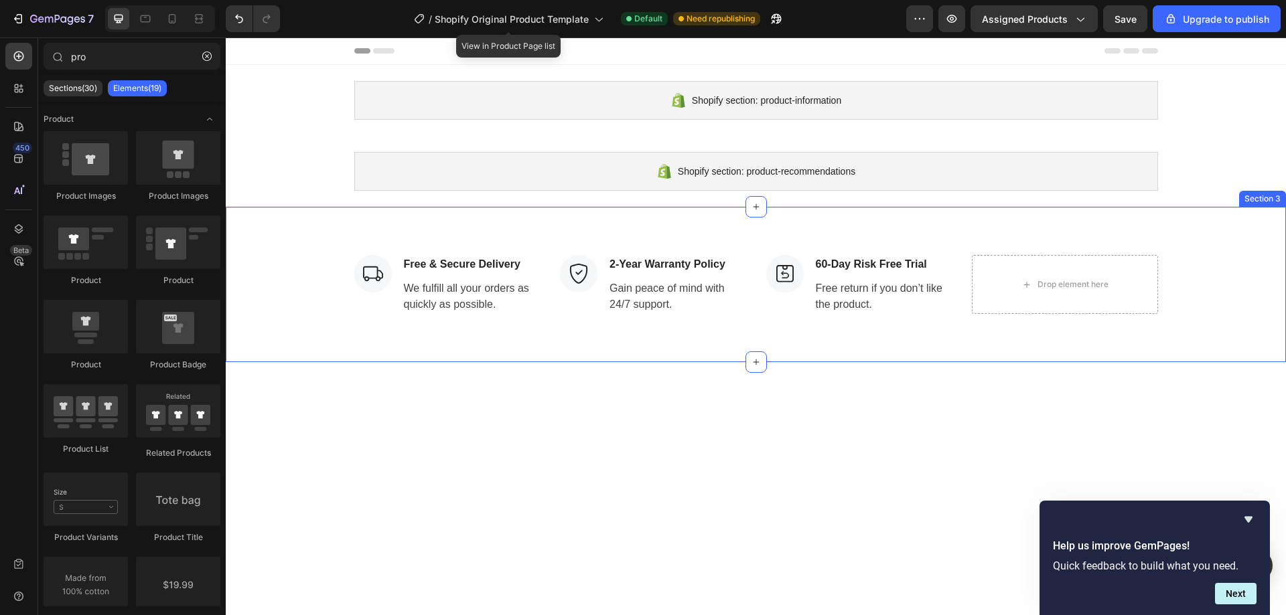
click at [1205, 271] on div "Image Free & Secure Delivery Text block We fulfill all your orders as quickly a…" at bounding box center [756, 284] width 1040 height 59
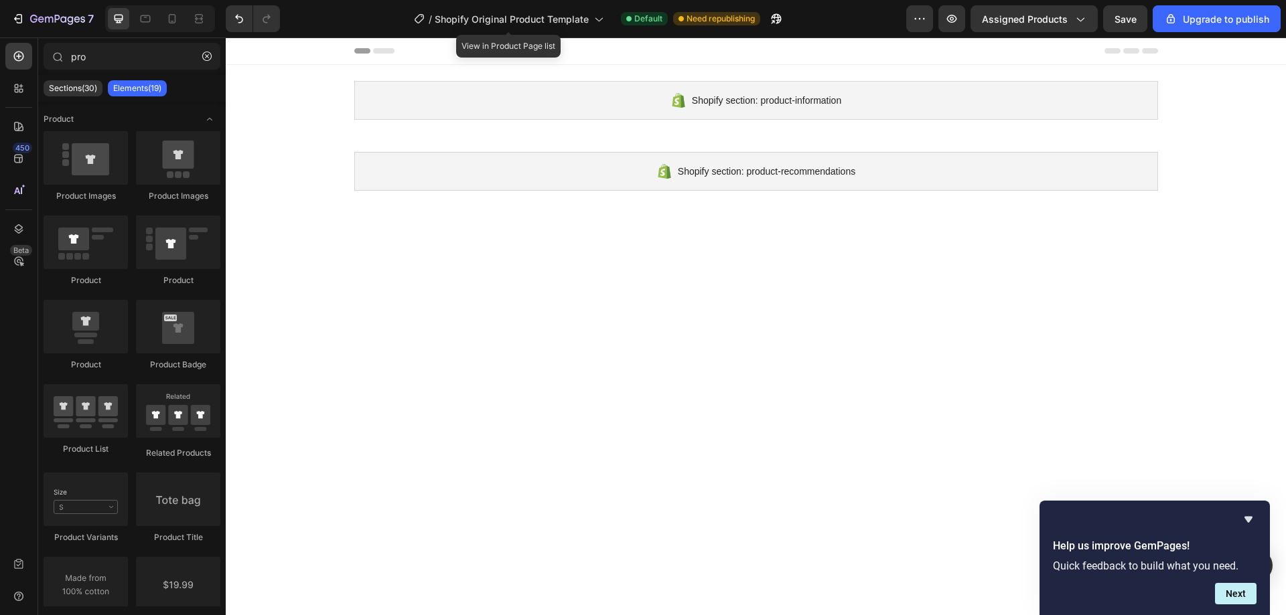
click at [1205, 271] on div at bounding box center [756, 504] width 1060 height 594
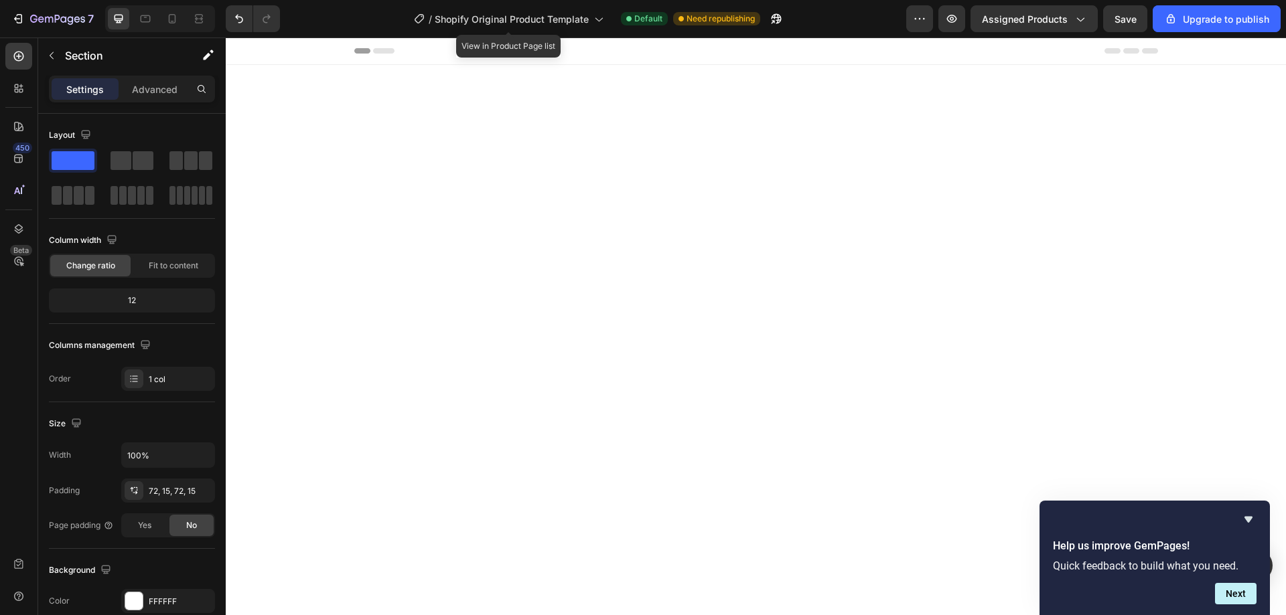
scroll to position [1214, 0]
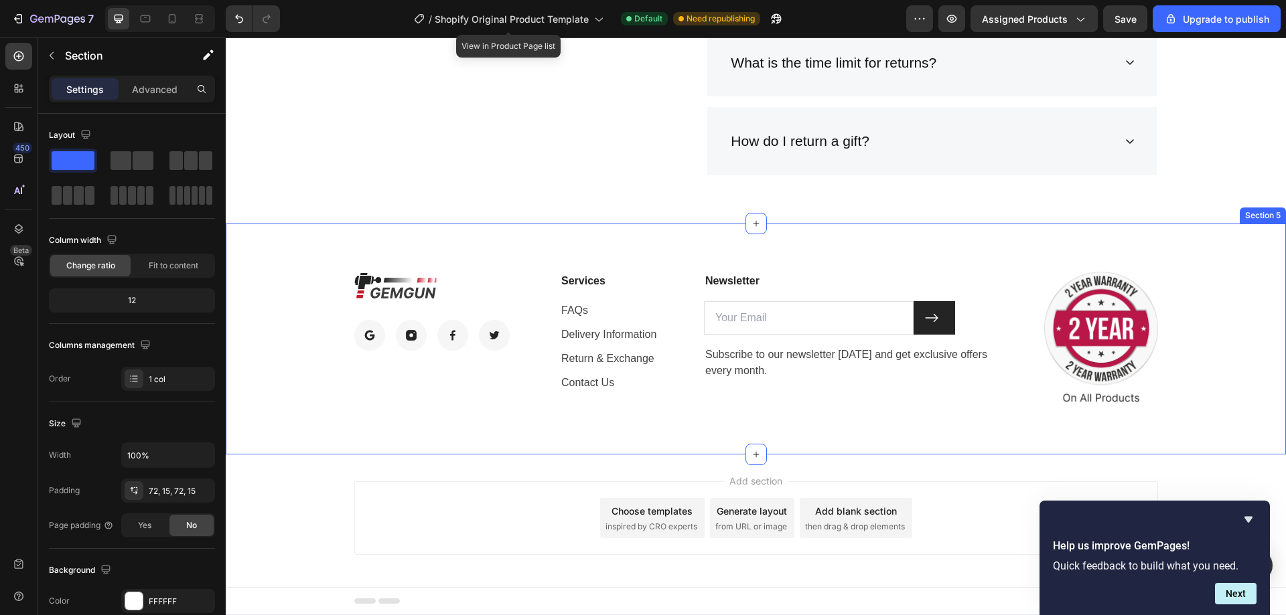
click at [1199, 323] on div "Image Image Image Image Image Row Services Text block FAQs Text block Delivery …" at bounding box center [756, 339] width 1040 height 135
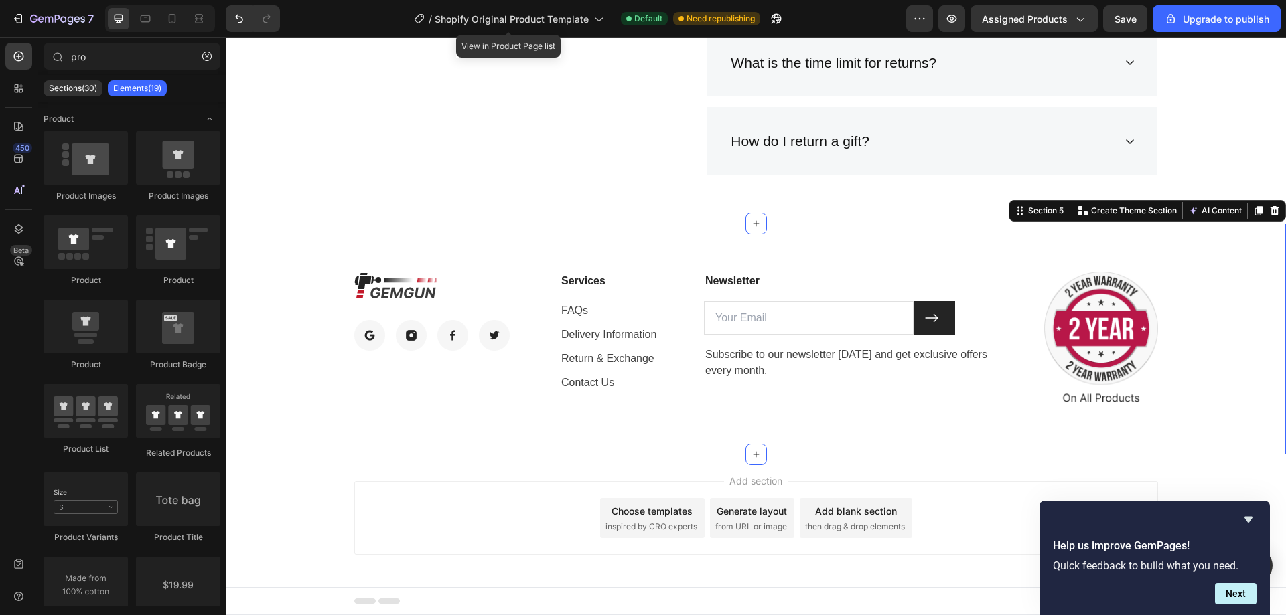
scroll to position [983, 0]
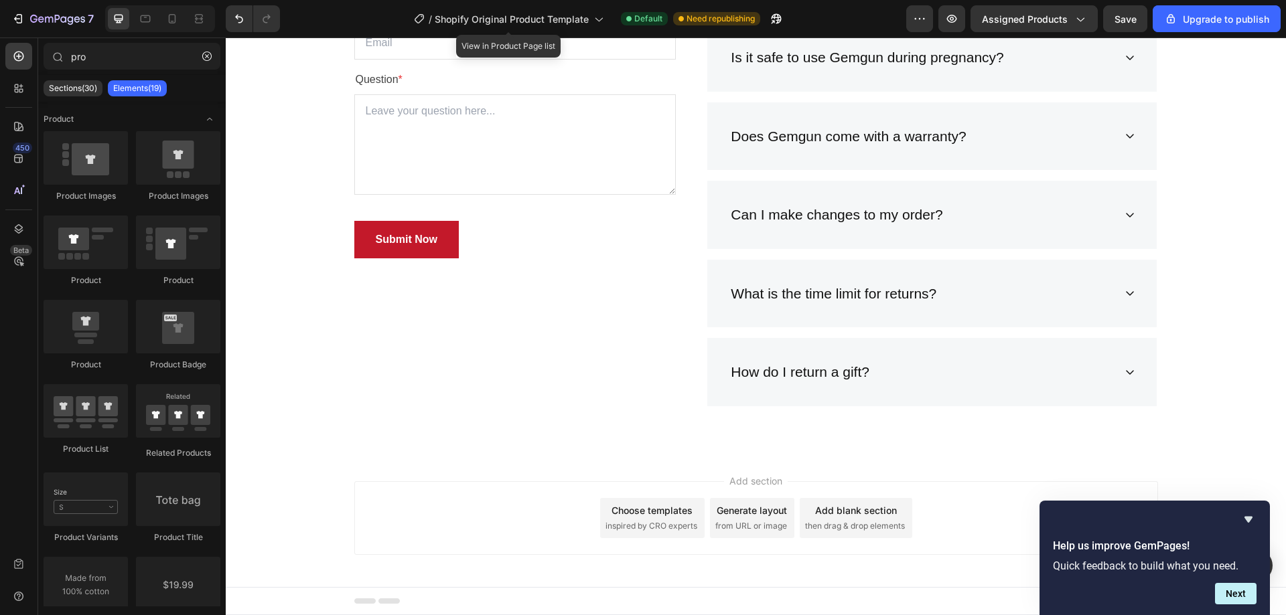
click at [976, 516] on div "Add section Choose templates inspired by CRO experts Generate layout from URL o…" at bounding box center [756, 519] width 804 height 74
click at [897, 493] on div "Add section Choose templates inspired by CRO experts Generate layout from URL o…" at bounding box center [756, 519] width 804 height 74
click at [895, 487] on div "Add section Choose templates inspired by CRO experts Generate layout from URL o…" at bounding box center [756, 519] width 804 height 74
click at [895, 480] on div "Add section Choose templates inspired by CRO experts Generate layout from URL o…" at bounding box center [756, 521] width 1060 height 133
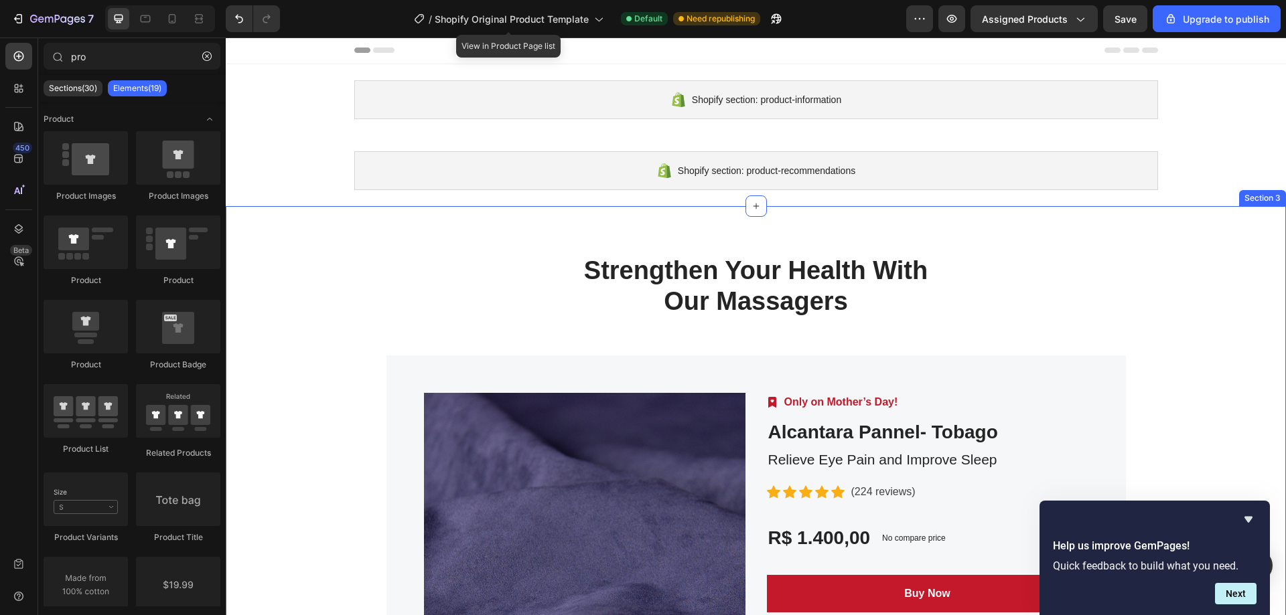
scroll to position [0, 0]
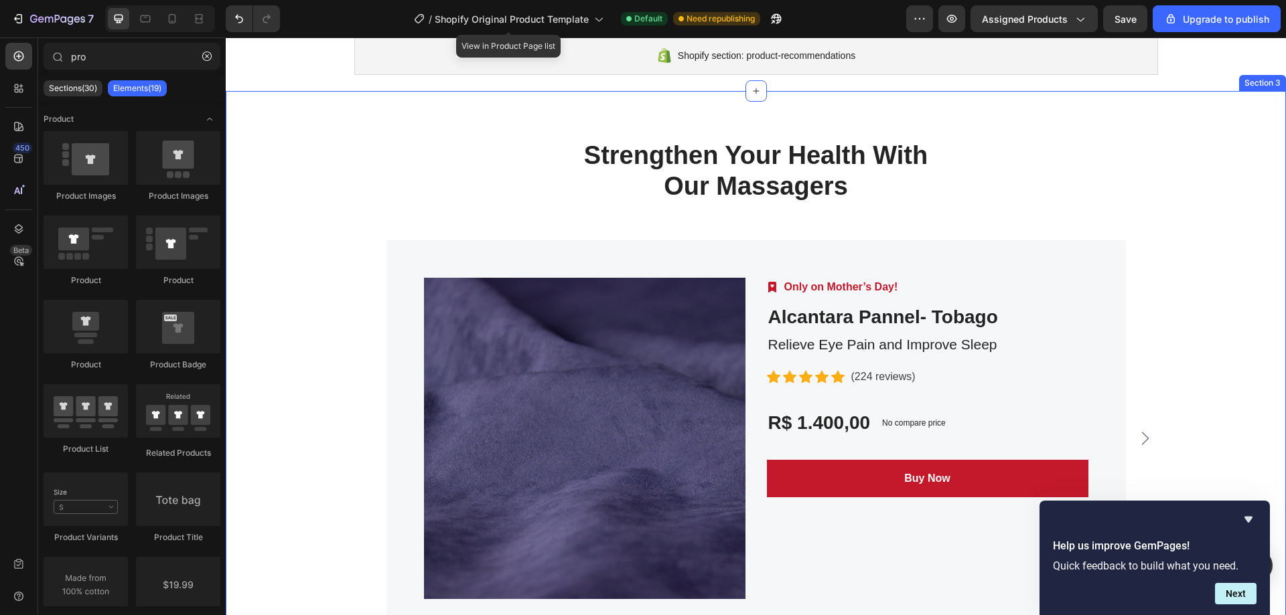
click at [1197, 303] on div "Product Images Image Only on Mother’s Day! Text block Row Alcantara Pannel- Tob…" at bounding box center [756, 438] width 1040 height 396
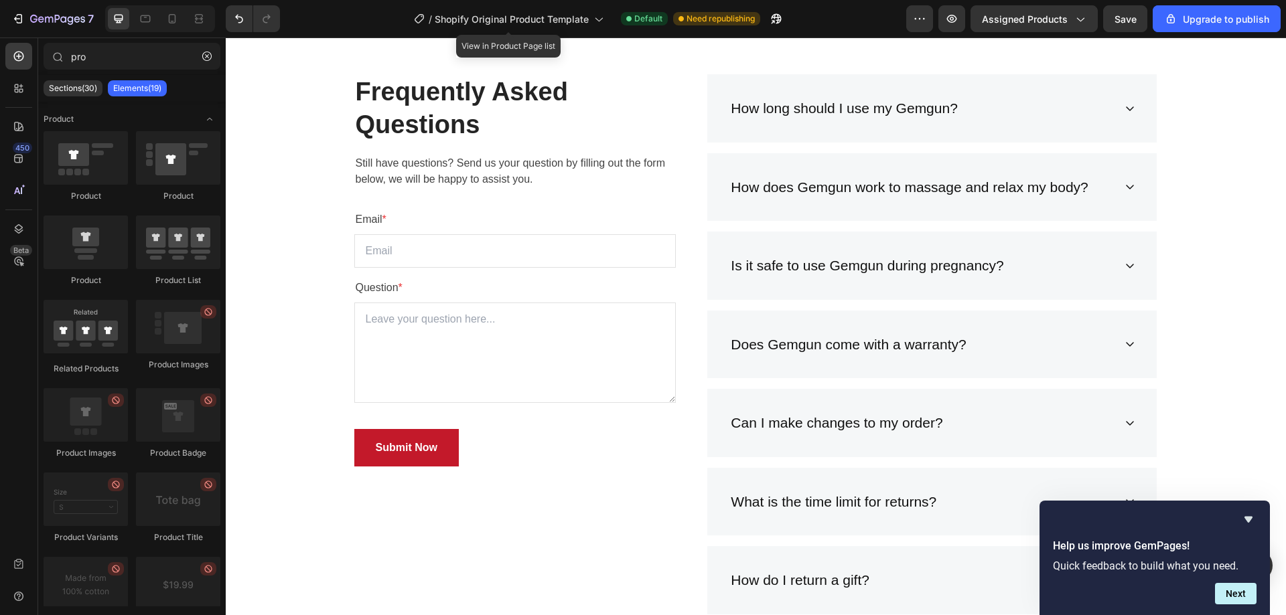
scroll to position [206, 0]
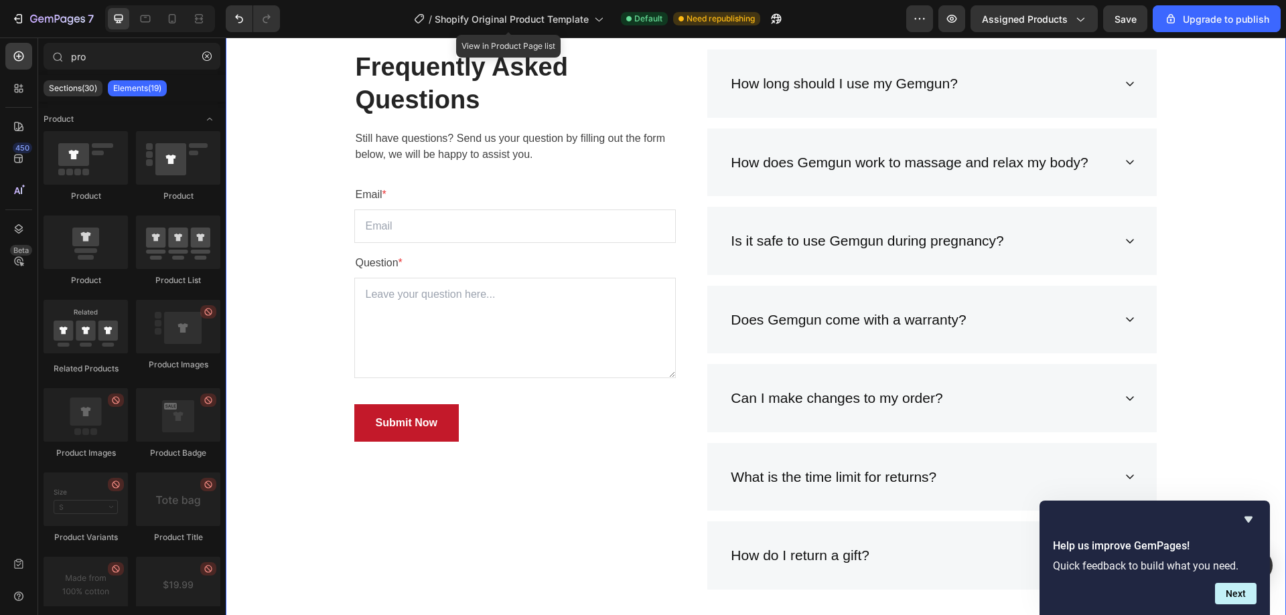
click at [1206, 295] on div "Frequently Asked Questions Heading Still have questions? Send us your question …" at bounding box center [756, 331] width 1040 height 562
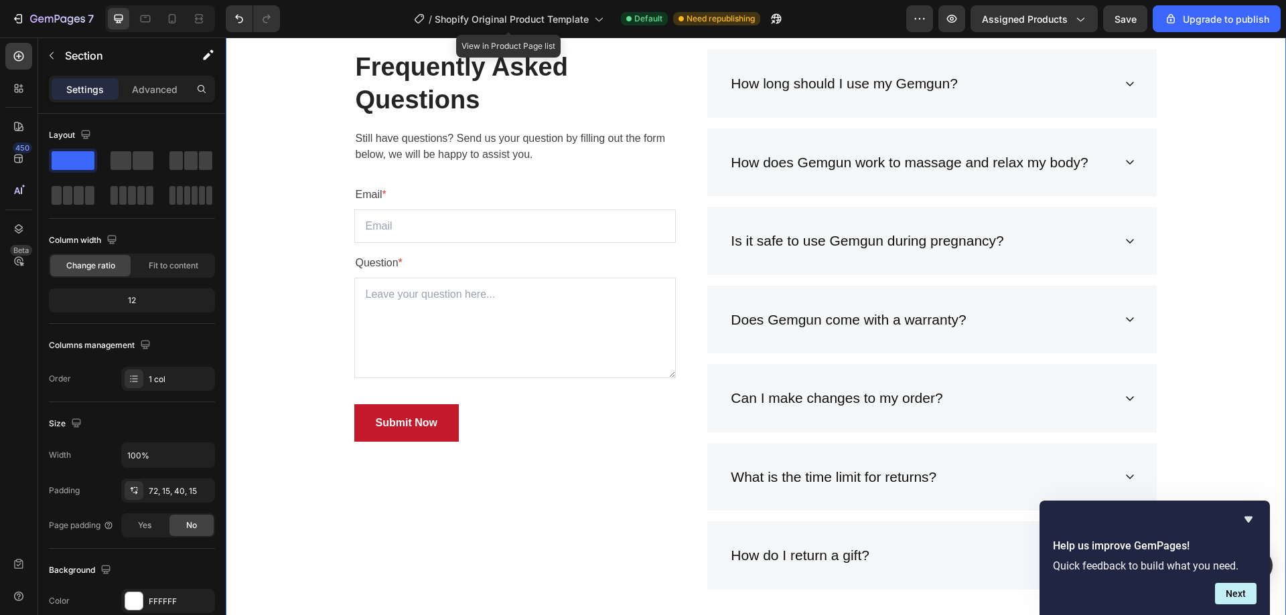
click at [1198, 250] on div "Frequently Asked Questions Heading Still have questions? Send us your question …" at bounding box center [756, 331] width 1040 height 562
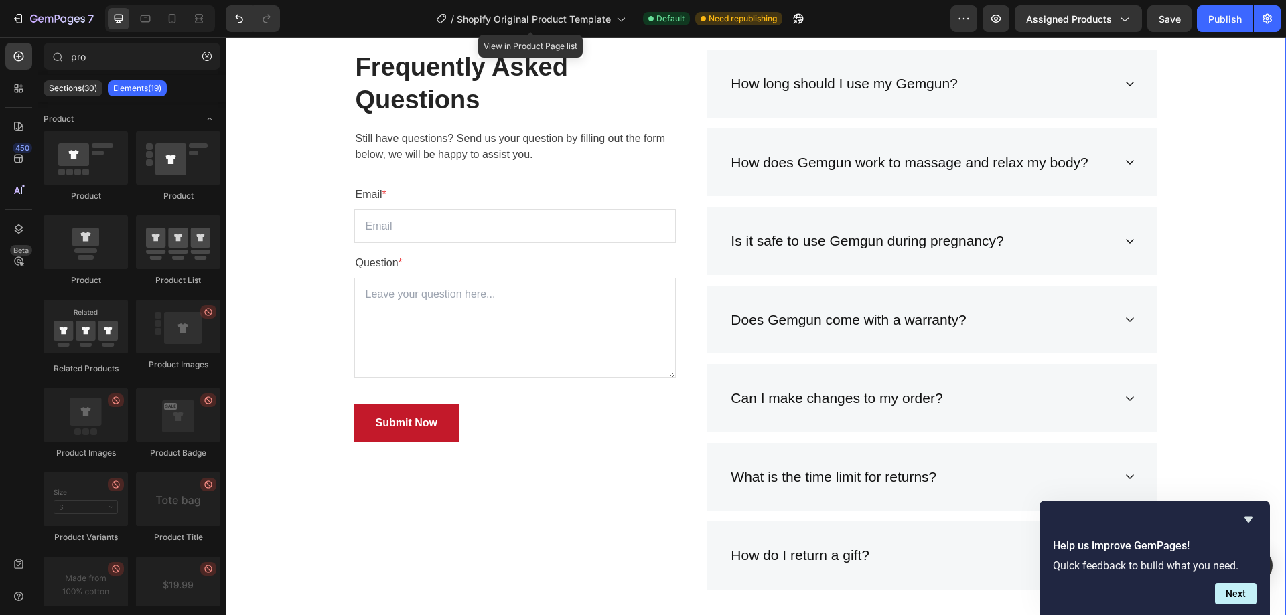
scroll to position [0, 0]
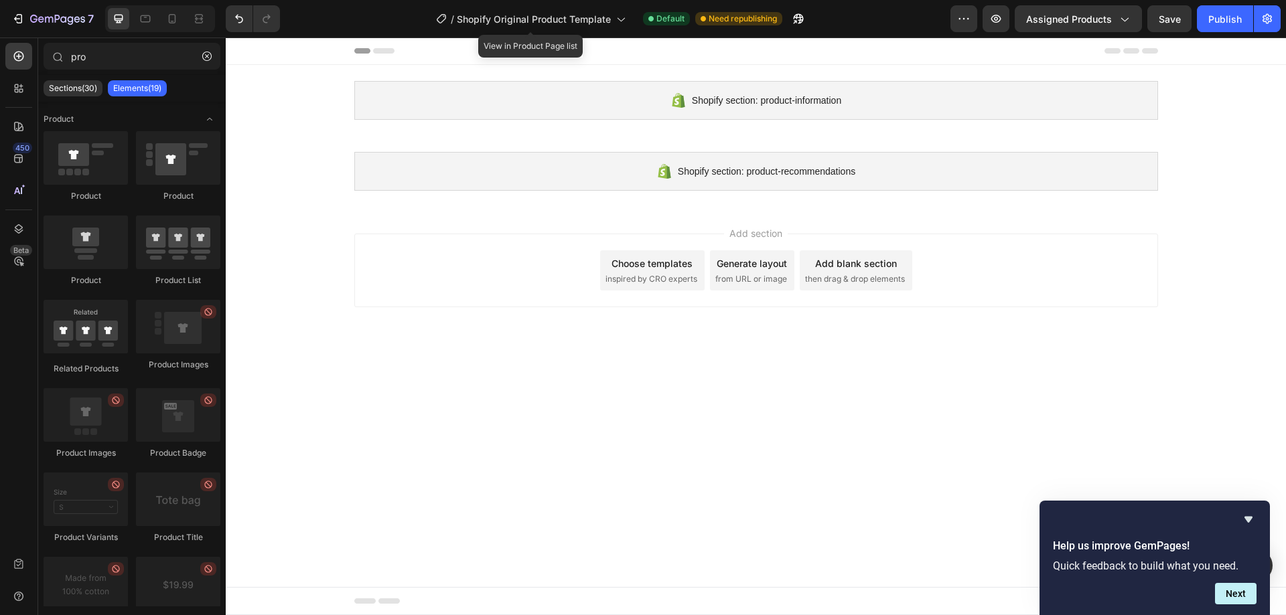
click at [649, 275] on span "inspired by CRO experts" at bounding box center [651, 279] width 92 height 12
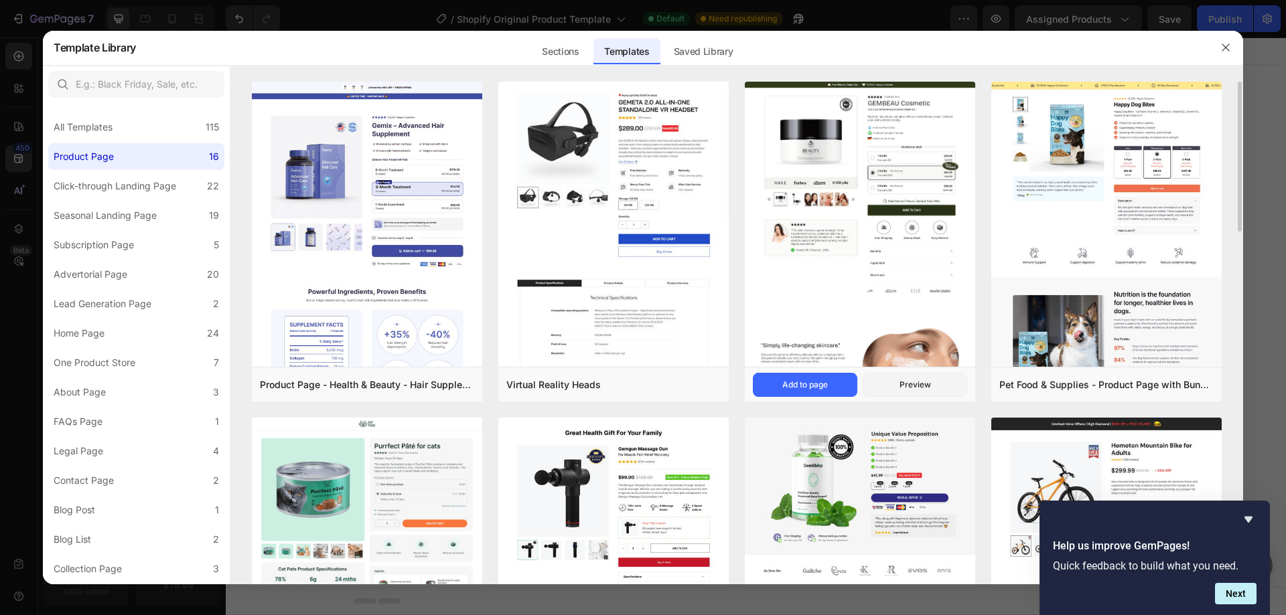
drag, startPoint x: 1246, startPoint y: 589, endPoint x: 918, endPoint y: 267, distance: 459.9
click at [1244, 587] on button "Next" at bounding box center [1236, 593] width 42 height 21
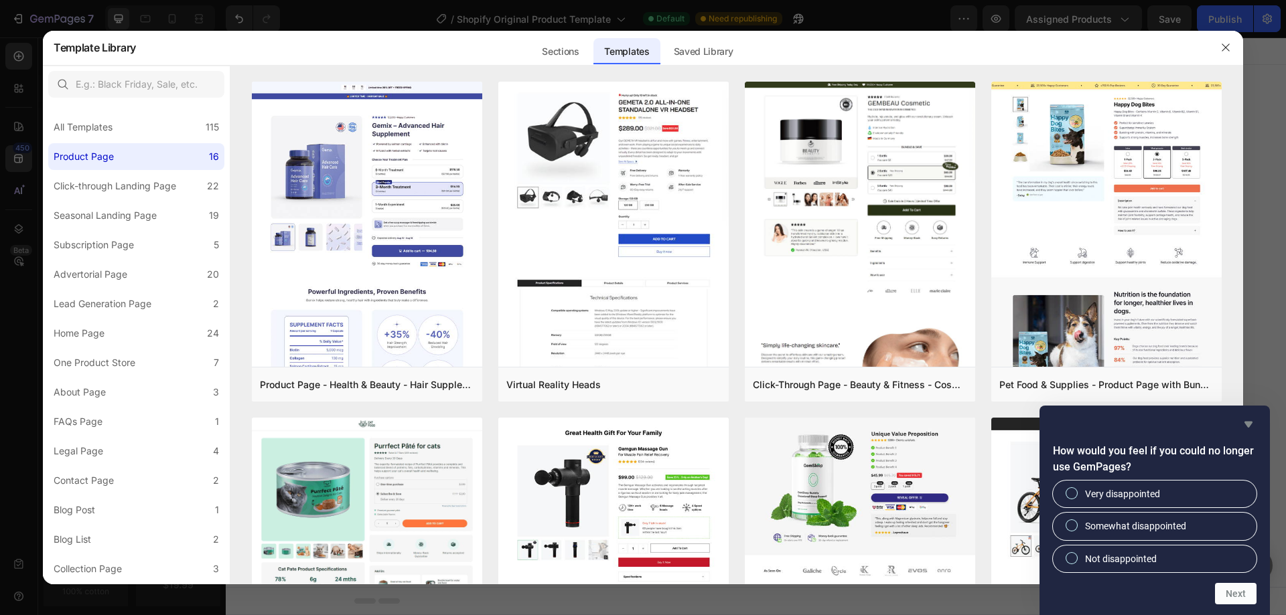
click at [1245, 432] on icon "Hide survey" at bounding box center [1248, 425] width 16 height 16
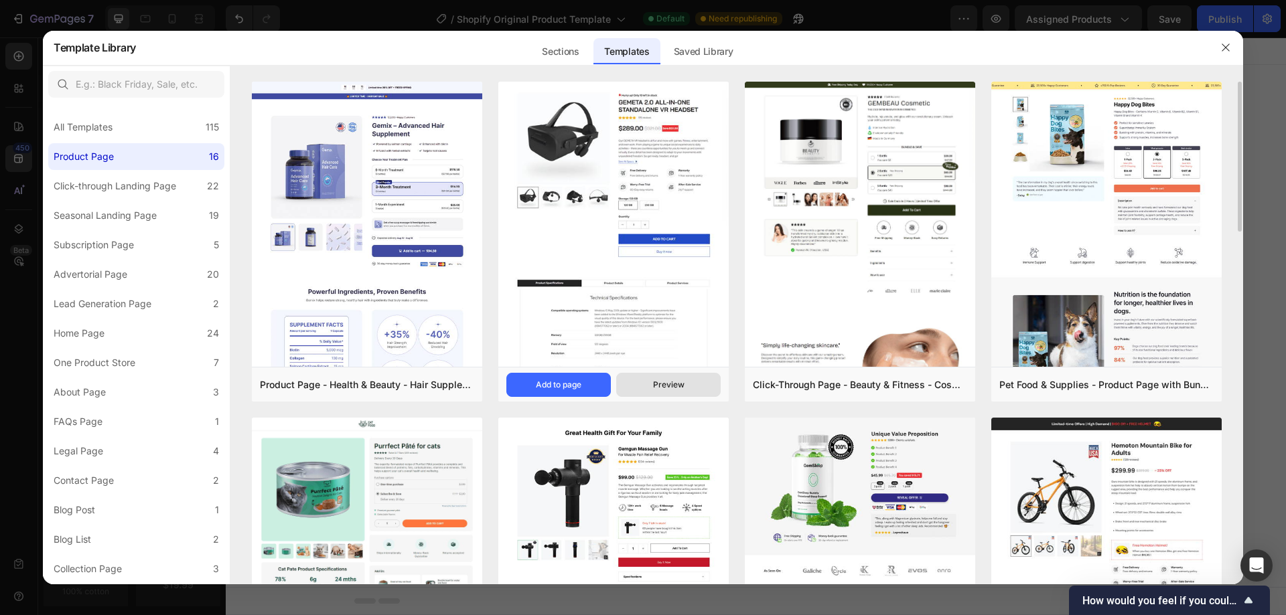
click at [661, 389] on div "Preview" at bounding box center [668, 385] width 31 height 12
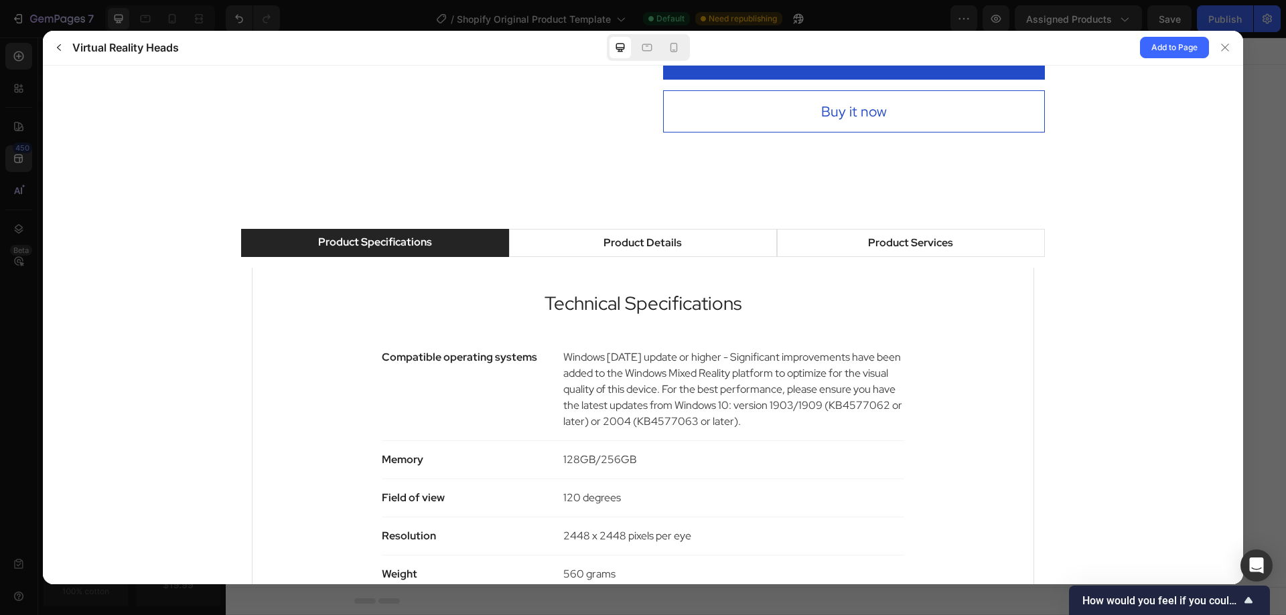
scroll to position [660, 0]
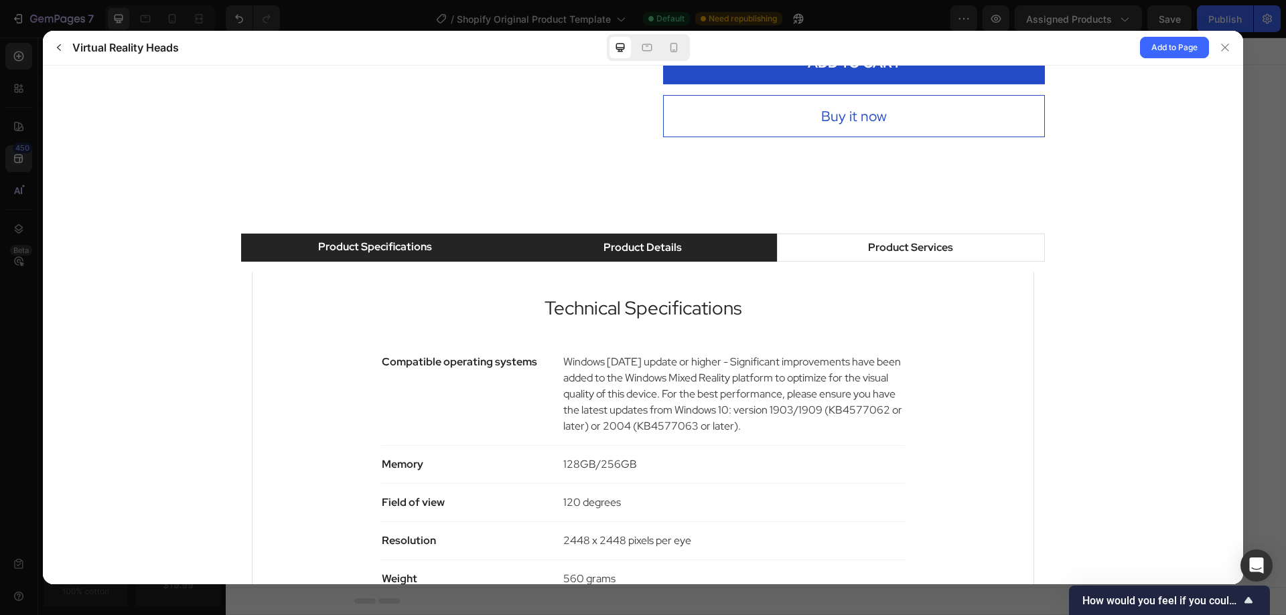
click at [582, 249] on li "Product Details" at bounding box center [643, 247] width 268 height 28
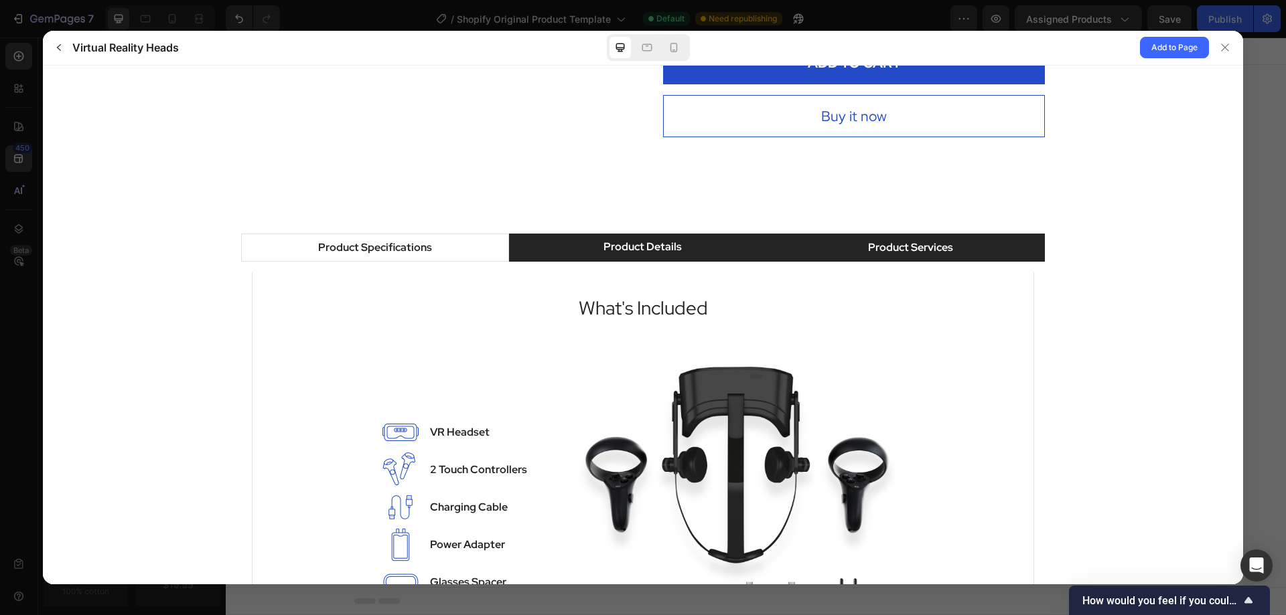
click at [851, 251] on li "Product Services" at bounding box center [911, 247] width 268 height 28
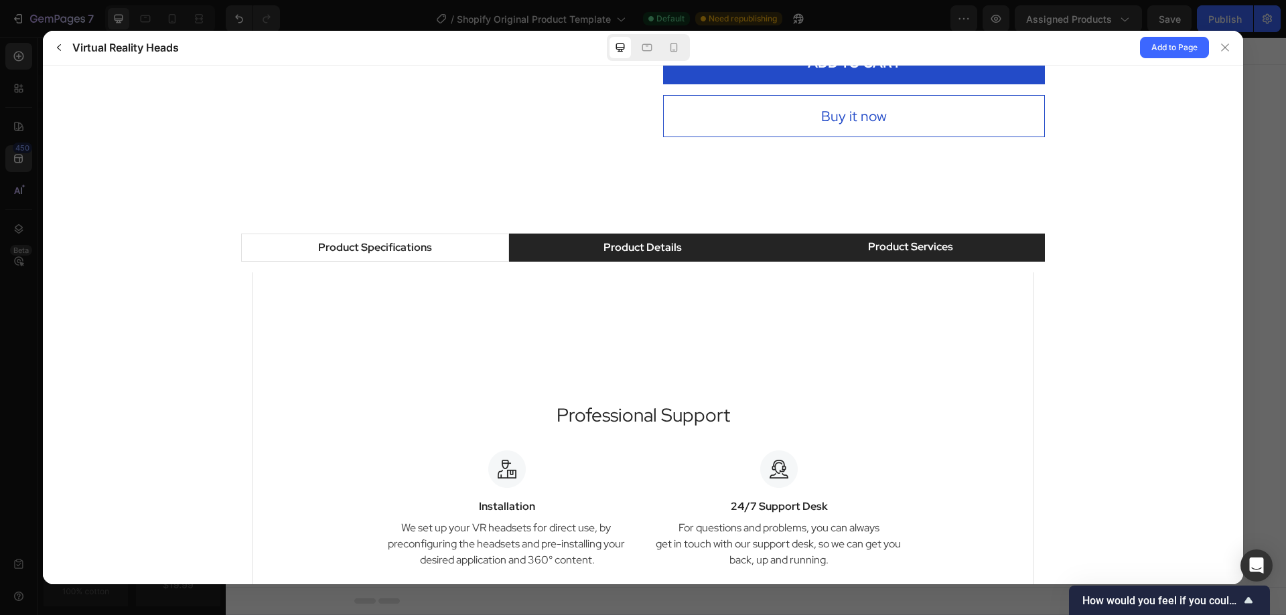
click at [646, 242] on div "Product Details" at bounding box center [642, 247] width 78 height 16
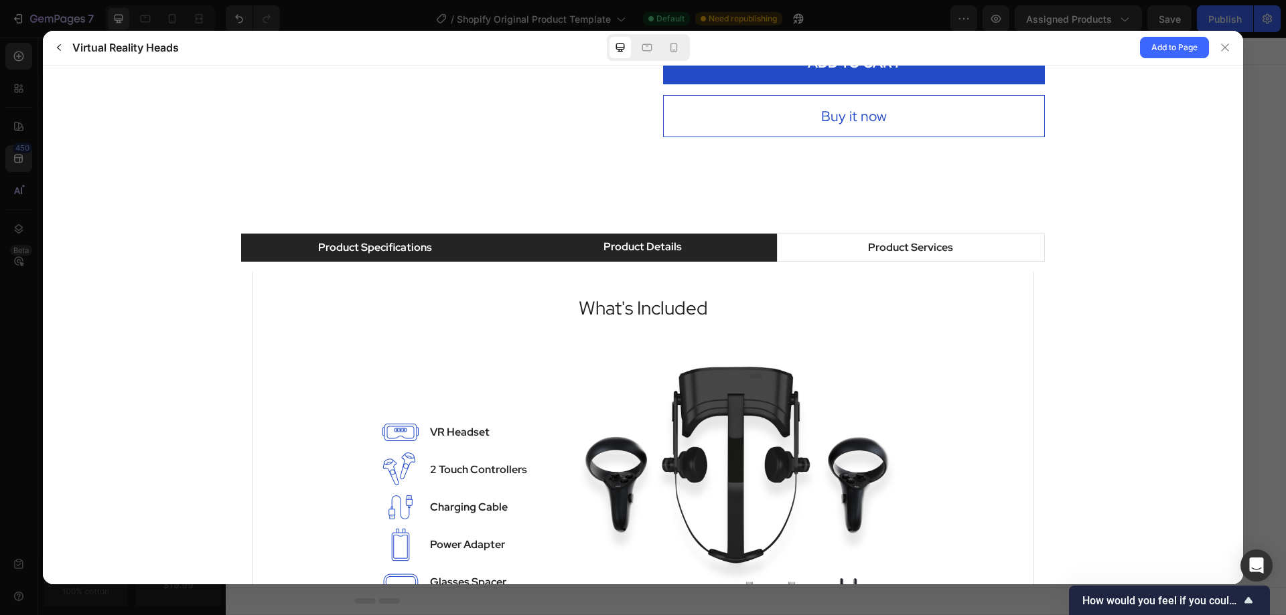
click at [474, 240] on li "Product Specifications" at bounding box center [375, 247] width 268 height 28
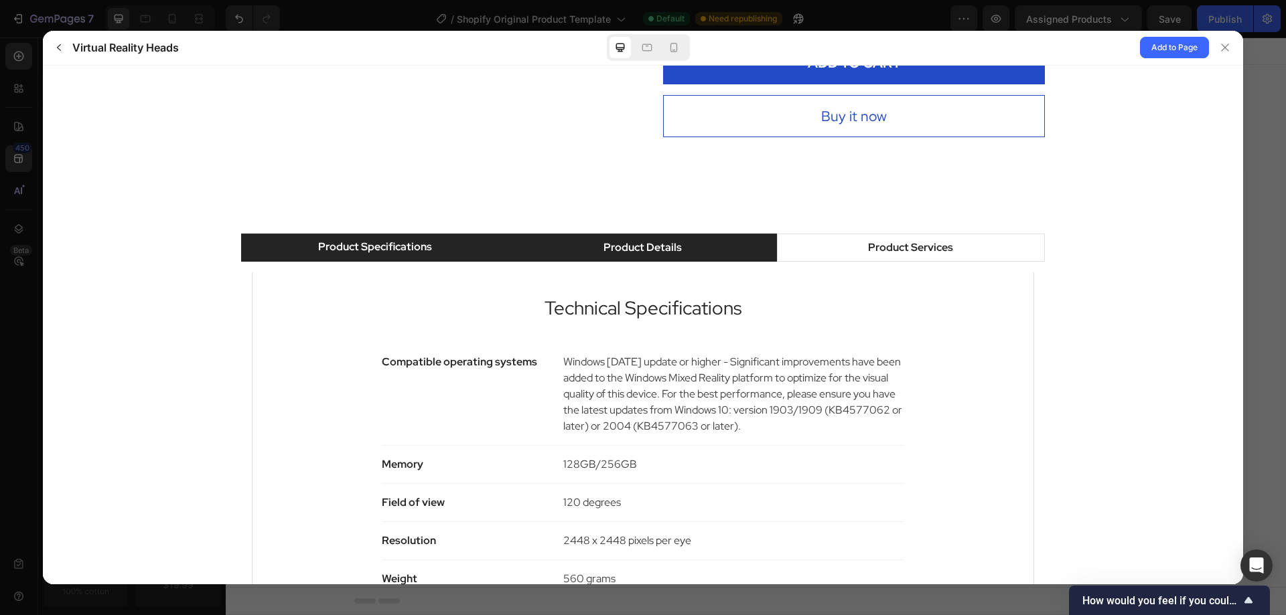
click at [659, 243] on div "Product Details" at bounding box center [642, 247] width 78 height 16
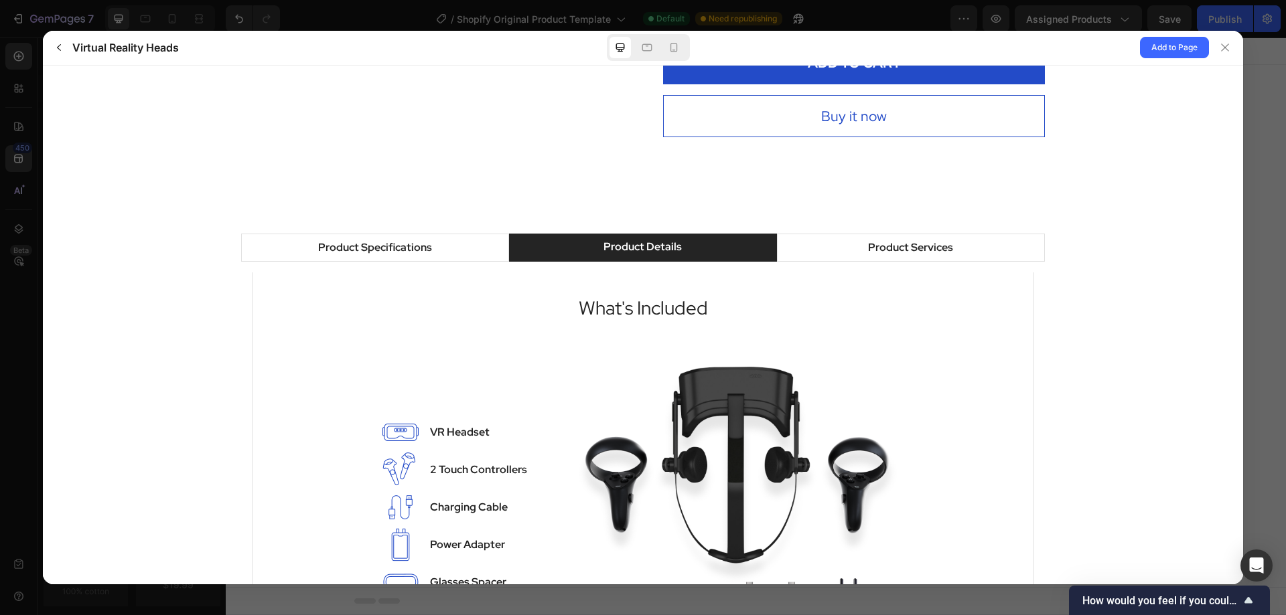
click at [391, 263] on div "Technical Specifications Compatible operating systems Windows 10 May 2019 updat…" at bounding box center [643, 481] width 804 height 441
click at [409, 246] on div "Product Specifications" at bounding box center [375, 247] width 114 height 16
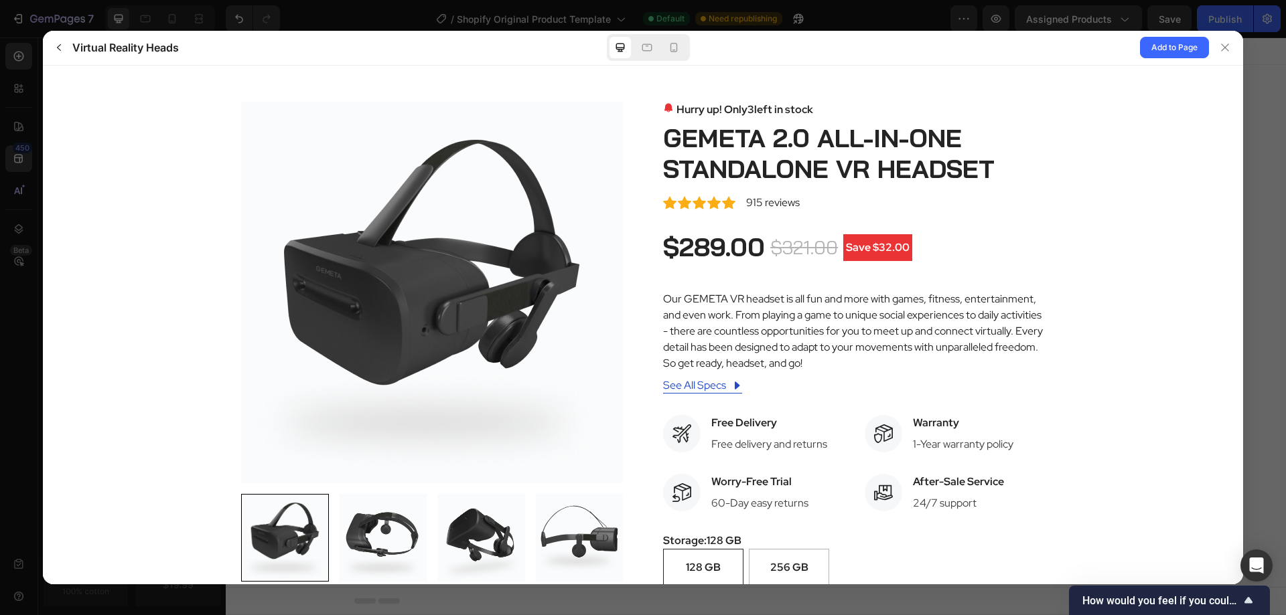
scroll to position [0, 0]
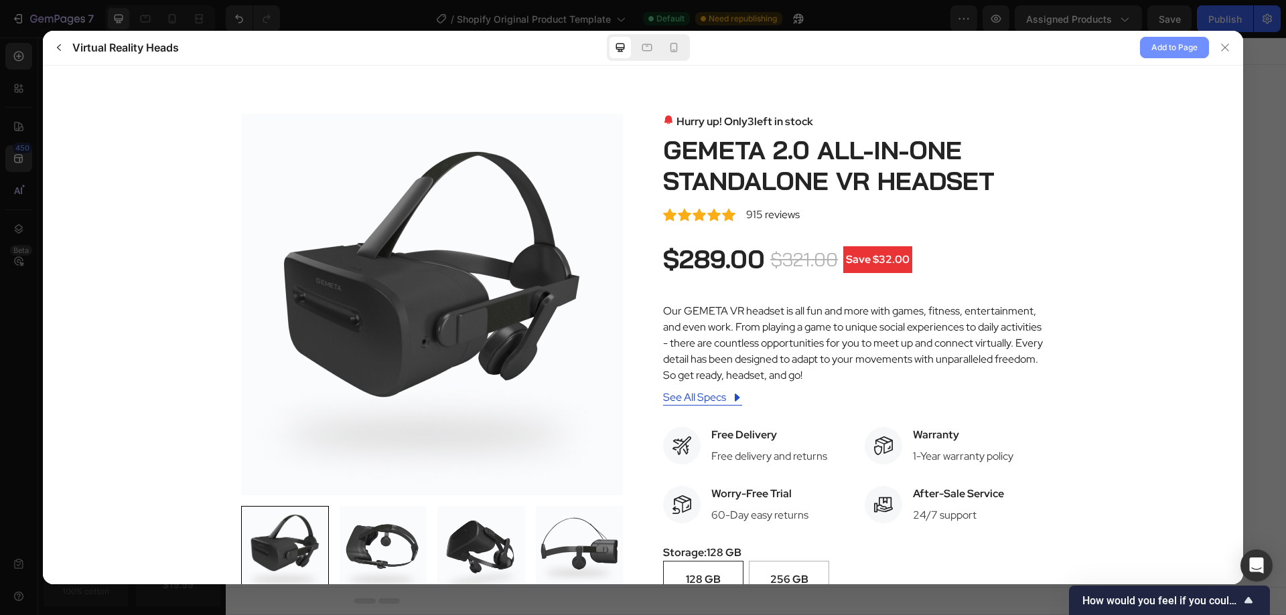
click at [1171, 48] on span "Add to Page" at bounding box center [1174, 48] width 46 height 16
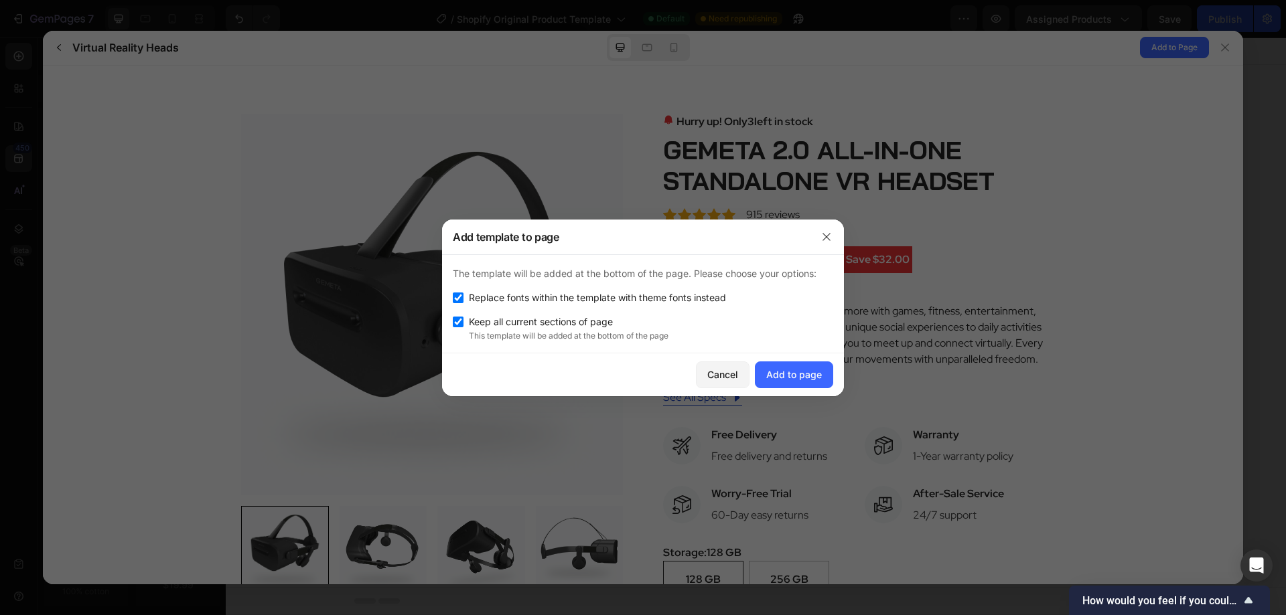
click at [456, 301] on input "checkbox" at bounding box center [458, 298] width 11 height 11
checkbox input "false"
click at [804, 374] on div "Add to page" at bounding box center [794, 375] width 56 height 14
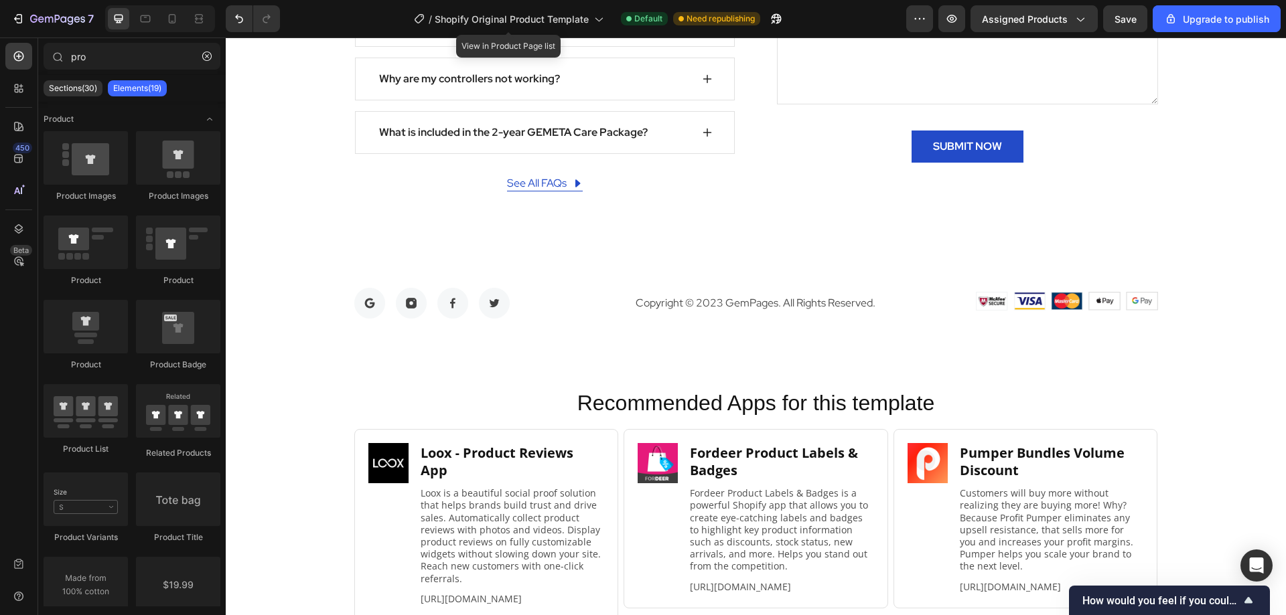
scroll to position [7473, 0]
